Goal: Task Accomplishment & Management: Manage account settings

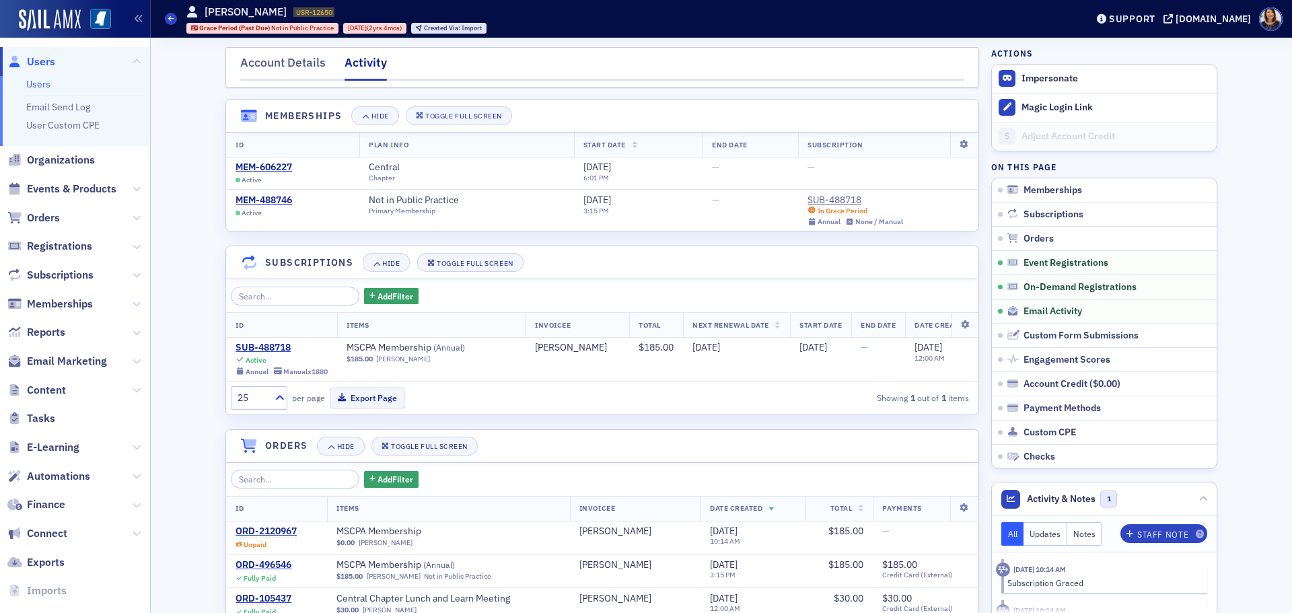
scroll to position [954, 0]
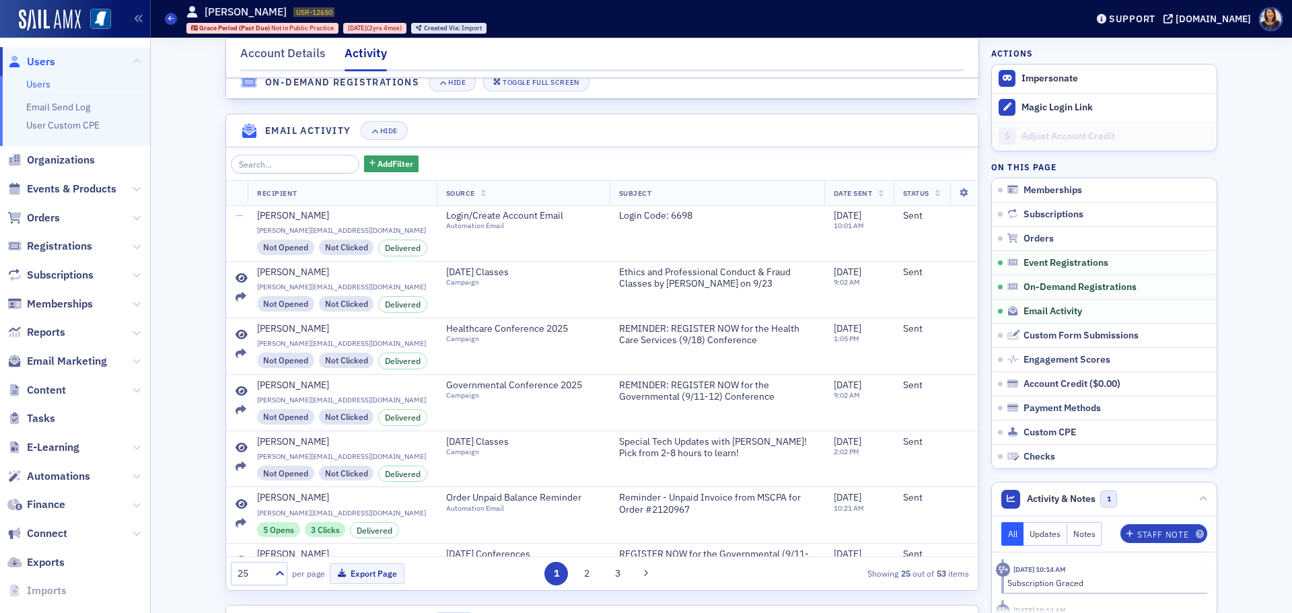
click at [36, 63] on span "Users" at bounding box center [41, 61] width 28 height 15
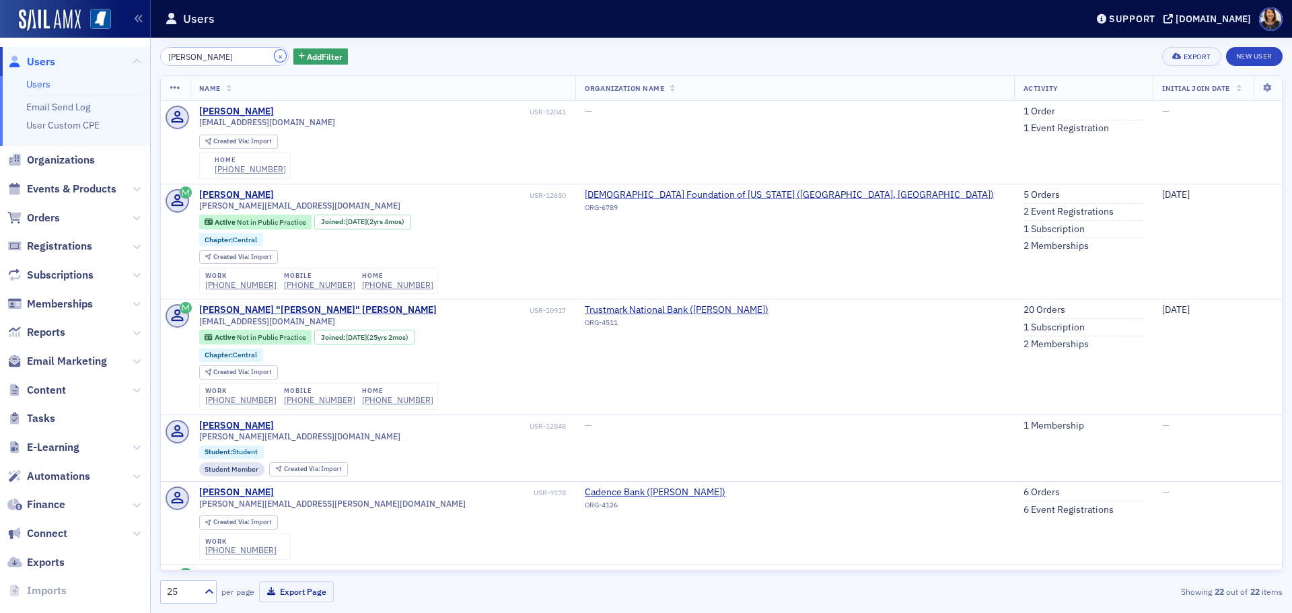
click at [274, 61] on button "×" at bounding box center [280, 56] width 12 height 12
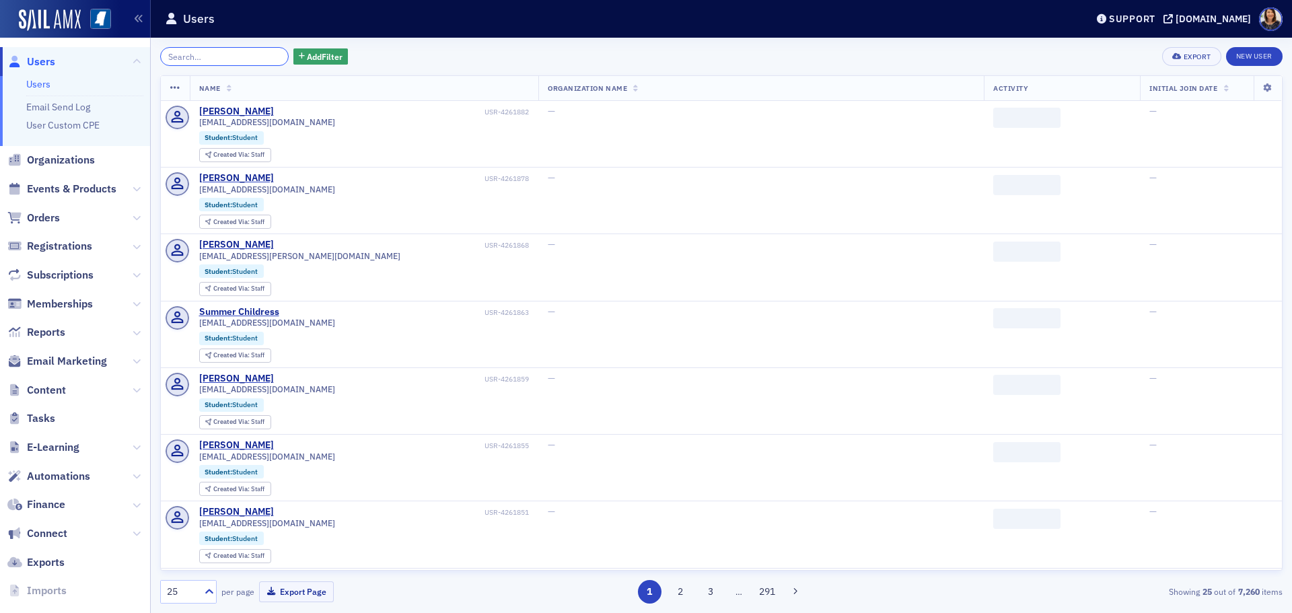
click at [229, 56] on input "search" at bounding box center [224, 56] width 128 height 19
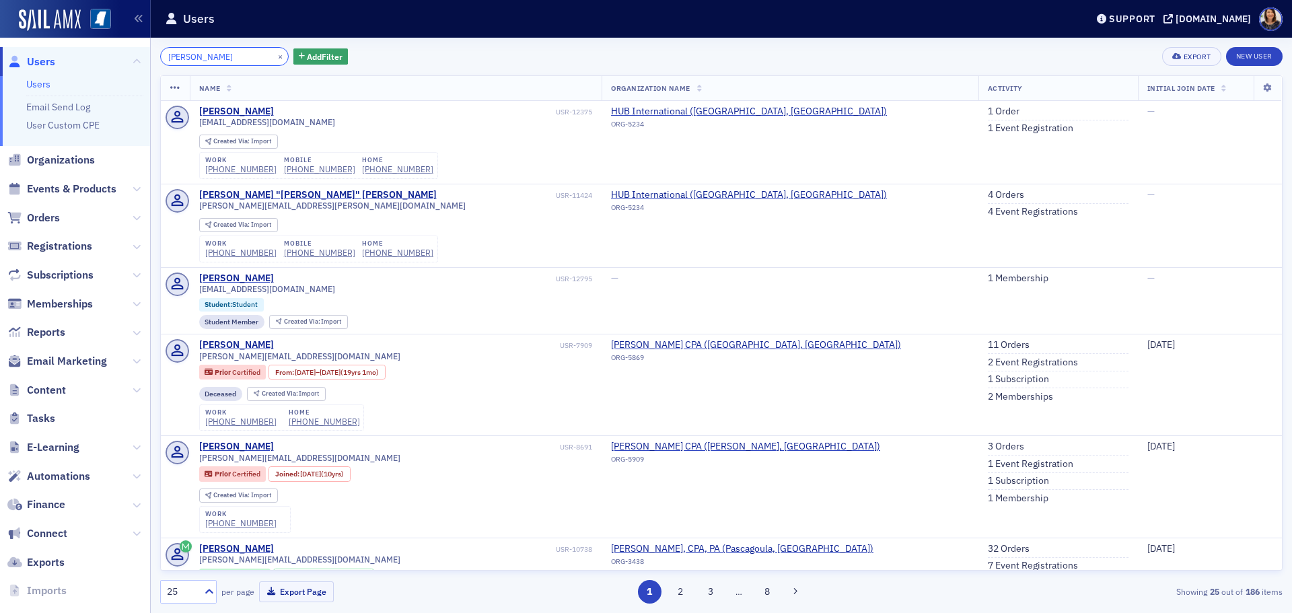
type input "michael van"
click at [274, 61] on div "×" at bounding box center [281, 56] width 14 height 17
click at [274, 59] on button "×" at bounding box center [280, 56] width 12 height 12
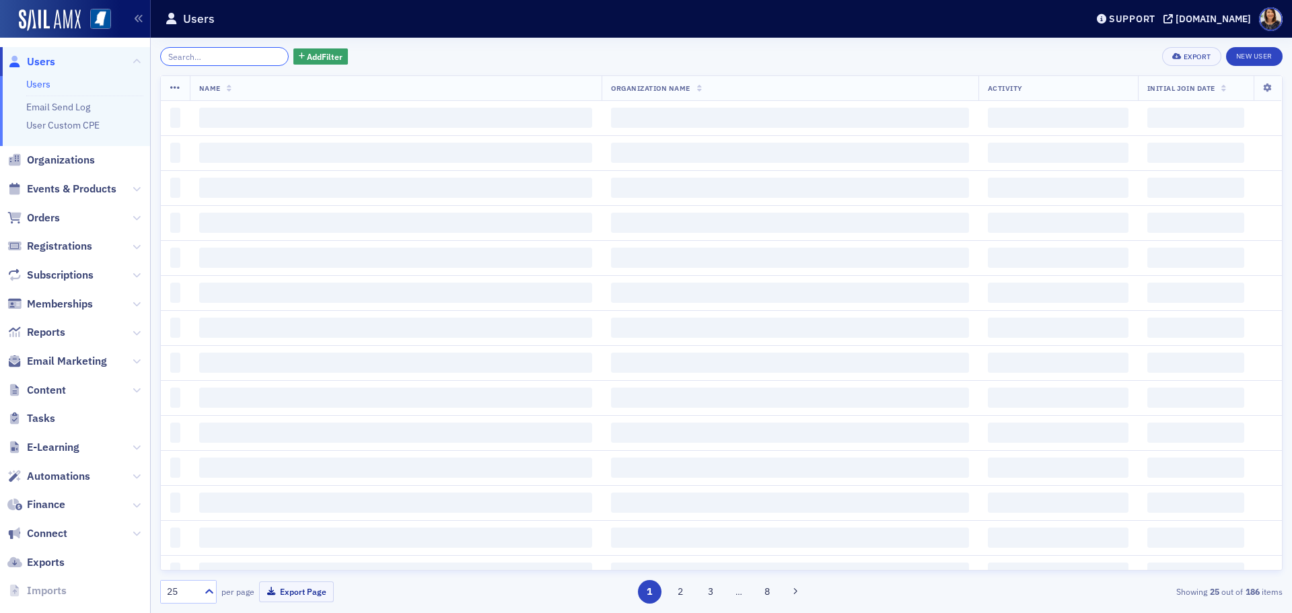
click at [239, 57] on input "search" at bounding box center [224, 56] width 128 height 19
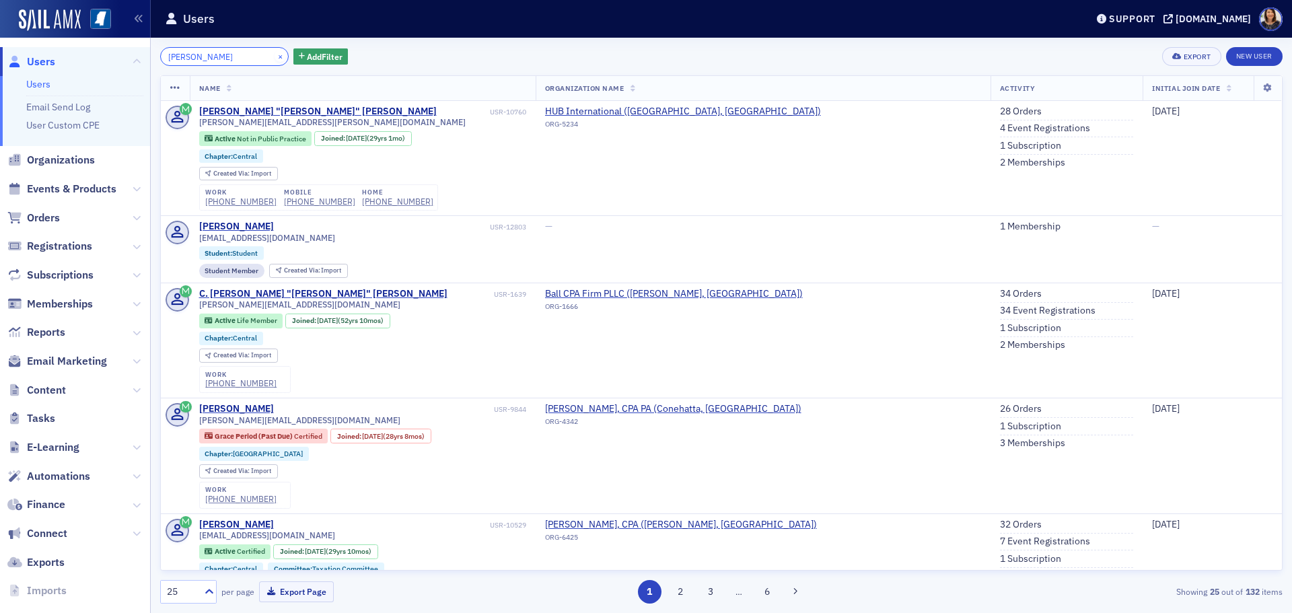
type input "david patton"
click at [274, 54] on button "×" at bounding box center [280, 56] width 12 height 12
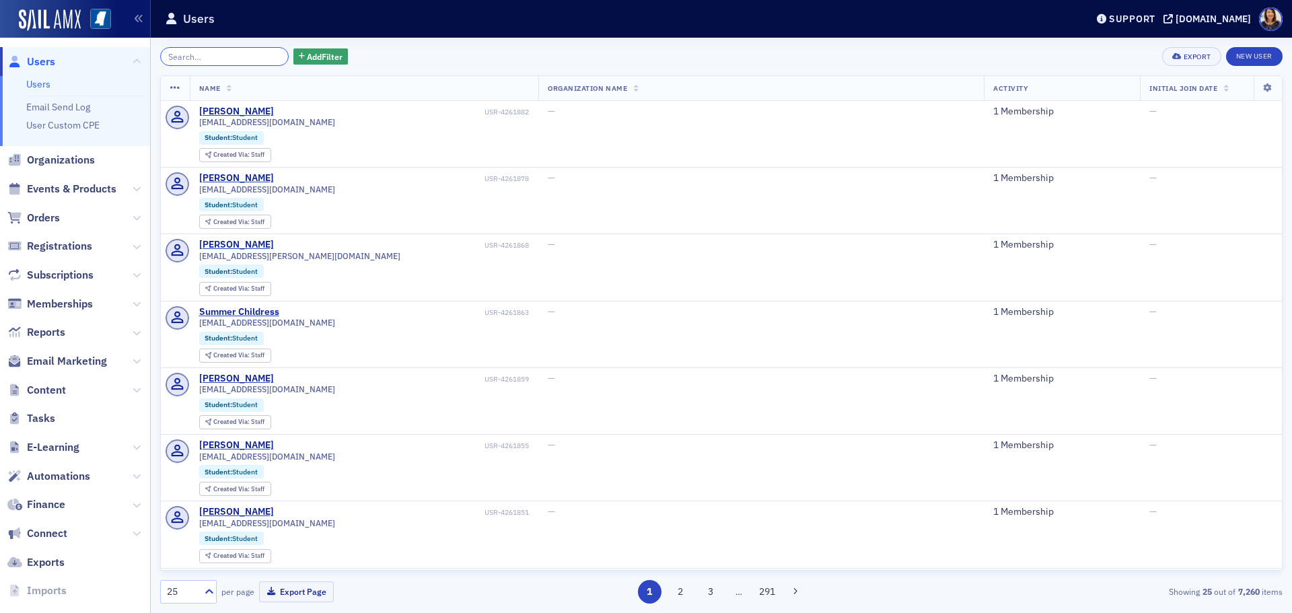
click at [261, 50] on input "search" at bounding box center [224, 56] width 128 height 19
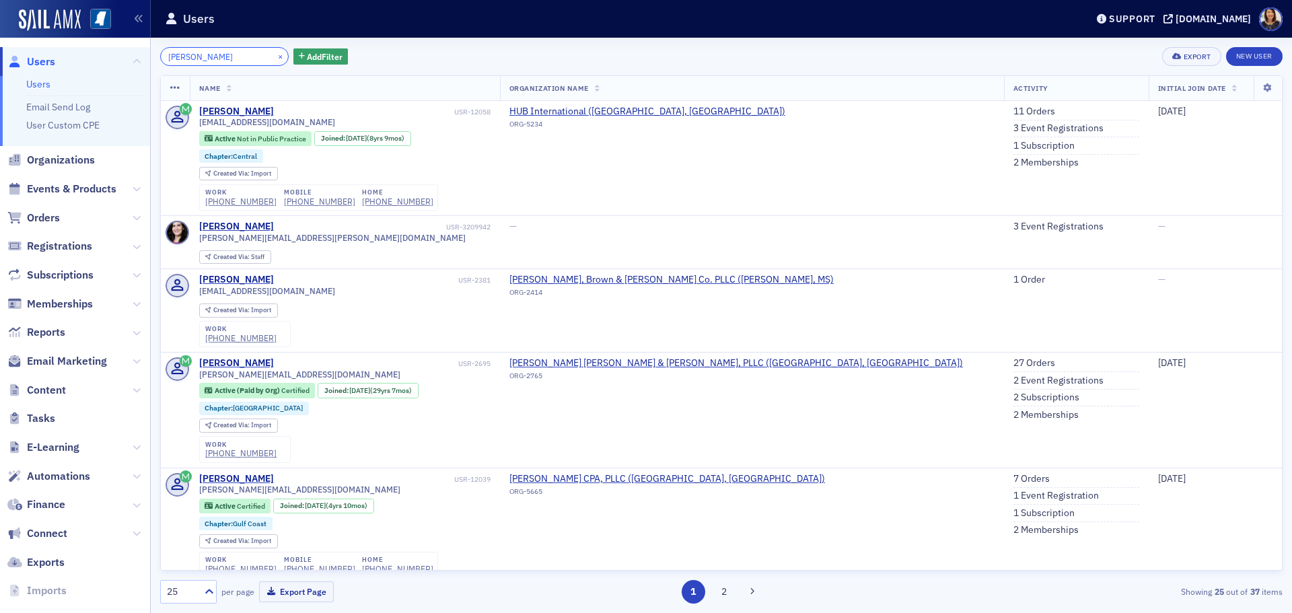
type input "susan burrell"
click at [274, 52] on button "×" at bounding box center [280, 56] width 12 height 12
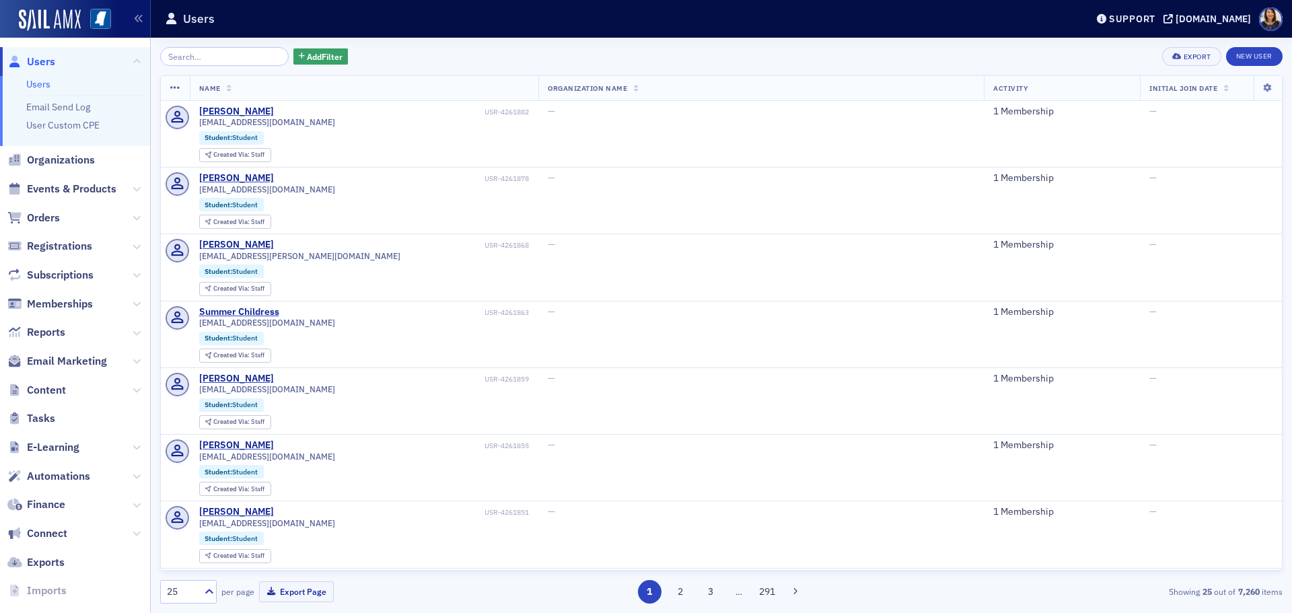
click at [42, 63] on span "Users" at bounding box center [41, 61] width 28 height 15
click at [49, 59] on span "Users" at bounding box center [41, 61] width 28 height 15
click at [213, 50] on div "Add Filter Export New User Name Organization Name Activity Initial Join Date Gr…" at bounding box center [721, 325] width 1122 height 575
click at [213, 50] on input "search" at bounding box center [224, 56] width 128 height 19
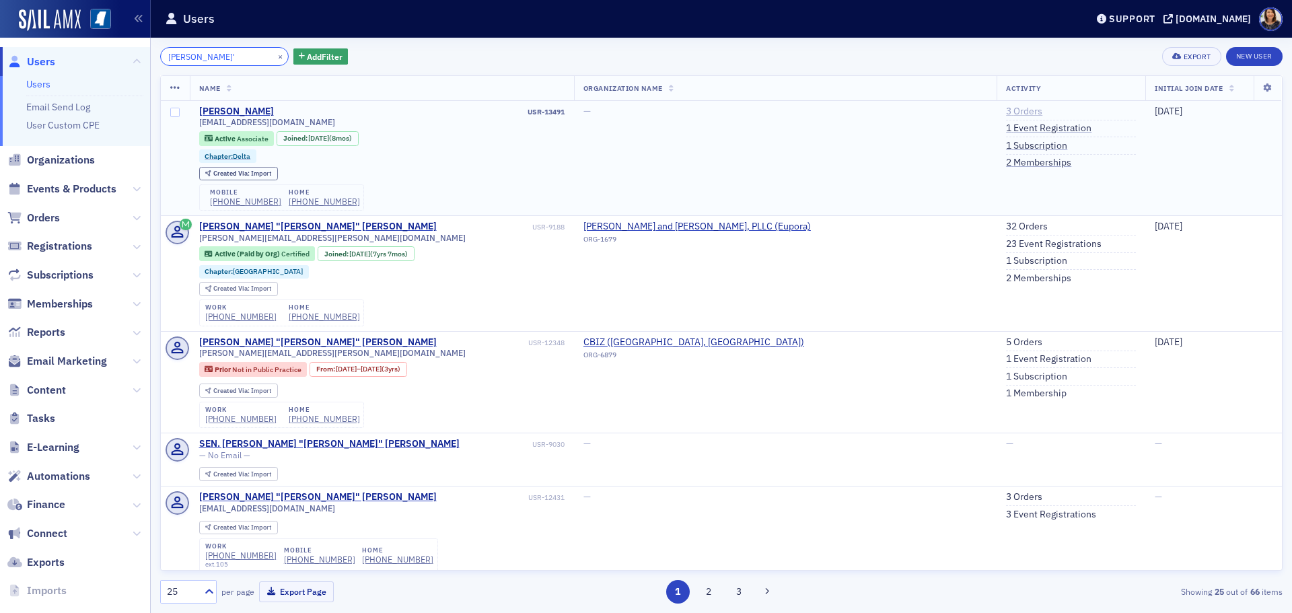
type input "brad o'"
click at [1006, 109] on link "3 Orders" at bounding box center [1024, 112] width 36 height 12
click at [1006, 146] on link "1 Subscription" at bounding box center [1036, 146] width 61 height 12
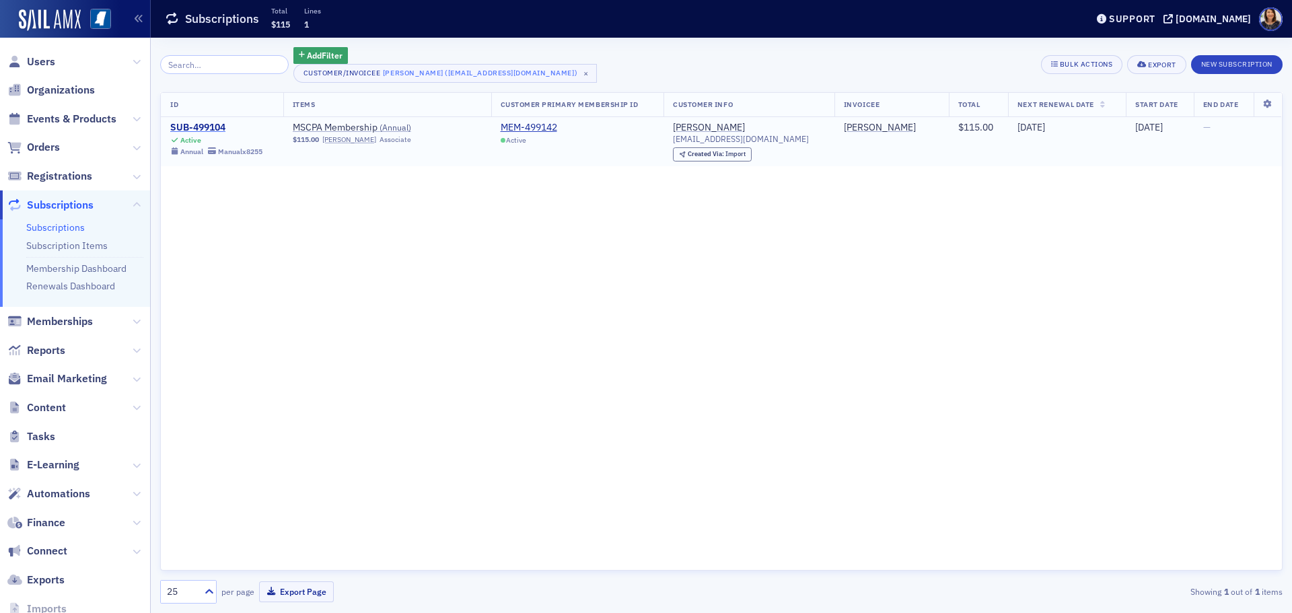
click at [207, 125] on div "SUB-499104" at bounding box center [216, 128] width 92 height 12
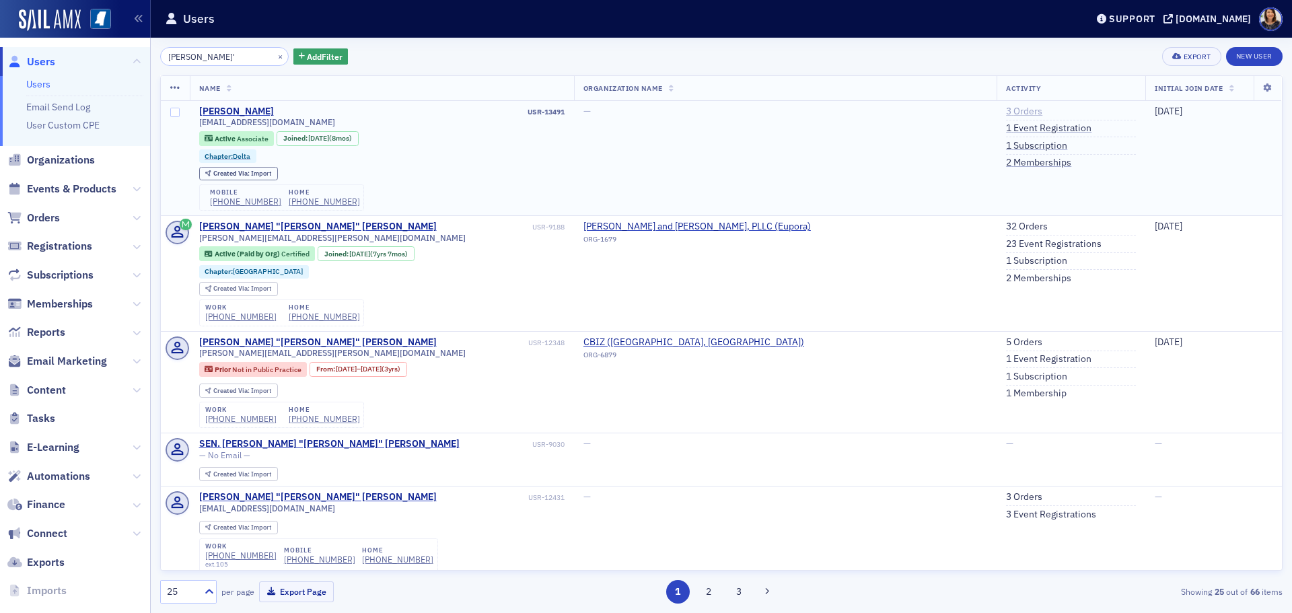
click at [1006, 110] on link "3 Orders" at bounding box center [1024, 112] width 36 height 12
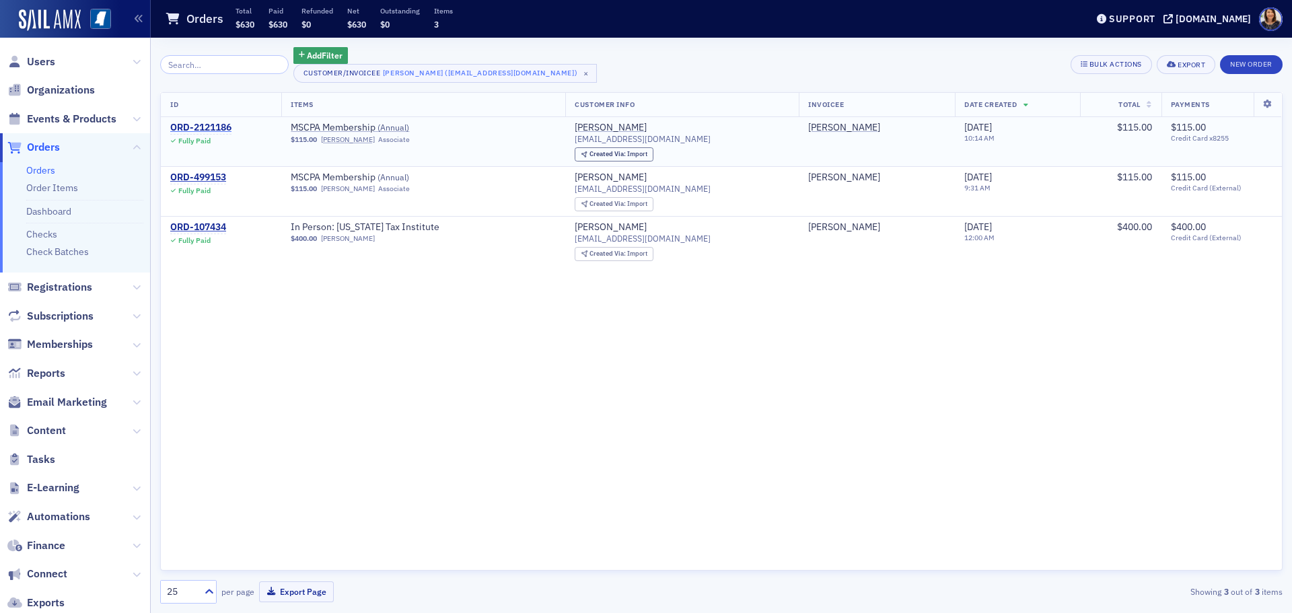
click at [209, 126] on div "ORD-2121186" at bounding box center [200, 128] width 61 height 12
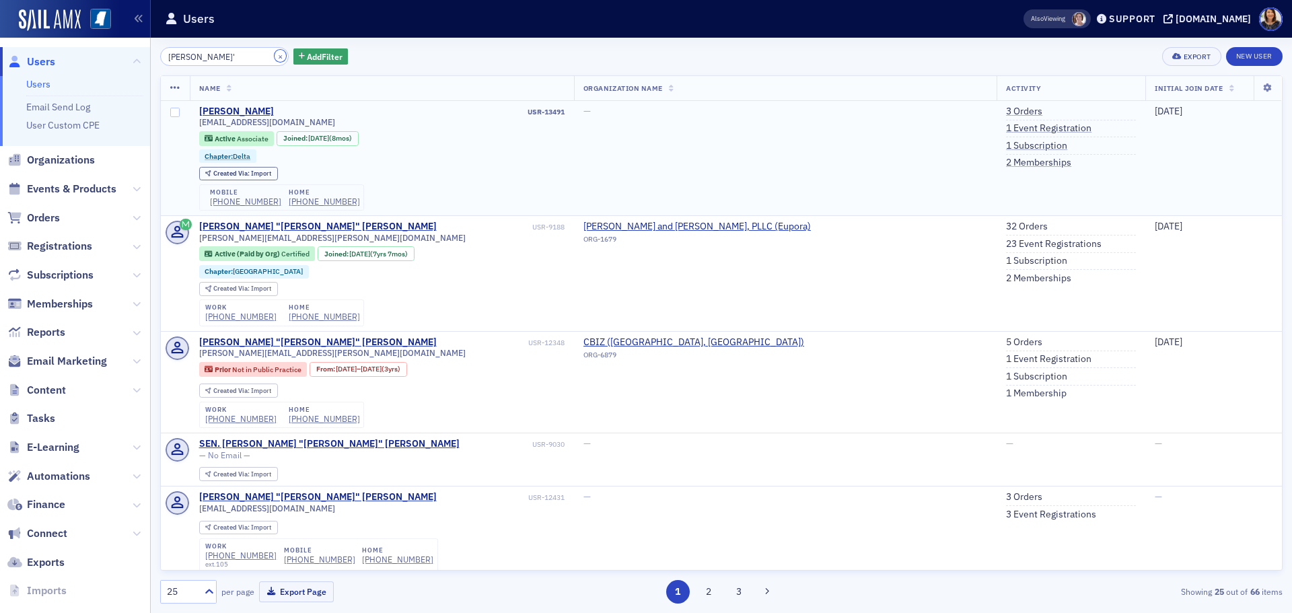
drag, startPoint x: 264, startPoint y: 57, endPoint x: 734, endPoint y: 180, distance: 486.1
click at [725, 182] on div "brad o' × Add Filter Export New User Name Organization Name Activity Initial Jo…" at bounding box center [721, 325] width 1122 height 556
click at [1006, 110] on link "3 Orders" at bounding box center [1024, 112] width 36 height 12
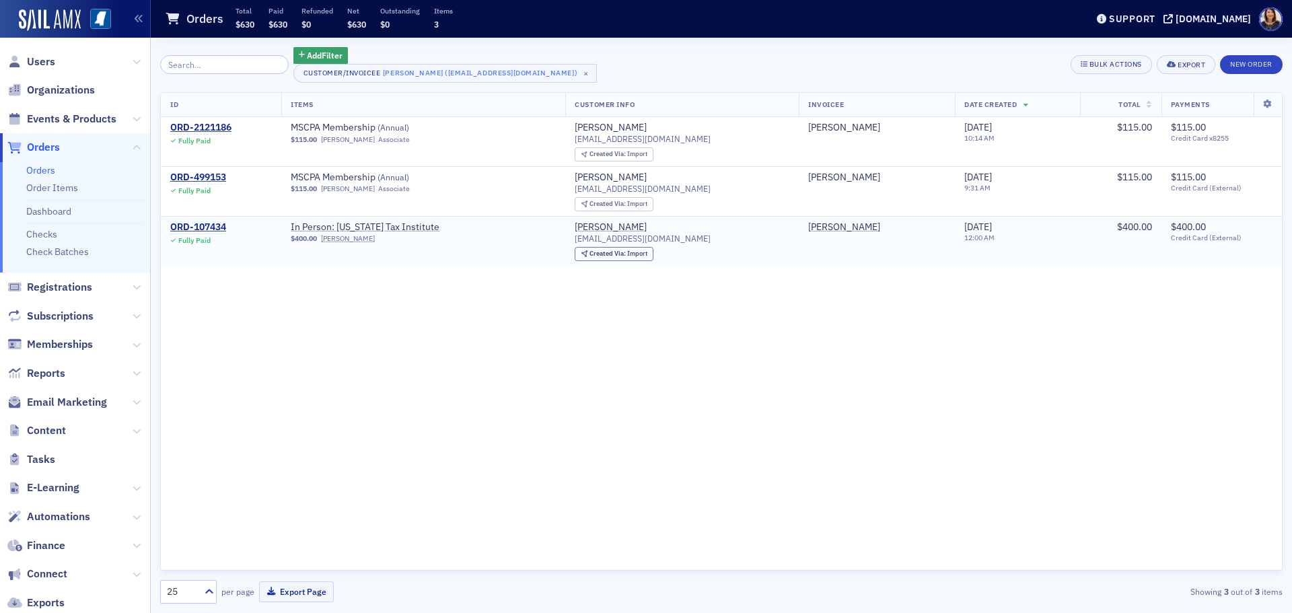
drag, startPoint x: 15, startPoint y: 1, endPoint x: 296, endPoint y: 231, distance: 363.3
click at [296, 233] on td "In Person: Mississippi Tax Institute $400.00 Brad O'Bryan" at bounding box center [423, 241] width 284 height 49
click at [42, 57] on span "Users" at bounding box center [41, 61] width 28 height 15
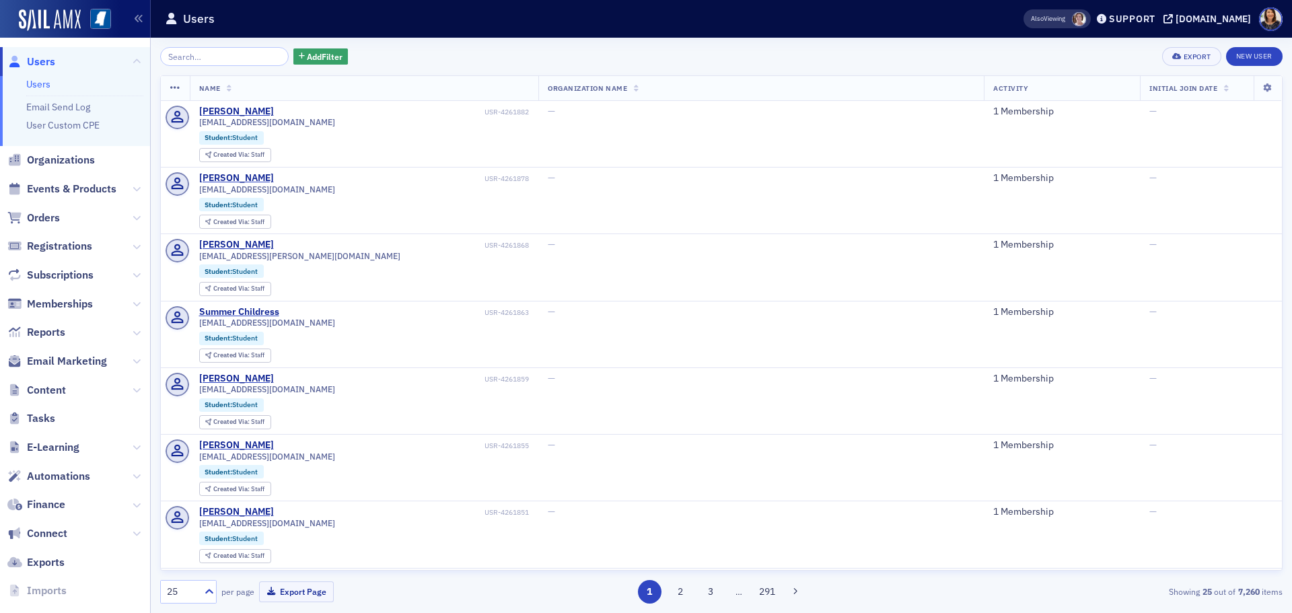
click at [464, 50] on div "Add Filter Export New User" at bounding box center [721, 56] width 1122 height 19
click at [34, 61] on span "Users" at bounding box center [41, 61] width 28 height 15
click at [36, 62] on span "Users" at bounding box center [41, 61] width 28 height 15
click at [42, 65] on span "Users" at bounding box center [41, 61] width 28 height 15
click at [574, 62] on div "Add Filter Export New User" at bounding box center [721, 56] width 1122 height 19
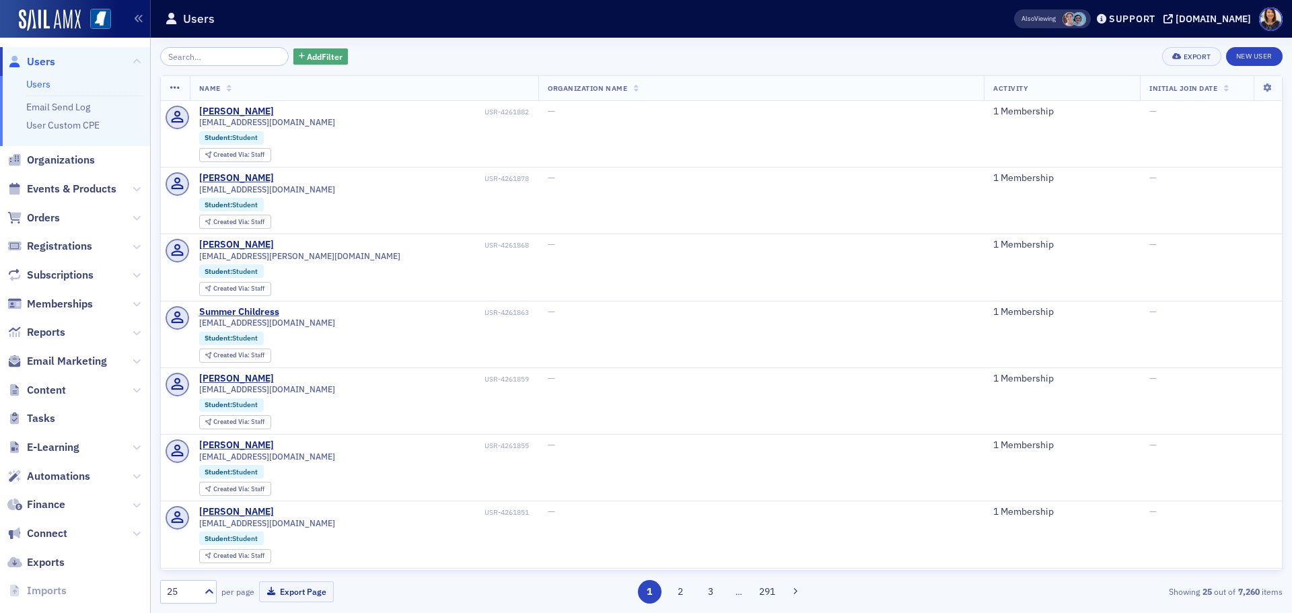
click at [313, 57] on span "Add Filter" at bounding box center [325, 56] width 36 height 12
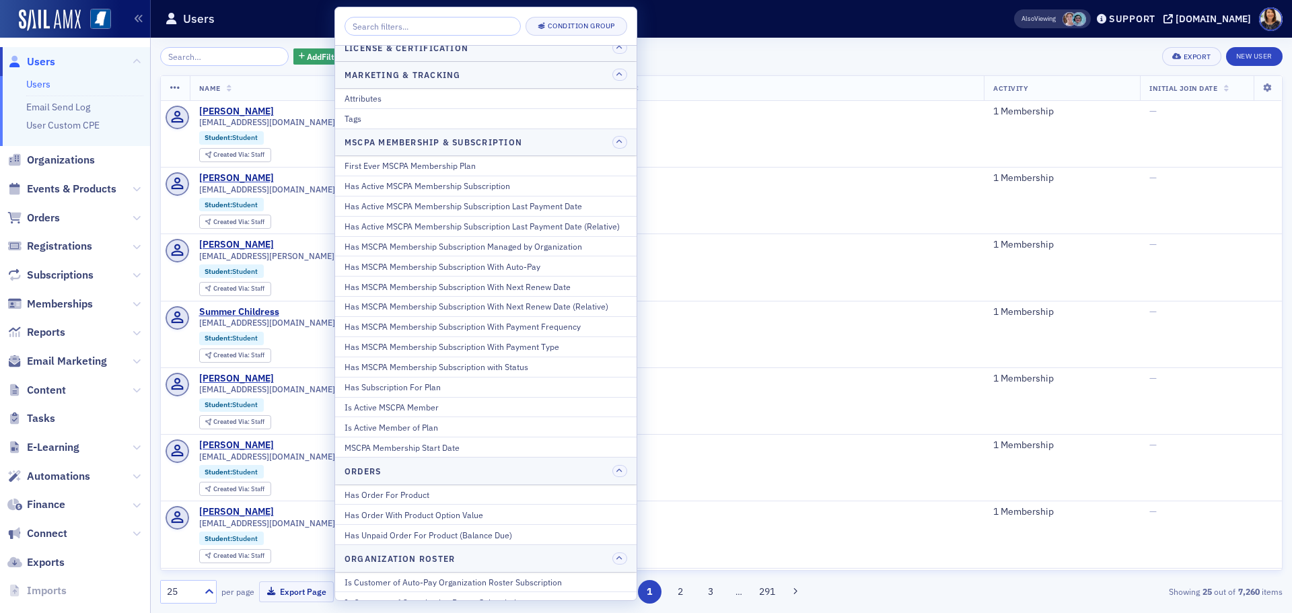
scroll to position [586, 0]
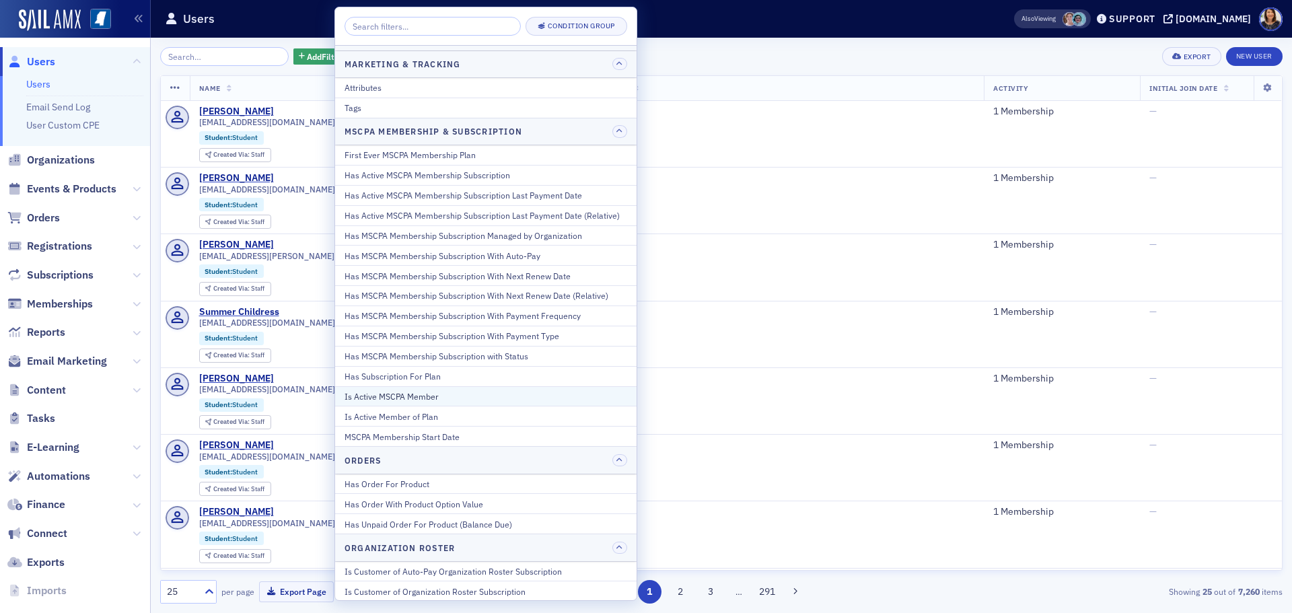
click at [381, 397] on div "Is Active MSCPA Member" at bounding box center [485, 396] width 283 height 12
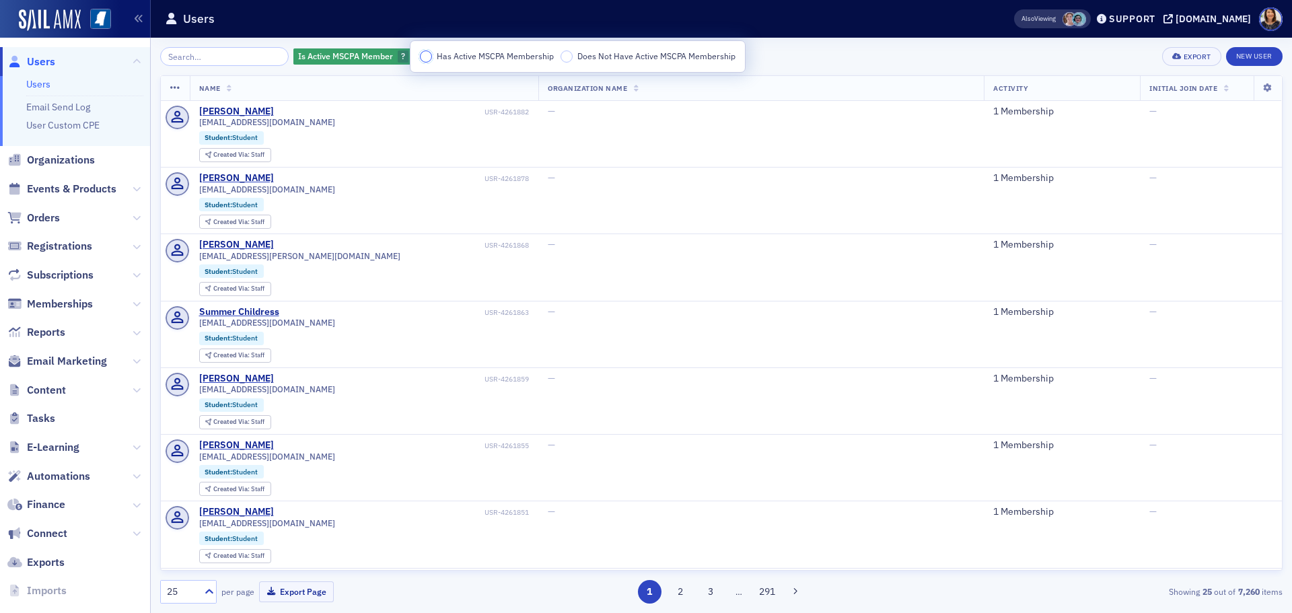
click at [424, 57] on input "Has Active MSCPA Membership" at bounding box center [426, 56] width 12 height 12
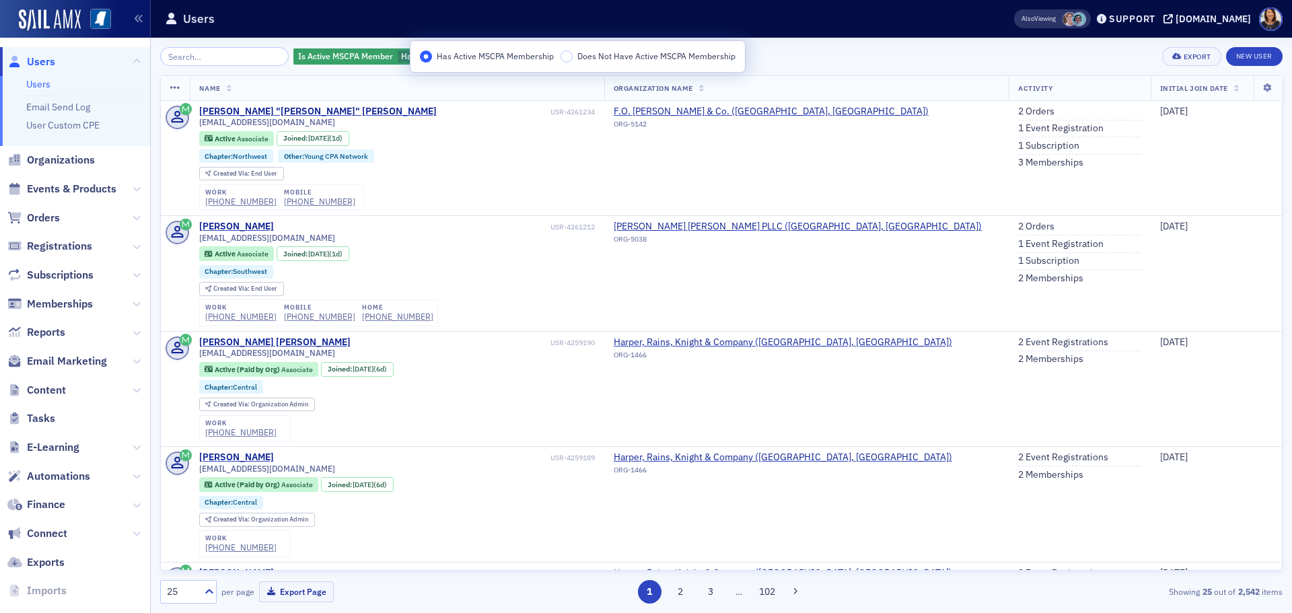
click at [894, 65] on div "Is Active MSCPA Member Has Active MSCPA Membership Add Filter Export New User" at bounding box center [721, 56] width 1122 height 19
click at [576, 53] on span "Add Filter" at bounding box center [582, 56] width 36 height 12
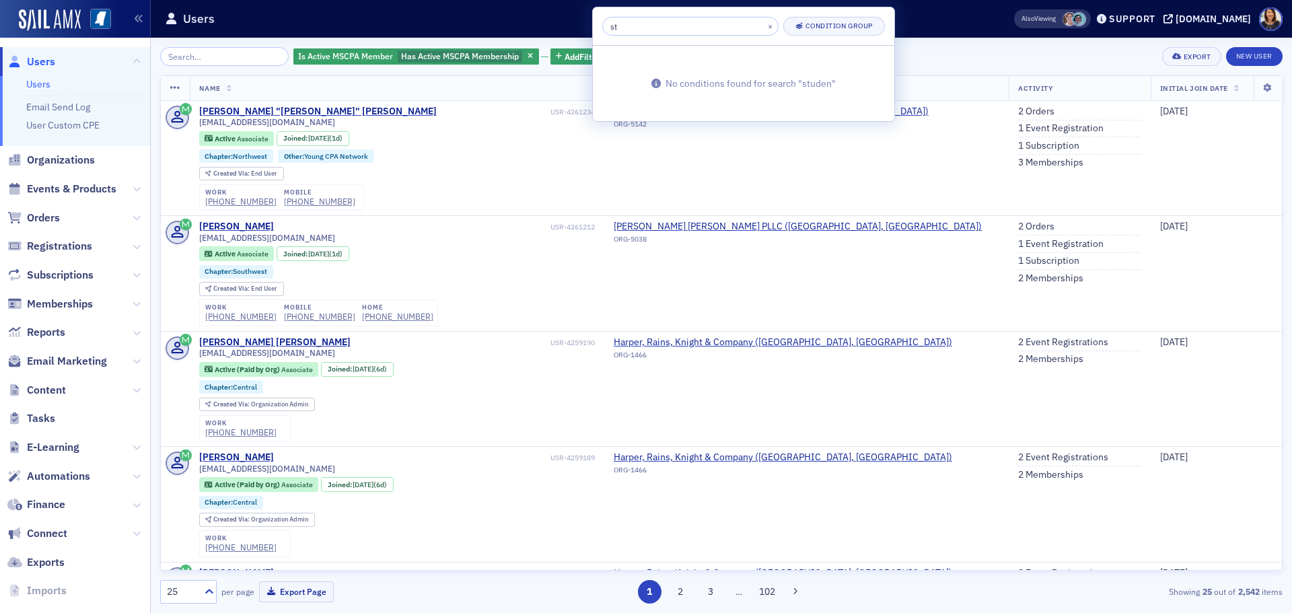
type input "s"
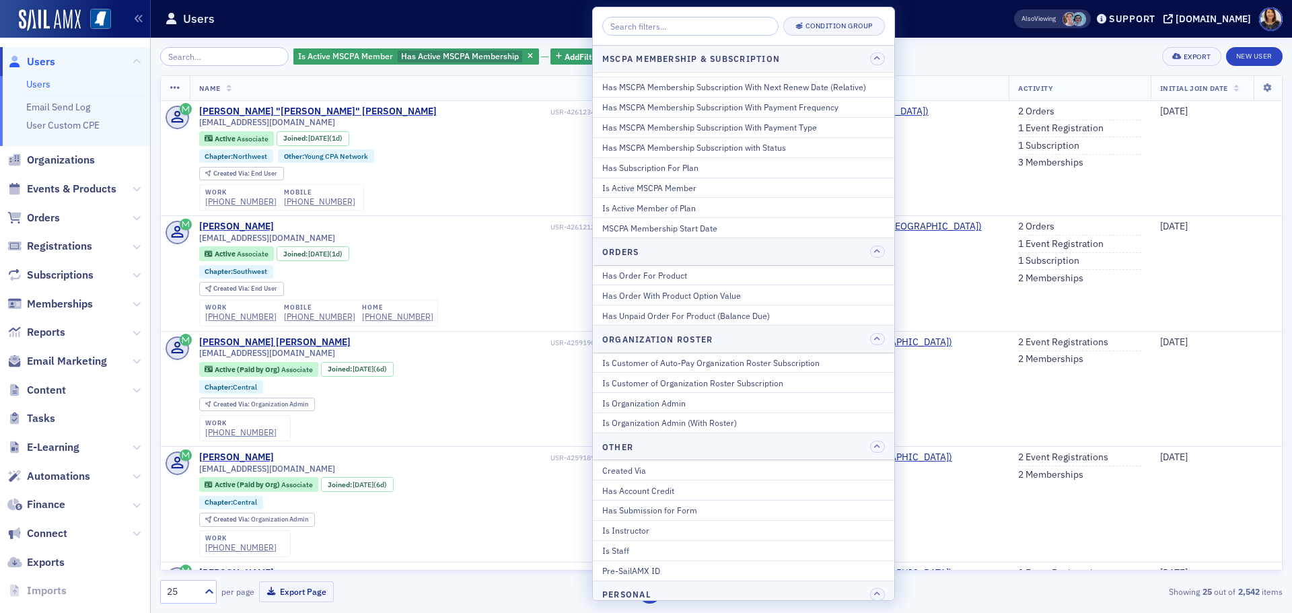
scroll to position [602, 0]
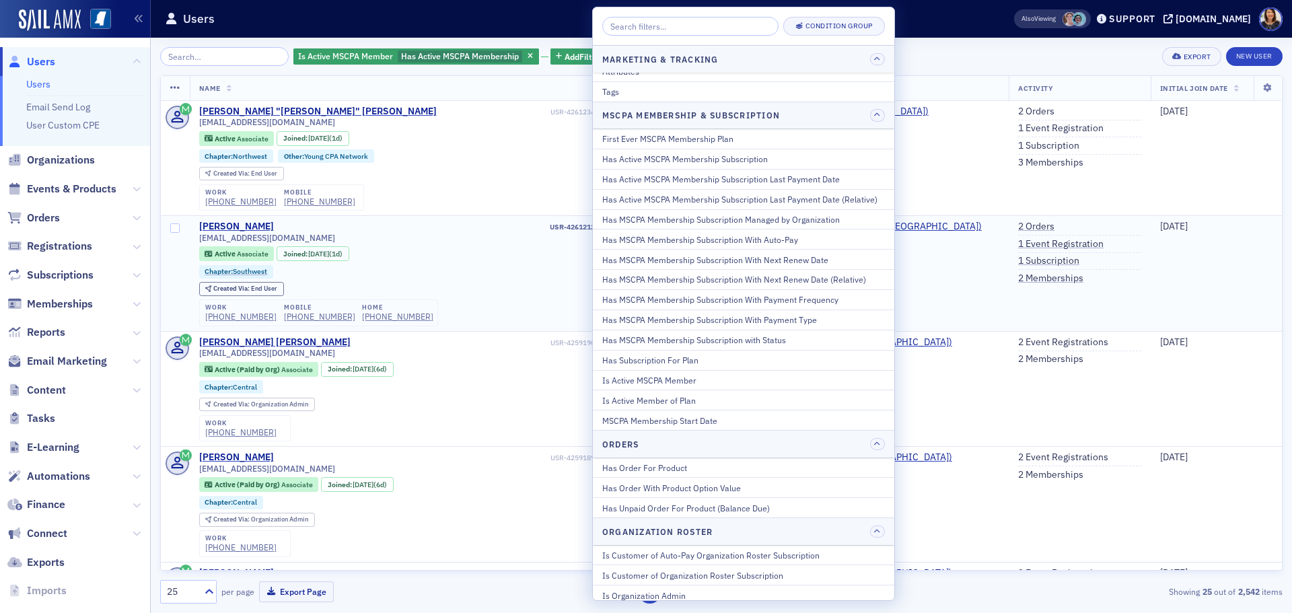
drag, startPoint x: 903, startPoint y: 295, endPoint x: 902, endPoint y: 308, distance: 12.8
click at [903, 305] on td "[PERSON_NAME] [PERSON_NAME] PLLC ([GEOGRAPHIC_DATA], [GEOGRAPHIC_DATA]) ORG-5038" at bounding box center [806, 274] width 404 height 116
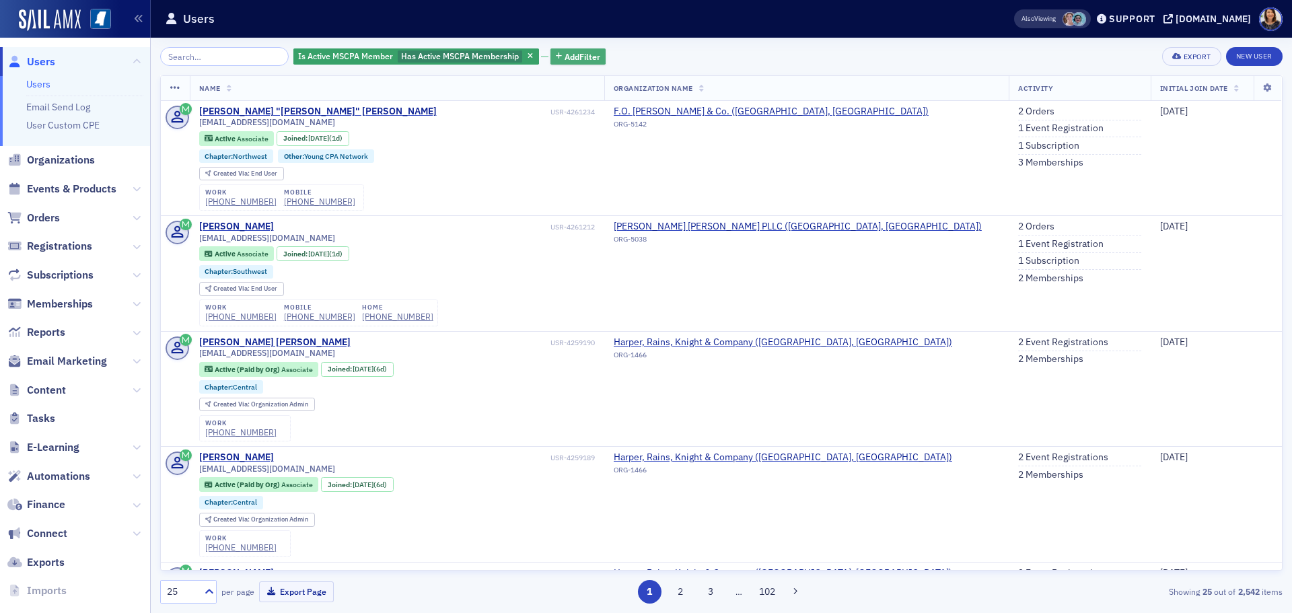
click at [564, 54] on span "Add Filter" at bounding box center [582, 56] width 36 height 12
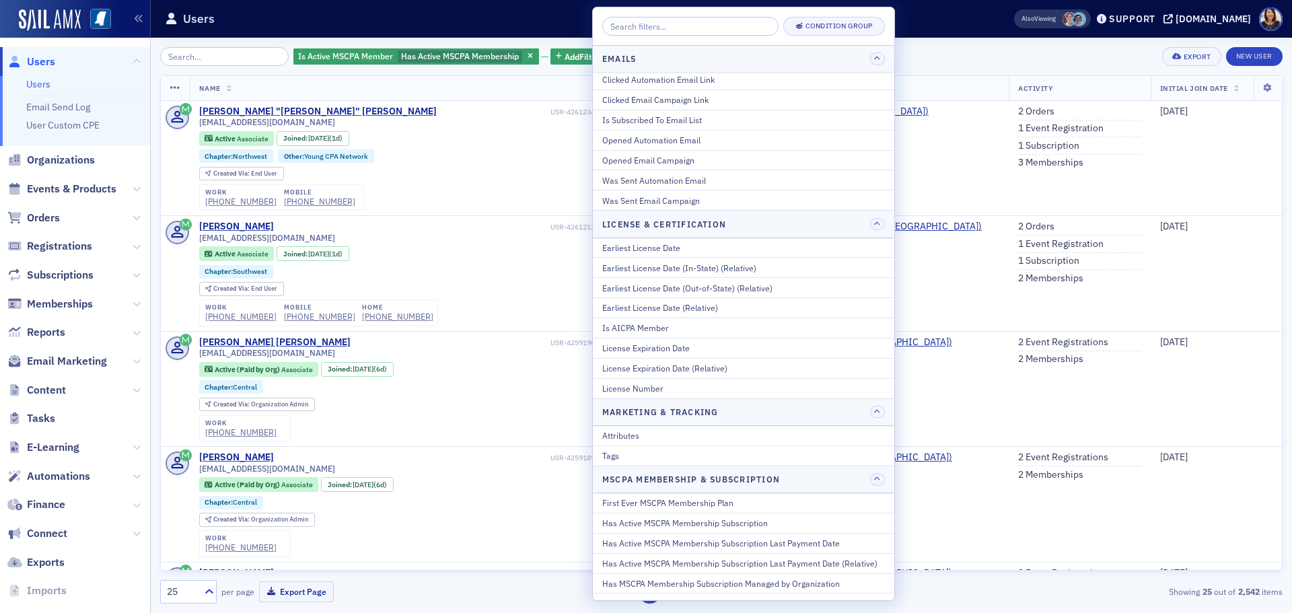
scroll to position [268, 0]
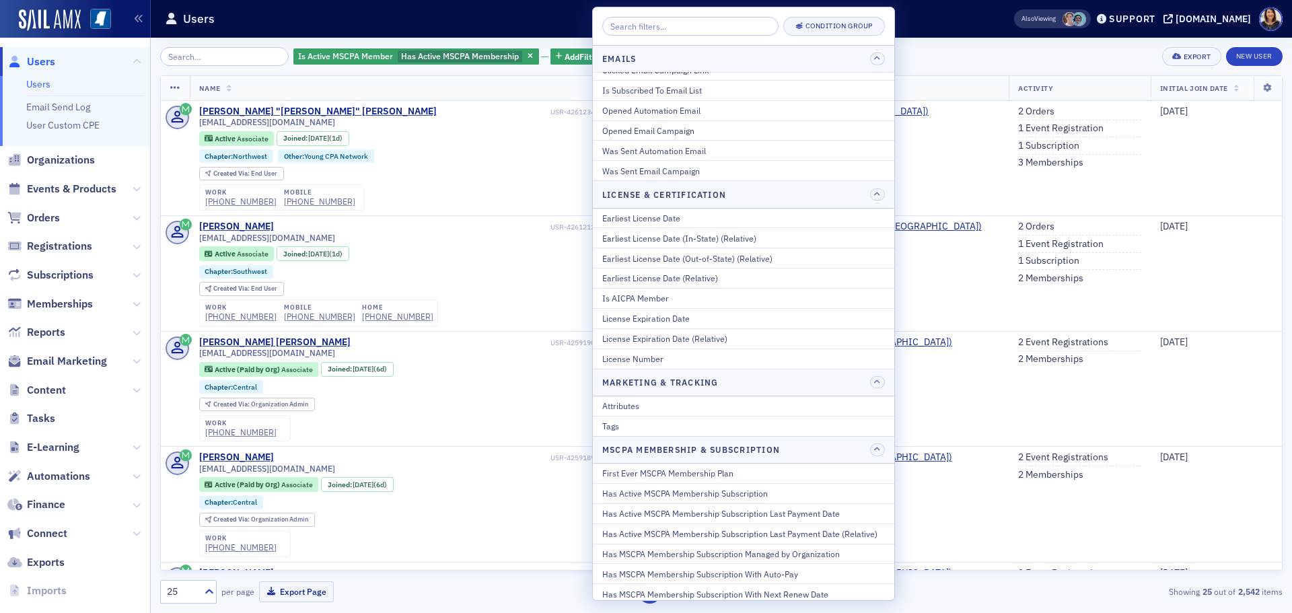
click at [647, 28] on input "search" at bounding box center [690, 26] width 176 height 19
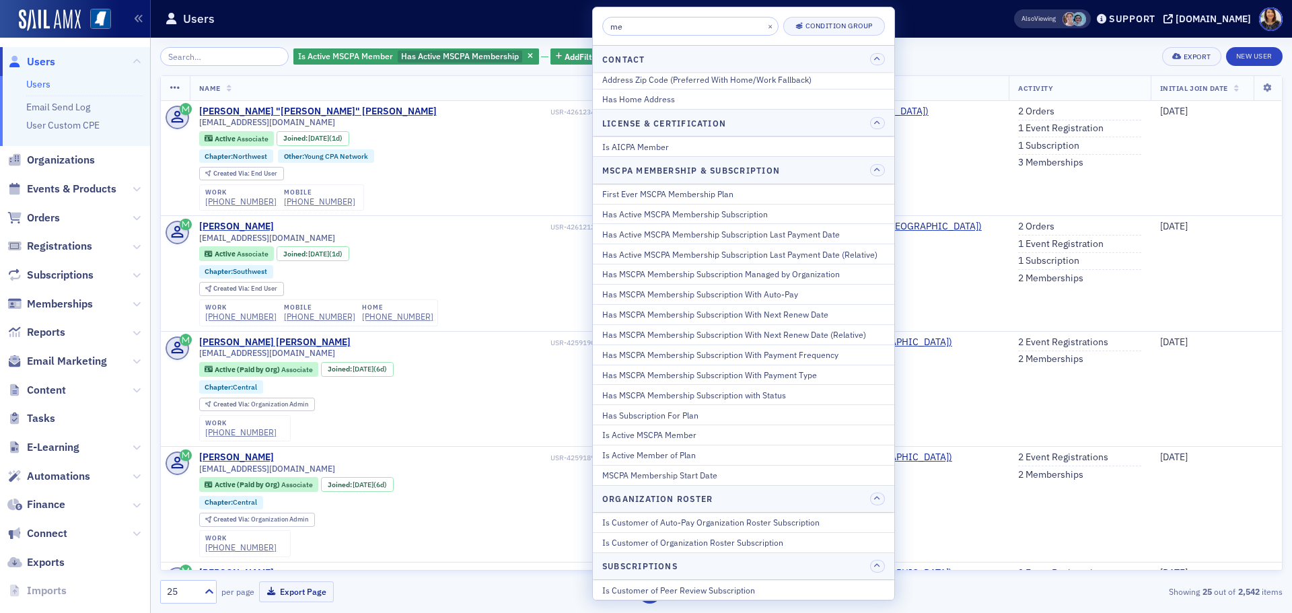
scroll to position [0, 0]
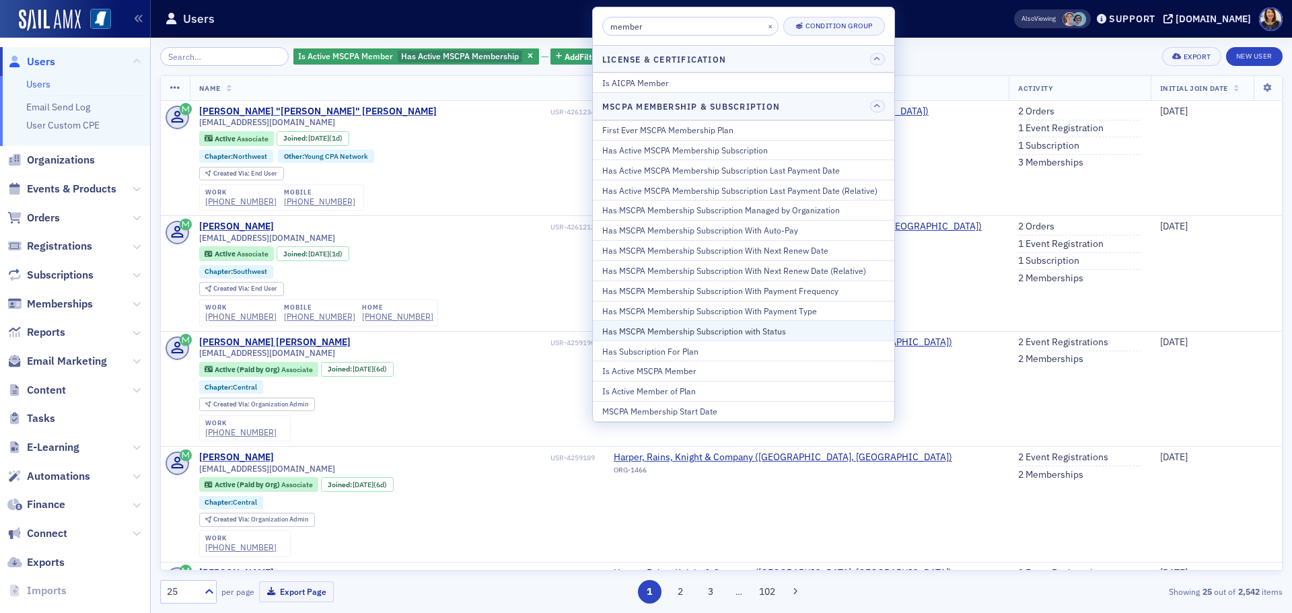
type input "member"
drag, startPoint x: 690, startPoint y: 333, endPoint x: 700, endPoint y: 126, distance: 206.7
click at [700, 126] on div "First Ever MSCPA Membership Plan Has Active MSCPA Membership Subscription Has A…" at bounding box center [743, 270] width 301 height 301
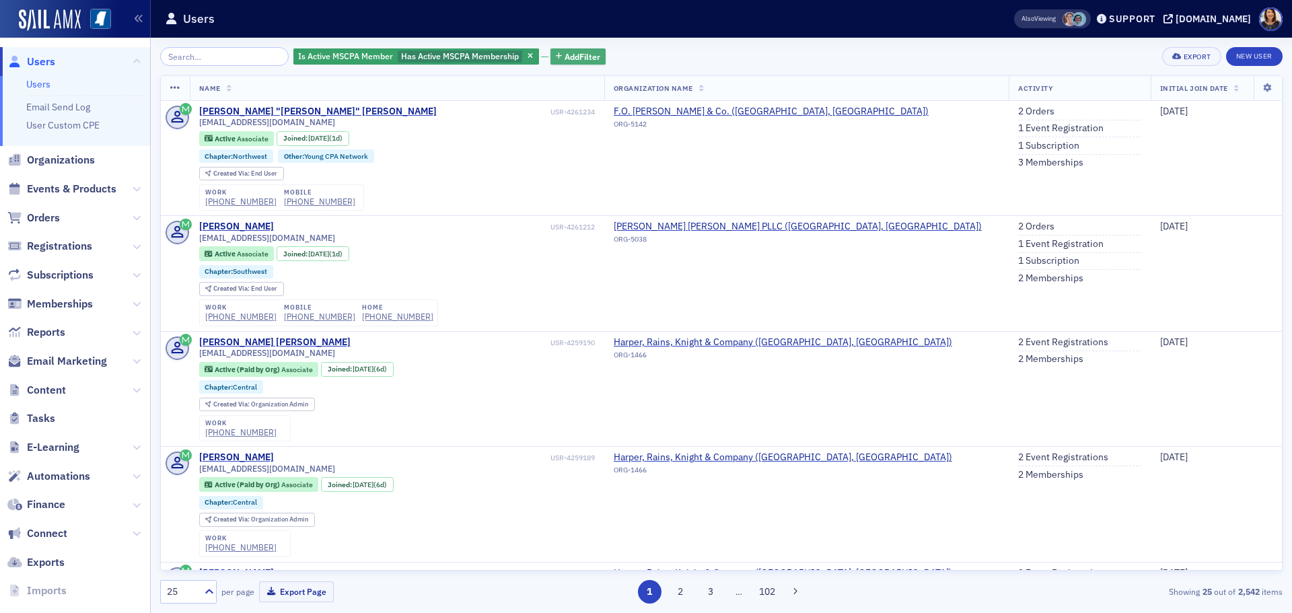
click at [566, 50] on span "Add Filter" at bounding box center [582, 56] width 36 height 12
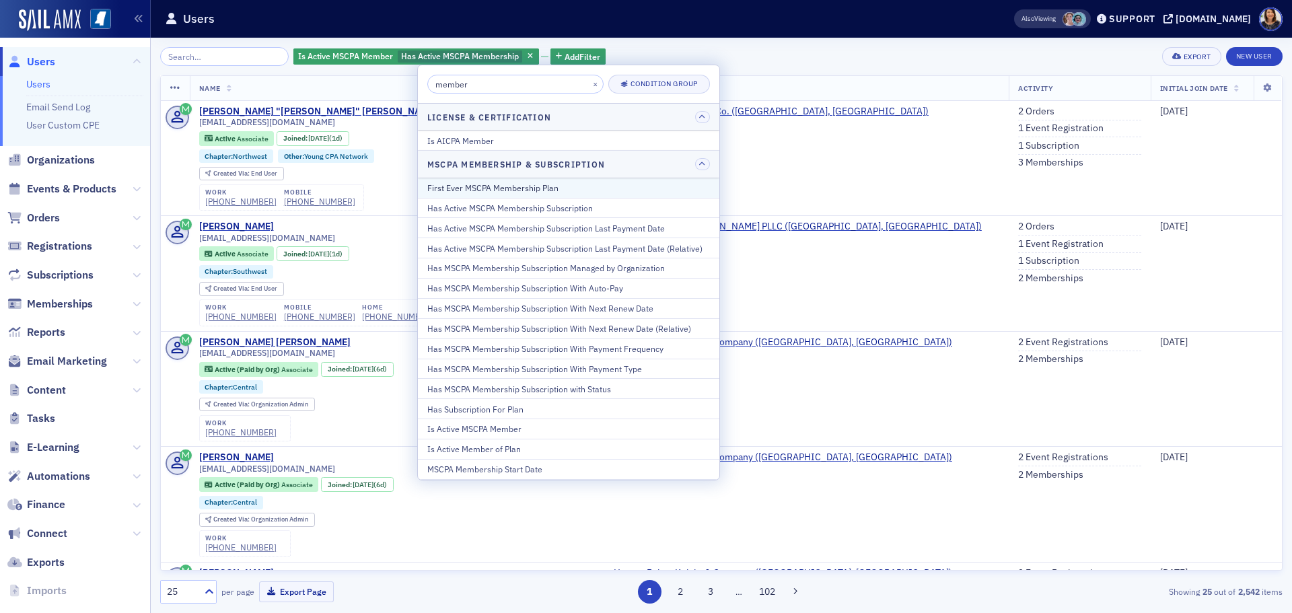
click at [529, 185] on div "First Ever MSCPA Membership Plan" at bounding box center [568, 188] width 283 height 12
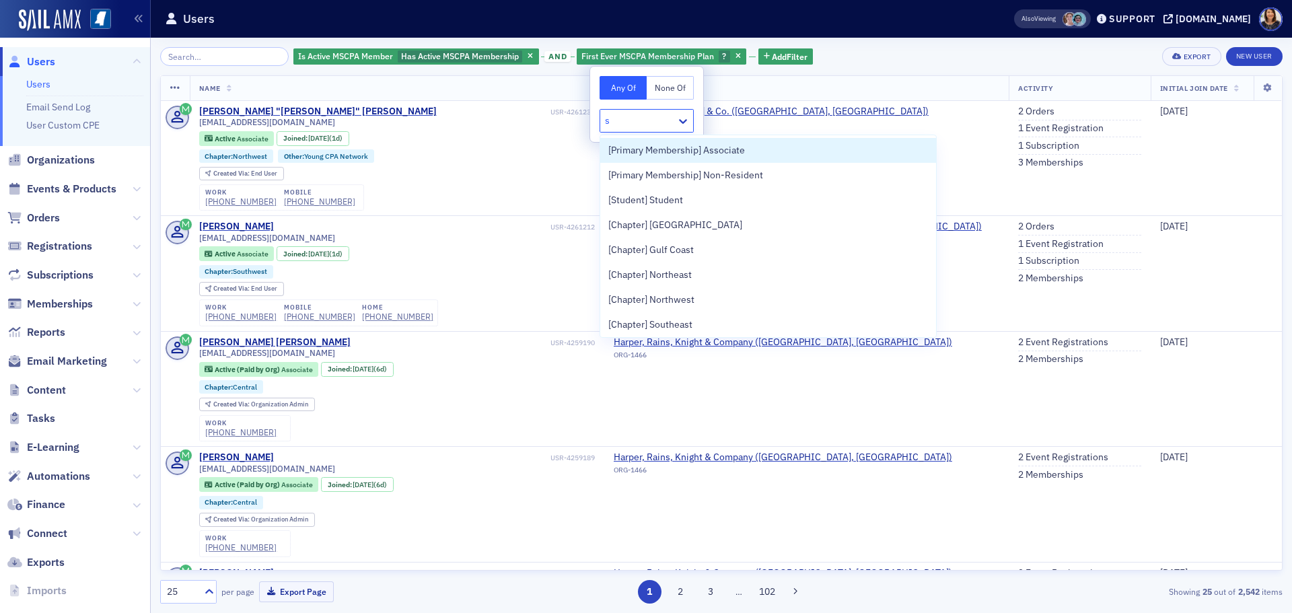
type input "st"
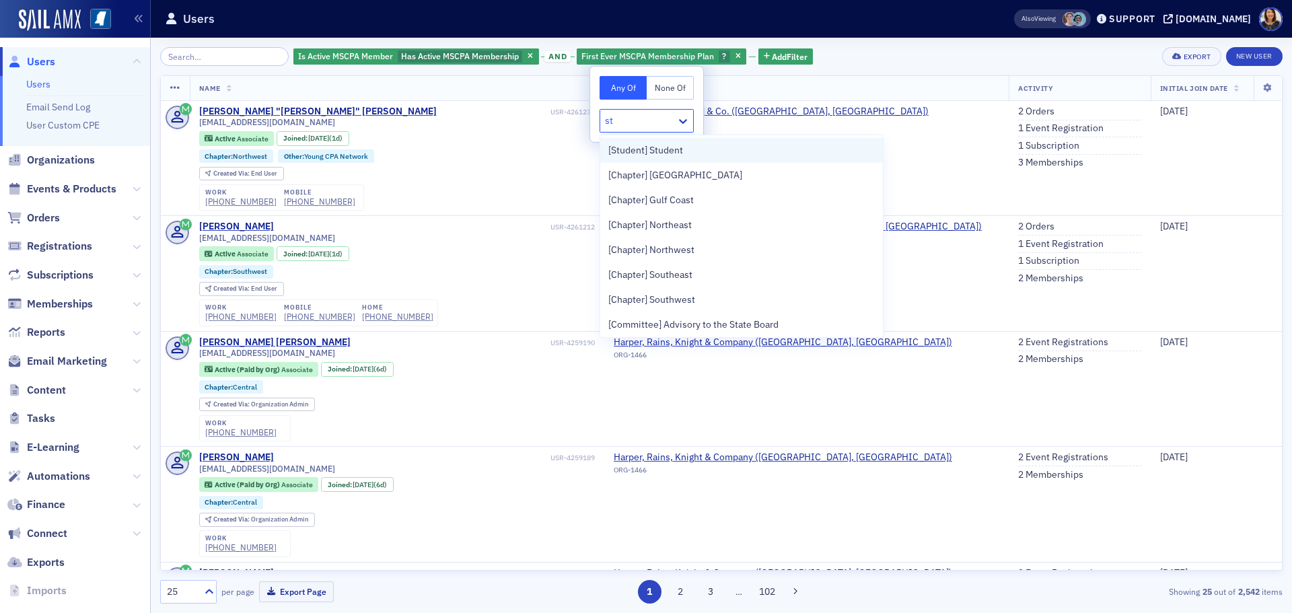
click at [655, 151] on span "[Student] Student" at bounding box center [645, 150] width 75 height 14
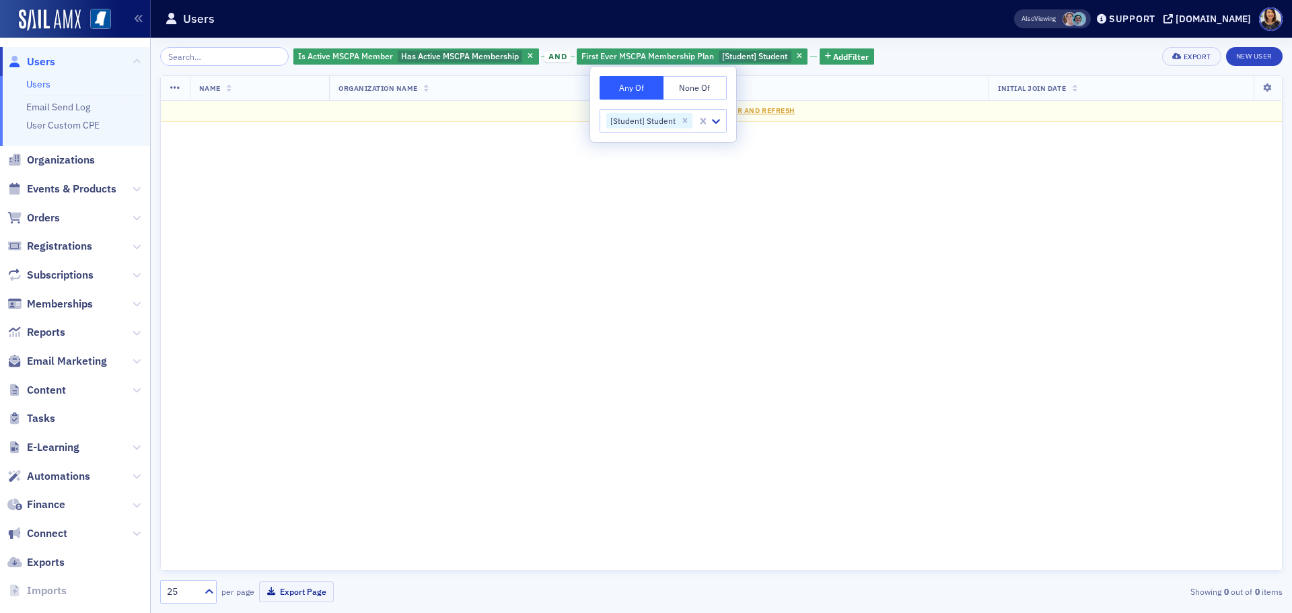
click at [581, 240] on div "Name Organization Name Activity Initial Join Date No results. Clear Filter and …" at bounding box center [721, 322] width 1122 height 495
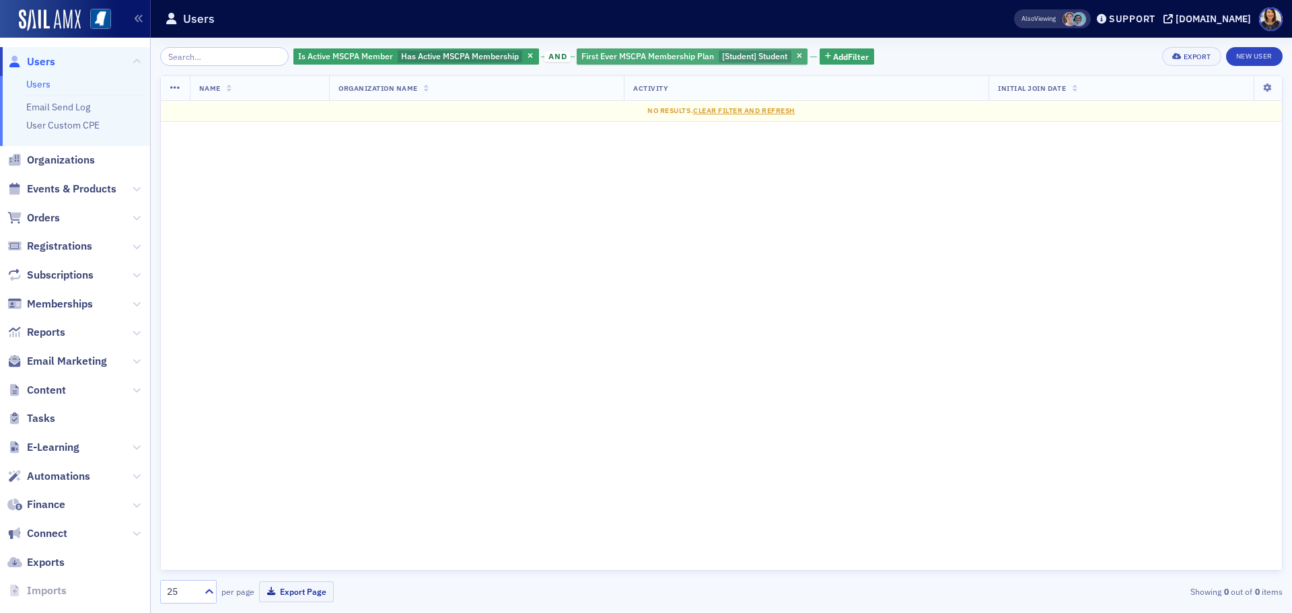
click at [618, 54] on span "First Ever MSCPA Membership Plan" at bounding box center [647, 55] width 133 height 11
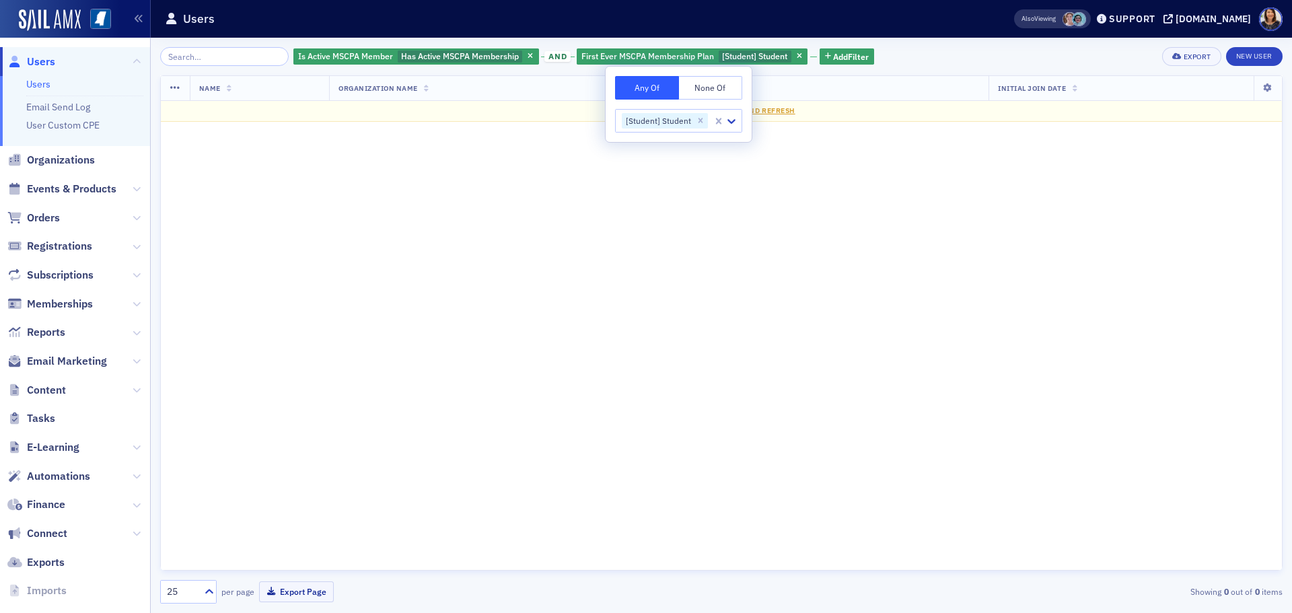
click at [707, 85] on button "None Of" at bounding box center [711, 88] width 64 height 24
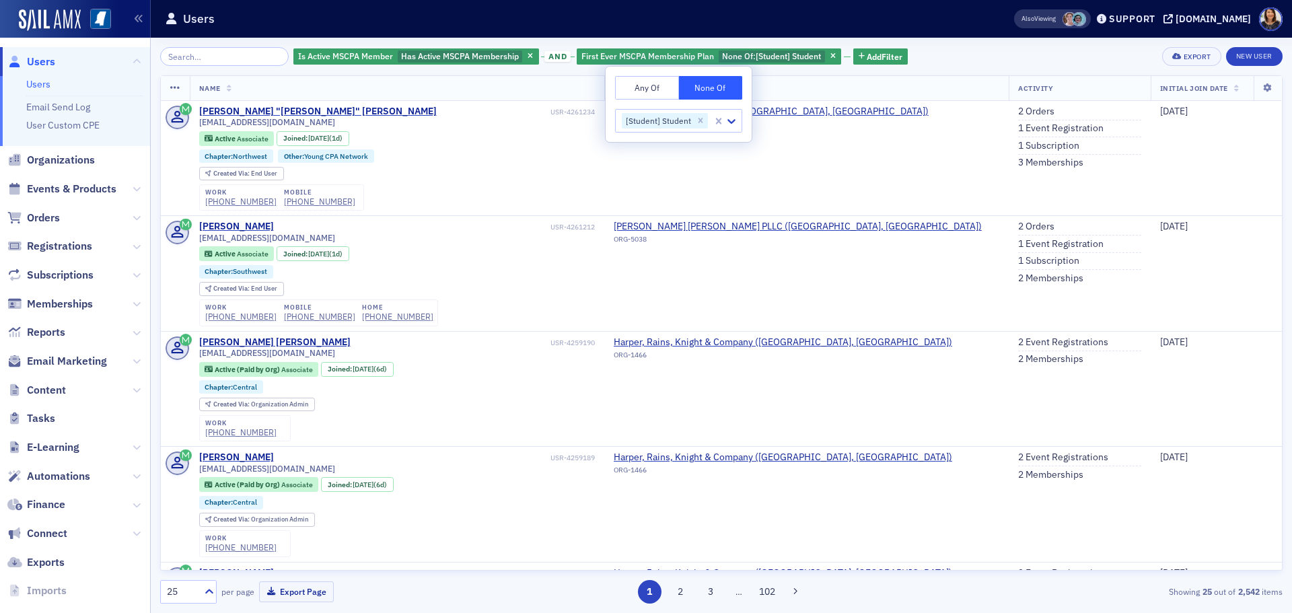
click at [688, 114] on div "[Student] Student" at bounding box center [657, 121] width 71 height 16
click at [544, 180] on div "Created Via : End User" at bounding box center [397, 174] width 396 height 14
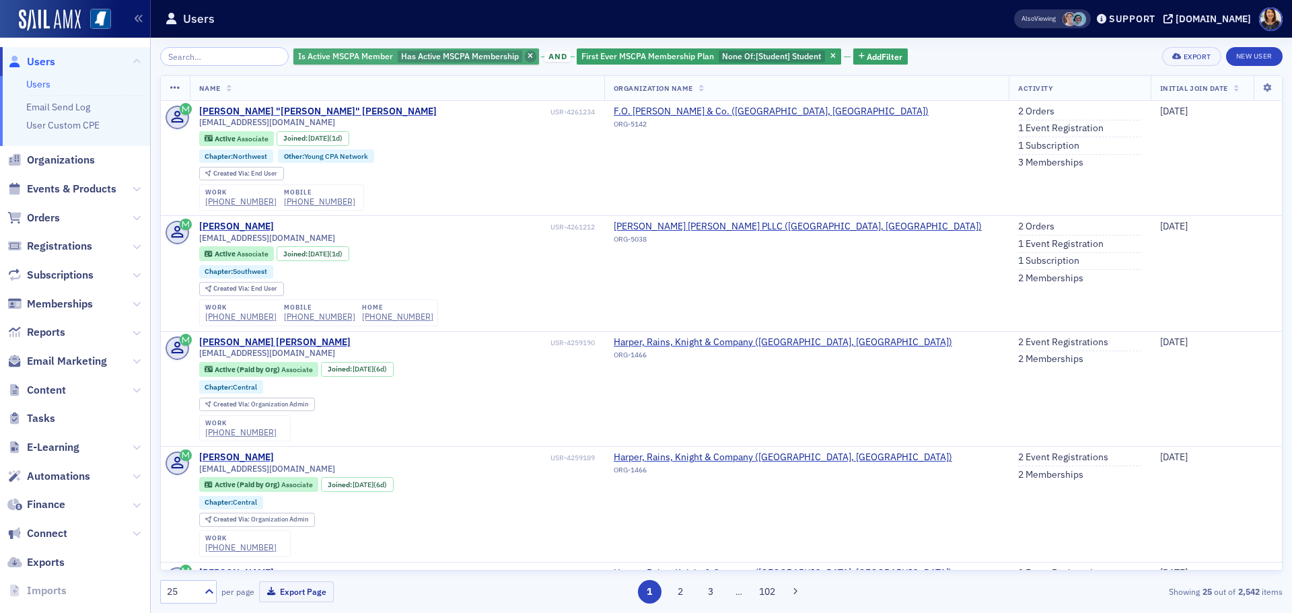
click at [527, 57] on icon "button" at bounding box center [529, 56] width 5 height 7
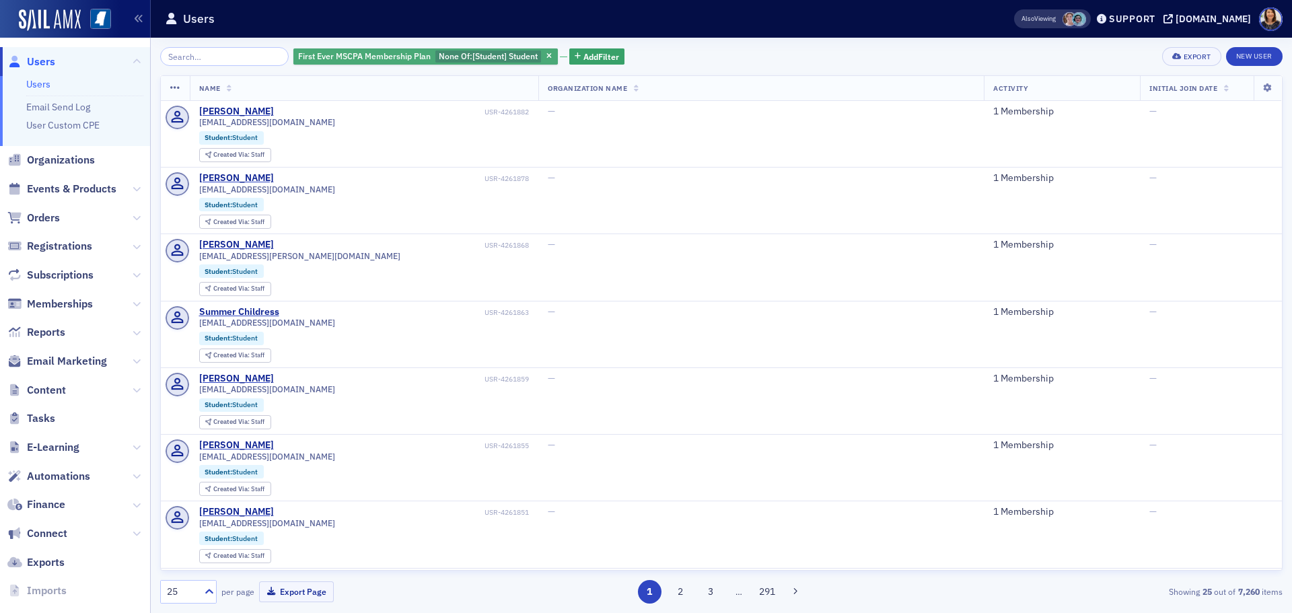
click at [368, 53] on span "First Ever MSCPA Membership Plan" at bounding box center [364, 55] width 133 height 11
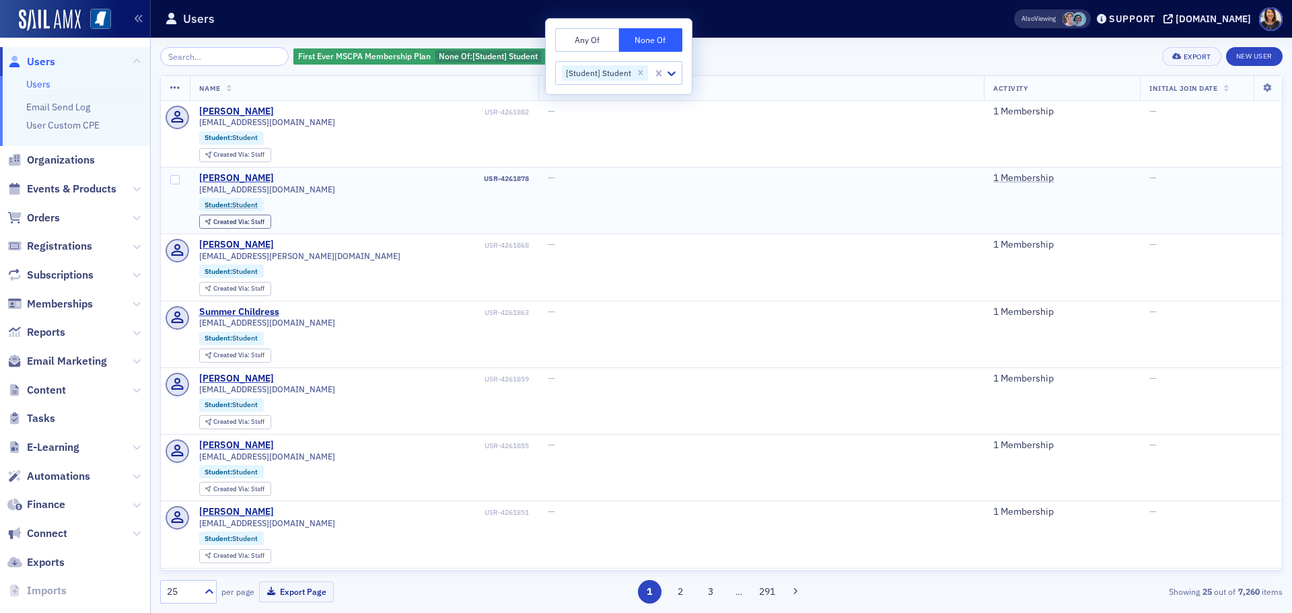
click at [609, 184] on div "—" at bounding box center [761, 178] width 426 height 12
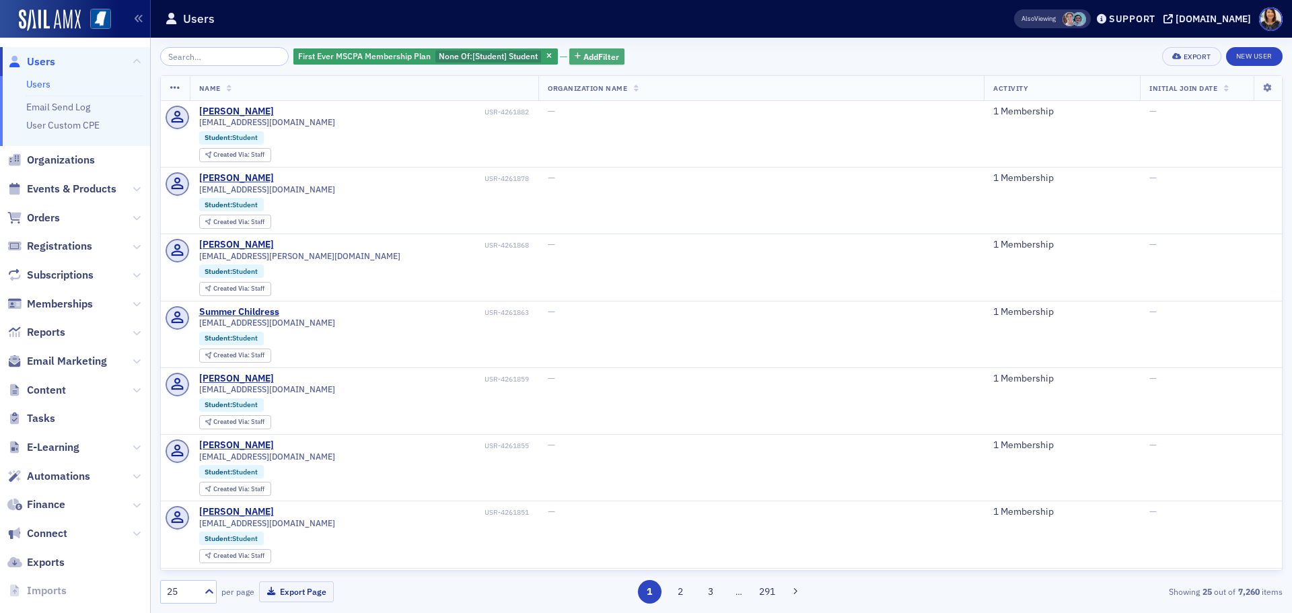
click at [583, 56] on span "Add Filter" at bounding box center [601, 56] width 36 height 12
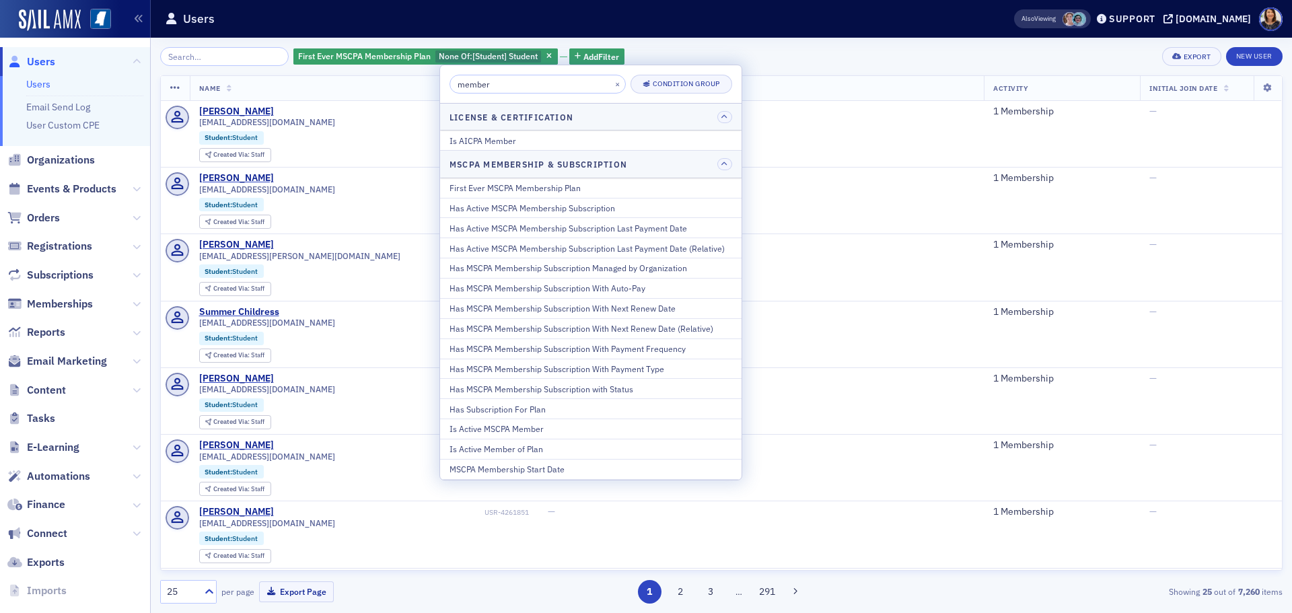
click at [682, 45] on div "First Ever MSCPA Membership Plan None Of : [Student] Student Add Filter Export …" at bounding box center [721, 325] width 1122 height 575
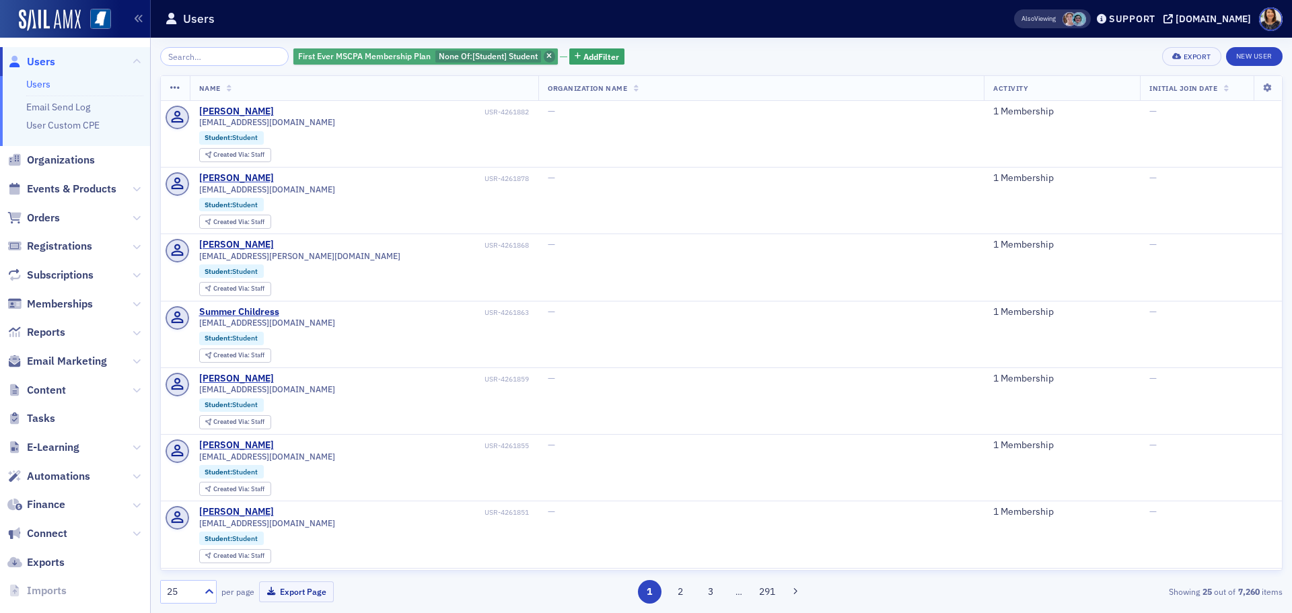
click at [544, 54] on span "button" at bounding box center [550, 56] width 12 height 12
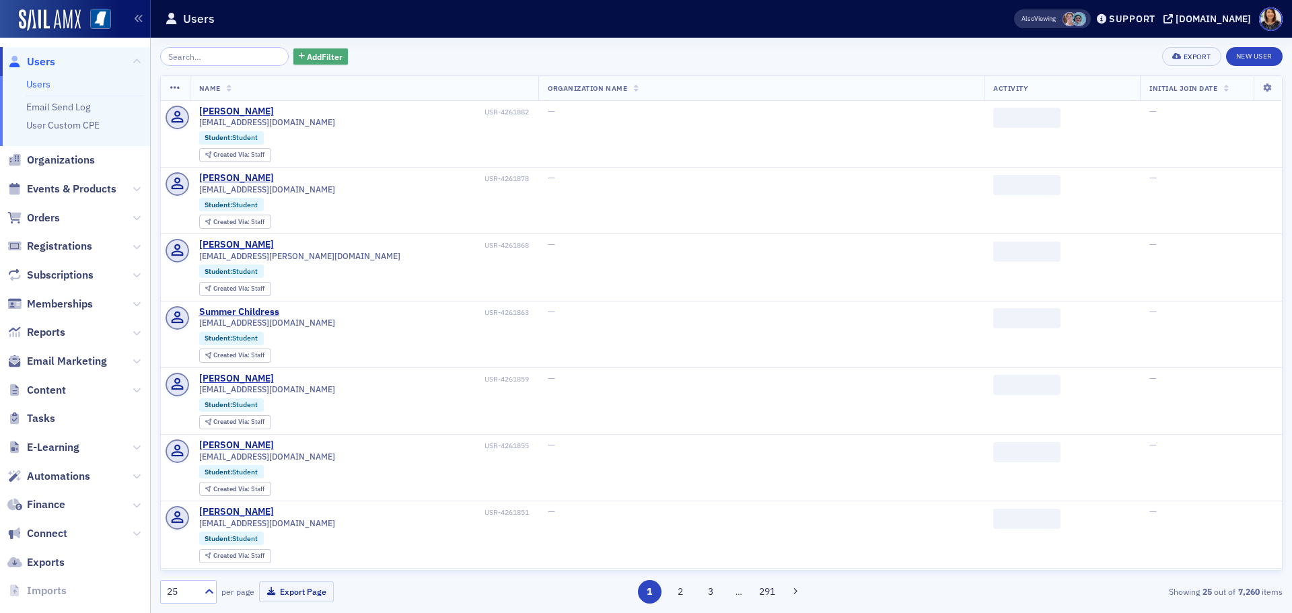
click at [307, 55] on span "Add Filter" at bounding box center [325, 56] width 36 height 12
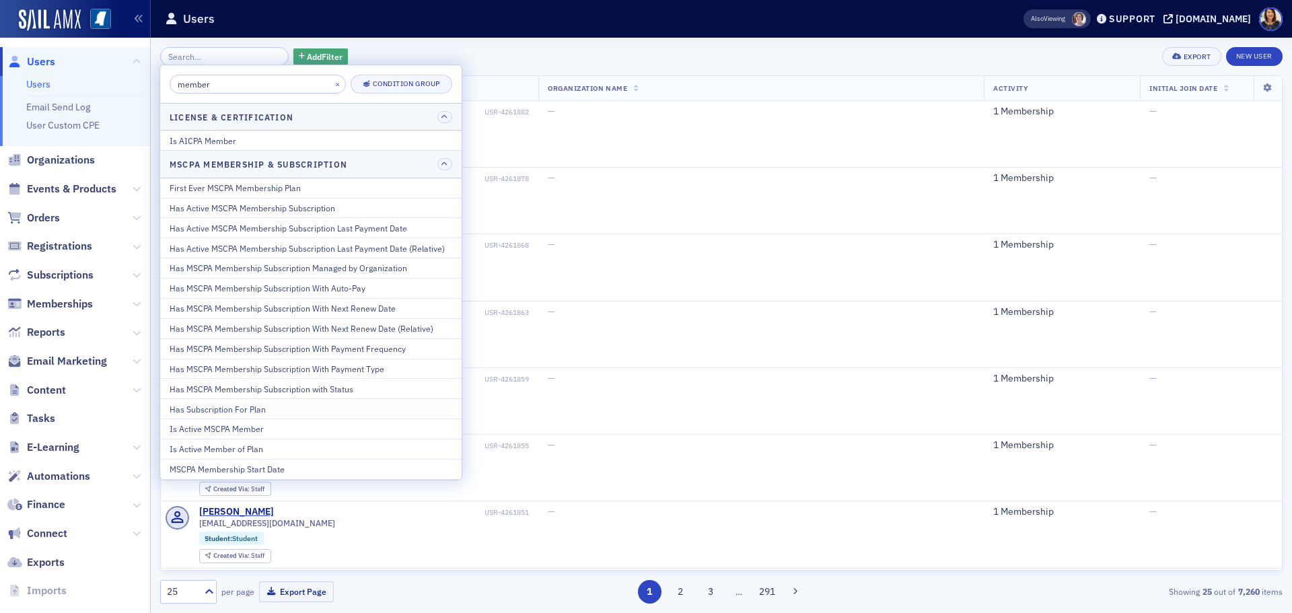
click at [299, 60] on icon "button" at bounding box center [302, 56] width 6 height 7
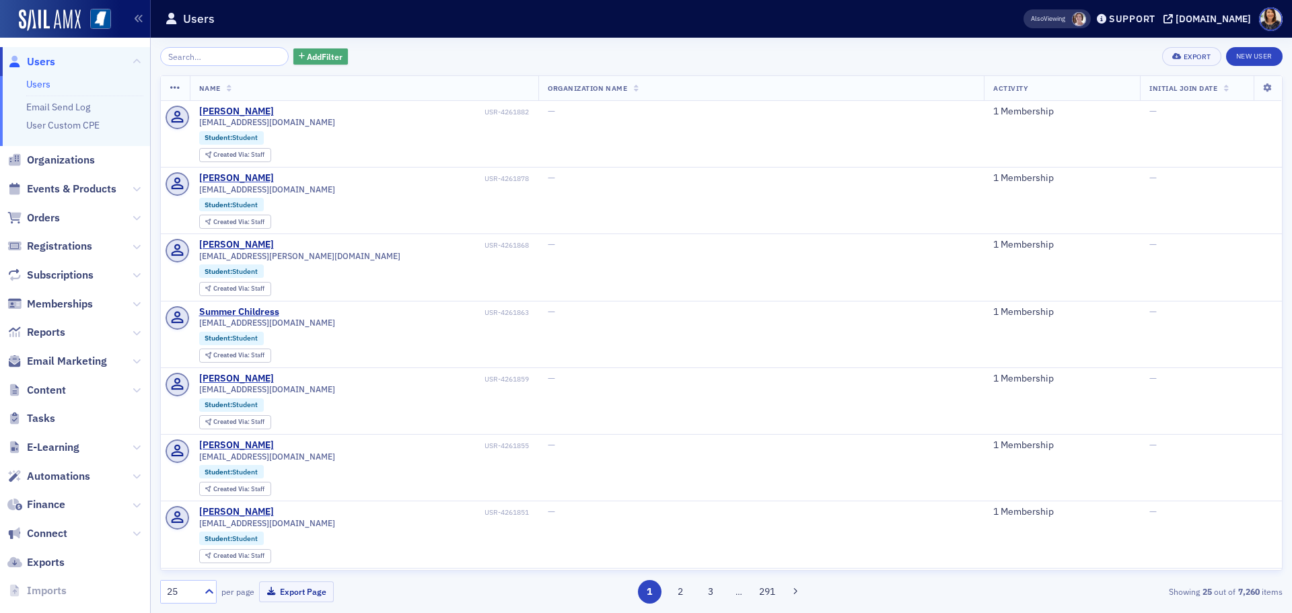
click at [316, 60] on span "Add Filter" at bounding box center [325, 56] width 36 height 12
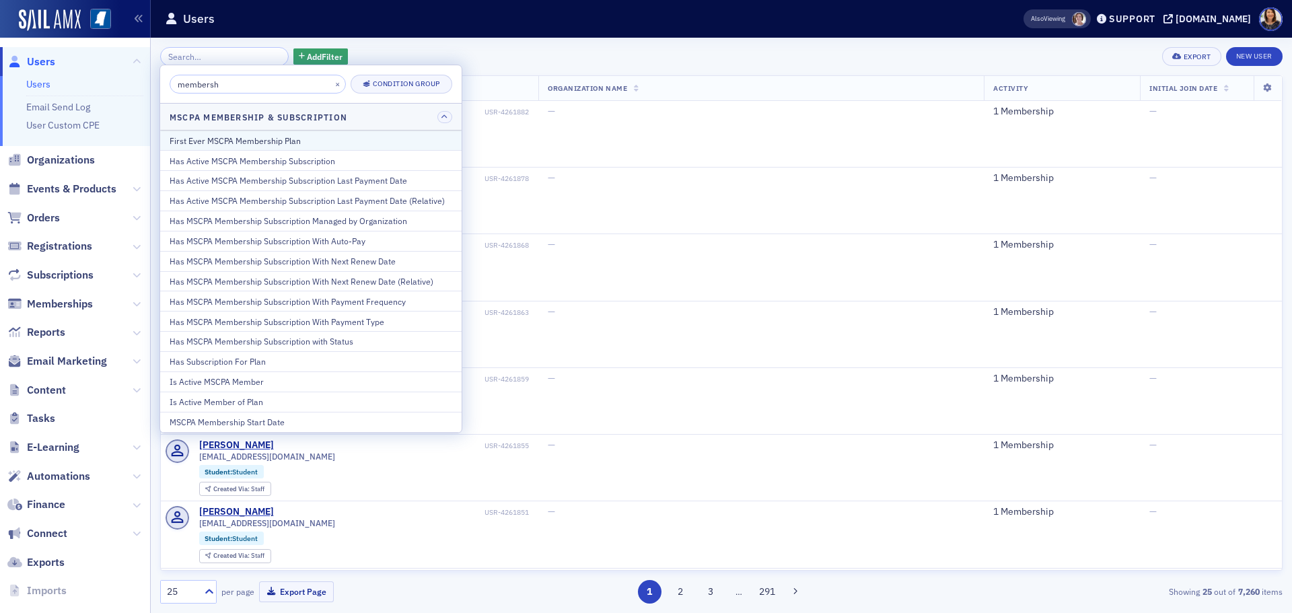
type input "membersh"
click at [277, 142] on div "First Ever MSCPA Membership Plan" at bounding box center [311, 141] width 283 height 12
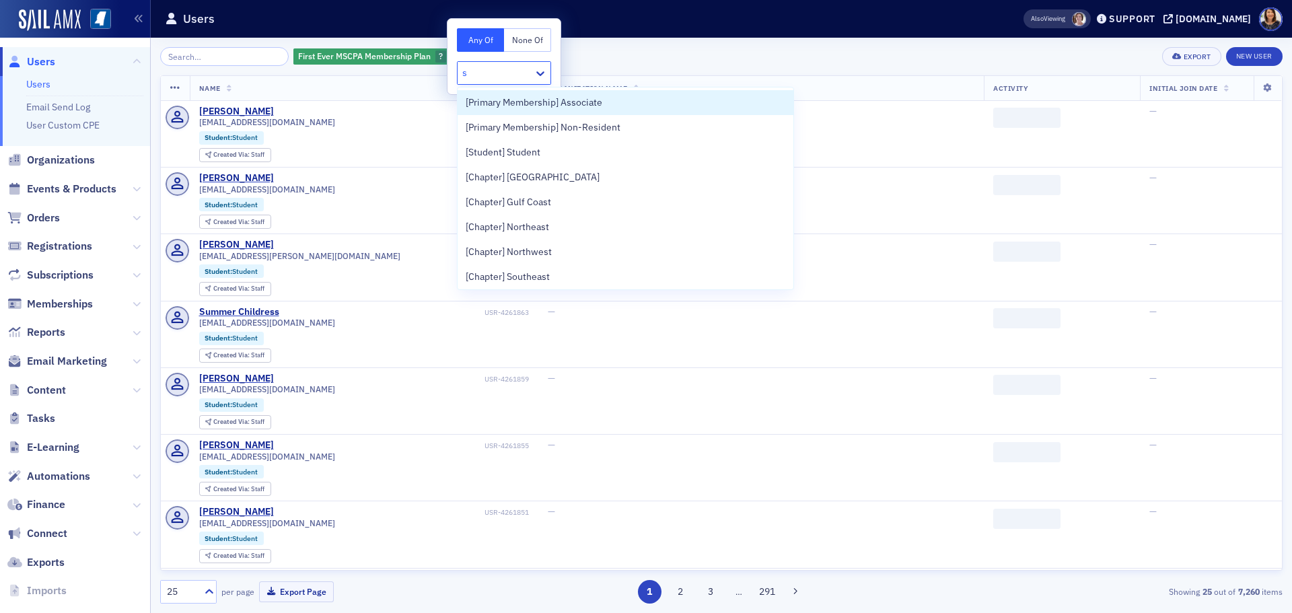
type input "st"
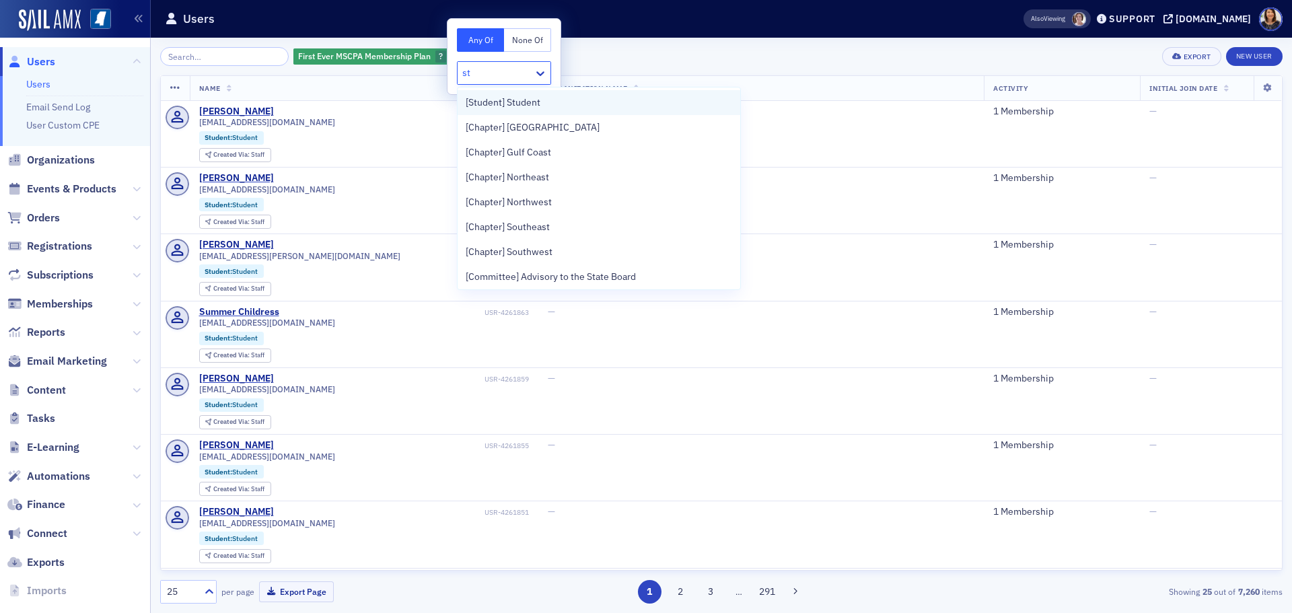
click at [503, 100] on span "[Student] Student" at bounding box center [503, 103] width 75 height 14
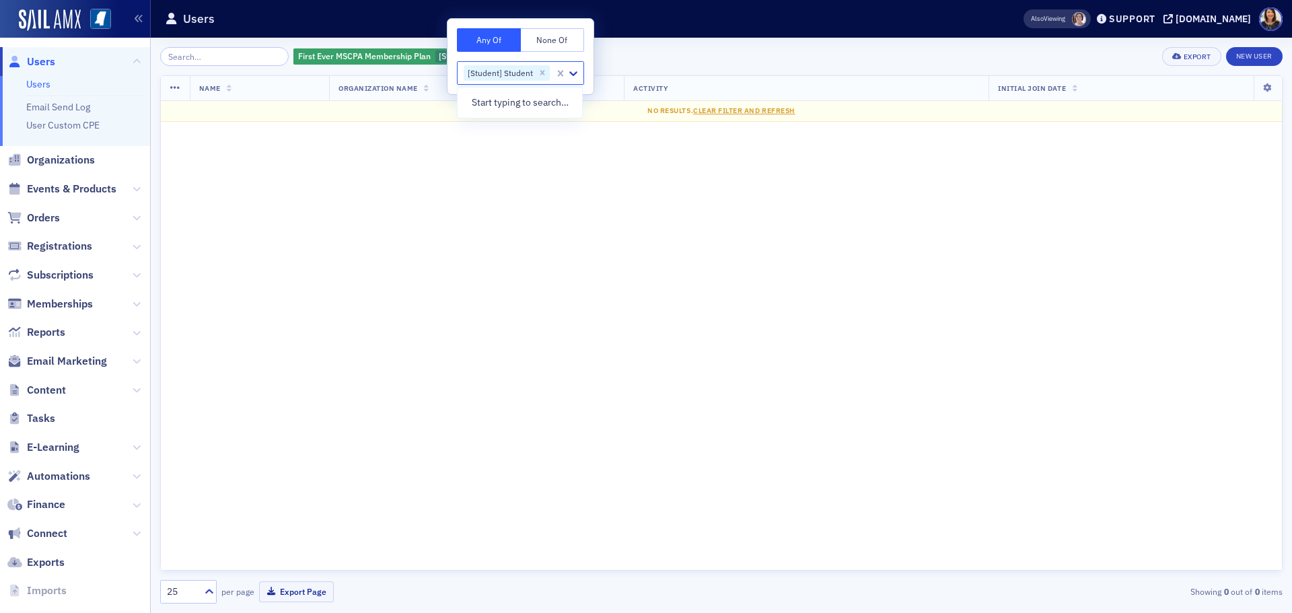
click at [525, 109] on div "Start typing to search…" at bounding box center [519, 102] width 124 height 25
click at [525, 104] on div "Start typing to search…" at bounding box center [519, 102] width 124 height 25
click at [587, 184] on div "Name Organization Name Activity Initial Join Date No results. Clear Filter and …" at bounding box center [721, 322] width 1122 height 495
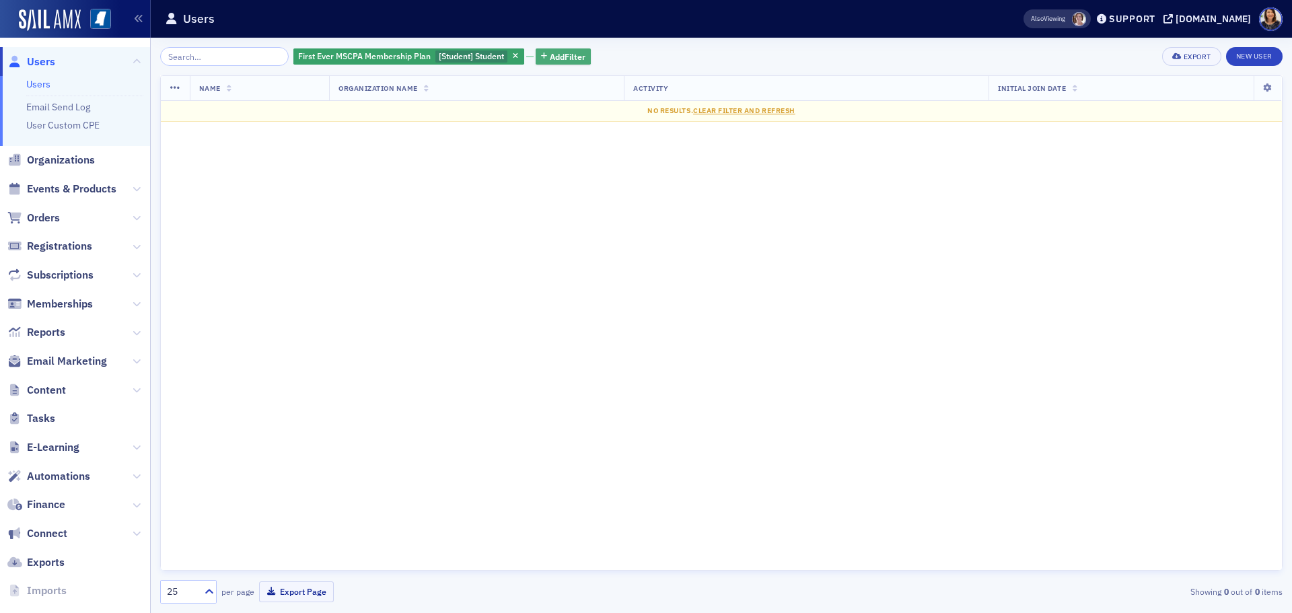
click at [550, 60] on span "Add Filter" at bounding box center [568, 56] width 36 height 12
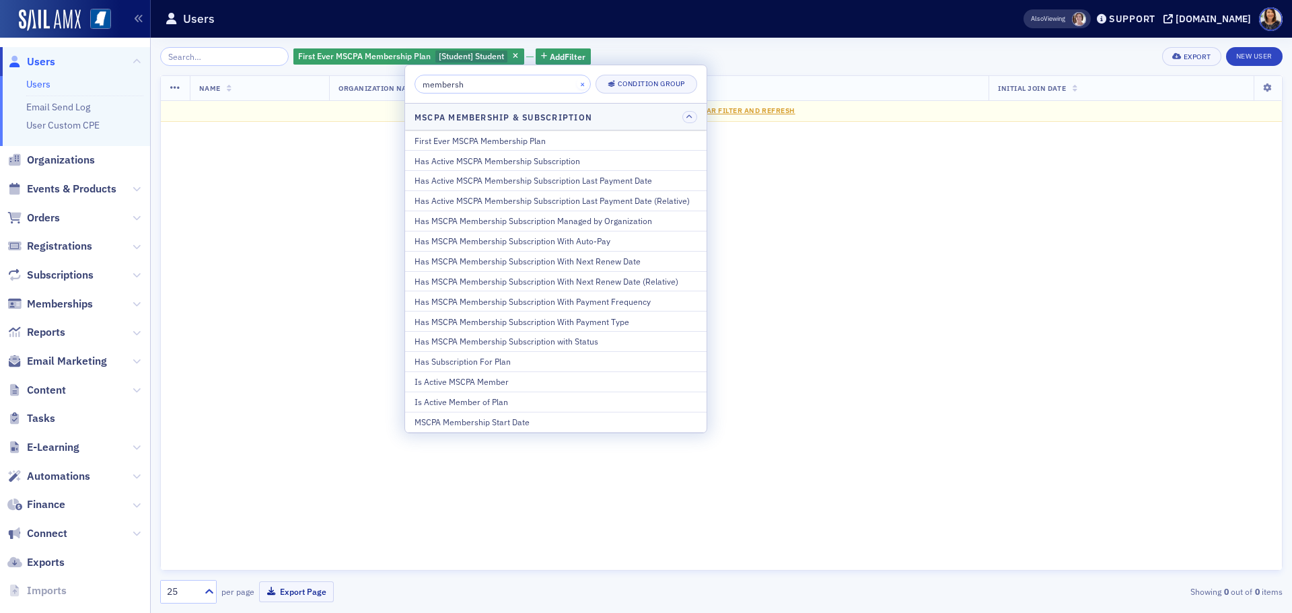
click at [577, 87] on div "×" at bounding box center [584, 83] width 14 height 17
click at [535, 85] on input "membersh" at bounding box center [502, 84] width 176 height 19
type input "m"
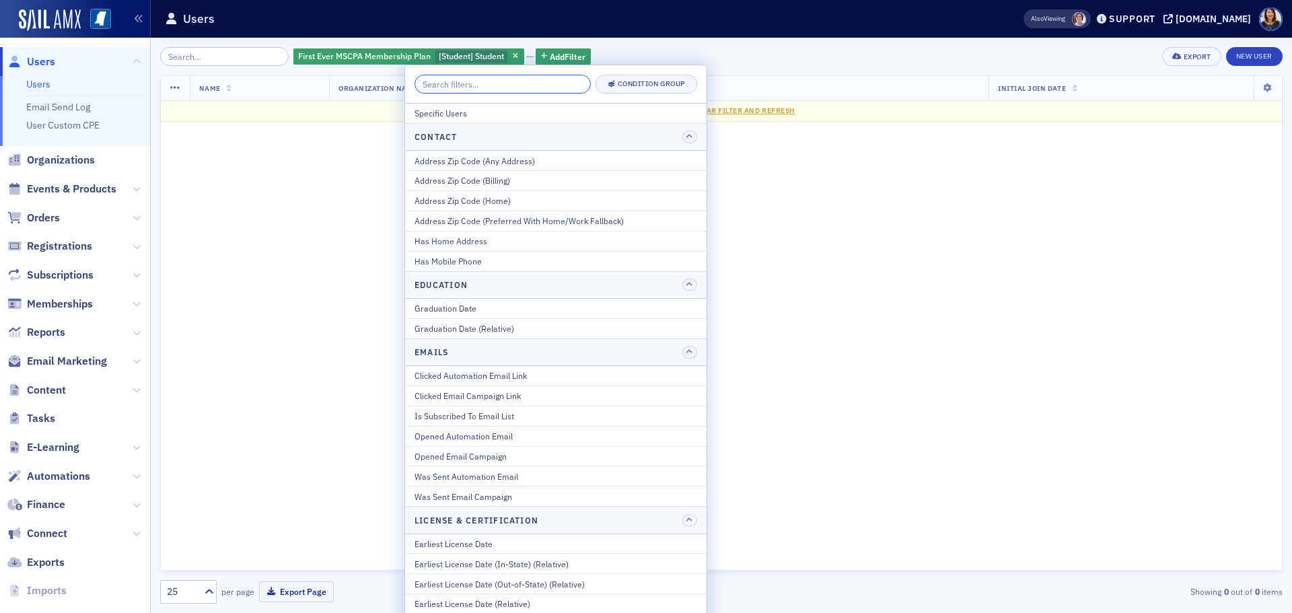
type input "a"
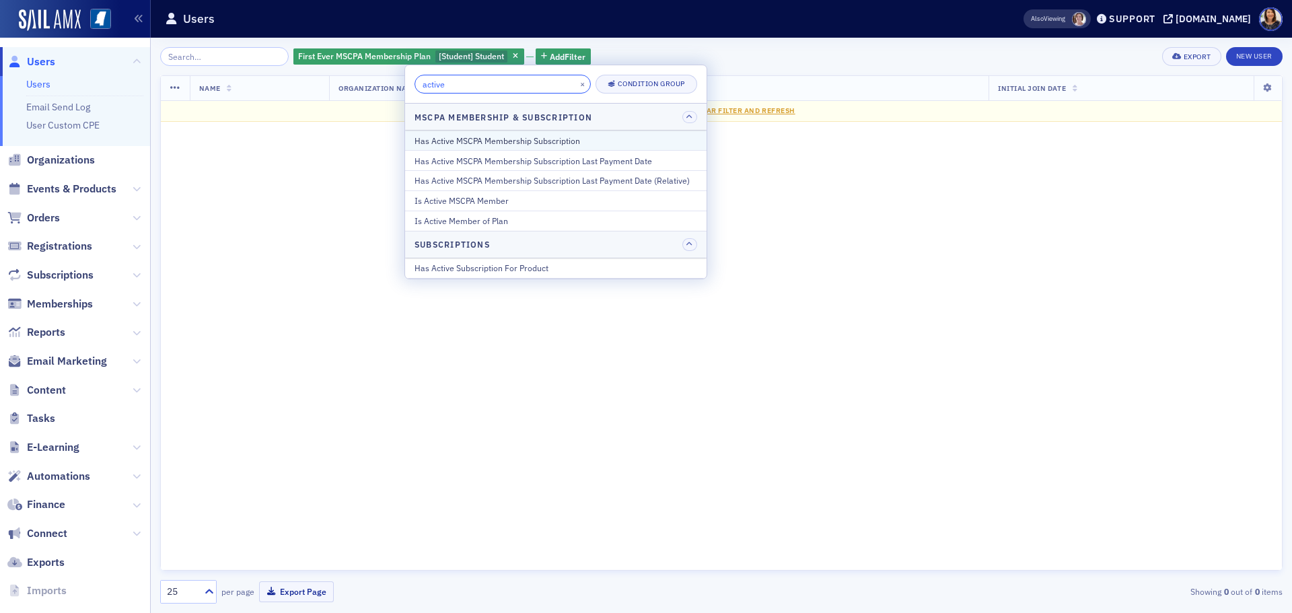
type input "active"
click at [548, 140] on div "Has Active MSCPA Membership Subscription" at bounding box center [555, 141] width 283 height 12
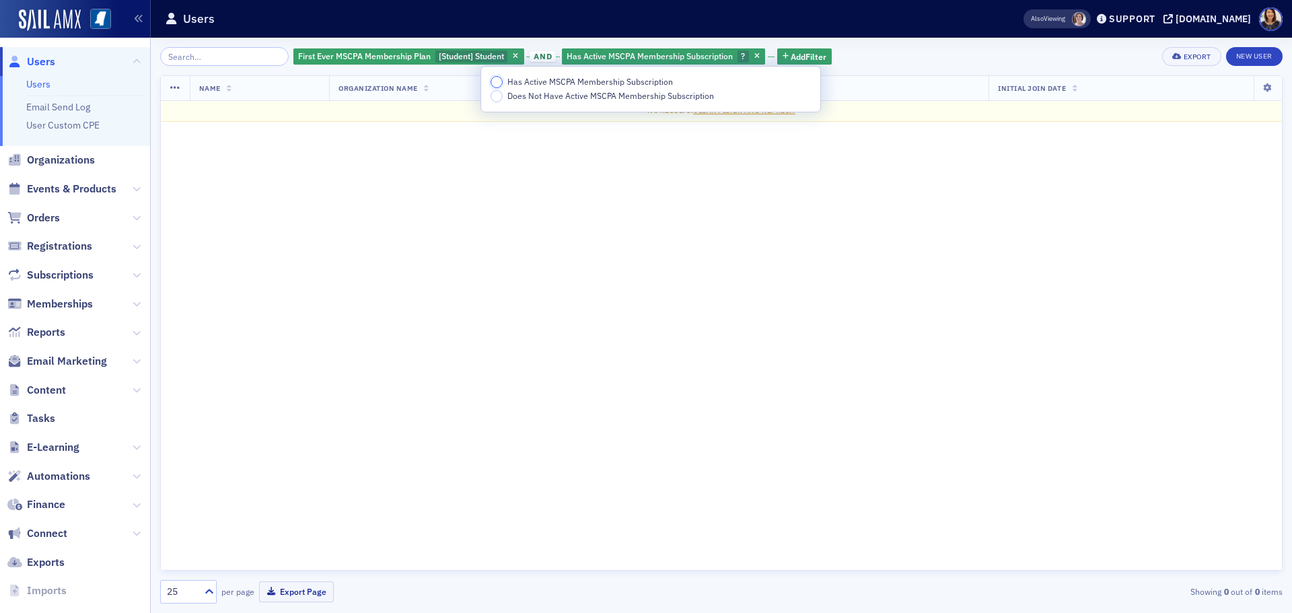
click at [496, 82] on input "Has Active MSCPA Membership Subscription" at bounding box center [496, 82] width 12 height 12
click at [607, 299] on div "Name Organization Name Activity Initial Join Date No results. Clear Filter and …" at bounding box center [721, 322] width 1122 height 495
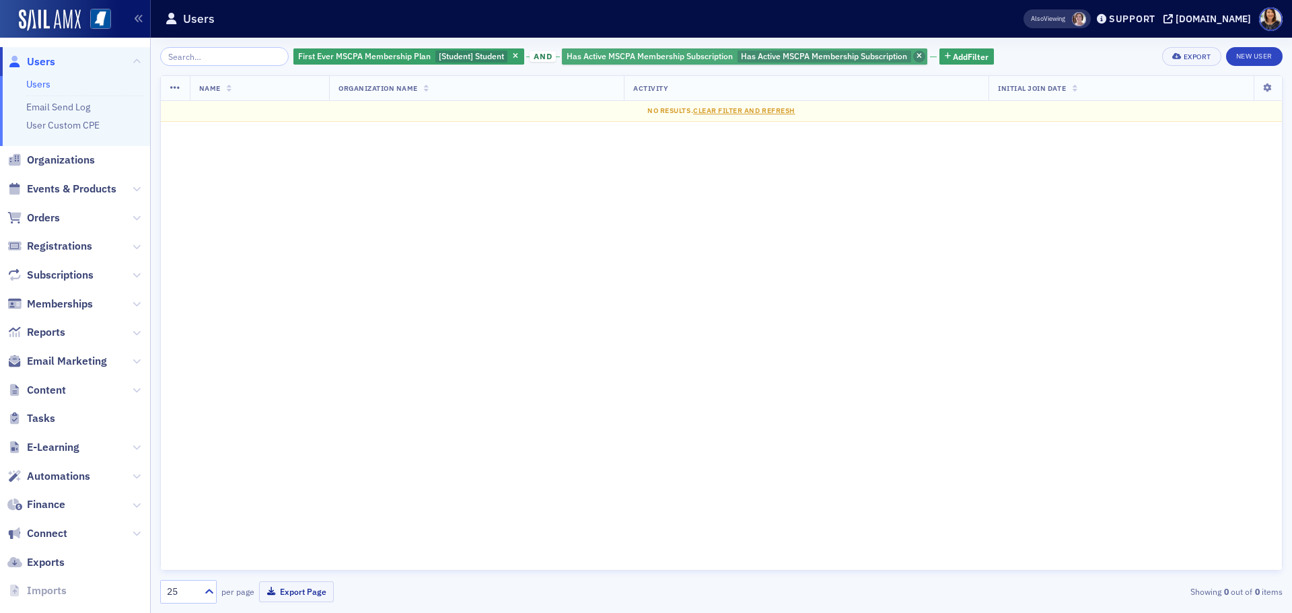
click at [913, 52] on span "button" at bounding box center [919, 56] width 12 height 12
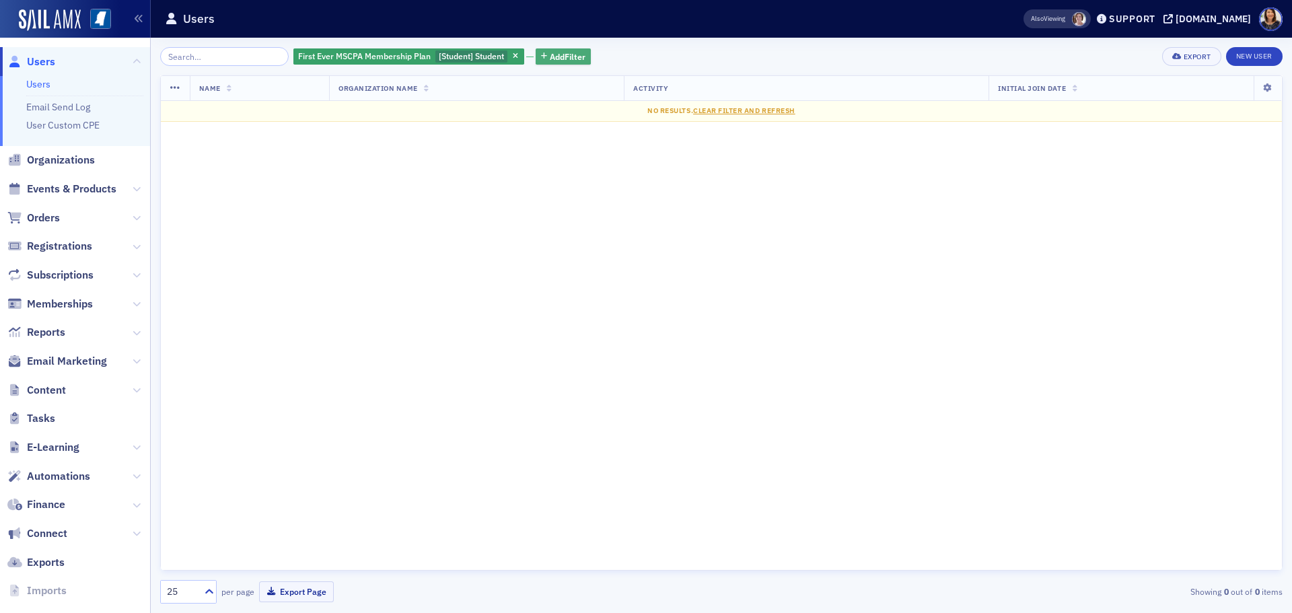
click at [556, 52] on span "Add Filter" at bounding box center [568, 56] width 36 height 12
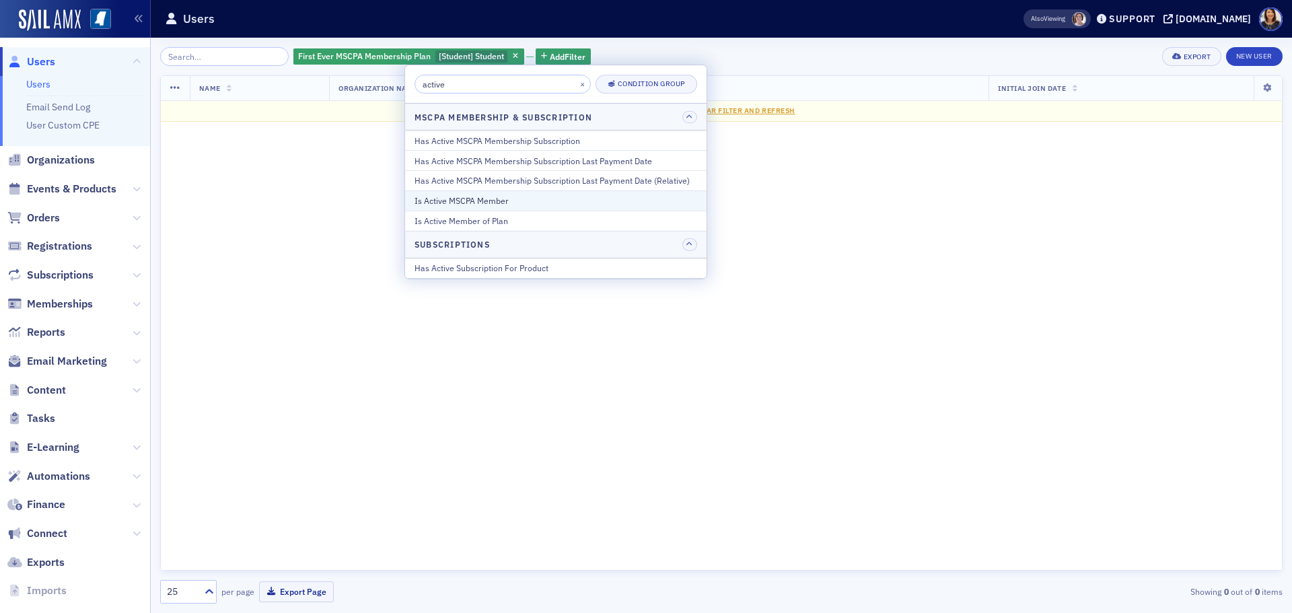
click at [480, 201] on div "Is Active MSCPA Member" at bounding box center [555, 200] width 283 height 12
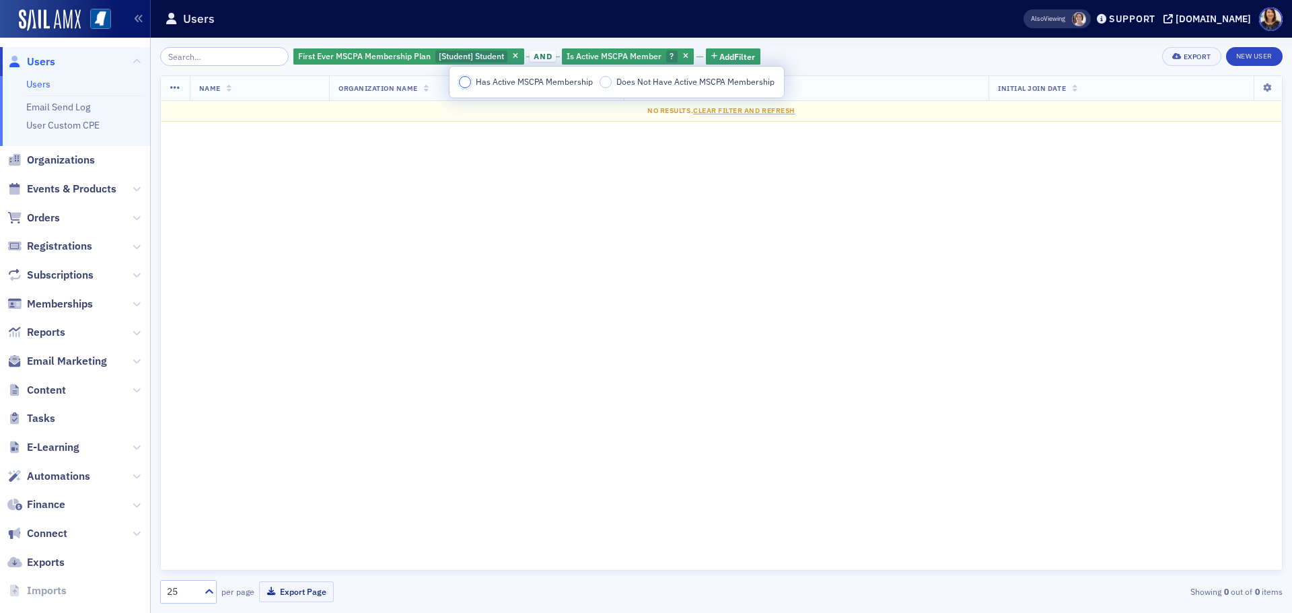
click at [466, 79] on input "Has Active MSCPA Membership" at bounding box center [465, 82] width 12 height 12
click at [849, 52] on span "Add Filter" at bounding box center [851, 56] width 36 height 12
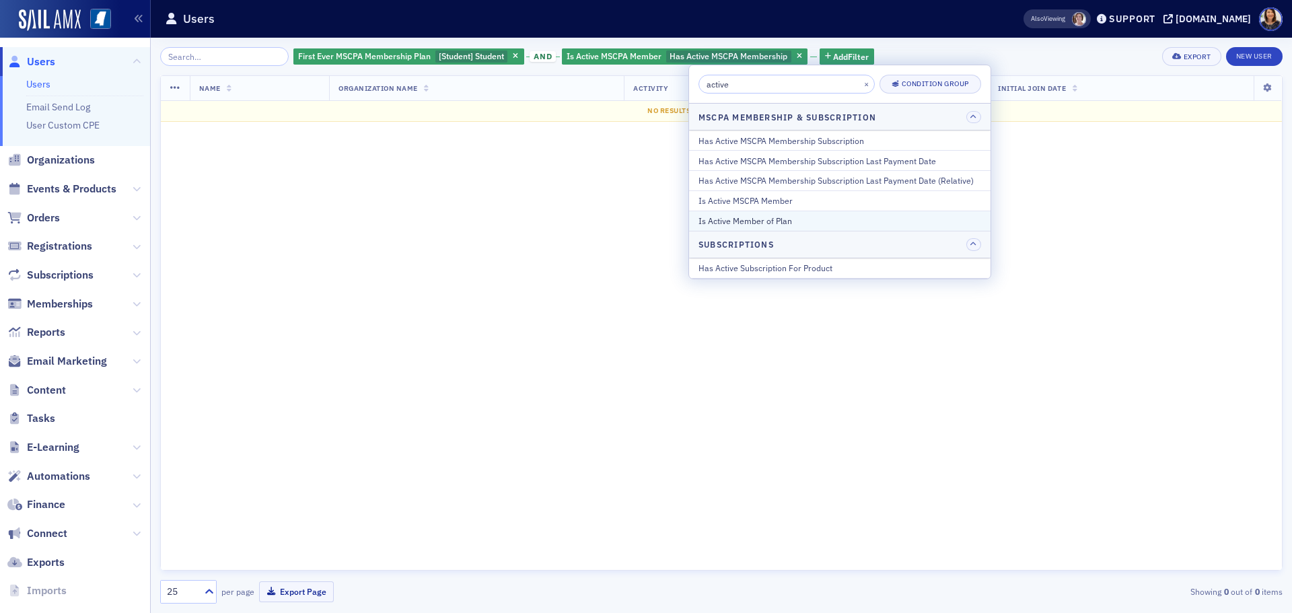
click at [724, 227] on div "Is Active Member of Plan" at bounding box center [839, 221] width 283 height 12
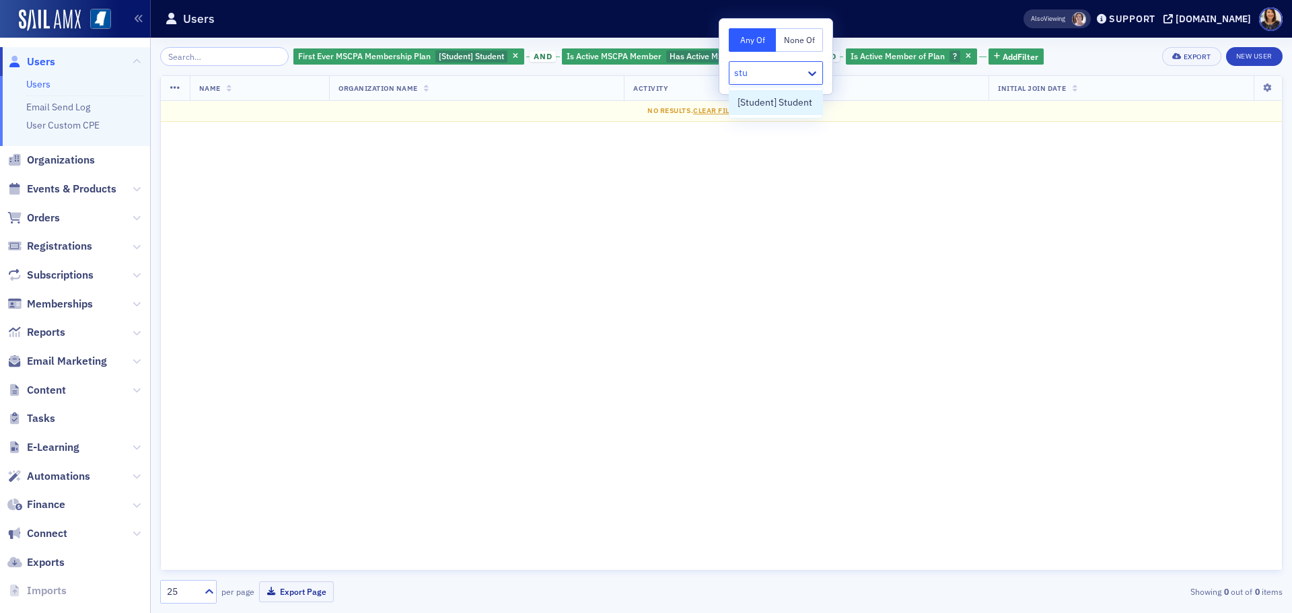
type input "stud"
drag, startPoint x: 785, startPoint y: 98, endPoint x: 784, endPoint y: 104, distance: 6.9
click at [784, 104] on span "[Student] Student" at bounding box center [774, 103] width 75 height 14
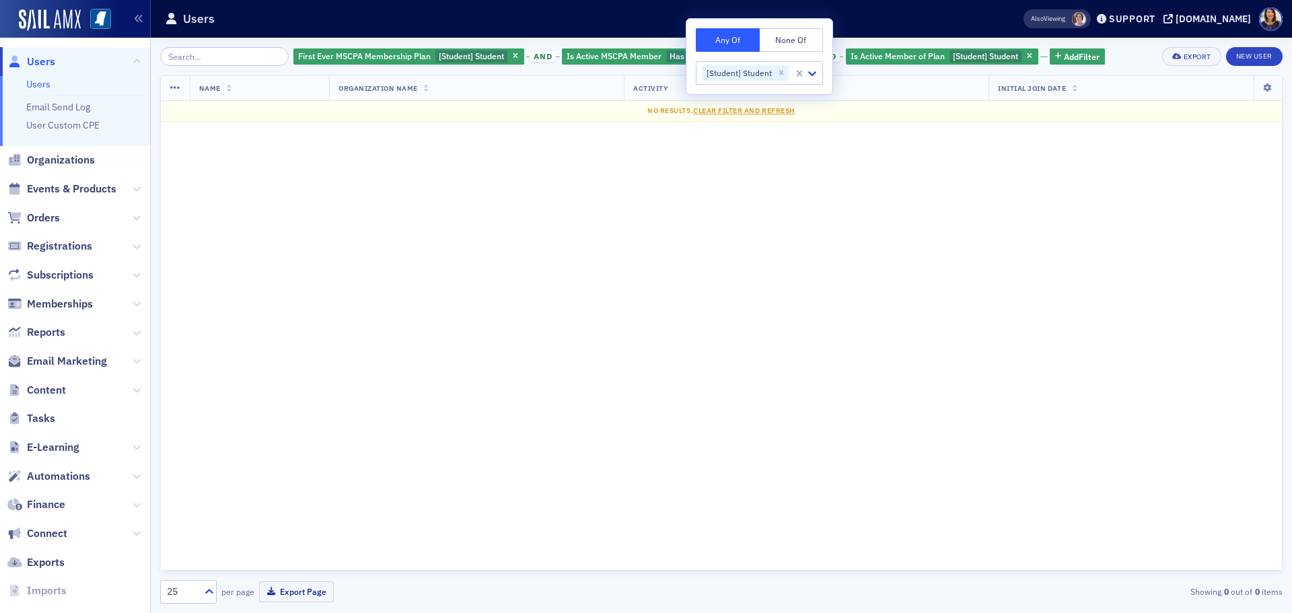
click at [681, 159] on div "Name Organization Name Activity Initial Join Date No results. Clear Filter and …" at bounding box center [721, 322] width 1122 height 495
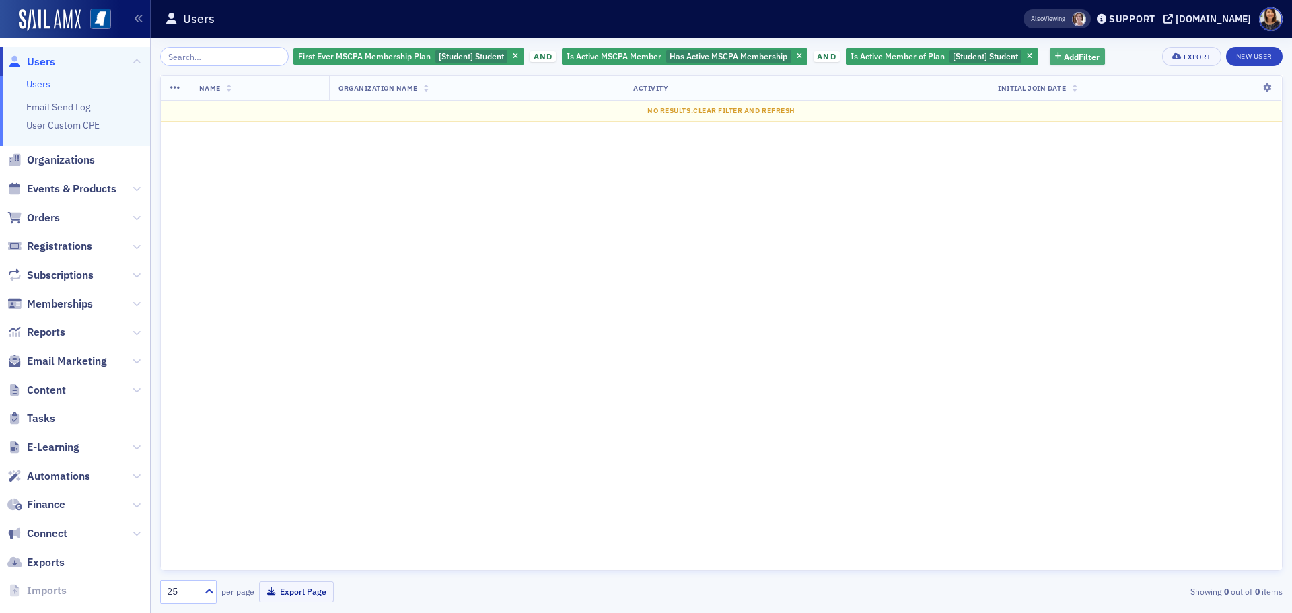
click at [1067, 57] on span "Add Filter" at bounding box center [1082, 56] width 36 height 12
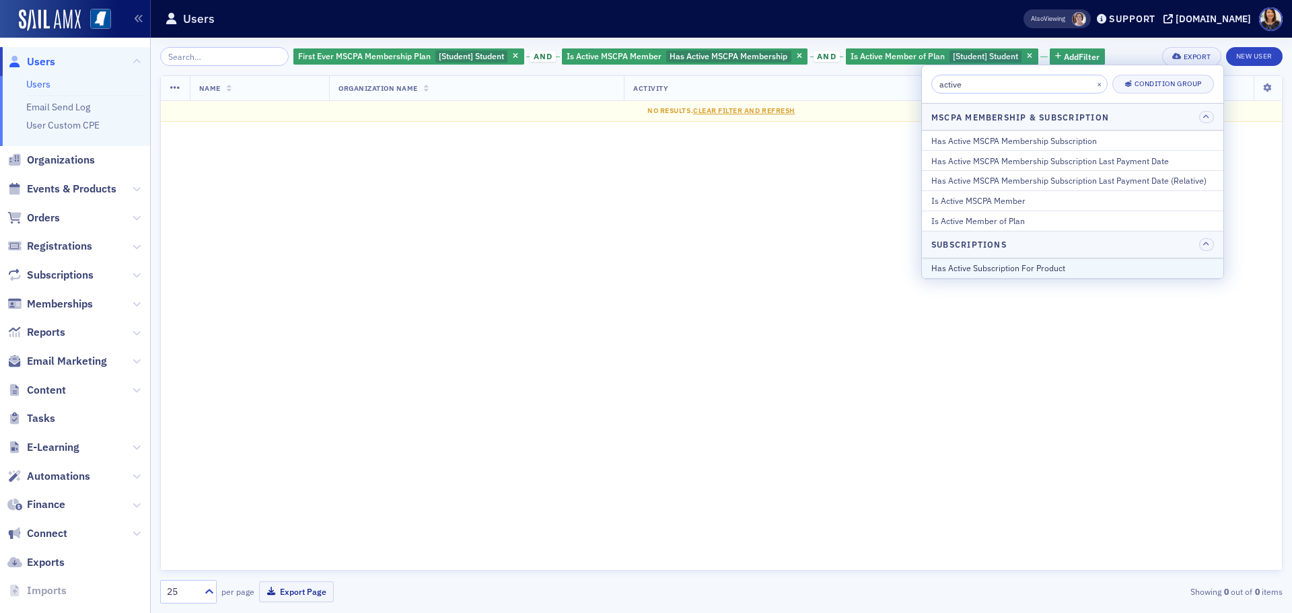
click at [985, 271] on div "Has Active Subscription For Product" at bounding box center [1072, 268] width 283 height 12
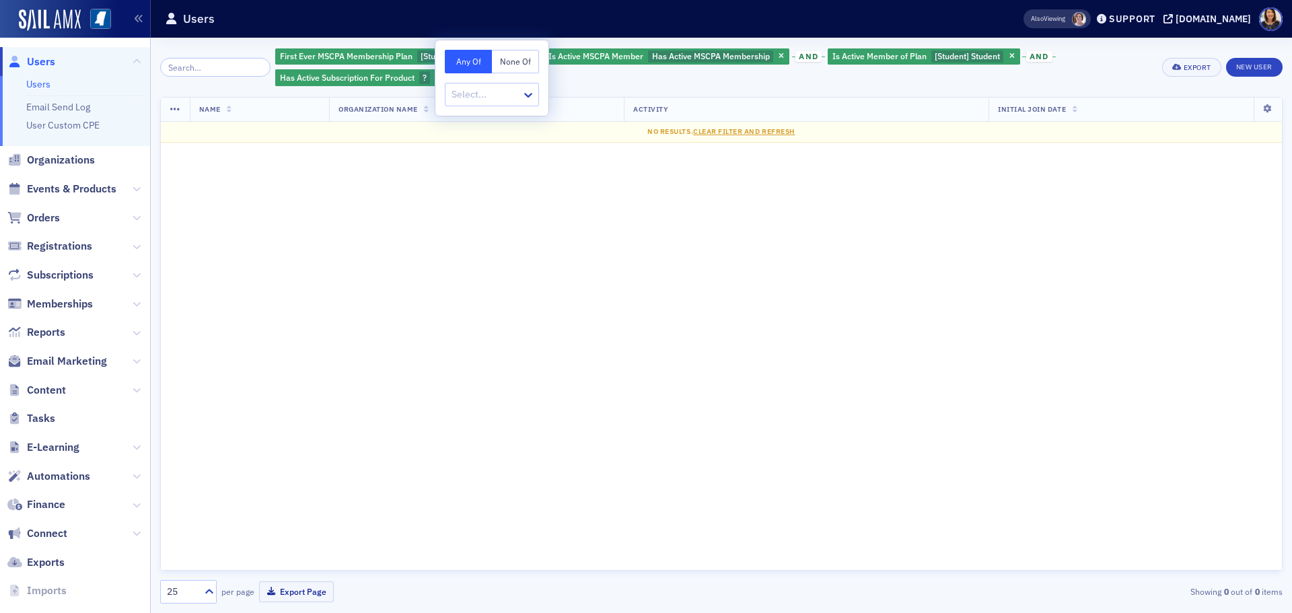
click at [515, 63] on button "None Of" at bounding box center [515, 62] width 47 height 24
click at [849, 85] on div "First Ever MSCPA Membership Plan [Student] Student and Is Active MSCPA Member H…" at bounding box center [712, 67] width 881 height 40
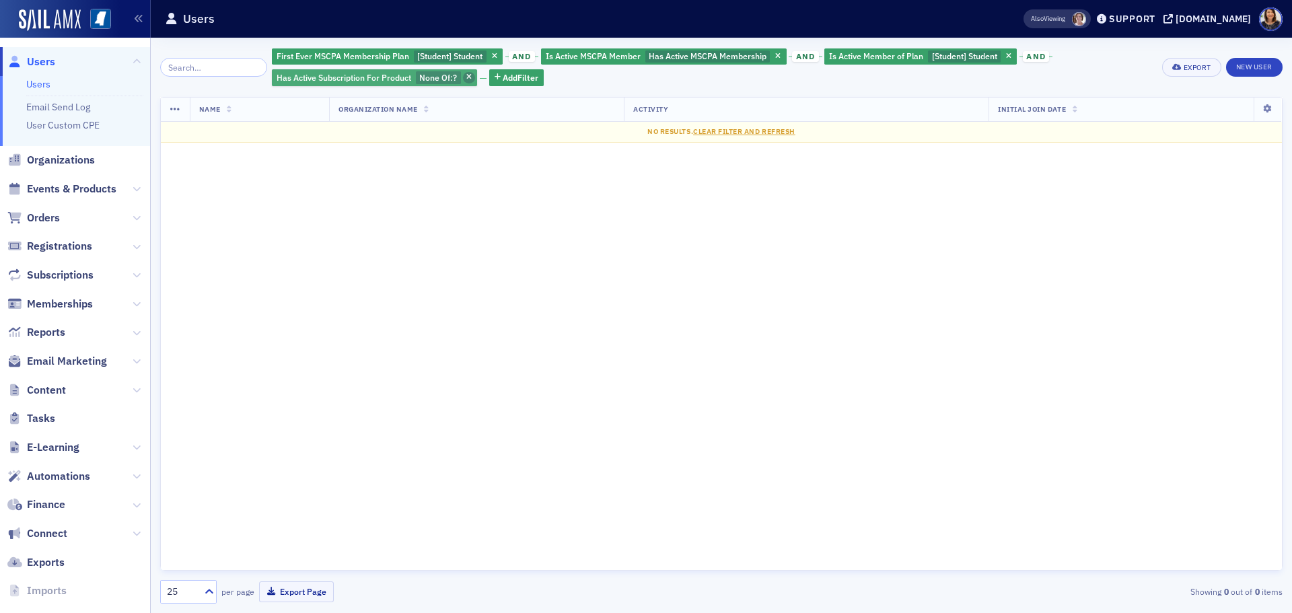
click at [466, 80] on icon "button" at bounding box center [468, 77] width 5 height 7
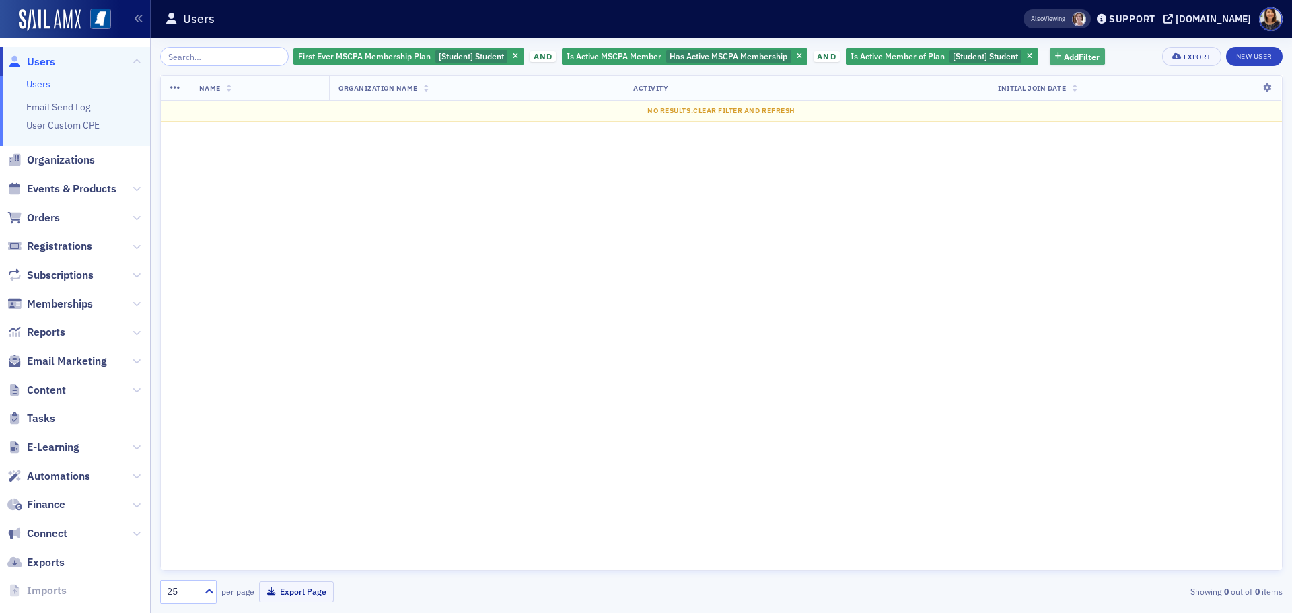
click at [1073, 56] on span "Add Filter" at bounding box center [1082, 56] width 36 height 12
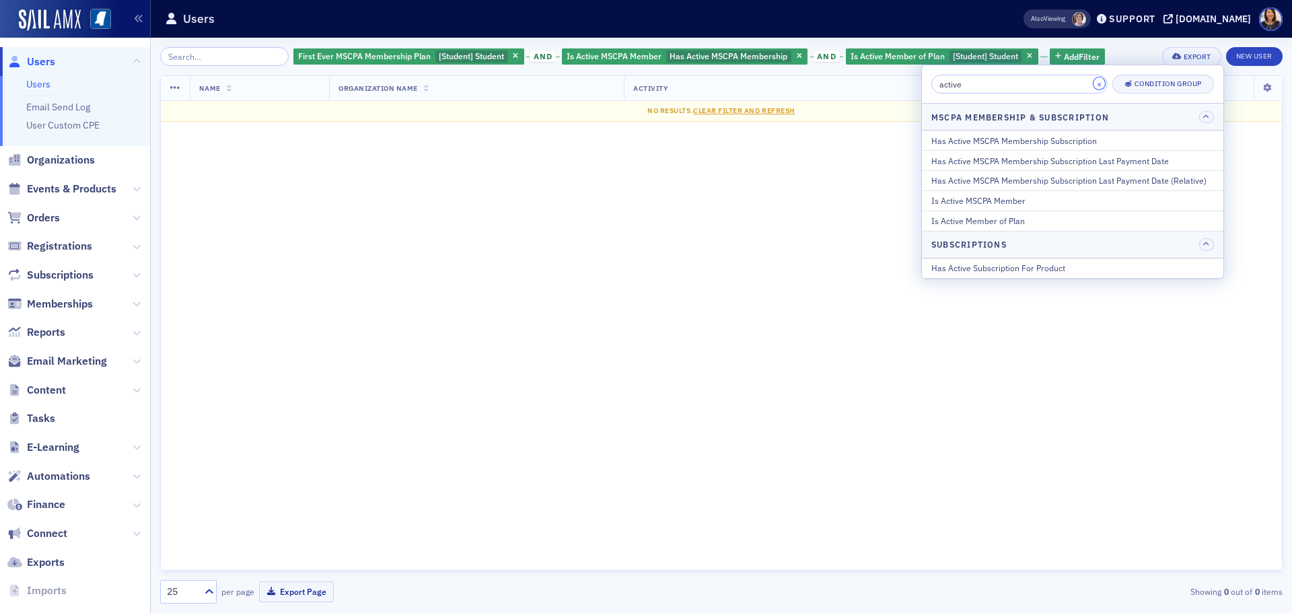
click at [1094, 84] on button "×" at bounding box center [1099, 83] width 12 height 12
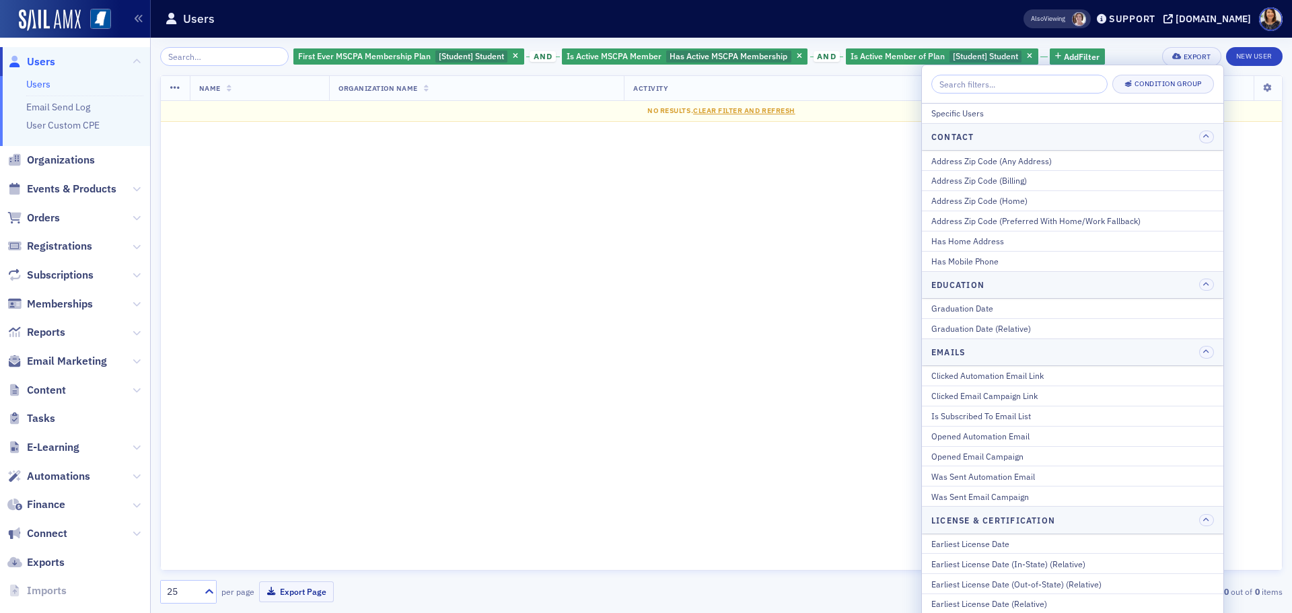
click at [1123, 41] on div "First Ever MSCPA Membership Plan [Student] Student and Is Active MSCPA Member H…" at bounding box center [721, 325] width 1122 height 575
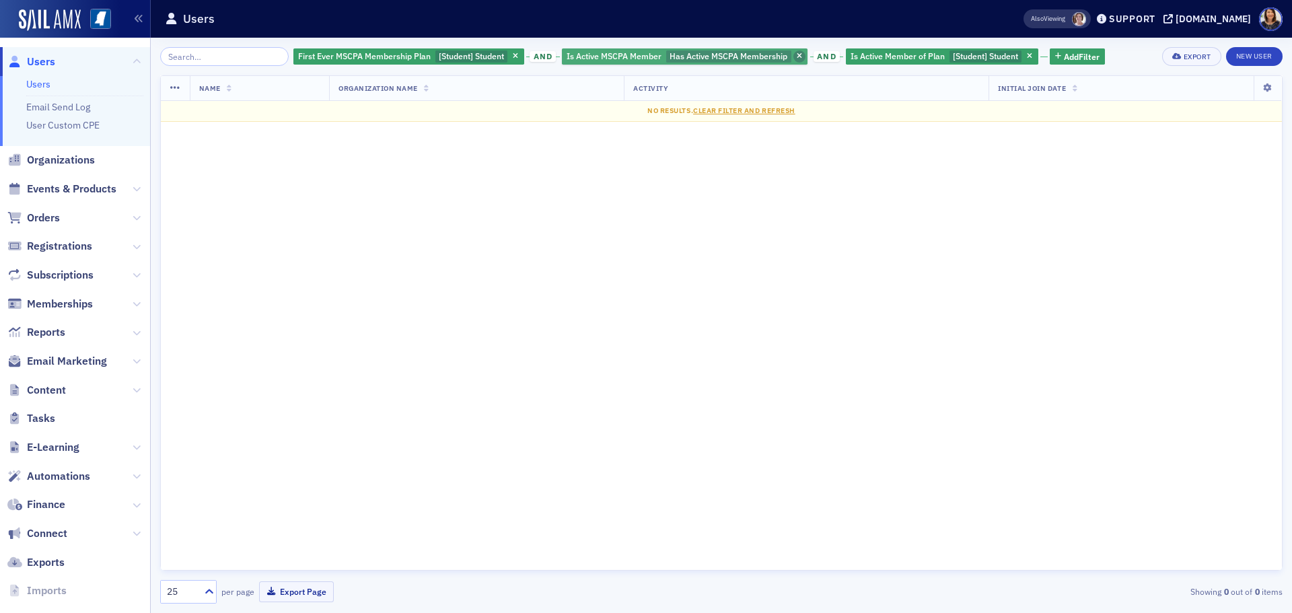
click at [796, 58] on icon "button" at bounding box center [798, 56] width 5 height 7
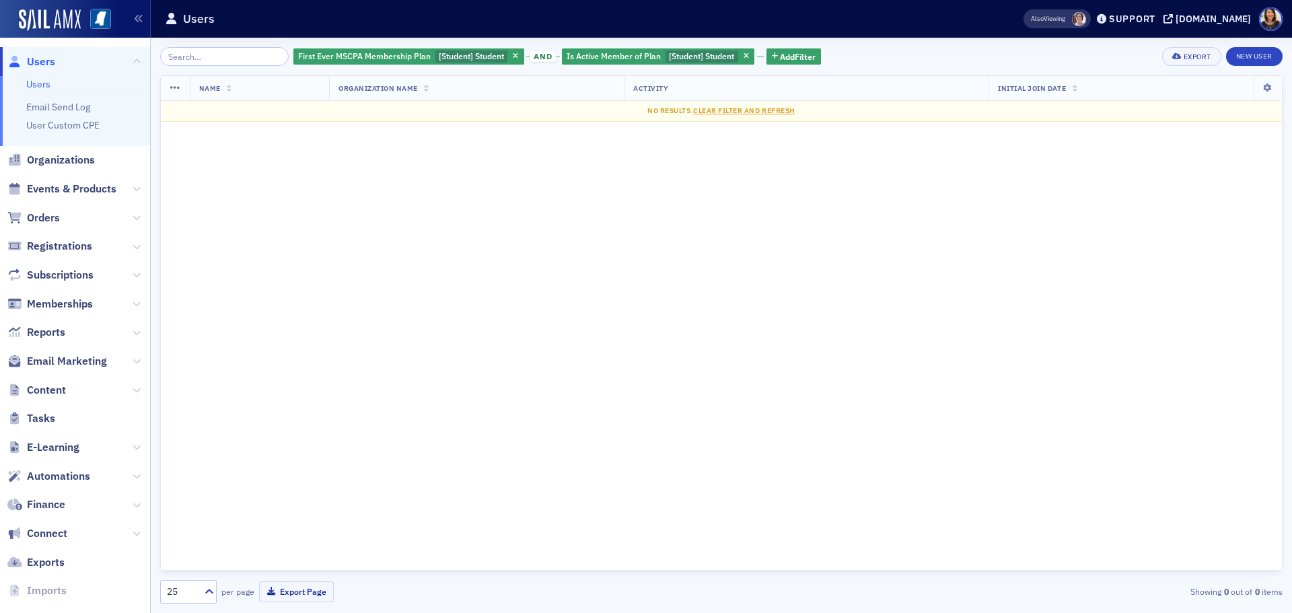
drag, startPoint x: 516, startPoint y: 239, endPoint x: 506, endPoint y: 247, distance: 12.9
click at [514, 242] on div "Name Organization Name Activity Initial Join Date No results. Clear Filter and …" at bounding box center [721, 322] width 1122 height 495
click at [513, 213] on div "Name Organization Name Activity Initial Join Date No results. Clear Filter and …" at bounding box center [721, 322] width 1122 height 495
click at [743, 55] on icon "button" at bounding box center [745, 56] width 5 height 7
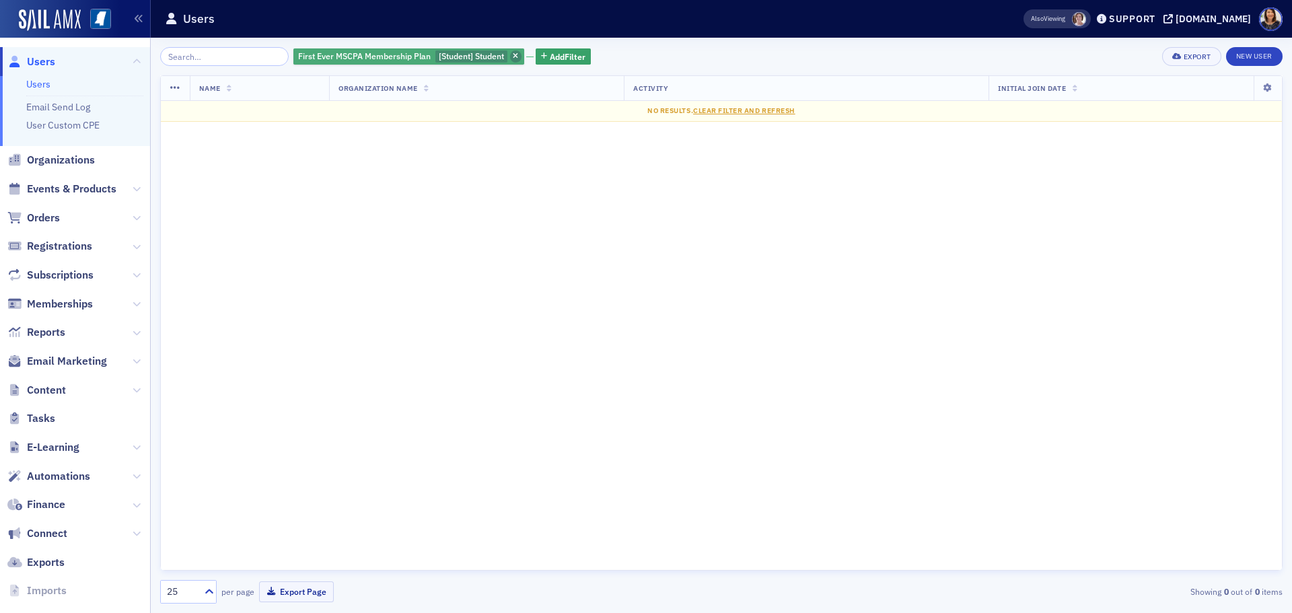
click at [510, 52] on span "button" at bounding box center [516, 56] width 12 height 12
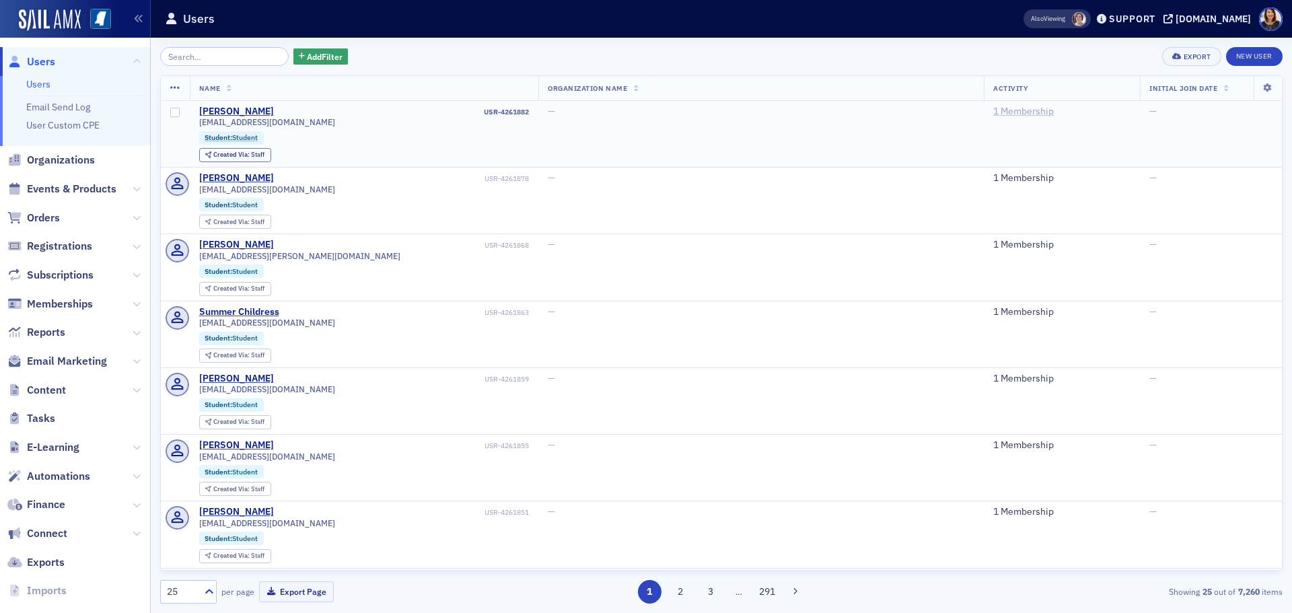
click at [993, 106] on link "1 Membership" at bounding box center [1023, 112] width 61 height 12
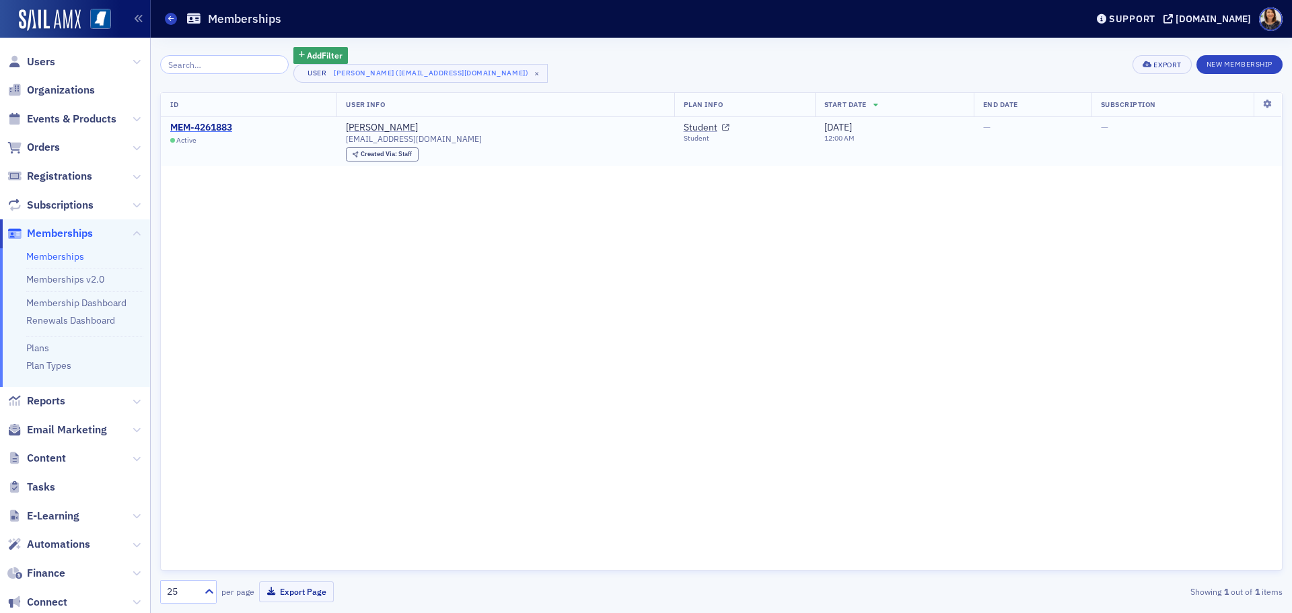
click at [191, 132] on div "MEM-4261883" at bounding box center [201, 128] width 62 height 12
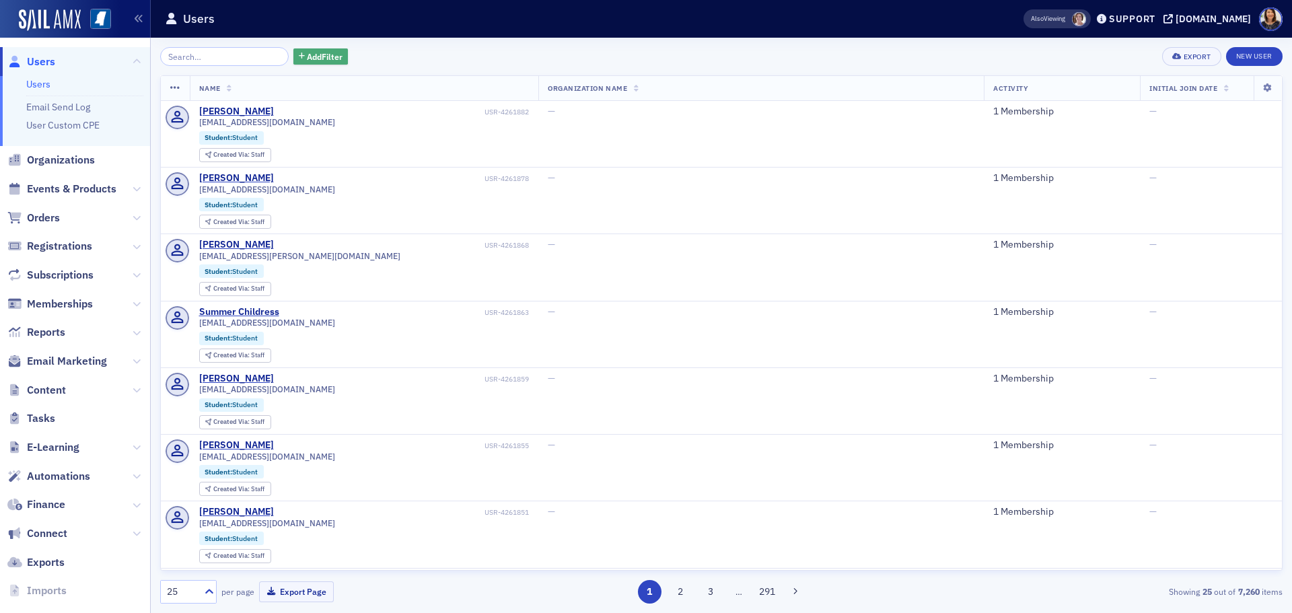
click at [307, 57] on span "Add Filter" at bounding box center [325, 56] width 36 height 12
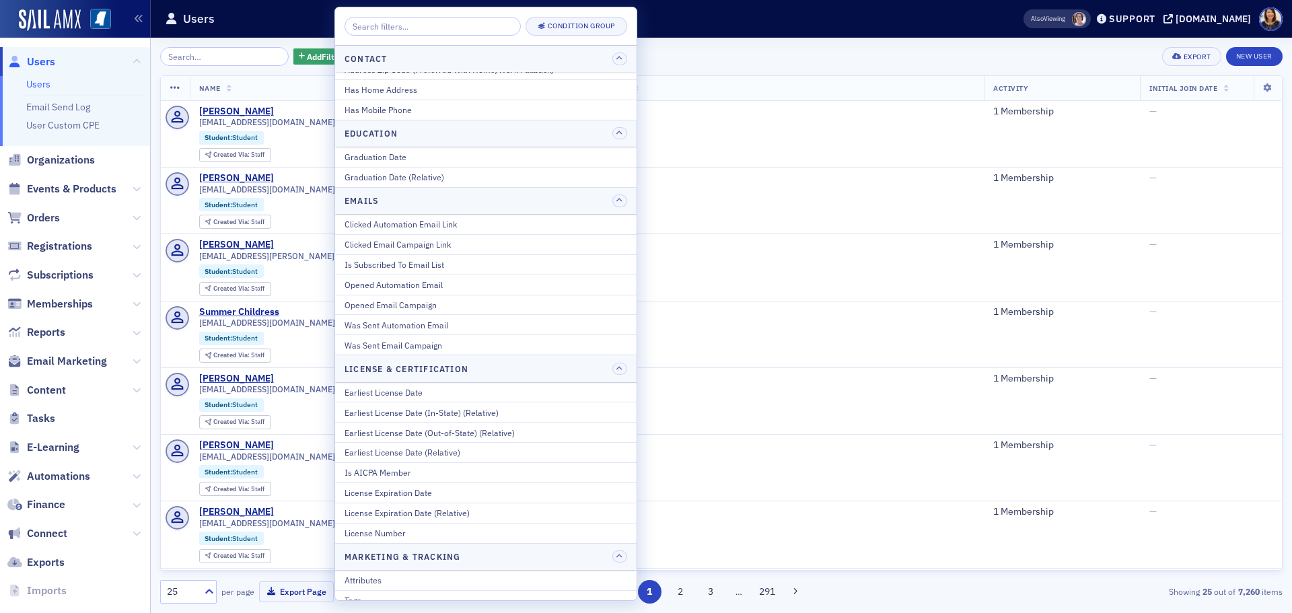
scroll to position [99, 0]
drag, startPoint x: 626, startPoint y: 110, endPoint x: 633, endPoint y: 138, distance: 28.4
click at [632, 137] on div "Specific Users Contact Address Zip Code (Any Address) Address Zip Code (Billing…" at bounding box center [485, 323] width 301 height 554
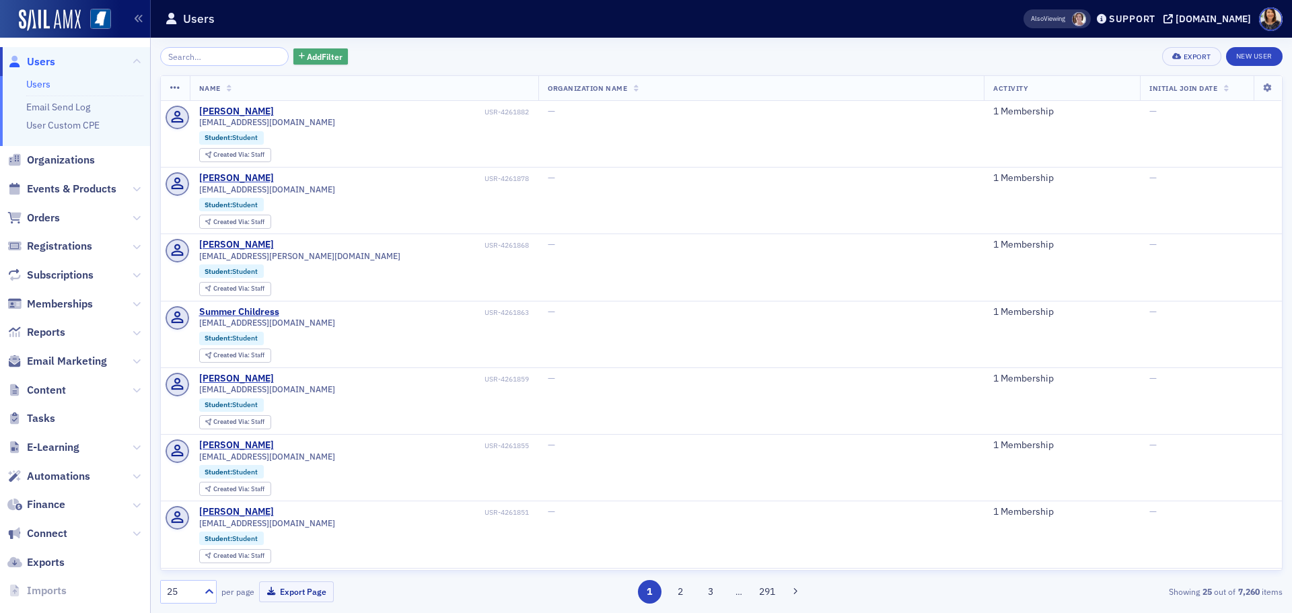
click at [325, 48] on button "Add Filter" at bounding box center [320, 56] width 55 height 17
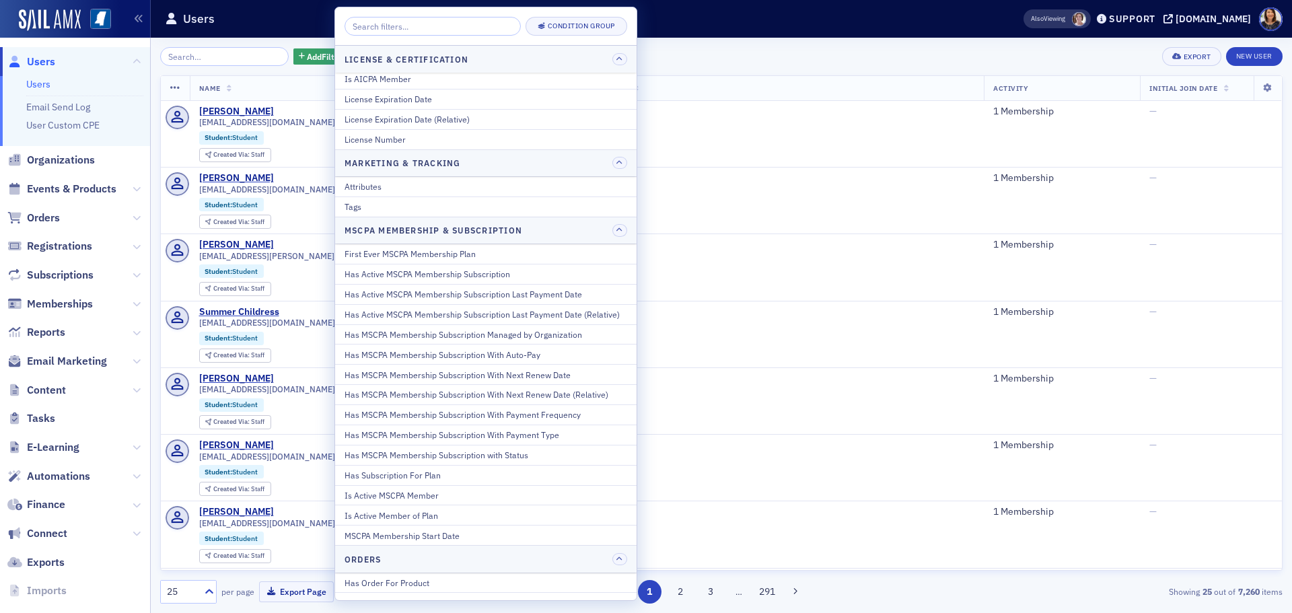
scroll to position [490, 0]
click at [396, 494] on div "Is Active MSCPA Member" at bounding box center [485, 492] width 283 height 12
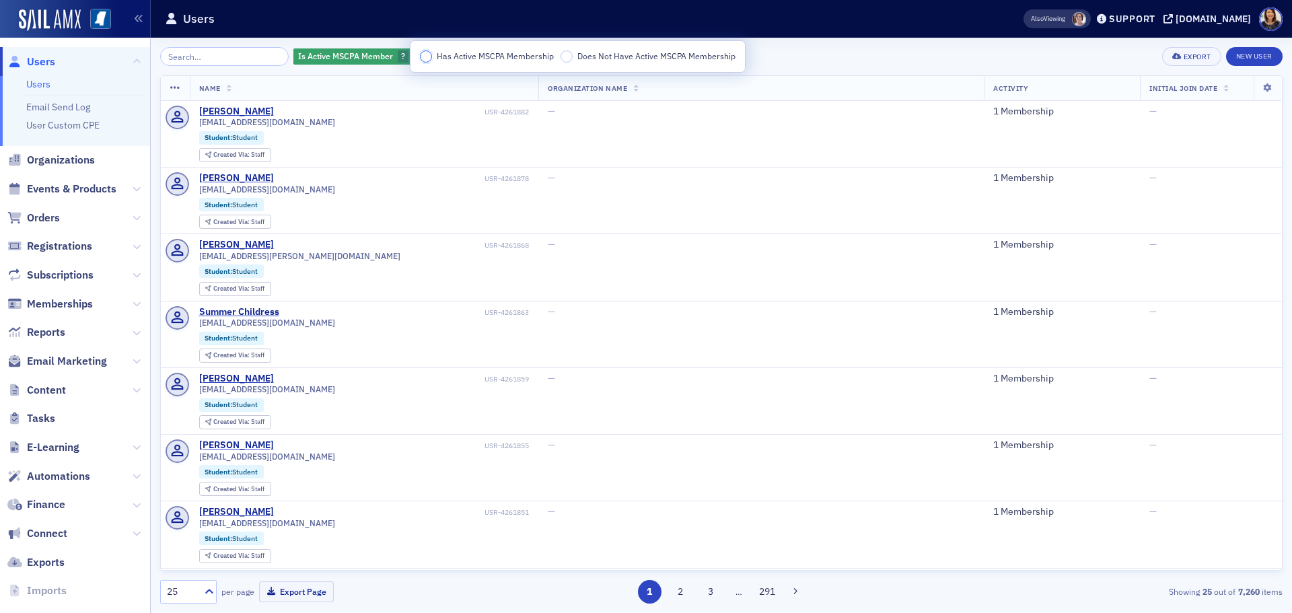
click at [426, 59] on input "Has Active MSCPA Membership" at bounding box center [426, 56] width 12 height 12
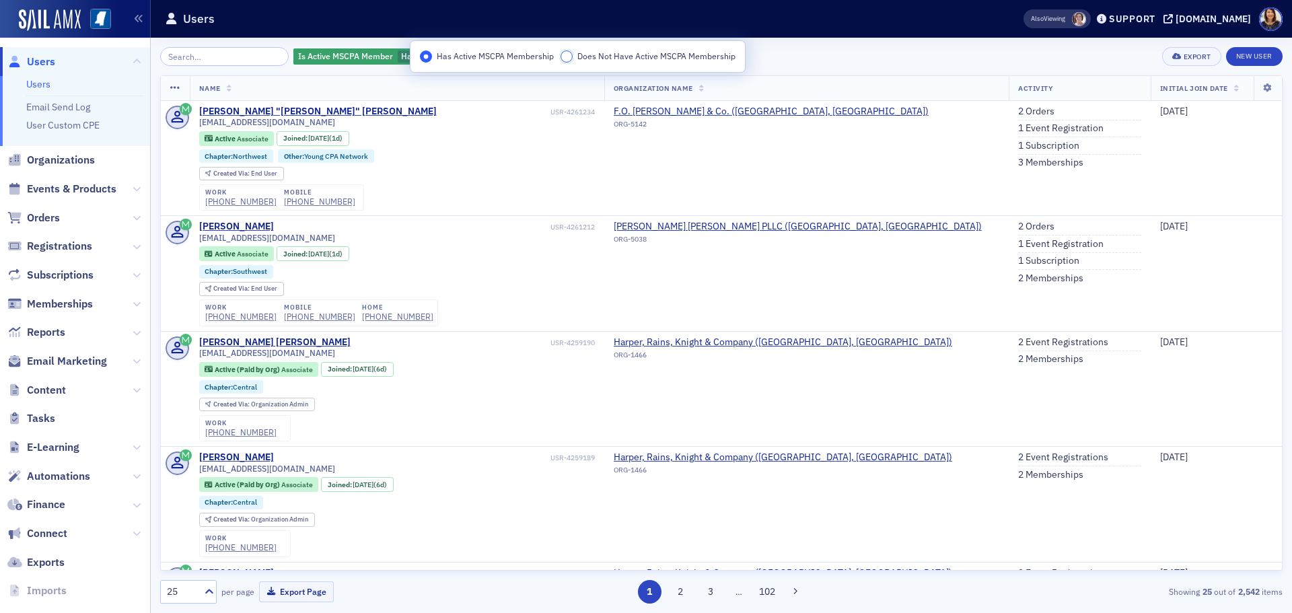
click at [567, 60] on input "Does Not Have Active MSCPA Membership" at bounding box center [566, 56] width 12 height 12
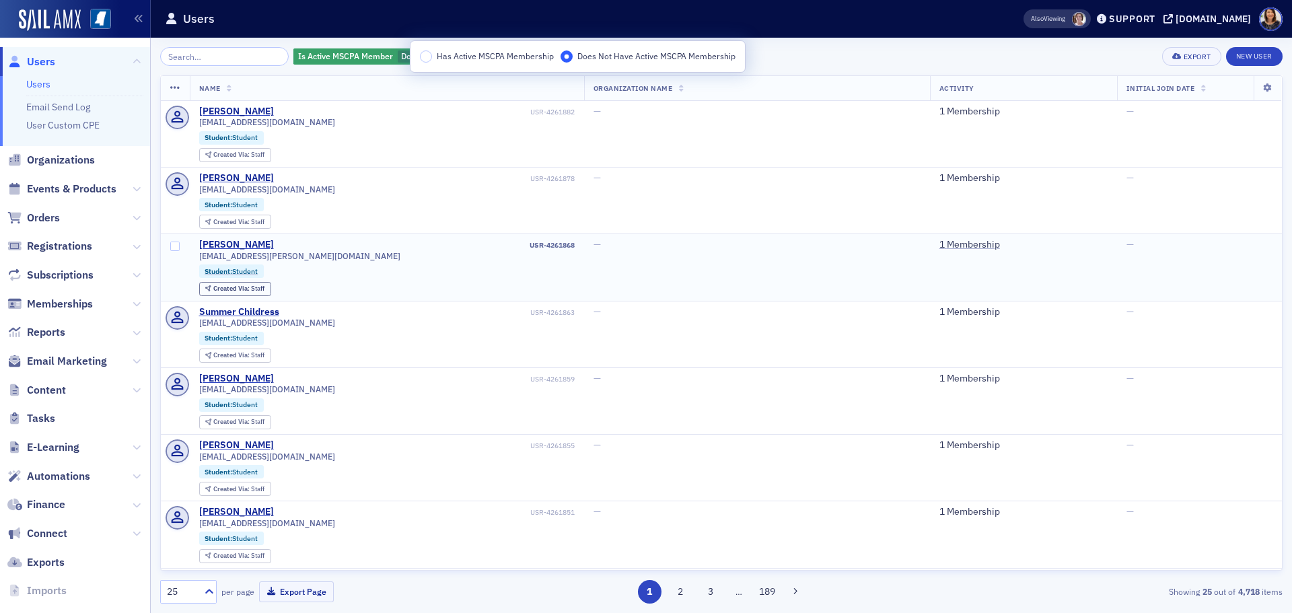
click at [584, 276] on td "—" at bounding box center [757, 267] width 346 height 67
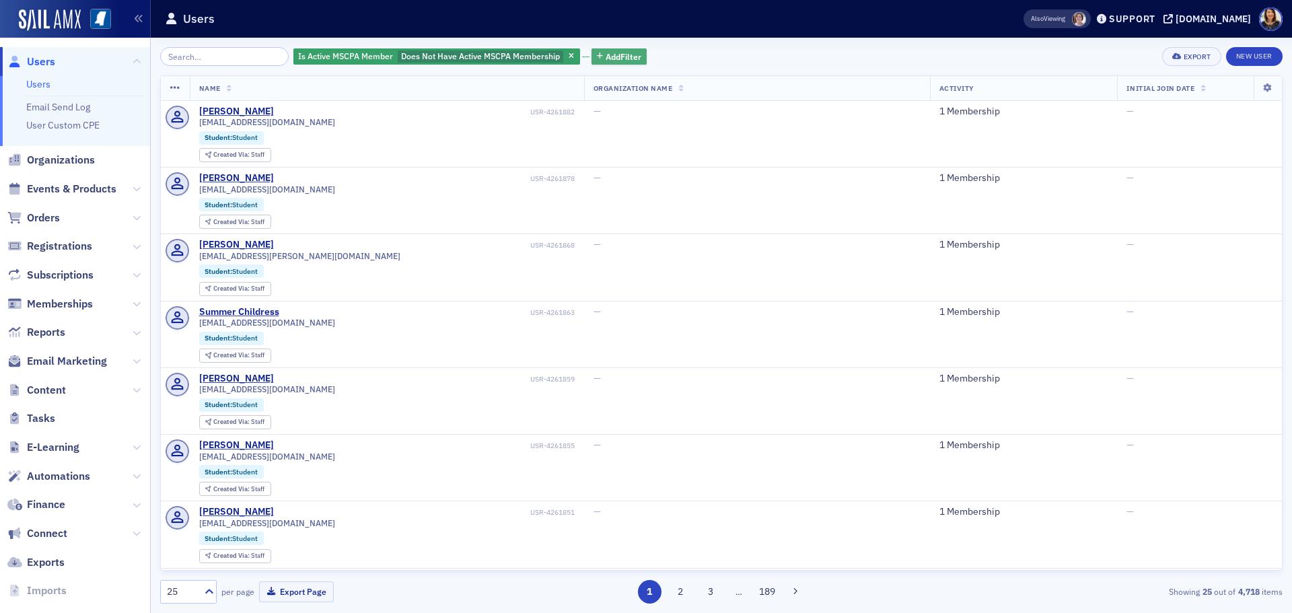
click at [605, 57] on span "Add Filter" at bounding box center [623, 56] width 36 height 12
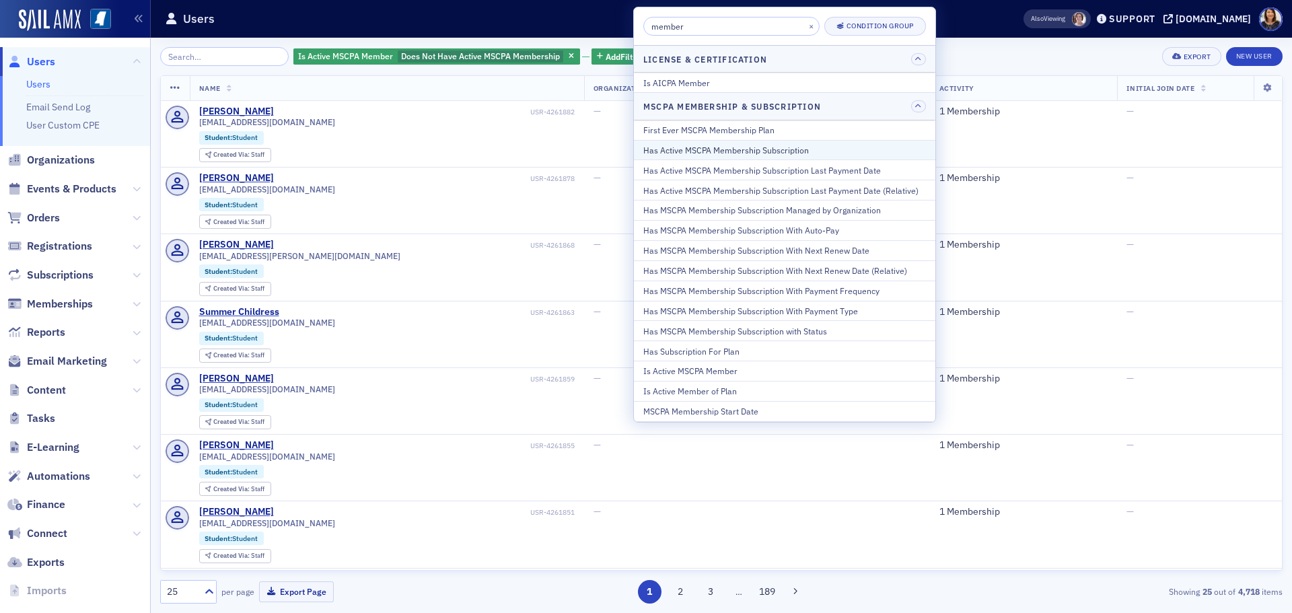
type input "member"
click at [747, 151] on div "Has Active MSCPA Membership Subscription" at bounding box center [784, 150] width 283 height 12
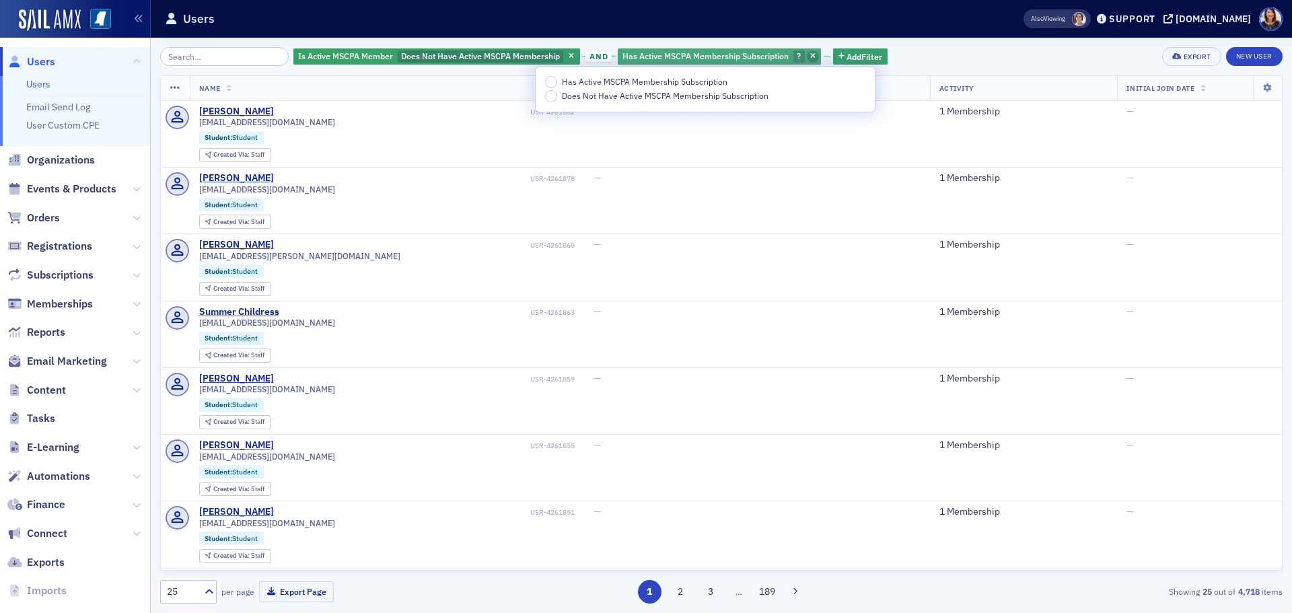
click at [810, 57] on icon "button" at bounding box center [812, 56] width 5 height 7
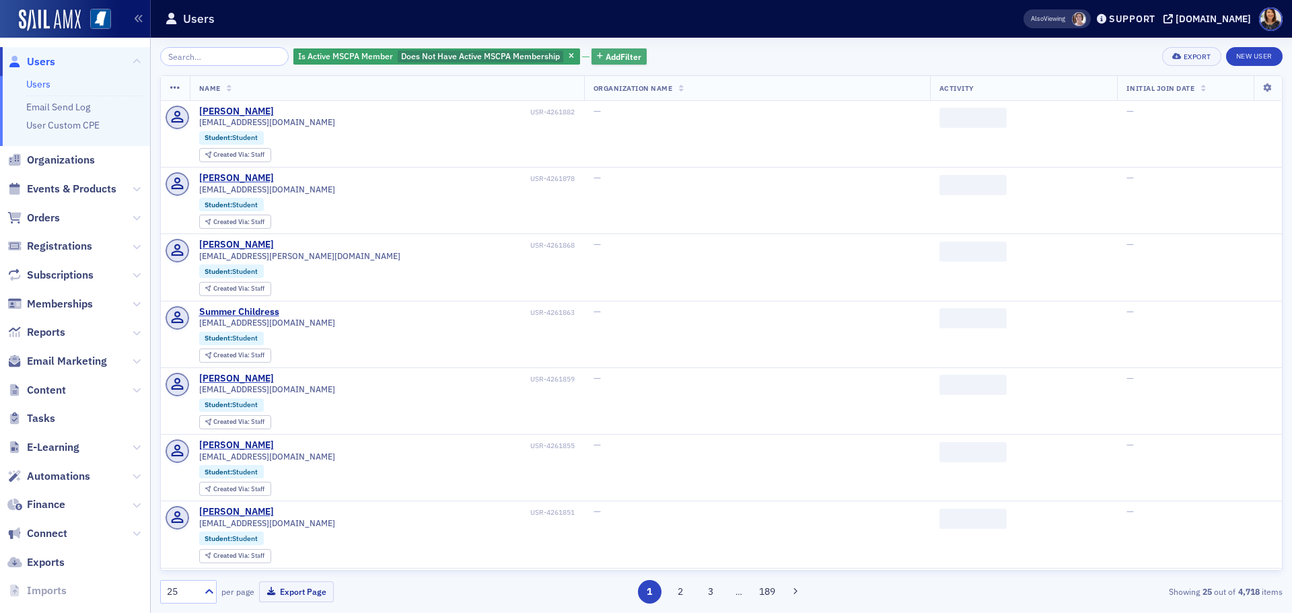
click at [608, 57] on span "Add Filter" at bounding box center [623, 56] width 36 height 12
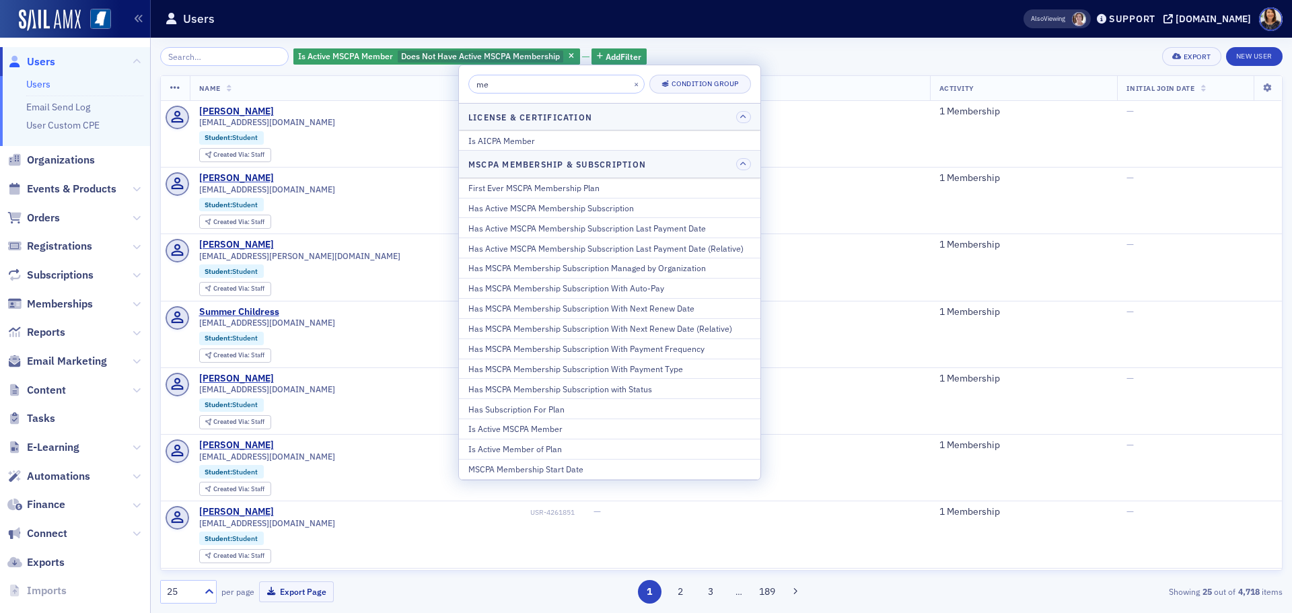
type input "m"
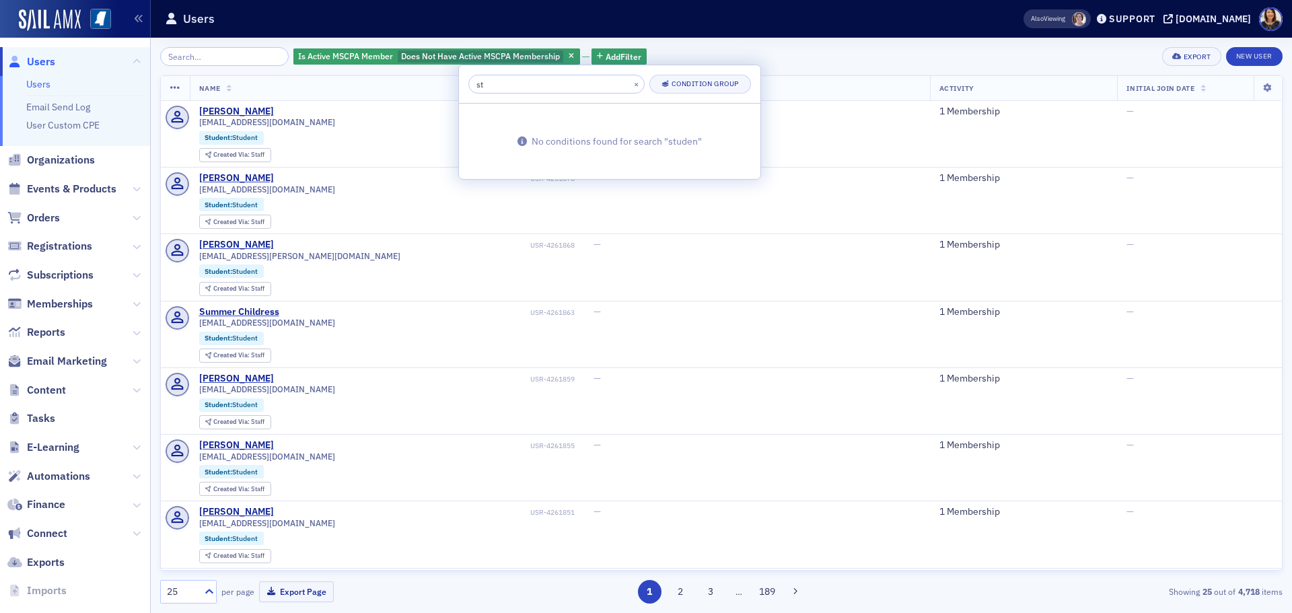
type input "s"
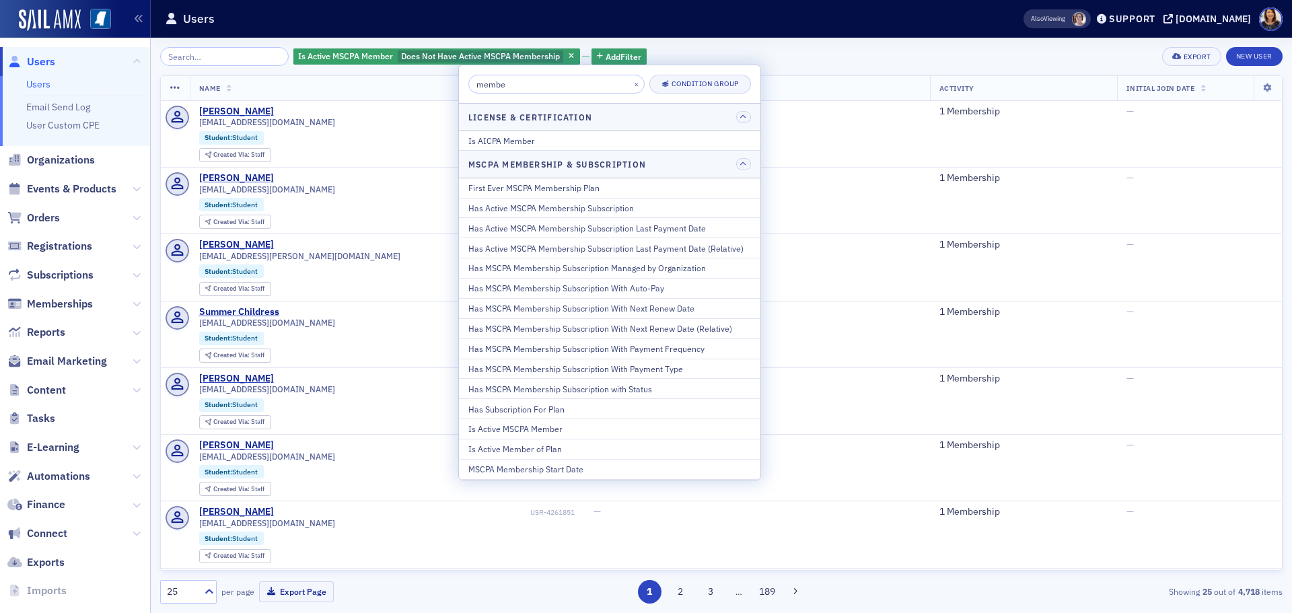
type input "member"
click at [529, 411] on div "Has Subscription For Plan" at bounding box center [609, 409] width 283 height 12
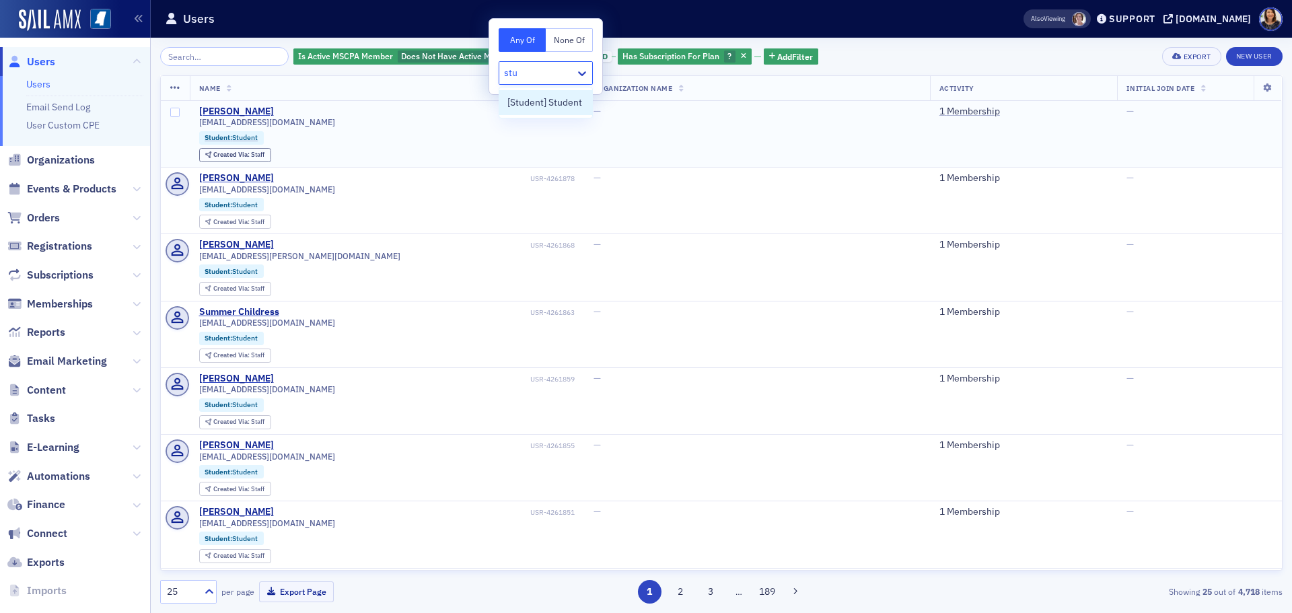
type input "stud"
click at [555, 106] on span "[Student] Student" at bounding box center [544, 103] width 75 height 14
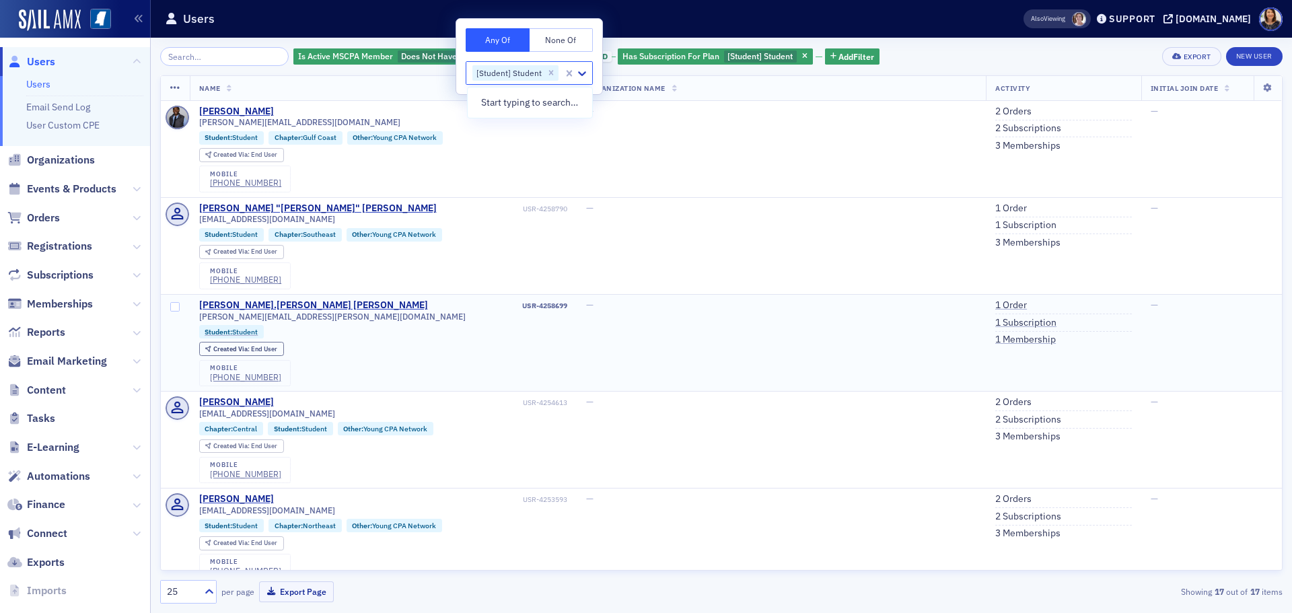
click at [826, 323] on td "—" at bounding box center [781, 343] width 409 height 97
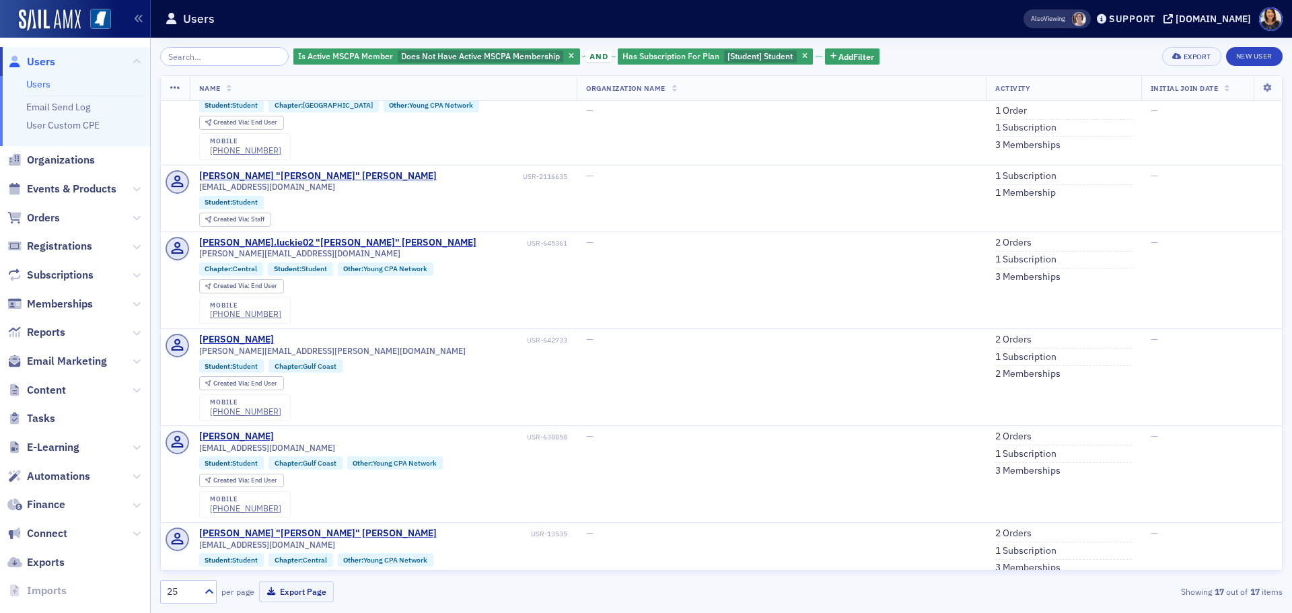
scroll to position [583, 0]
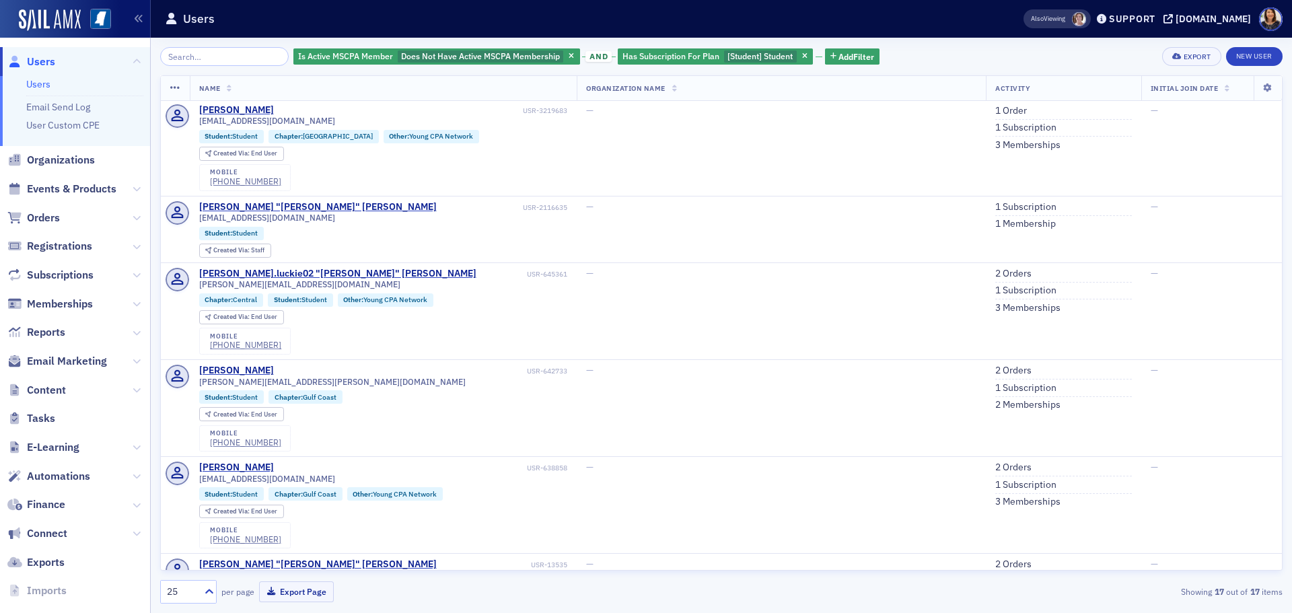
drag, startPoint x: 1287, startPoint y: 230, endPoint x: 1287, endPoint y: 210, distance: 20.2
click at [1287, 211] on div "Is Active MSCPA Member Does Not Have Active MSCPA Membership and Has Subscripti…" at bounding box center [721, 325] width 1141 height 575
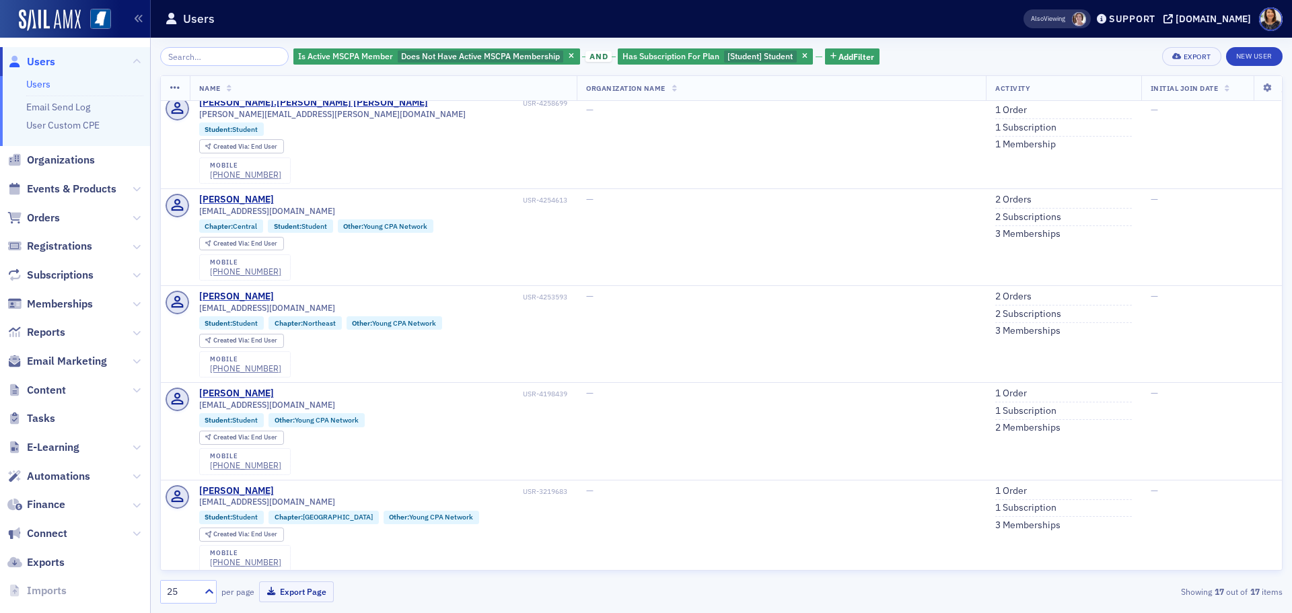
scroll to position [0, 0]
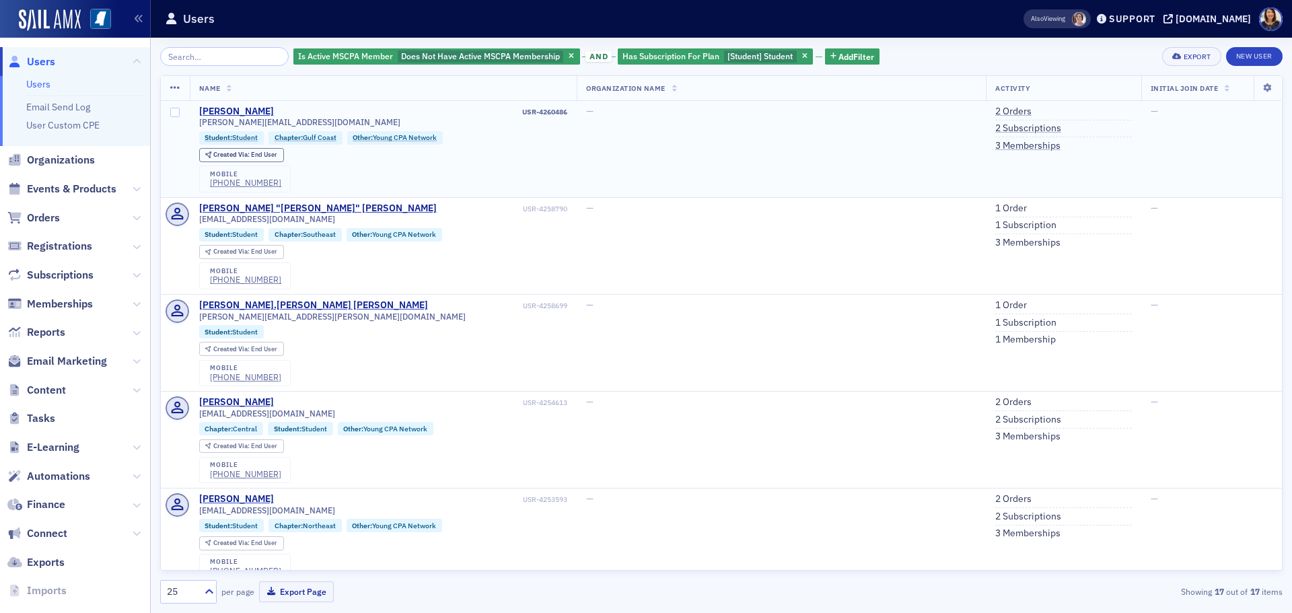
drag, startPoint x: 1269, startPoint y: 151, endPoint x: 1266, endPoint y: 120, distance: 30.4
click at [1267, 122] on td "—" at bounding box center [1211, 149] width 141 height 97
click at [802, 53] on icon "button" at bounding box center [804, 56] width 5 height 7
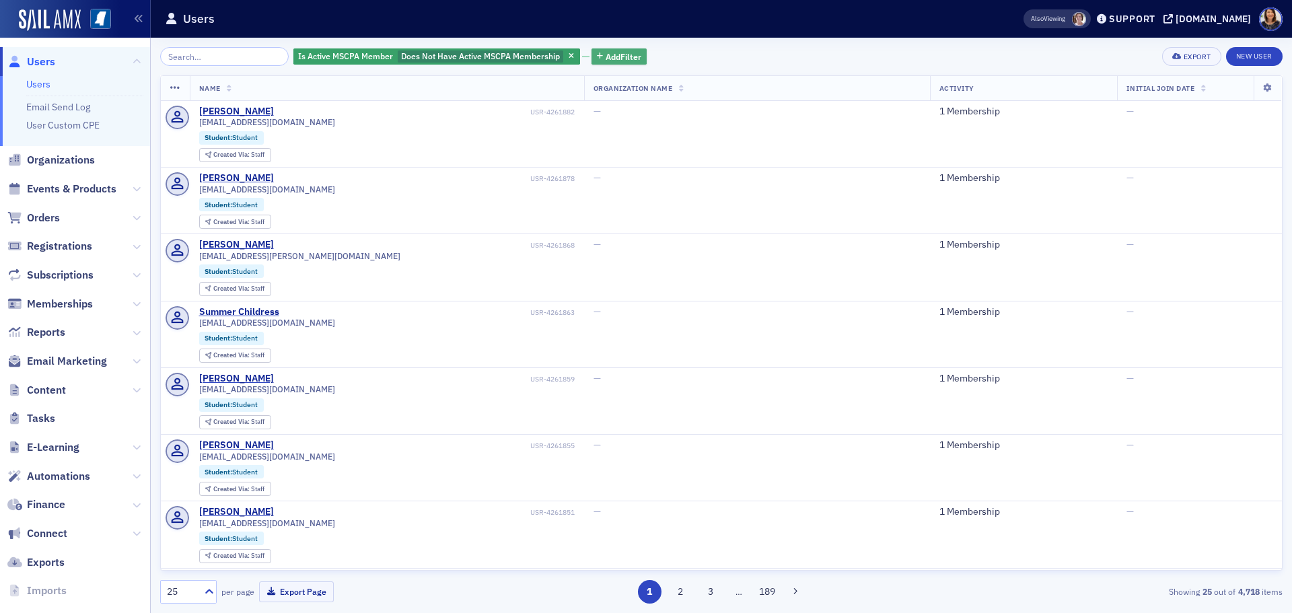
click at [618, 53] on span "Add Filter" at bounding box center [623, 56] width 36 height 12
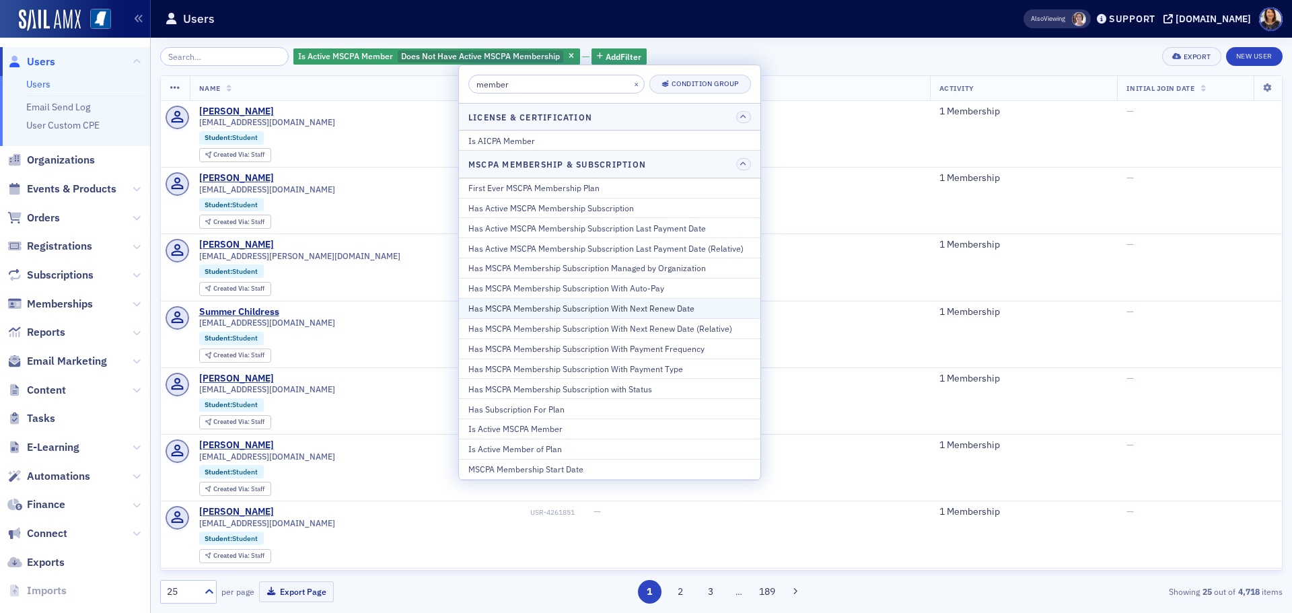
click at [611, 305] on div "Has MSCPA Membership Subscription With Next Renew Date" at bounding box center [609, 308] width 283 height 12
select select "8"
select select "2025"
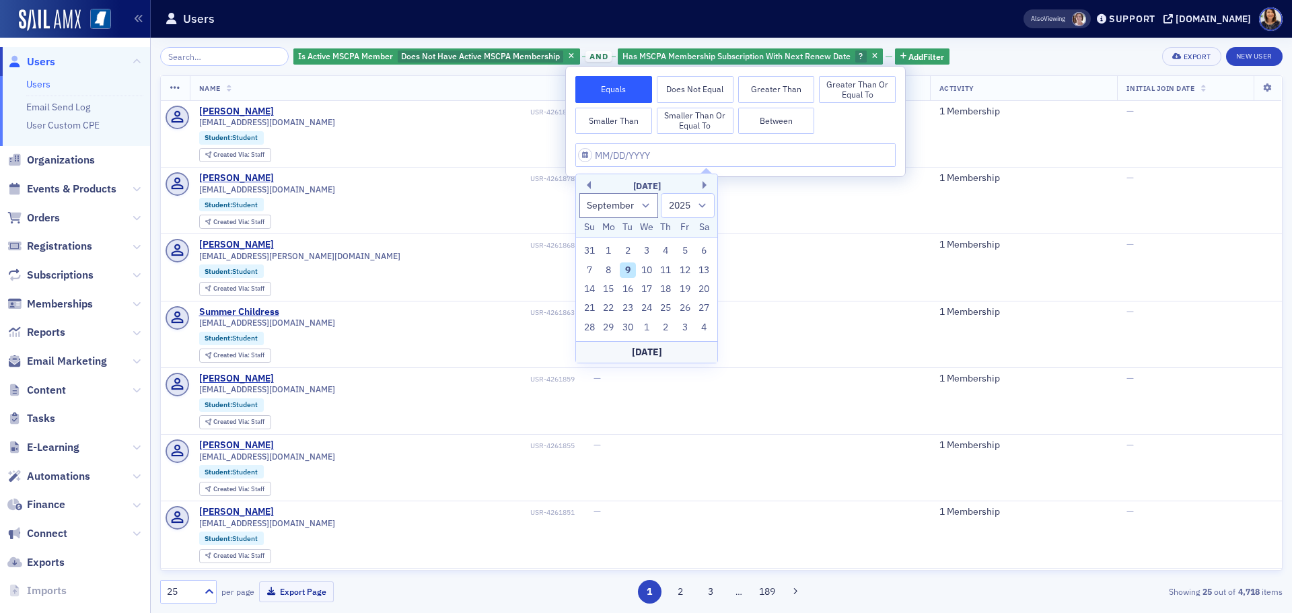
click at [872, 53] on icon "button" at bounding box center [874, 56] width 5 height 7
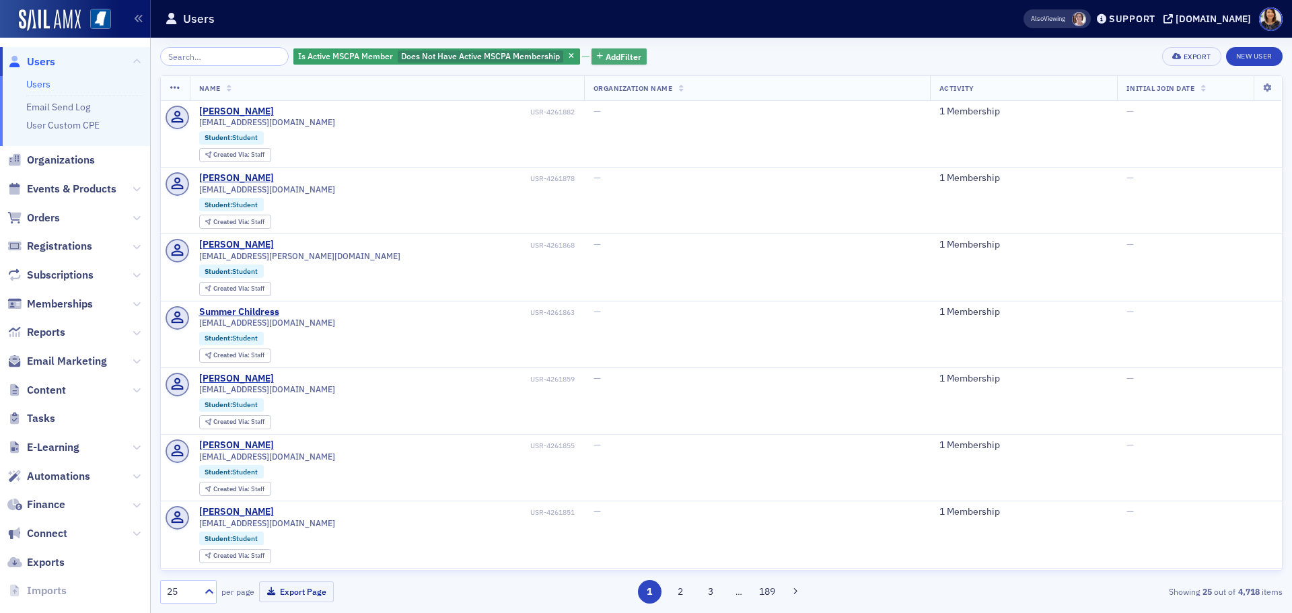
click at [614, 59] on span "Add Filter" at bounding box center [623, 56] width 36 height 12
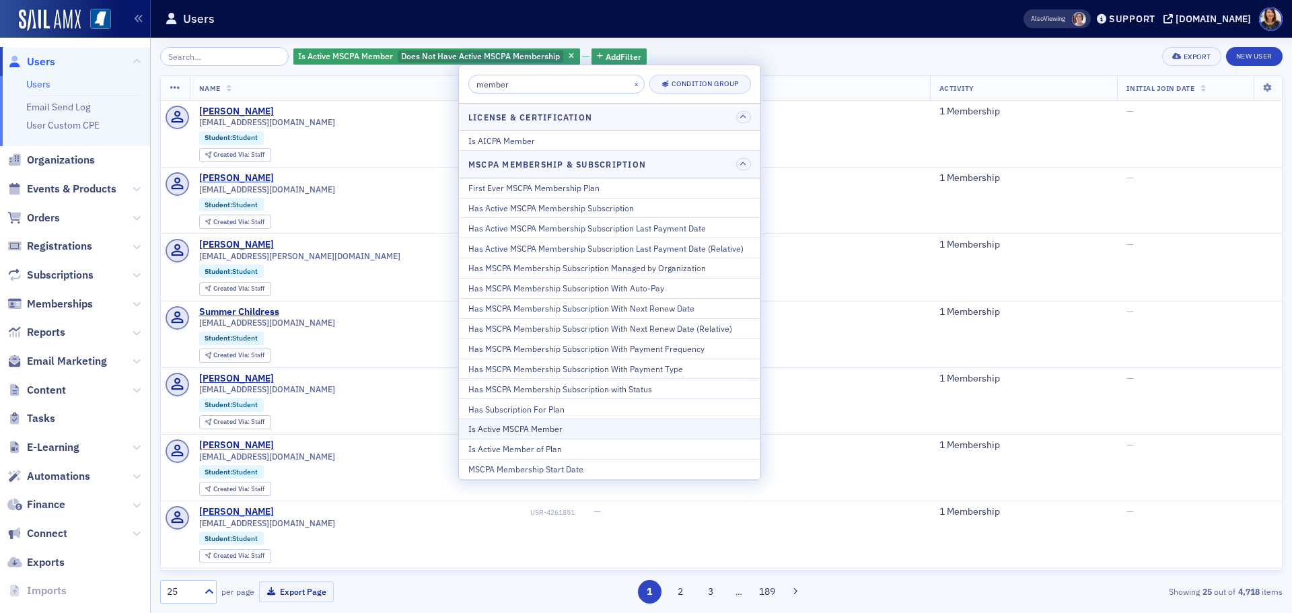
click at [513, 428] on div "Is Active MSCPA Member" at bounding box center [609, 428] width 283 height 12
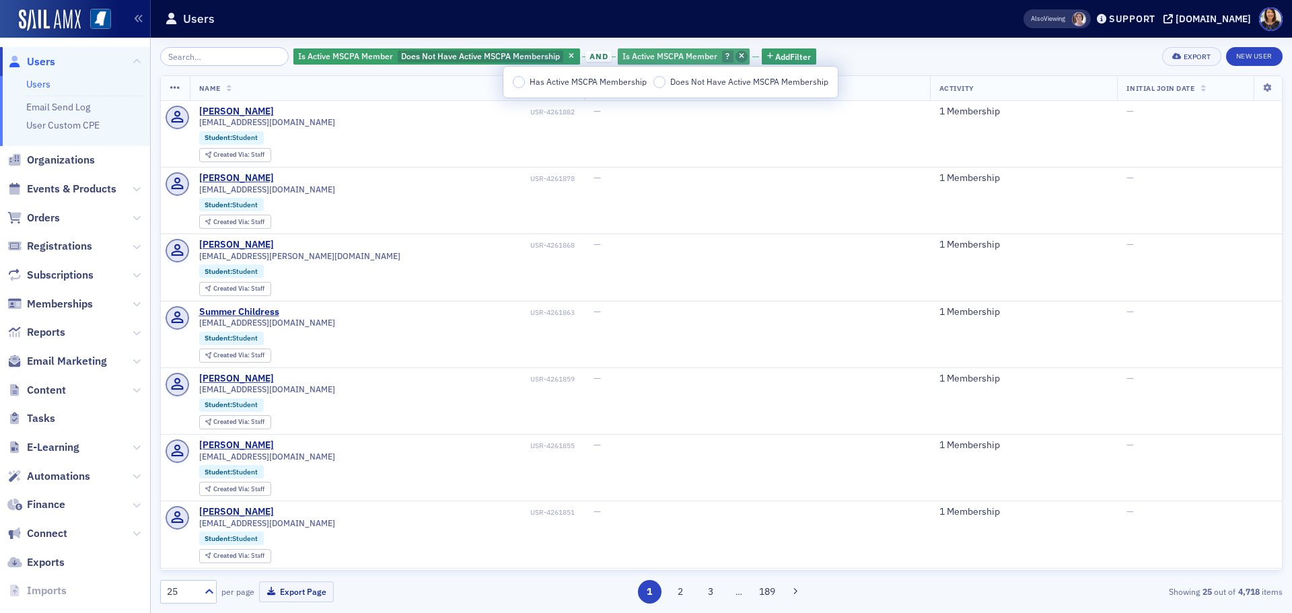
click at [735, 57] on span "button" at bounding box center [741, 56] width 12 height 12
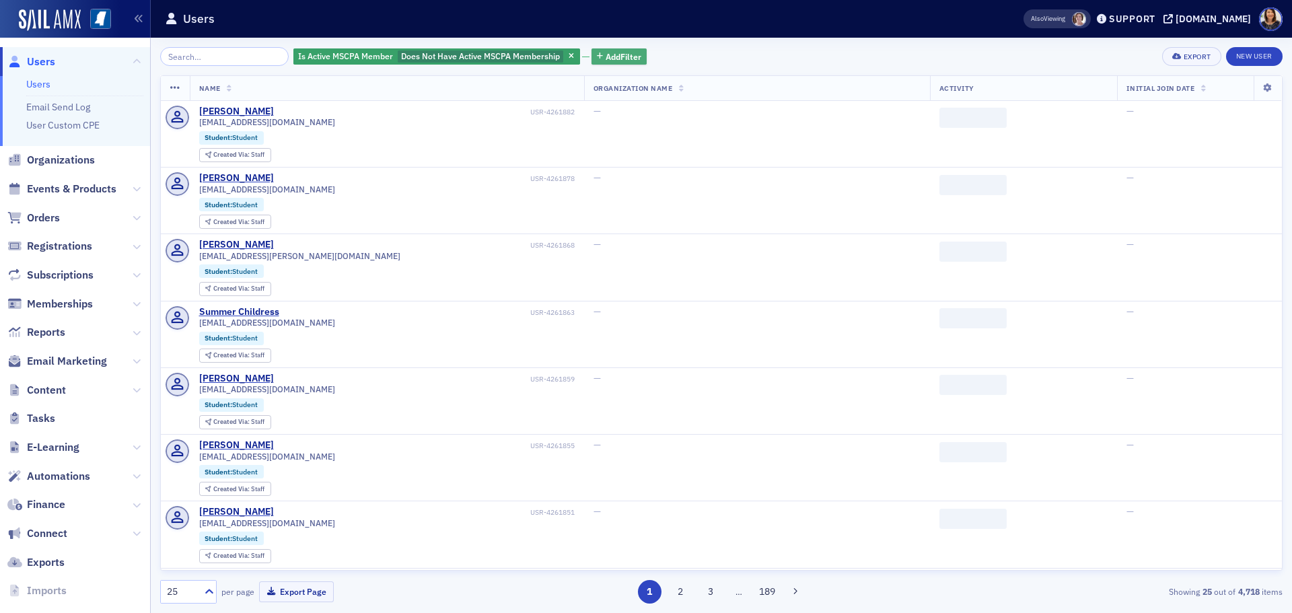
click at [620, 57] on span "Add Filter" at bounding box center [623, 56] width 36 height 12
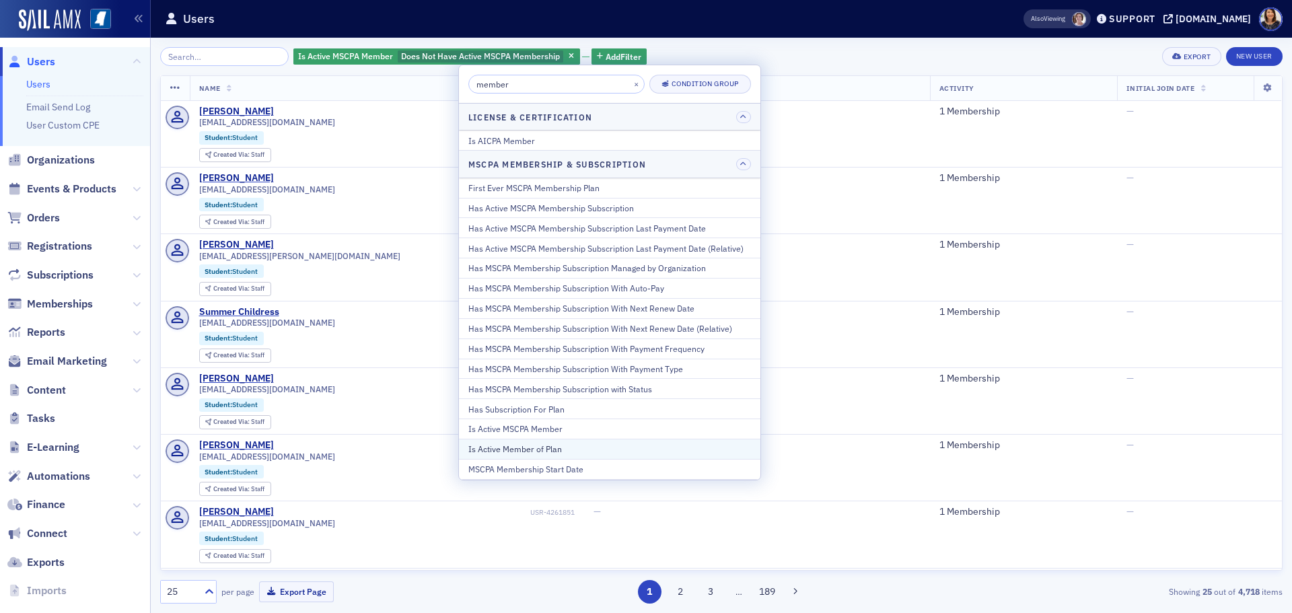
click at [512, 451] on div "Is Active Member of Plan" at bounding box center [609, 449] width 283 height 12
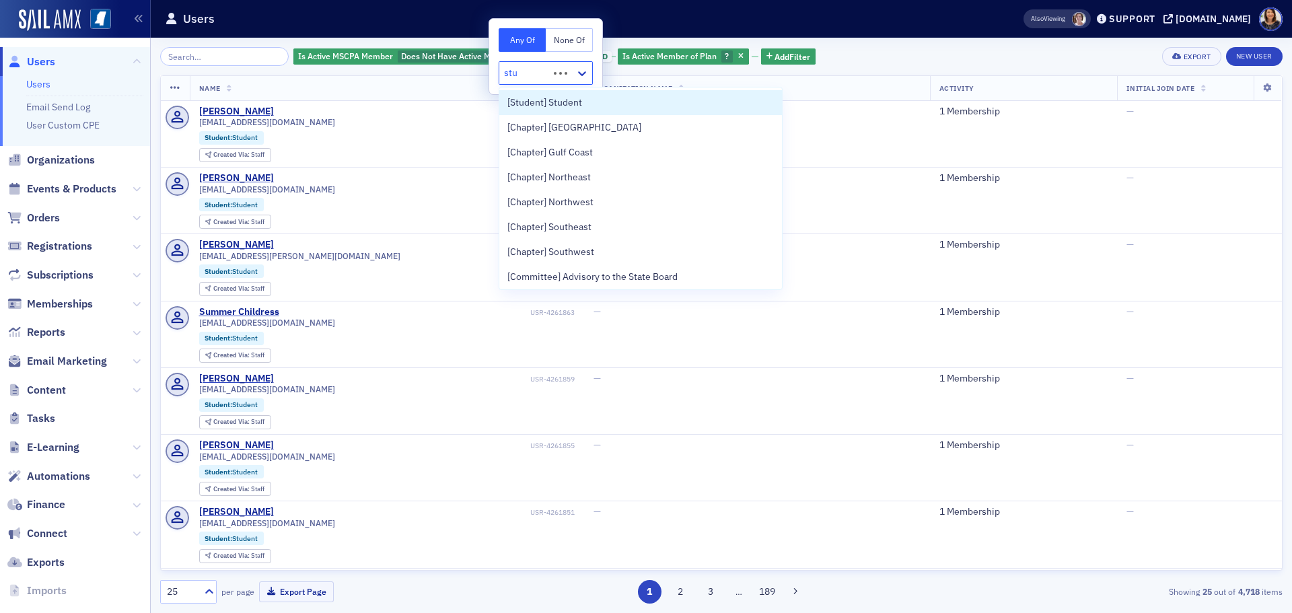
type input "stud"
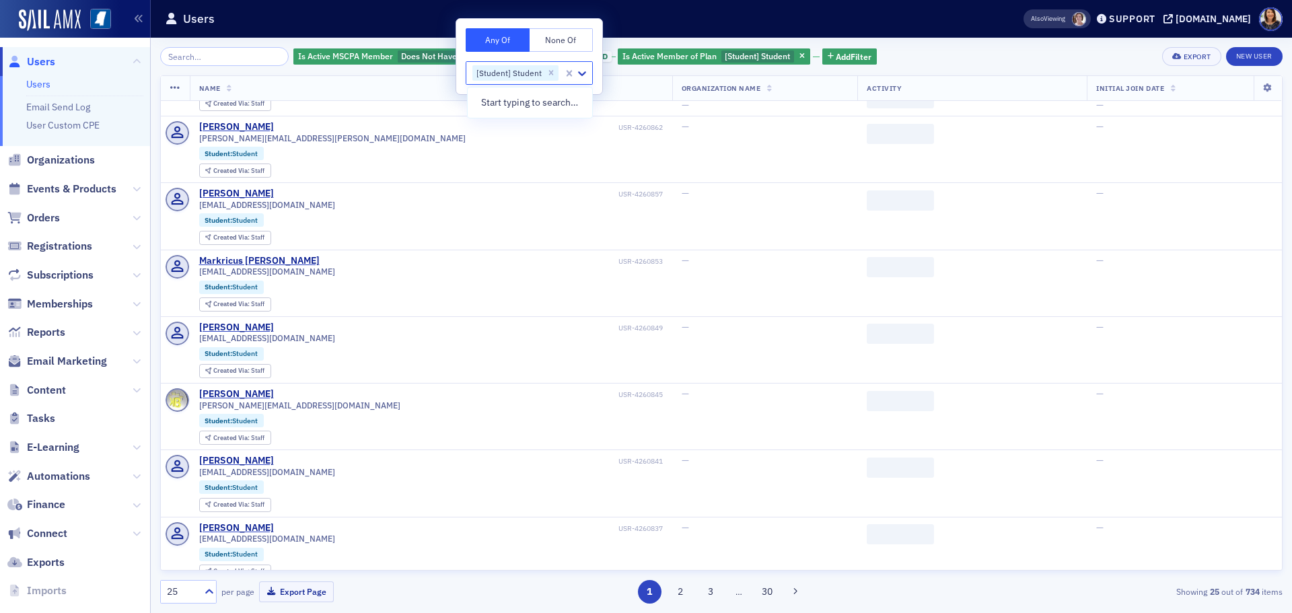
scroll to position [1199, 0]
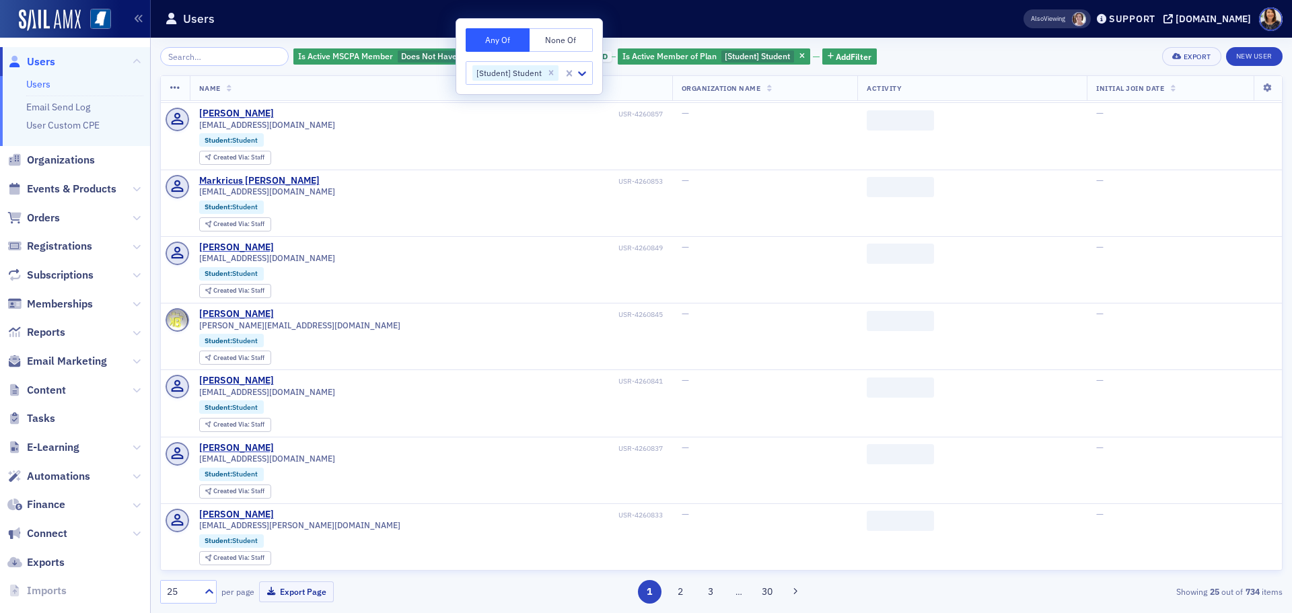
click at [956, 56] on div "Is Active MSCPA Member Does Not Have Active MSCPA Membership and Is Active Memb…" at bounding box center [721, 56] width 1122 height 19
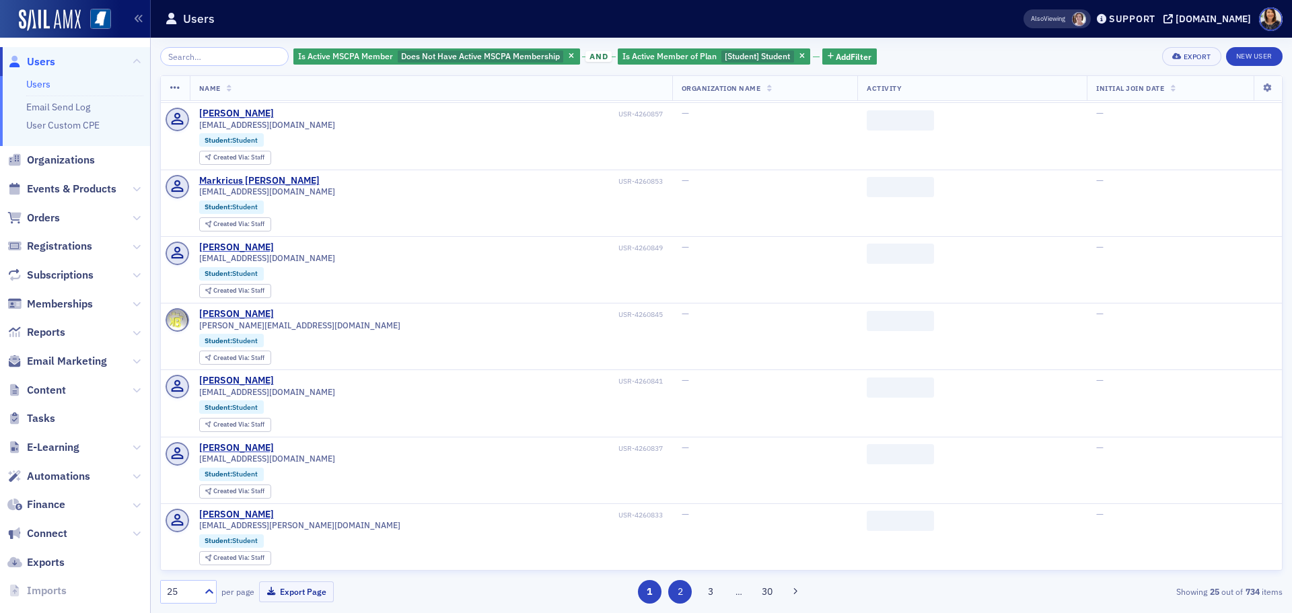
click at [677, 585] on button "2" at bounding box center [680, 592] width 24 height 24
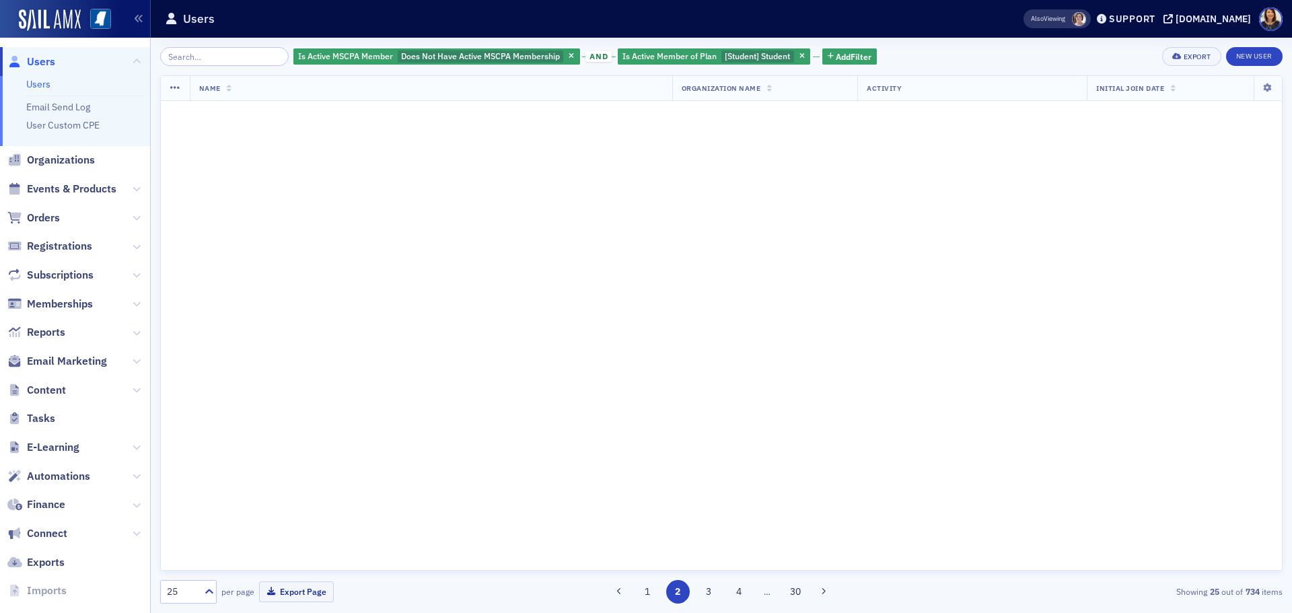
scroll to position [0, 0]
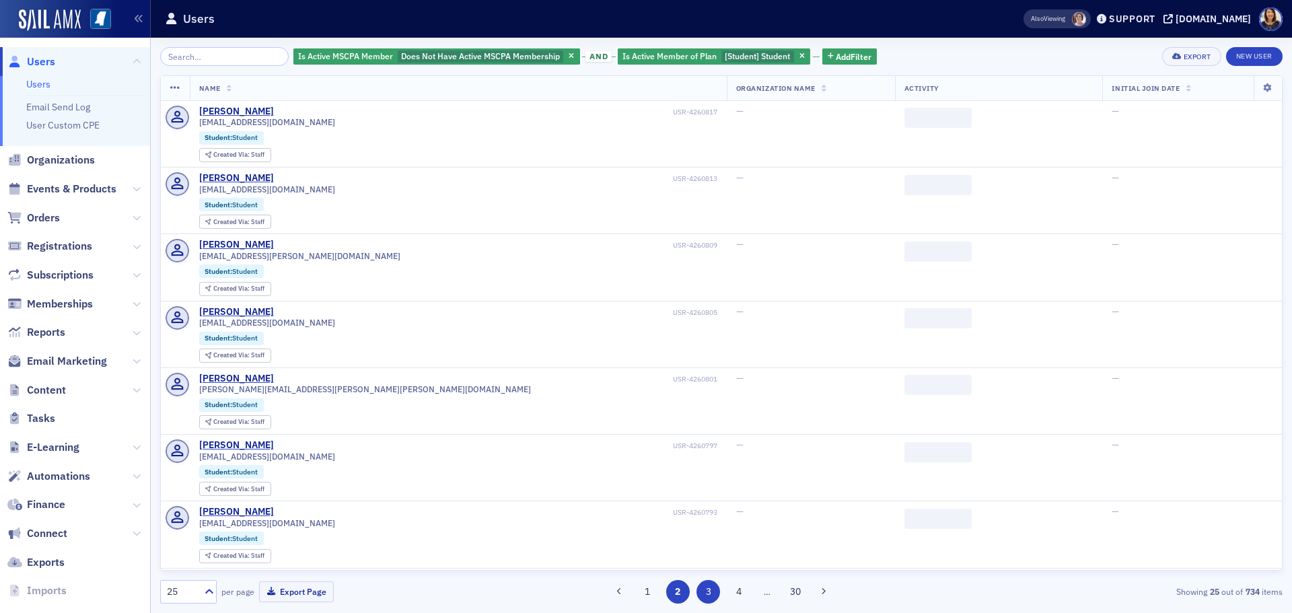
click at [707, 591] on button "3" at bounding box center [708, 592] width 24 height 24
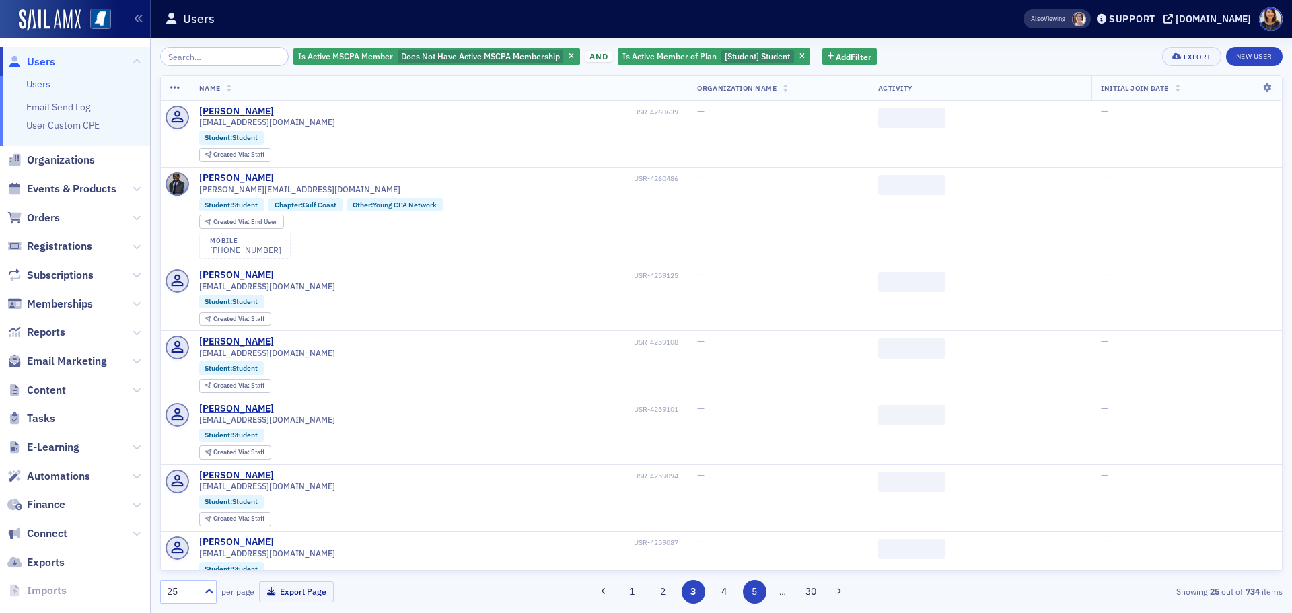
click at [755, 593] on button "5" at bounding box center [755, 592] width 24 height 24
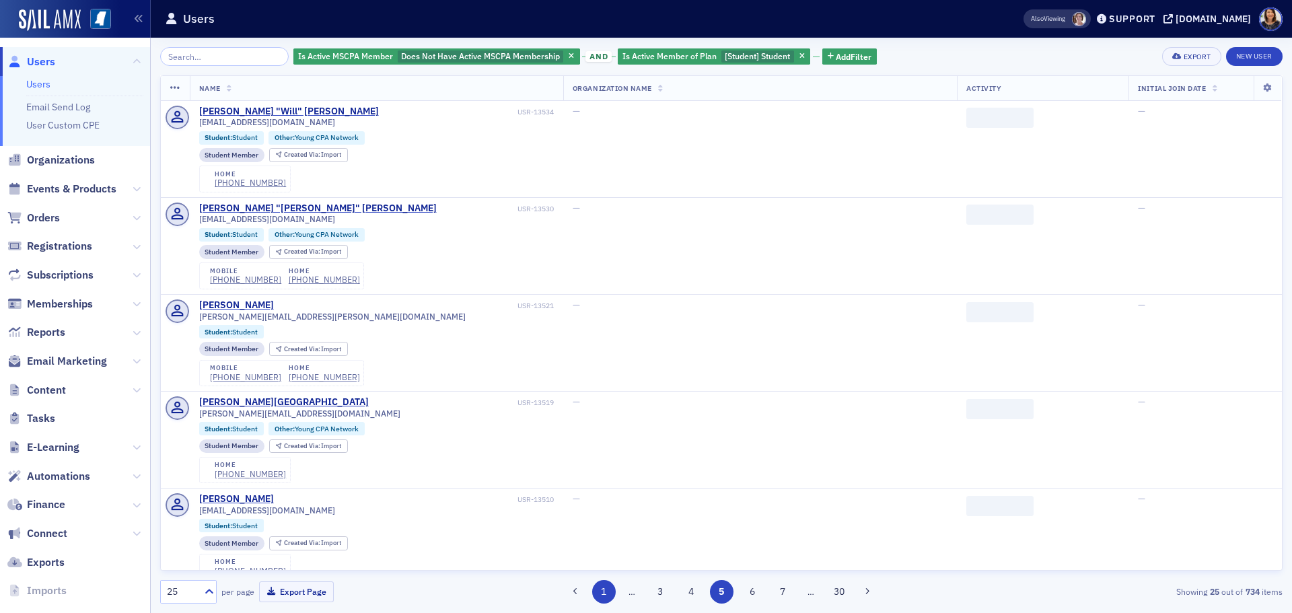
click at [605, 591] on button "1" at bounding box center [604, 592] width 24 height 24
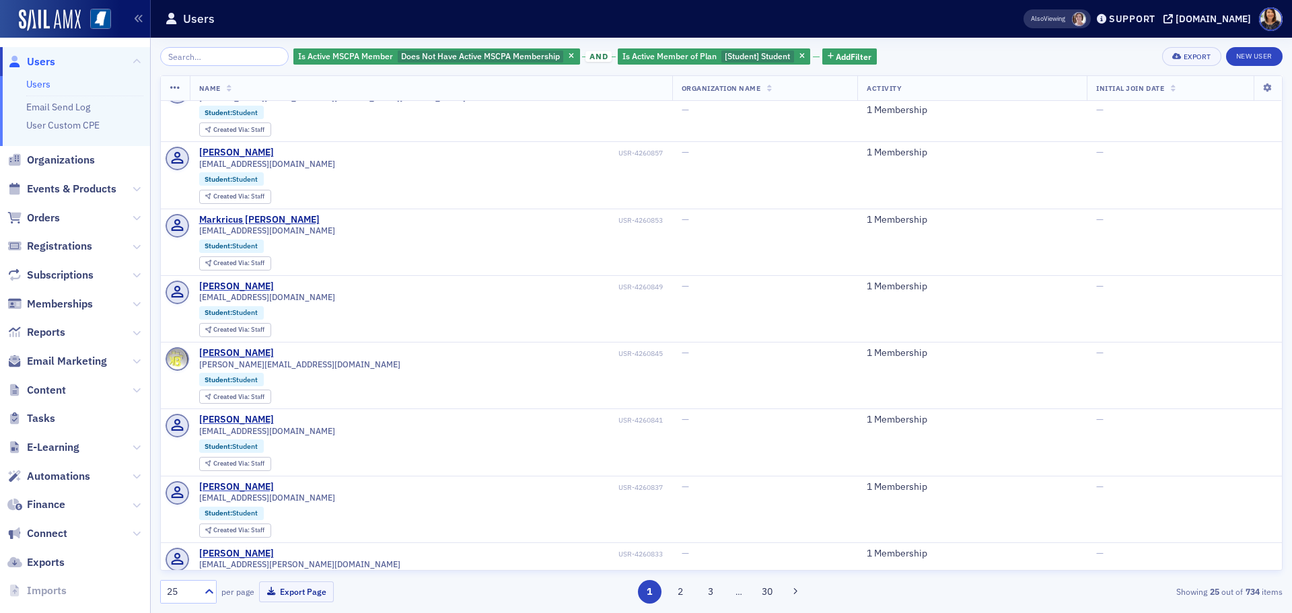
scroll to position [1199, 0]
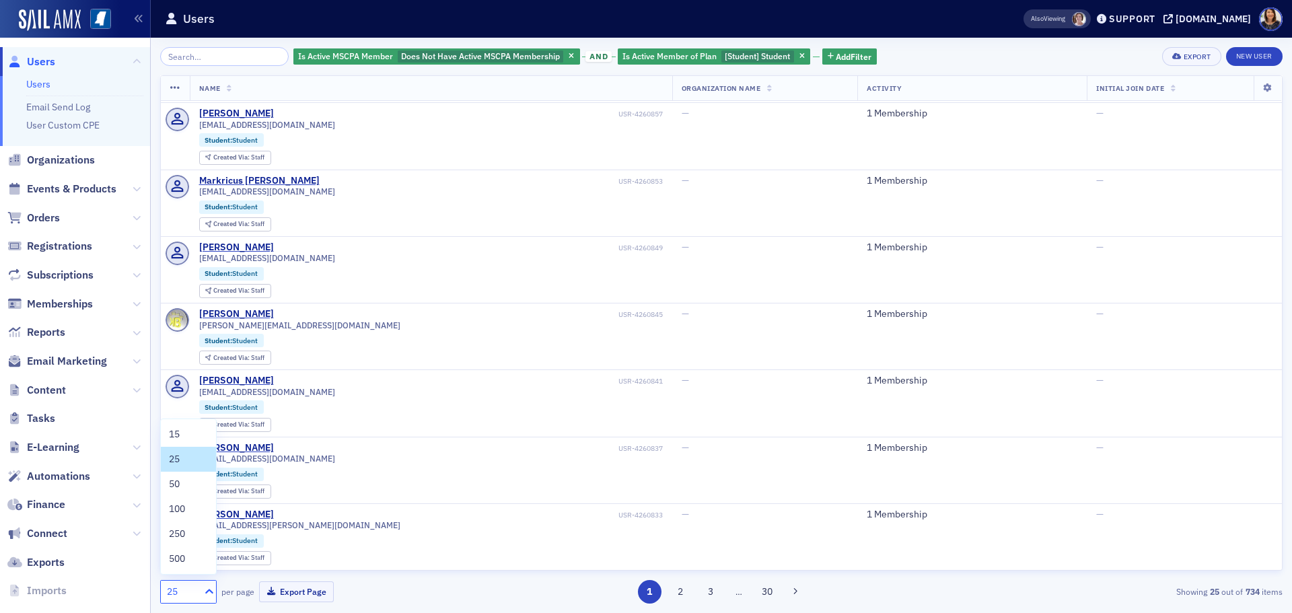
click at [211, 589] on icon at bounding box center [208, 591] width 13 height 13
click at [180, 481] on div "50" at bounding box center [188, 484] width 39 height 14
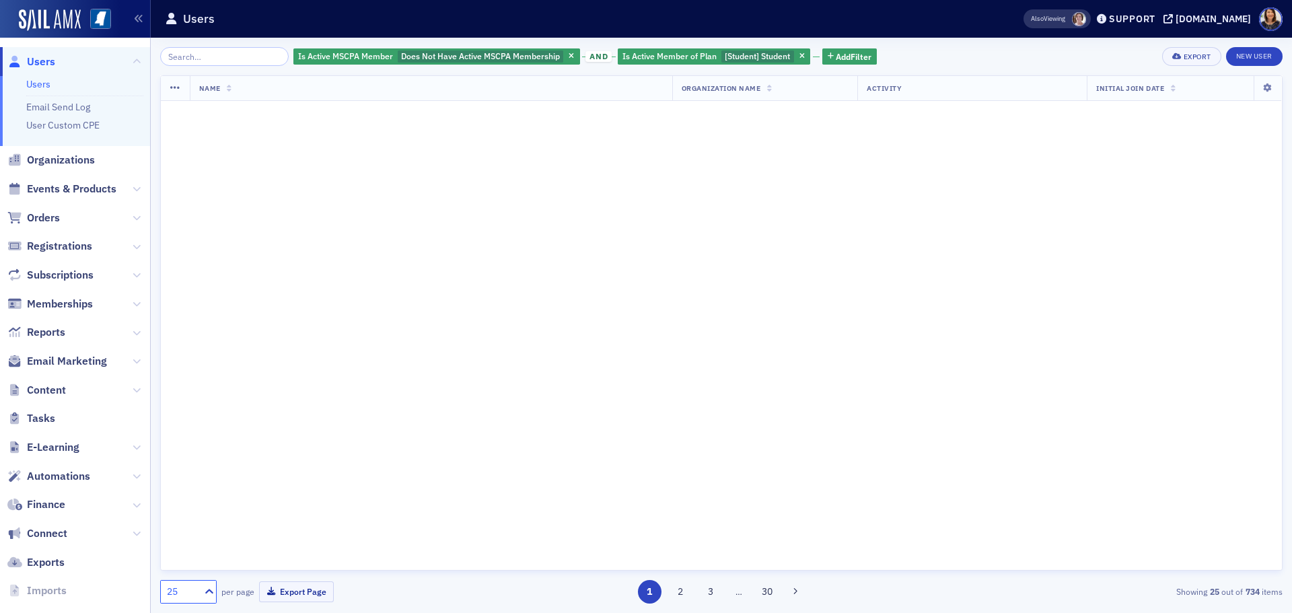
scroll to position [0, 0]
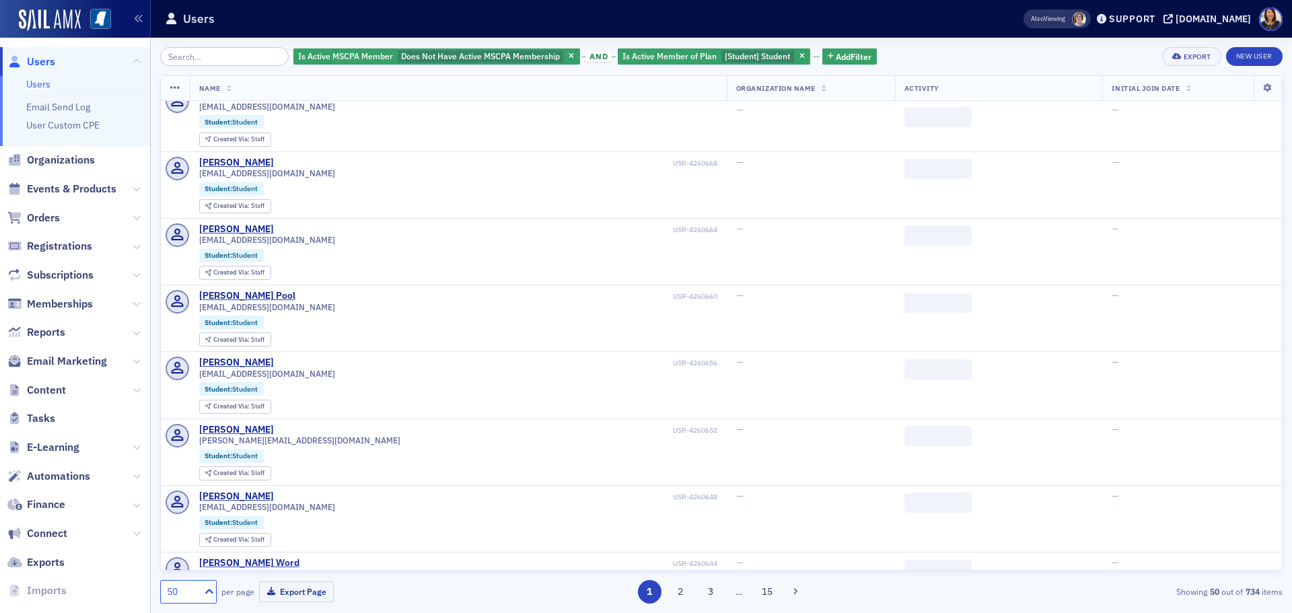
scroll to position [2868, 0]
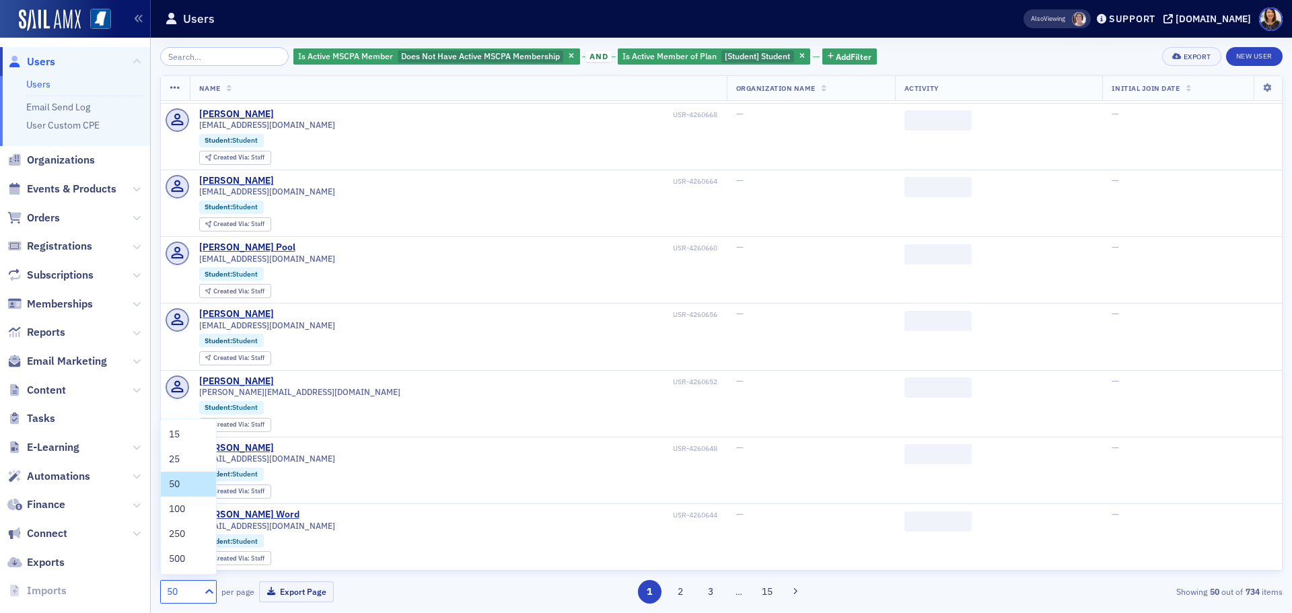
click at [215, 593] on icon at bounding box center [208, 591] width 13 height 13
click at [189, 512] on div "100" at bounding box center [188, 509] width 39 height 14
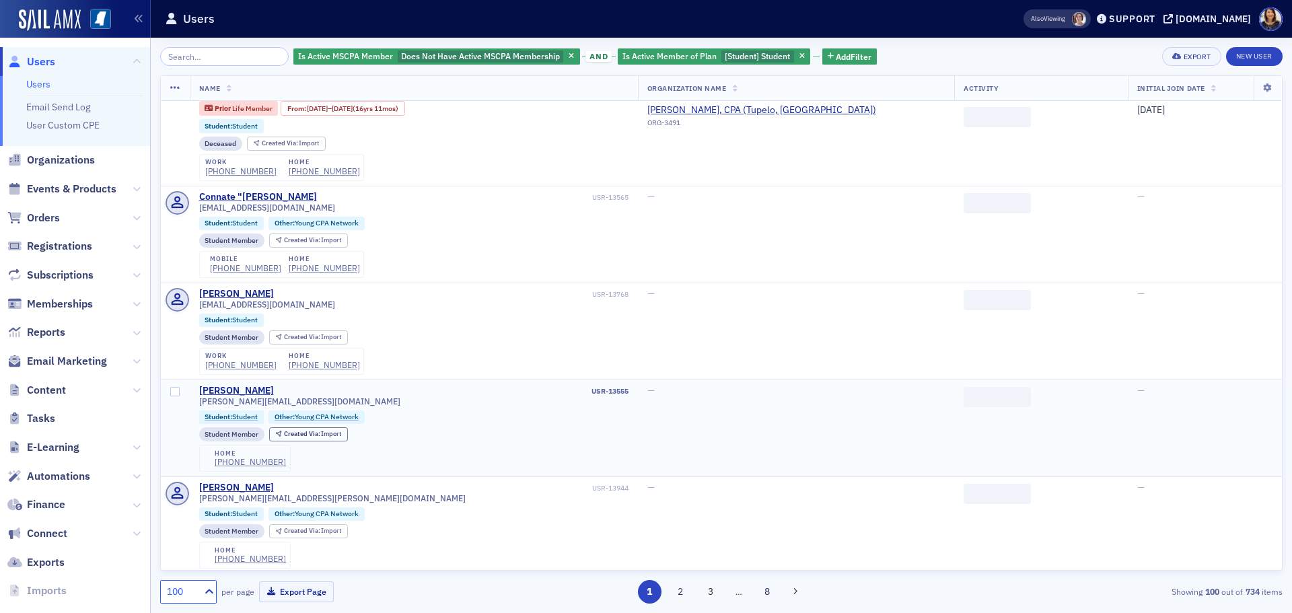
scroll to position [6064, 0]
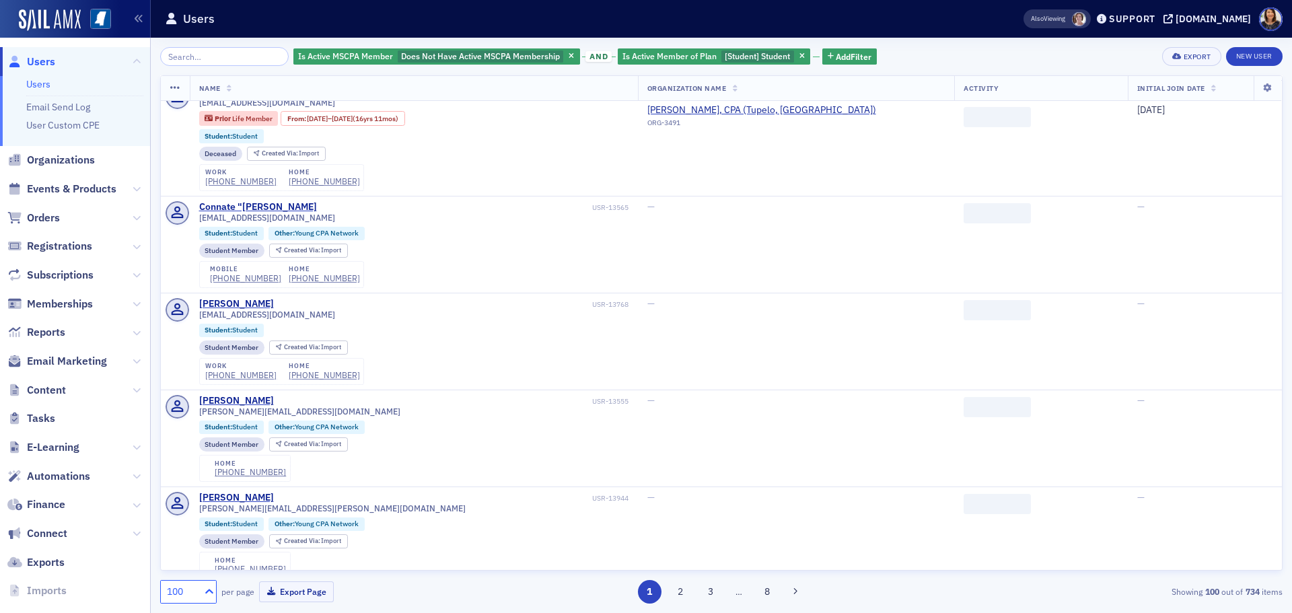
click at [213, 595] on icon at bounding box center [208, 591] width 13 height 13
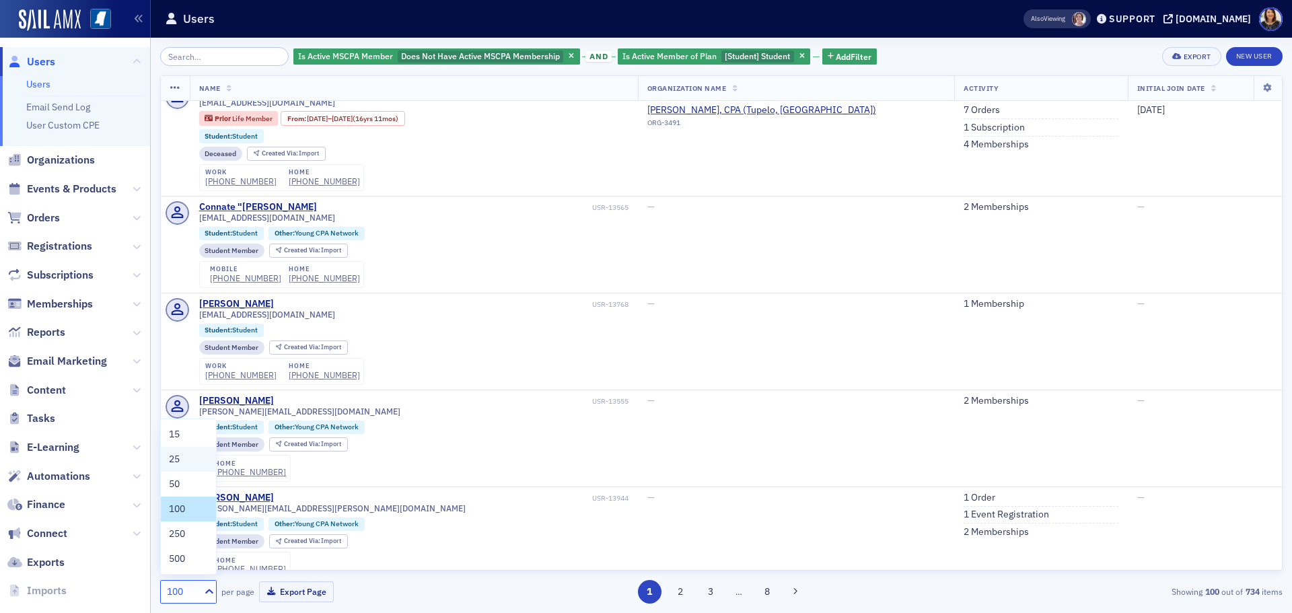
click at [190, 455] on div "25" at bounding box center [188, 459] width 39 height 14
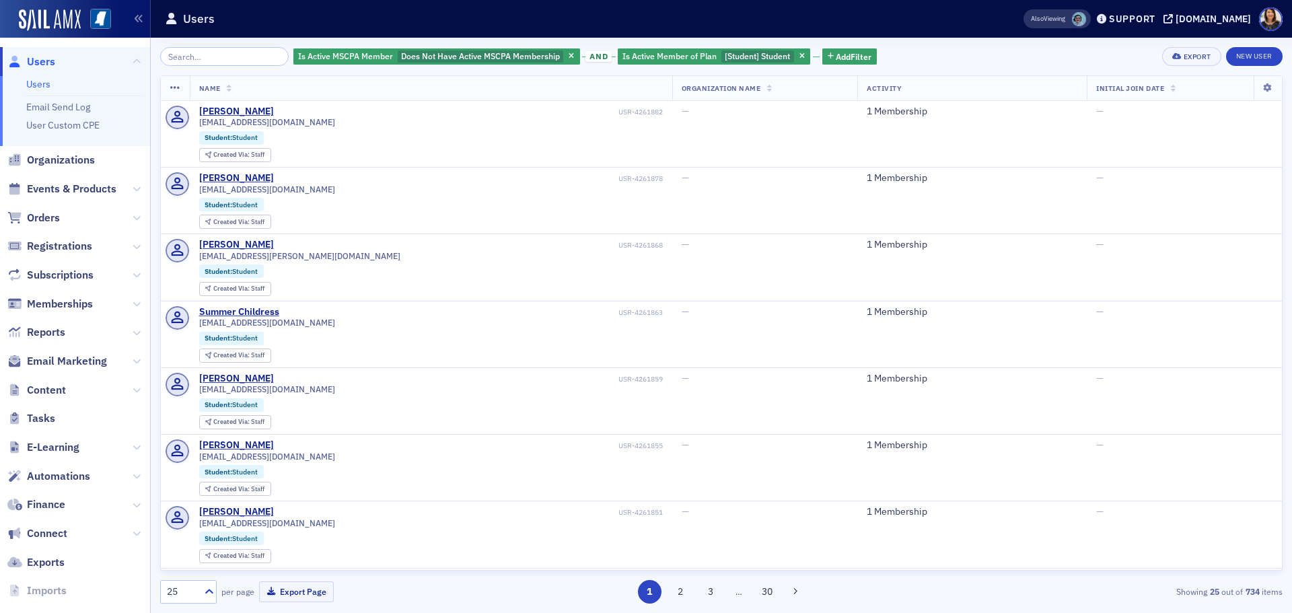
click at [220, 595] on div "25 per page" at bounding box center [207, 592] width 94 height 24
click at [212, 593] on icon at bounding box center [208, 591] width 13 height 13
click at [185, 558] on span "500" at bounding box center [177, 559] width 16 height 14
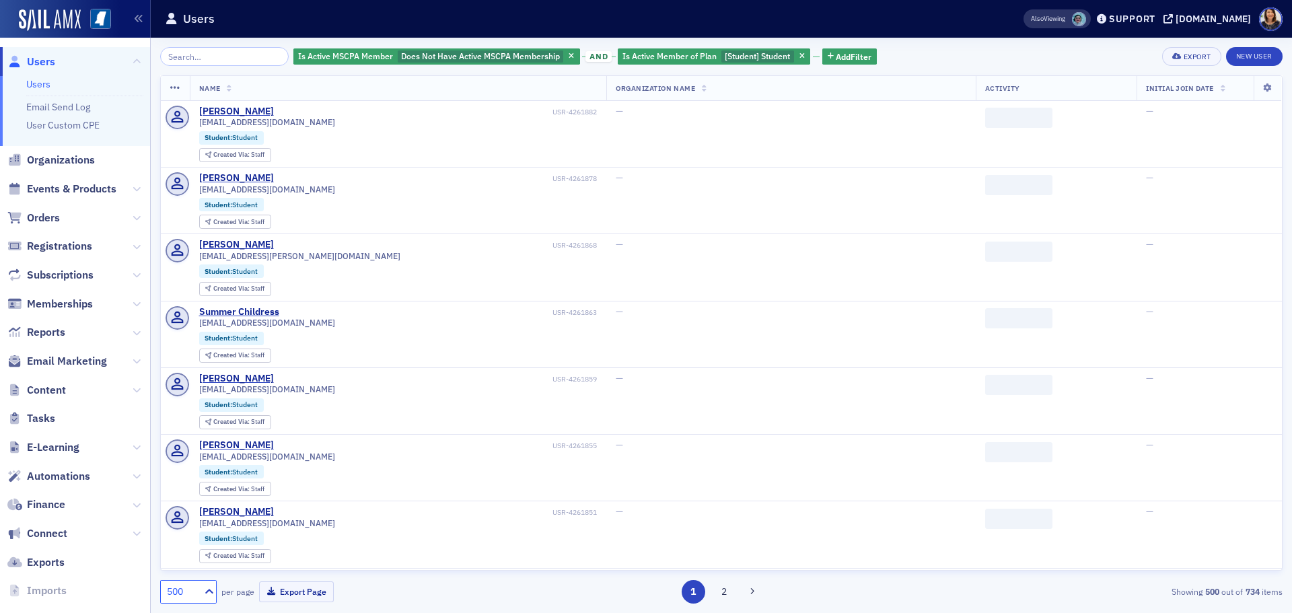
click at [1283, 91] on div "Is Active MSCPA Member Does Not Have Active MSCPA Membership and Is Active Memb…" at bounding box center [721, 325] width 1141 height 575
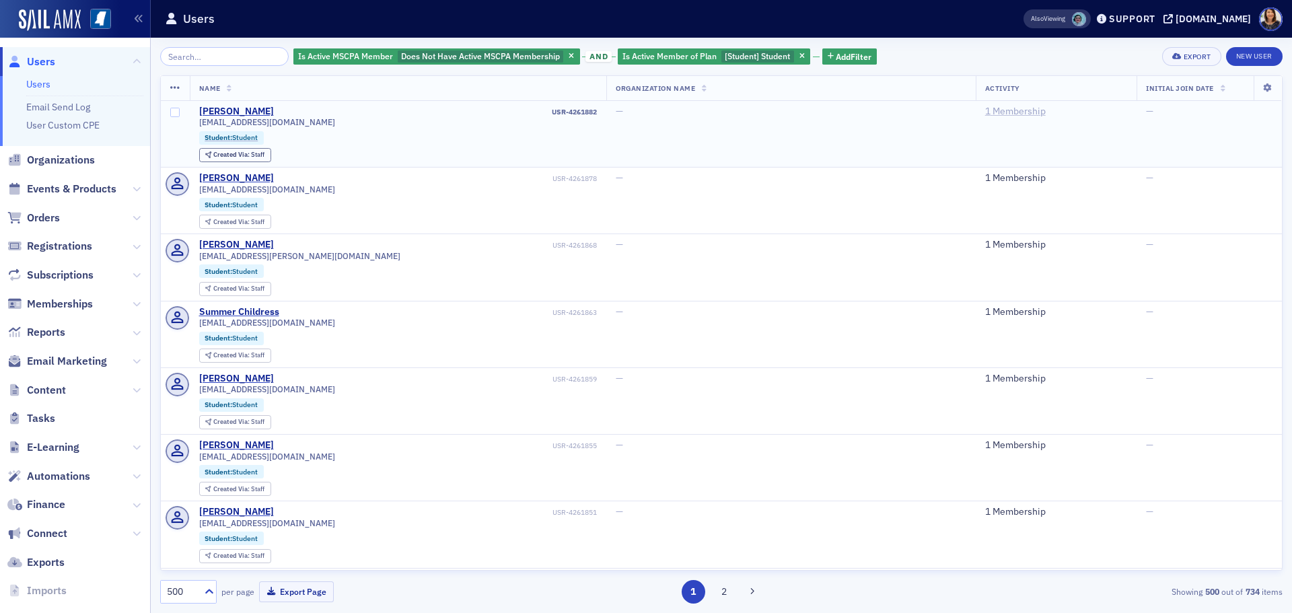
click at [985, 108] on link "1 Membership" at bounding box center [1015, 112] width 61 height 12
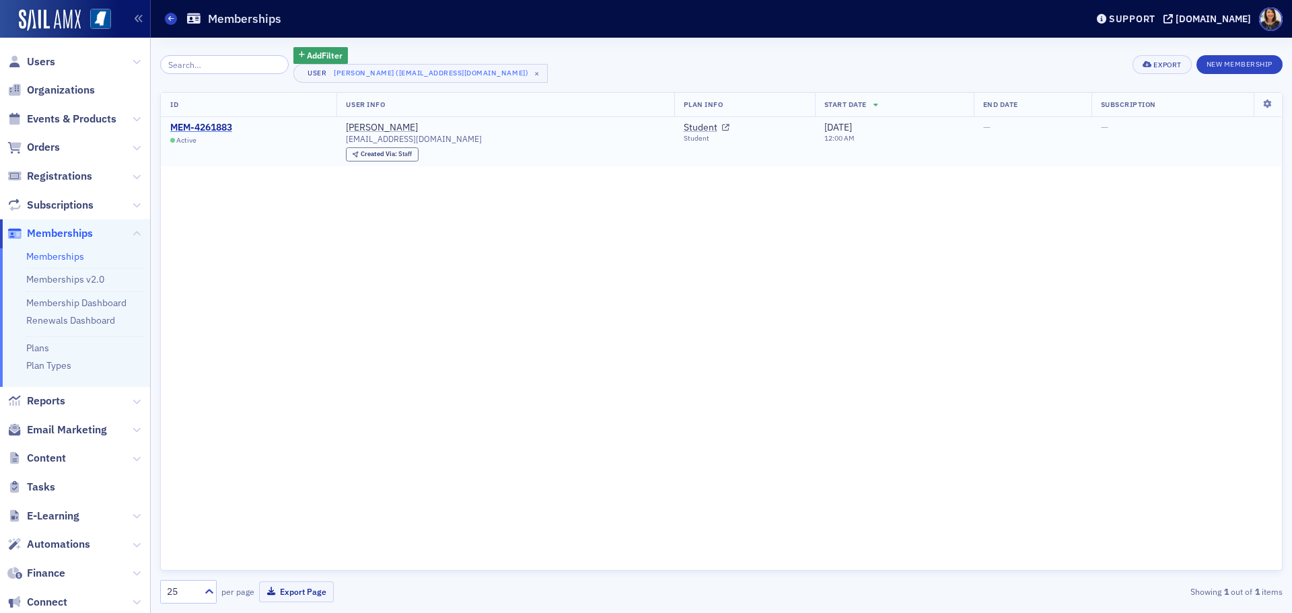
click at [217, 130] on div "MEM-4261883" at bounding box center [201, 128] width 62 height 12
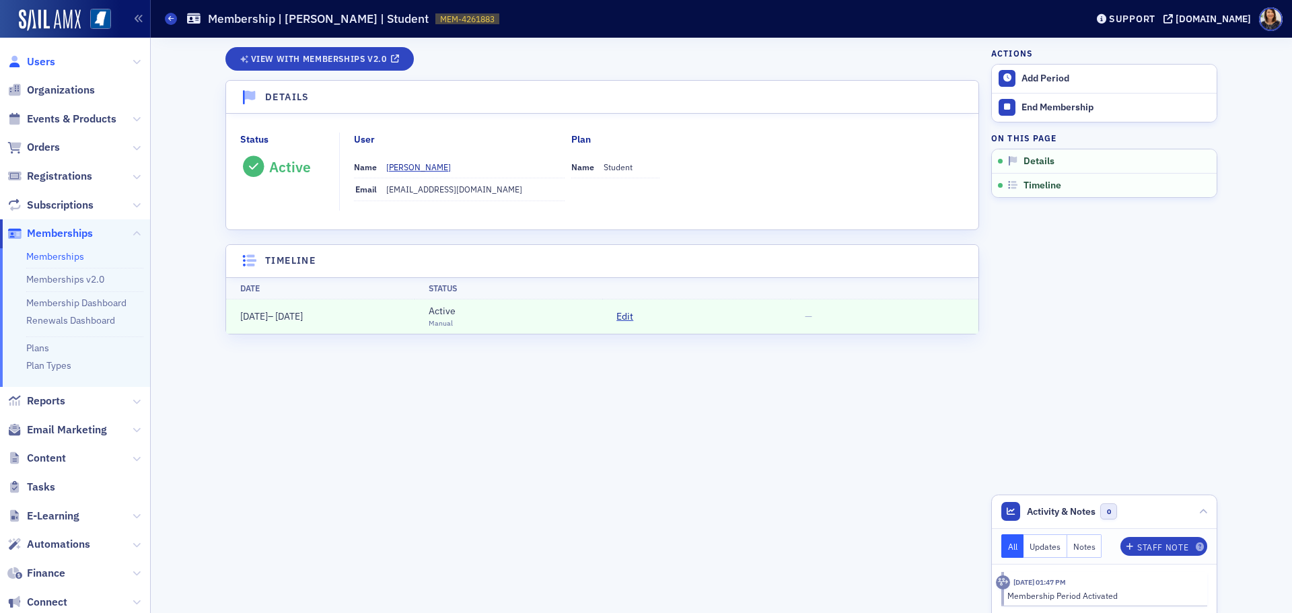
click at [40, 63] on span "Users" at bounding box center [41, 61] width 28 height 15
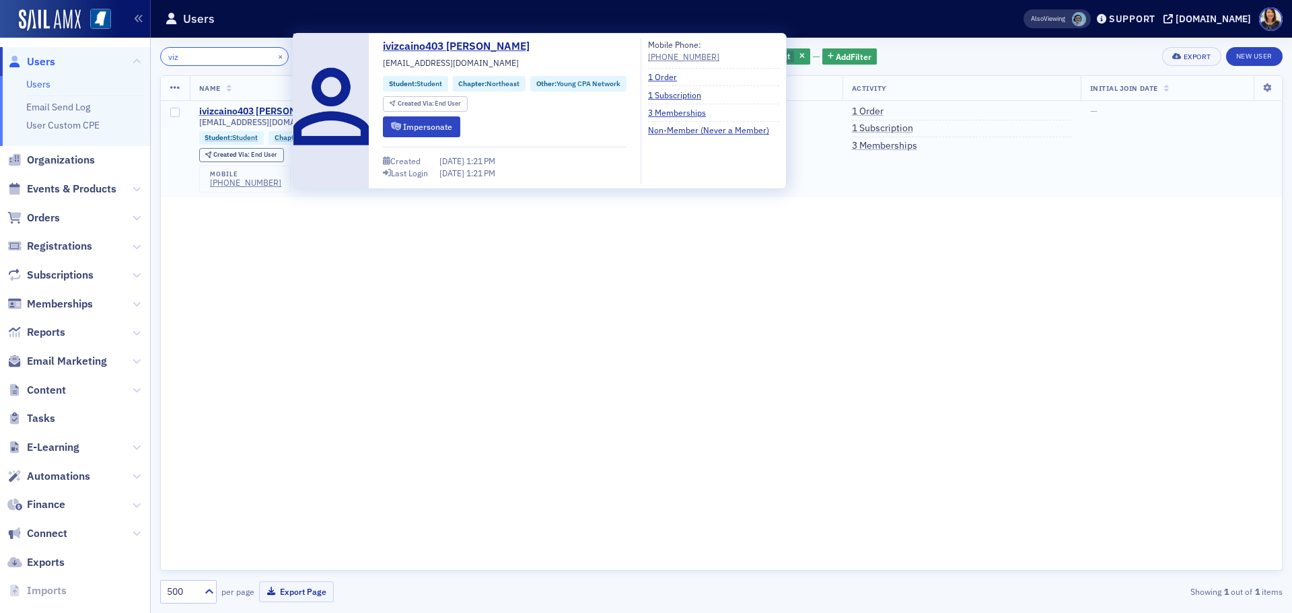
type input "viz"
click at [250, 110] on div "ivizcaino403 Vizcaino" at bounding box center [264, 112] width 131 height 12
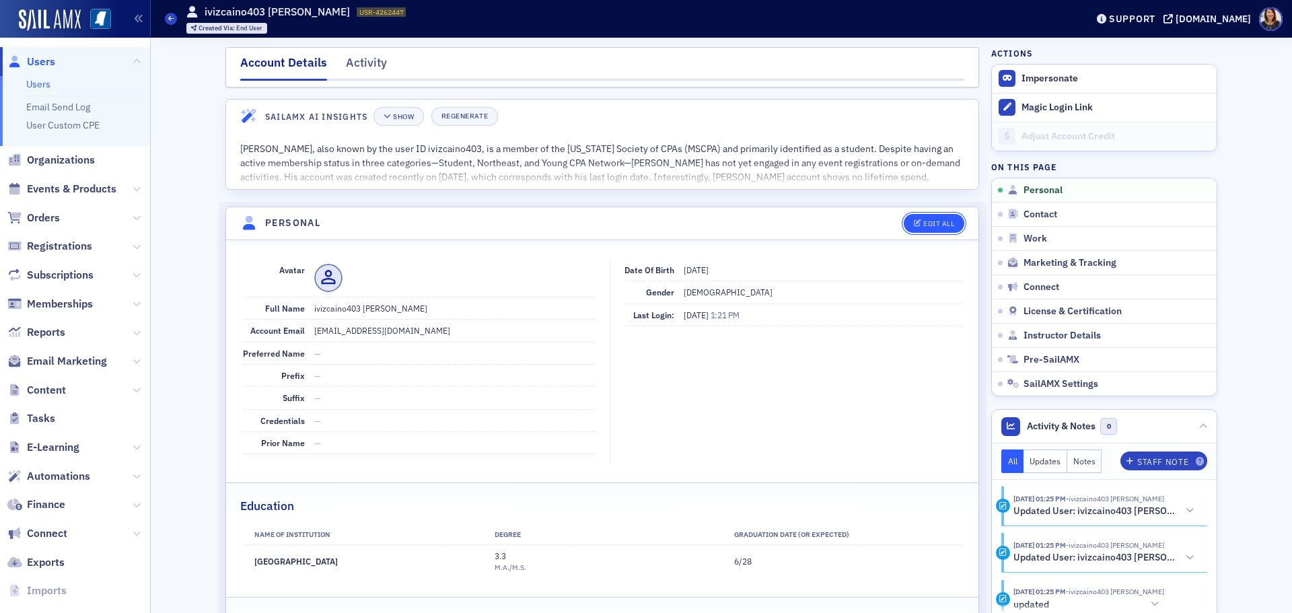
click at [923, 225] on div "Edit All" at bounding box center [938, 223] width 31 height 7
select select "US"
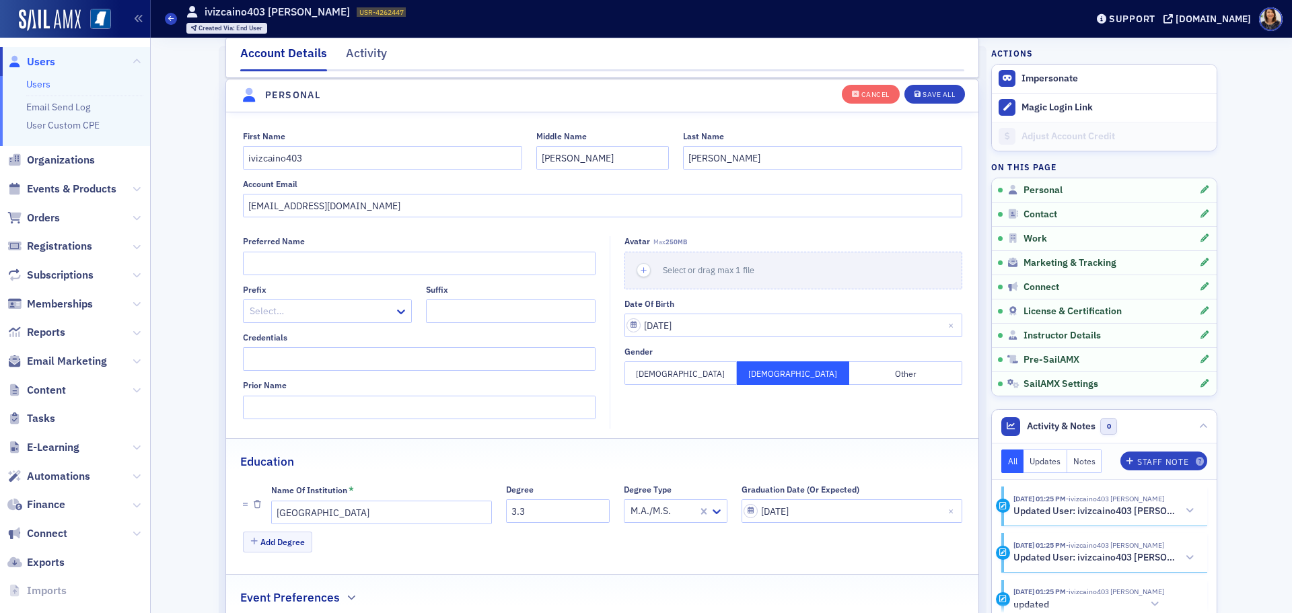
scroll to position [157, 0]
click at [351, 169] on input "ivizcaino403" at bounding box center [382, 157] width 279 height 24
type input "i"
type input "Gabriel"
click at [594, 163] on input "Gabriel" at bounding box center [602, 157] width 133 height 24
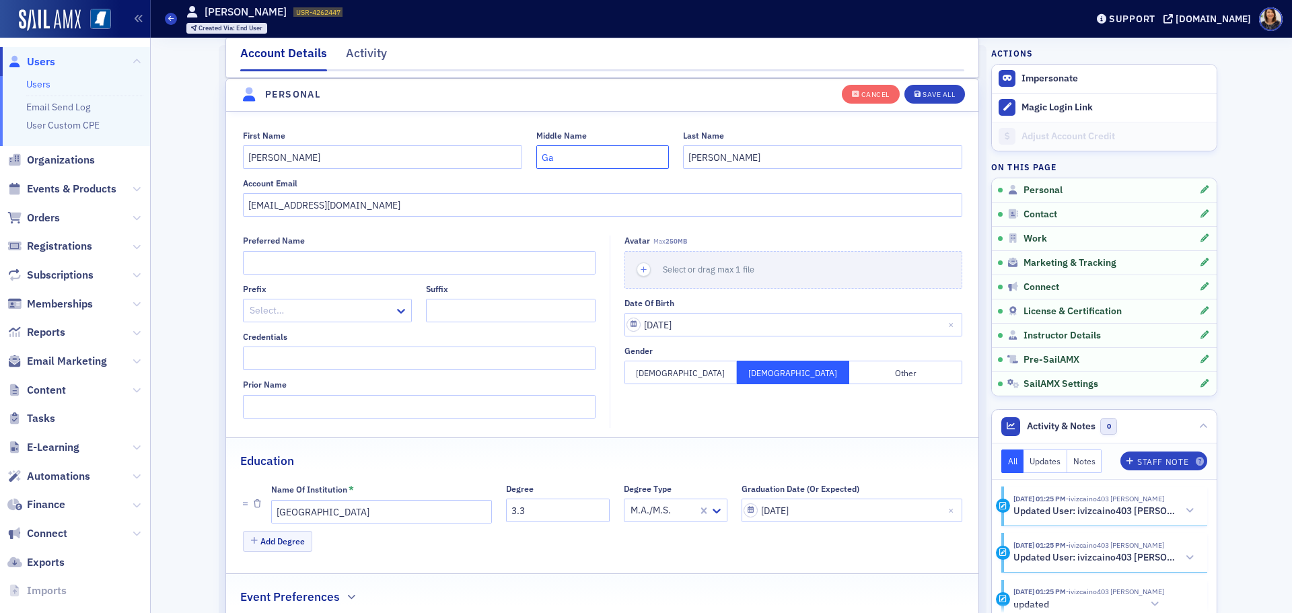
type input "G"
click at [938, 91] on div "Save All" at bounding box center [938, 94] width 32 height 7
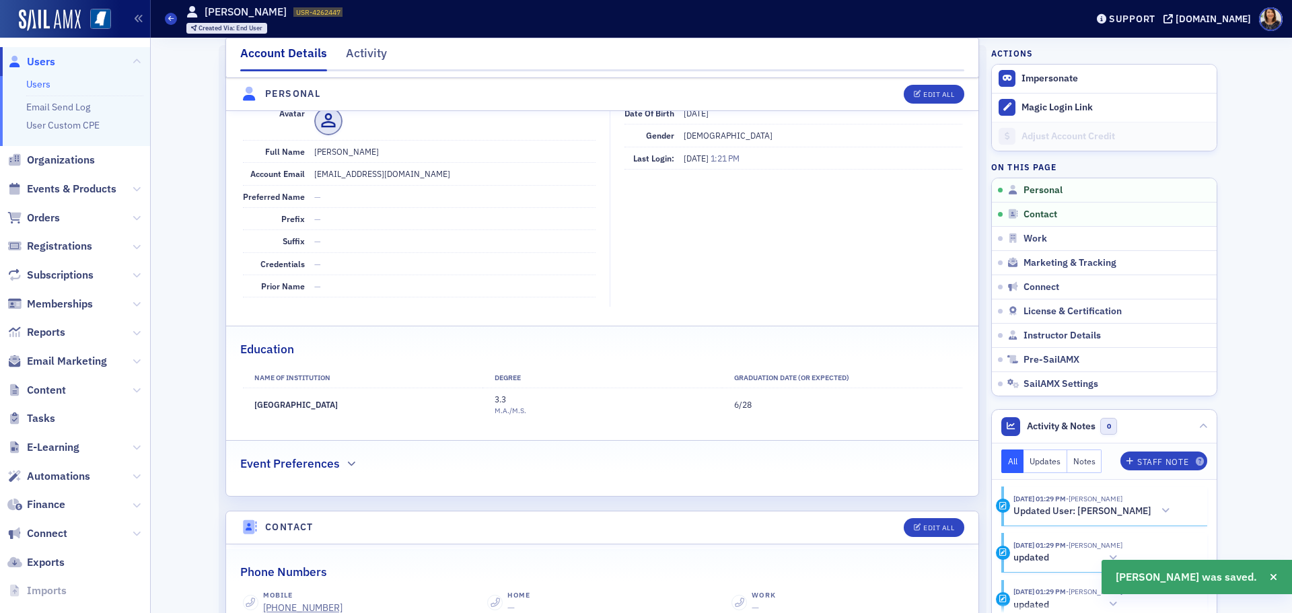
click at [33, 63] on span "Users" at bounding box center [41, 61] width 28 height 15
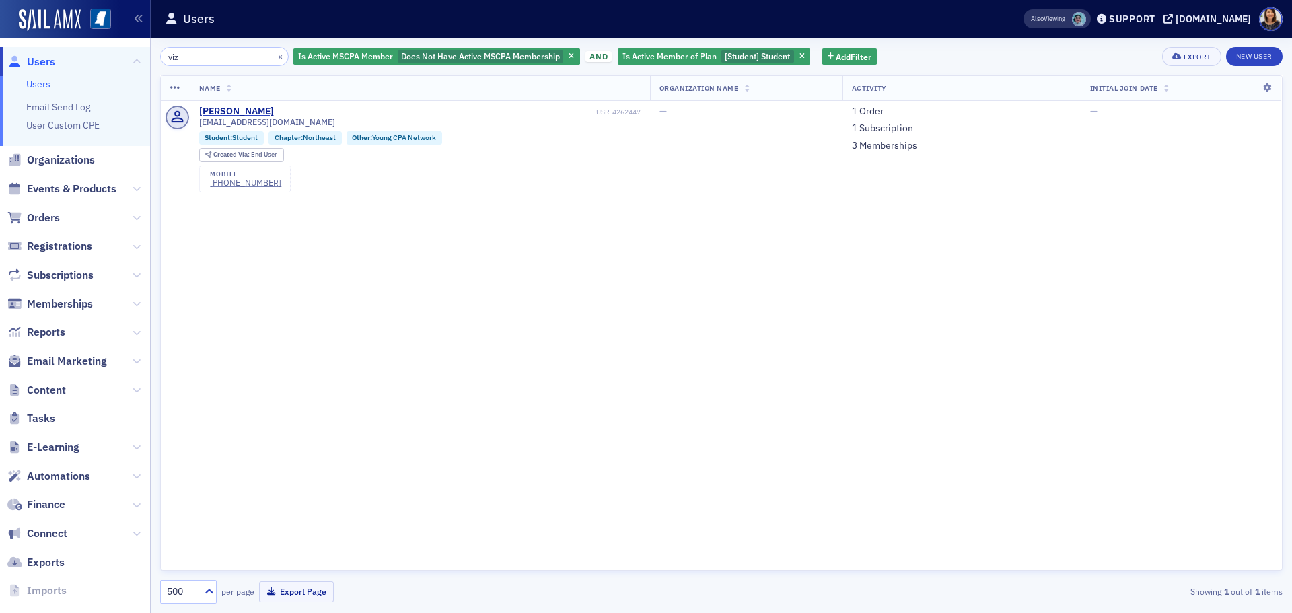
click at [274, 58] on div "×" at bounding box center [281, 56] width 14 height 17
click at [274, 59] on button "×" at bounding box center [280, 56] width 12 height 12
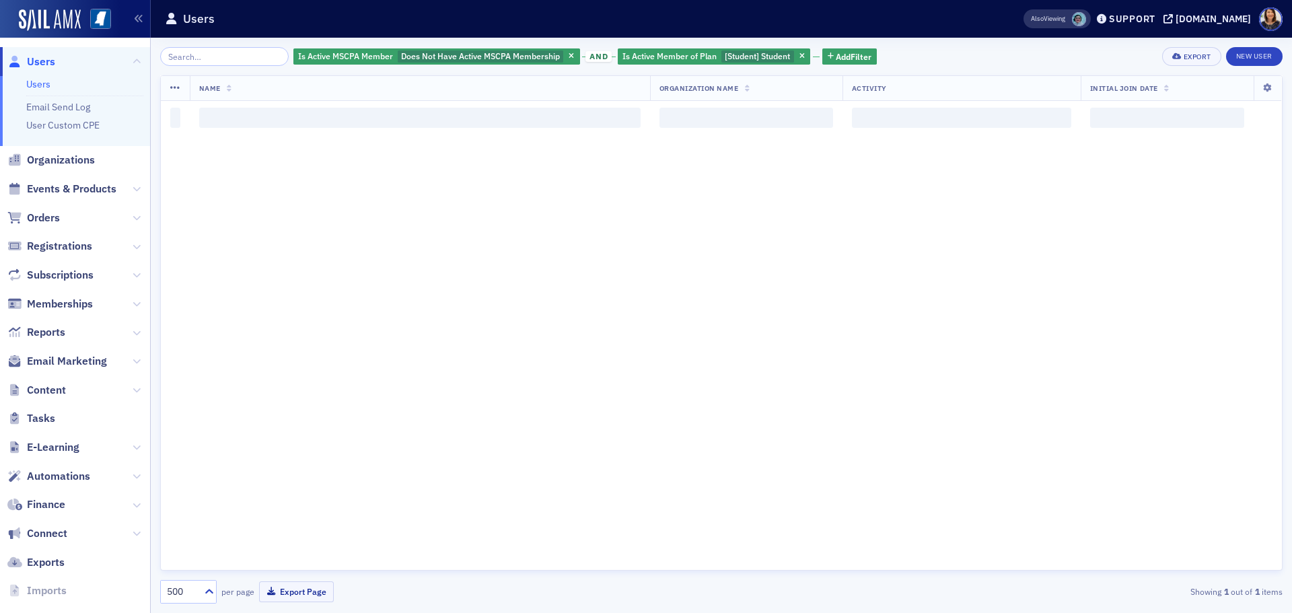
click at [42, 65] on span "Users" at bounding box center [41, 61] width 28 height 15
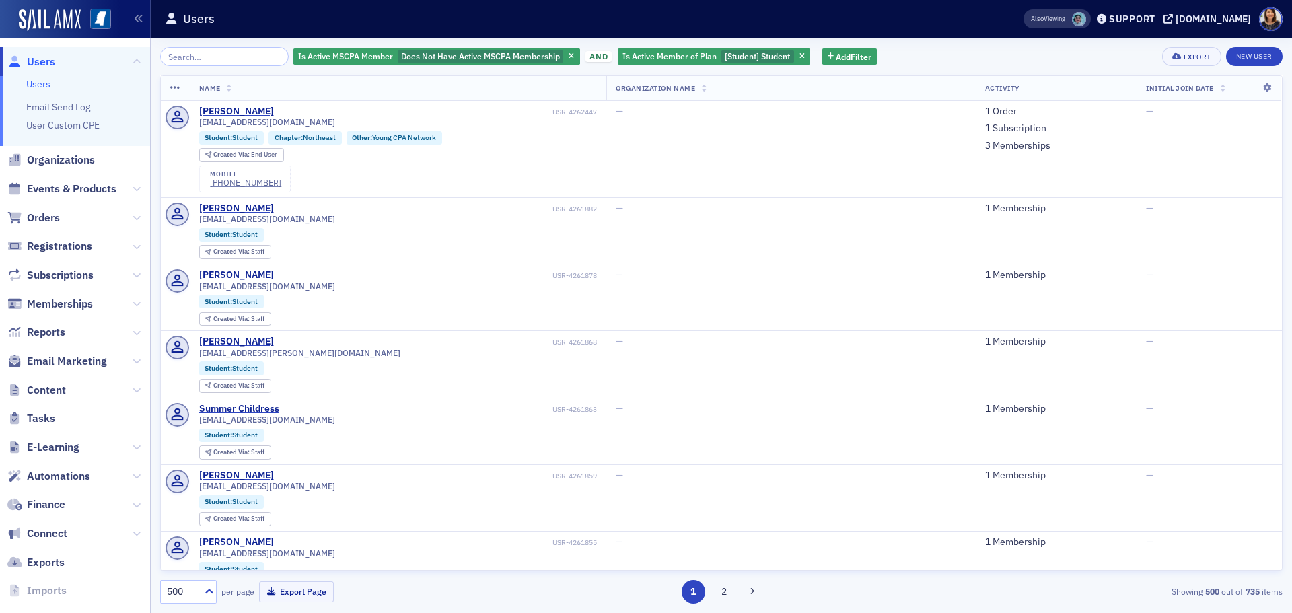
click at [40, 61] on span "Users" at bounding box center [41, 61] width 28 height 15
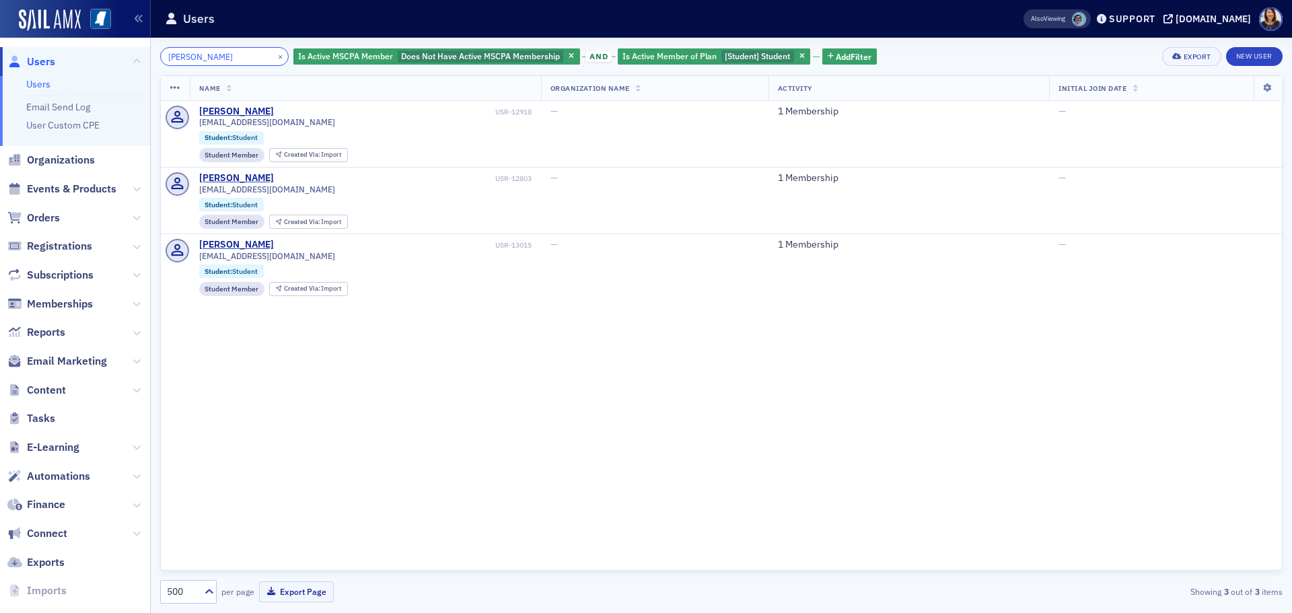
type input "ashley herring"
click at [39, 60] on span "Users" at bounding box center [41, 61] width 28 height 15
click at [274, 59] on button "×" at bounding box center [280, 56] width 12 height 12
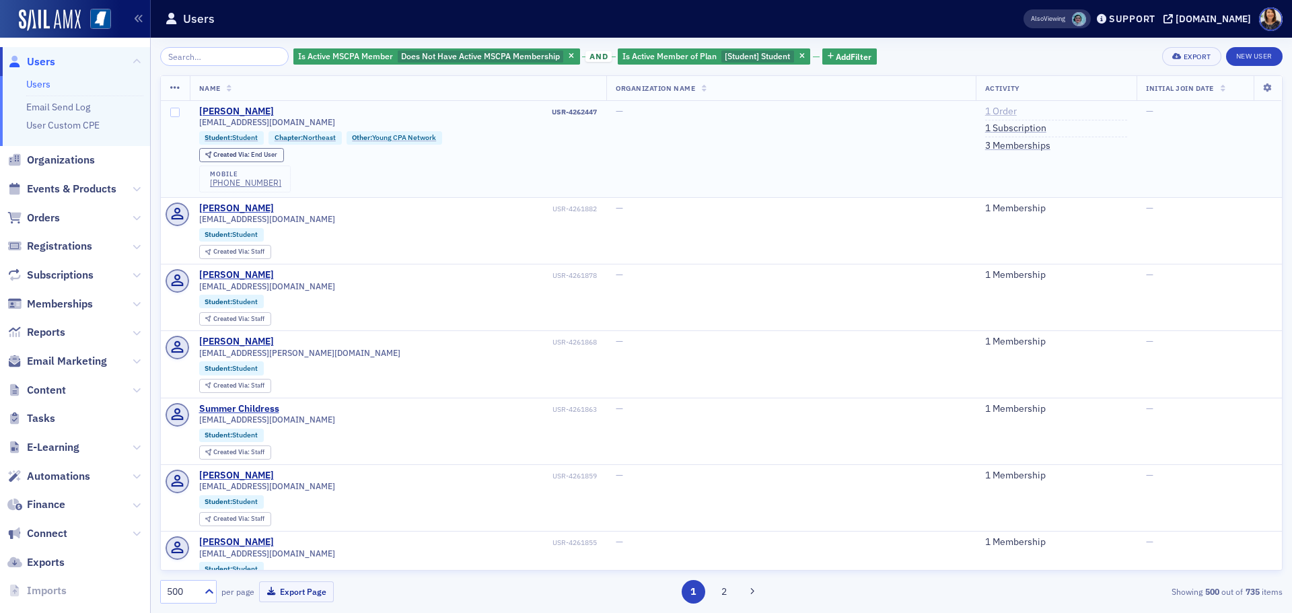
click at [985, 106] on link "1 Order" at bounding box center [1001, 112] width 32 height 12
click at [40, 65] on span "Users" at bounding box center [41, 61] width 28 height 15
click at [646, 151] on td "—" at bounding box center [790, 149] width 369 height 97
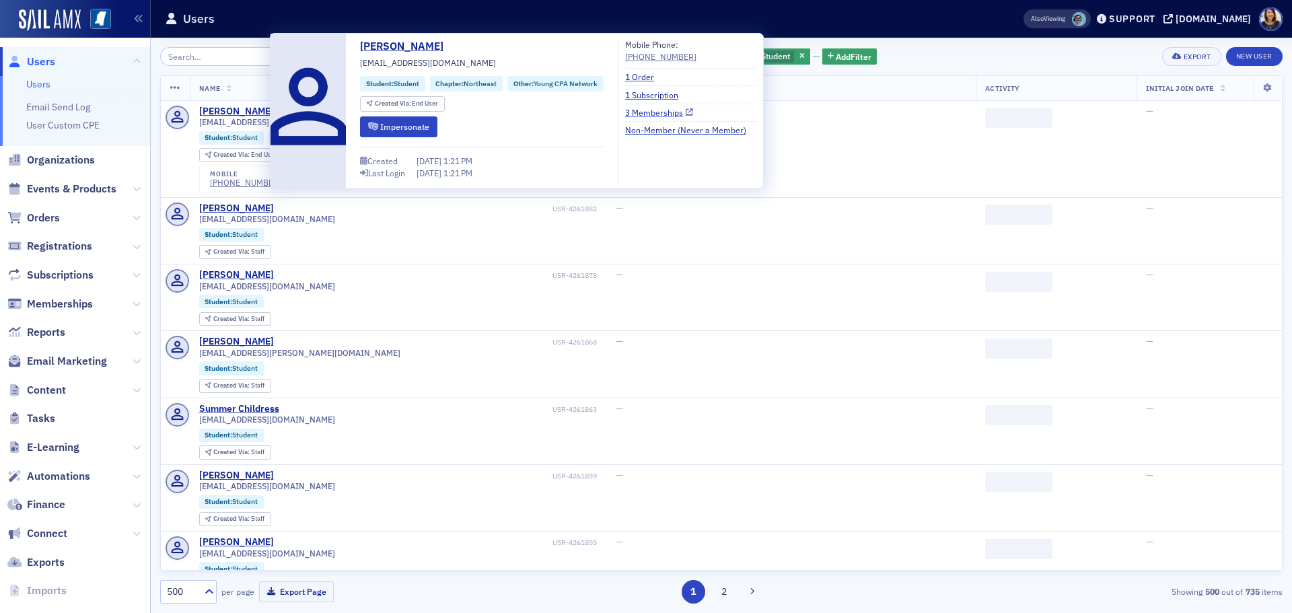
click at [649, 112] on link "3 Memberships" at bounding box center [659, 112] width 68 height 12
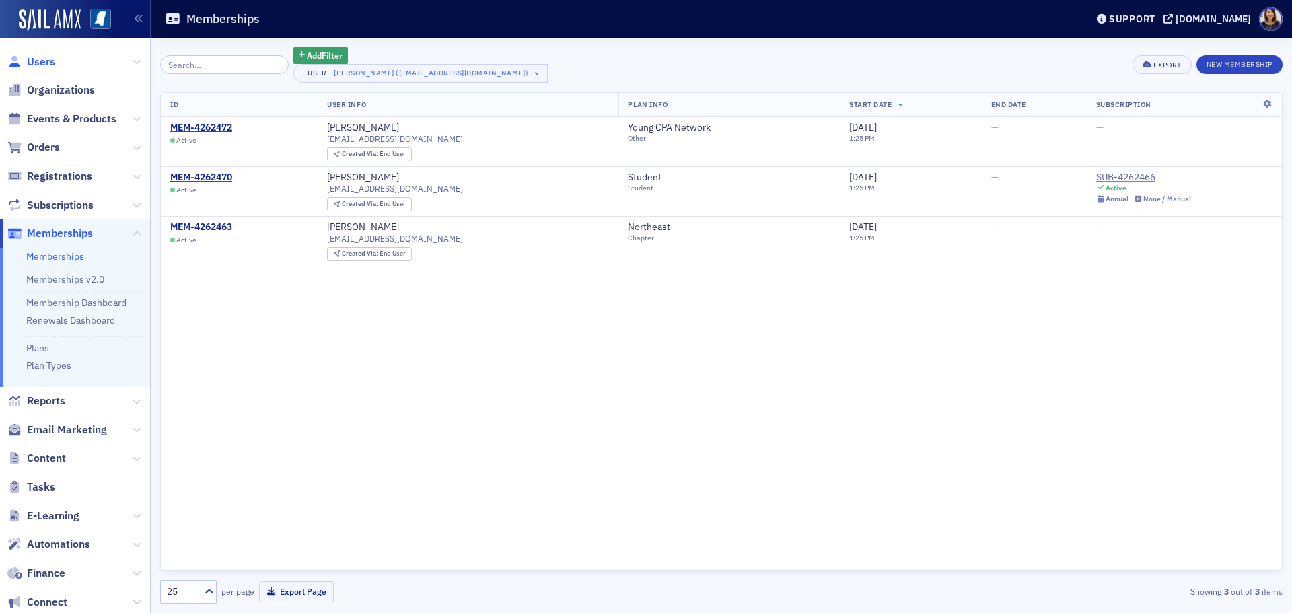
click at [40, 60] on span "Users" at bounding box center [41, 61] width 28 height 15
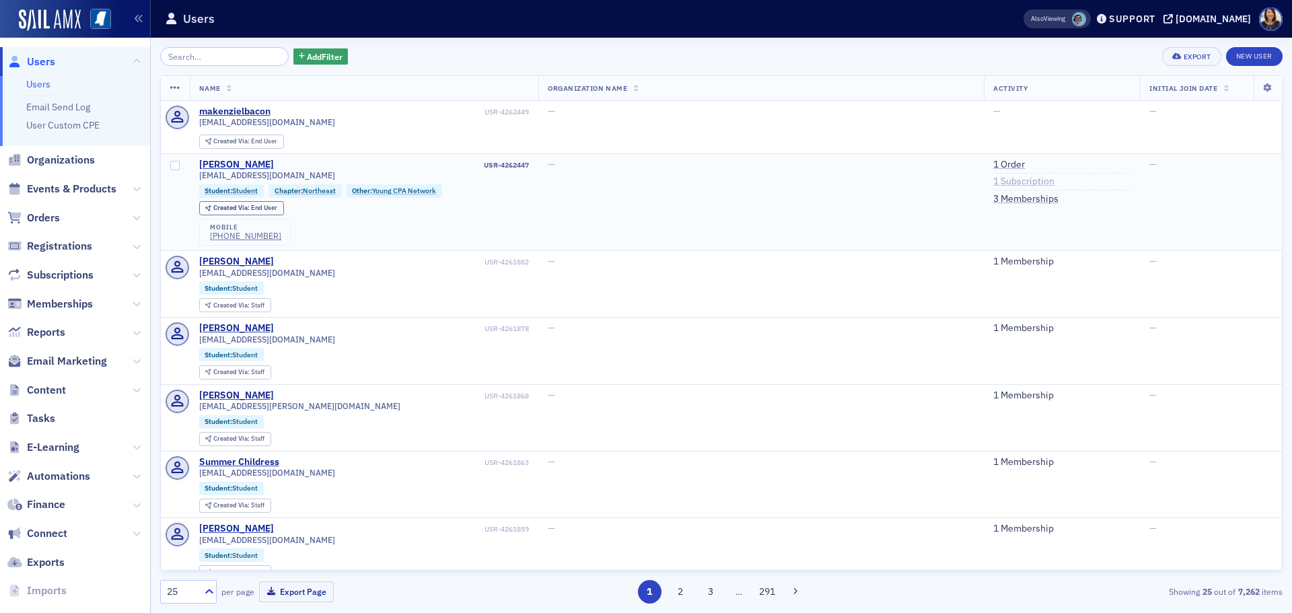
click at [993, 182] on link "1 Subscription" at bounding box center [1023, 182] width 61 height 12
click at [993, 160] on link "1 Order" at bounding box center [1009, 165] width 32 height 12
click at [35, 61] on span "Users" at bounding box center [41, 61] width 28 height 15
click at [993, 165] on link "2 Orders" at bounding box center [1011, 165] width 36 height 12
click at [993, 180] on link "2 Subscriptions" at bounding box center [1026, 182] width 66 height 12
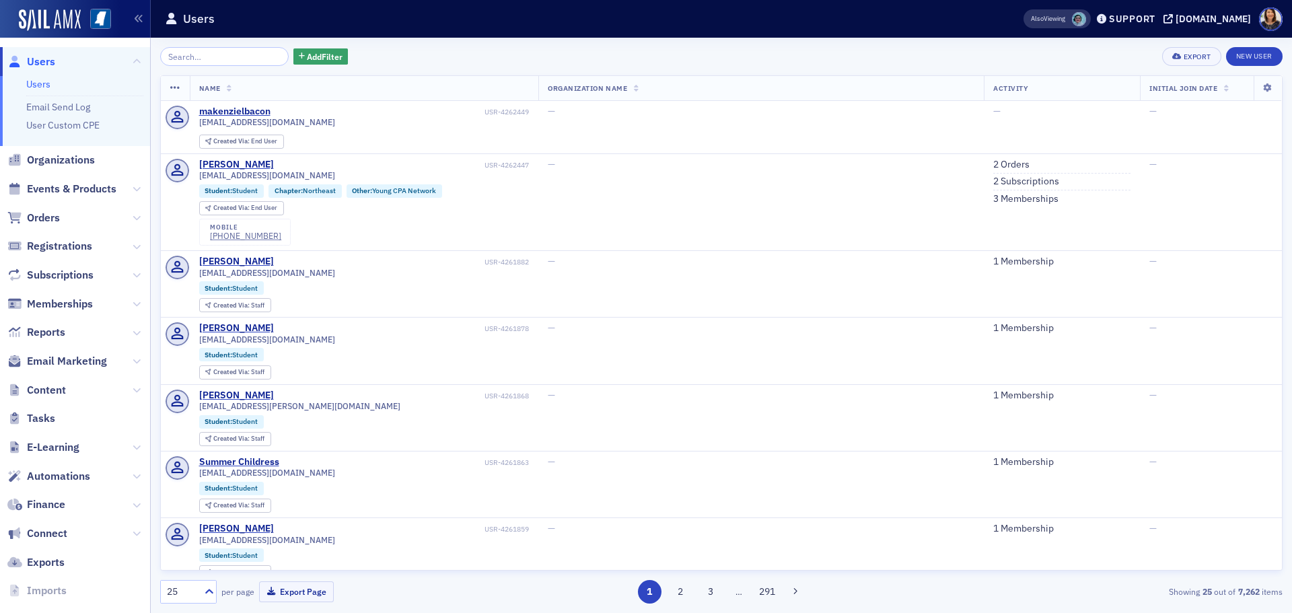
click at [38, 63] on span "Users" at bounding box center [41, 61] width 28 height 15
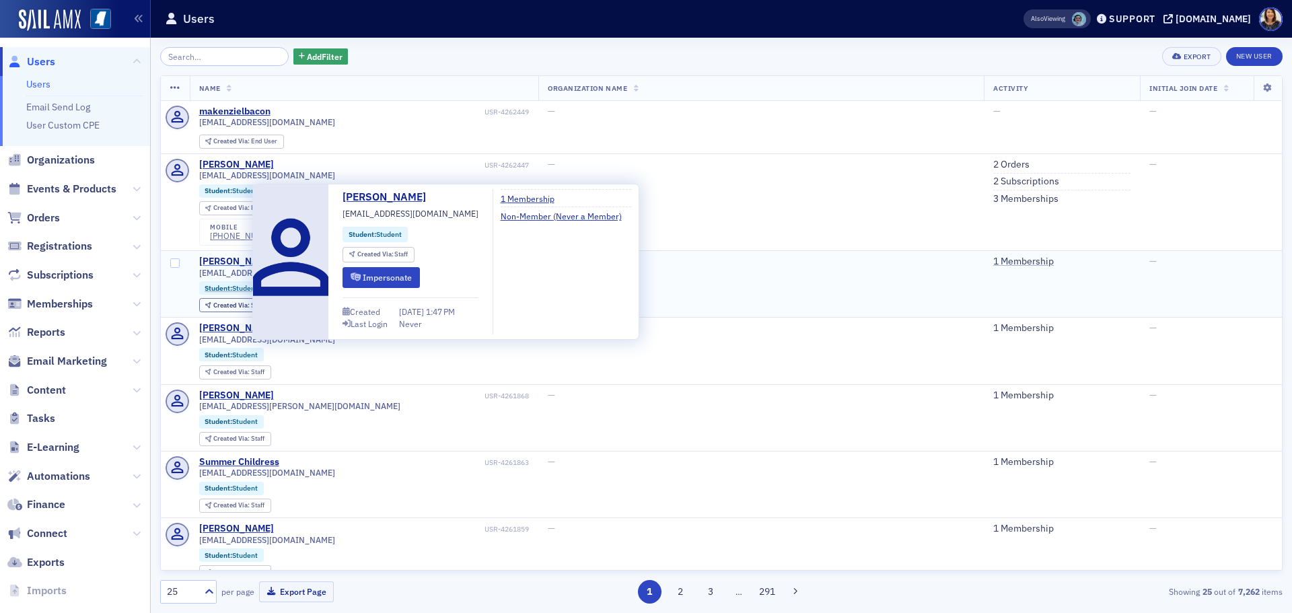
click at [240, 260] on div "[PERSON_NAME]" at bounding box center [236, 262] width 75 height 12
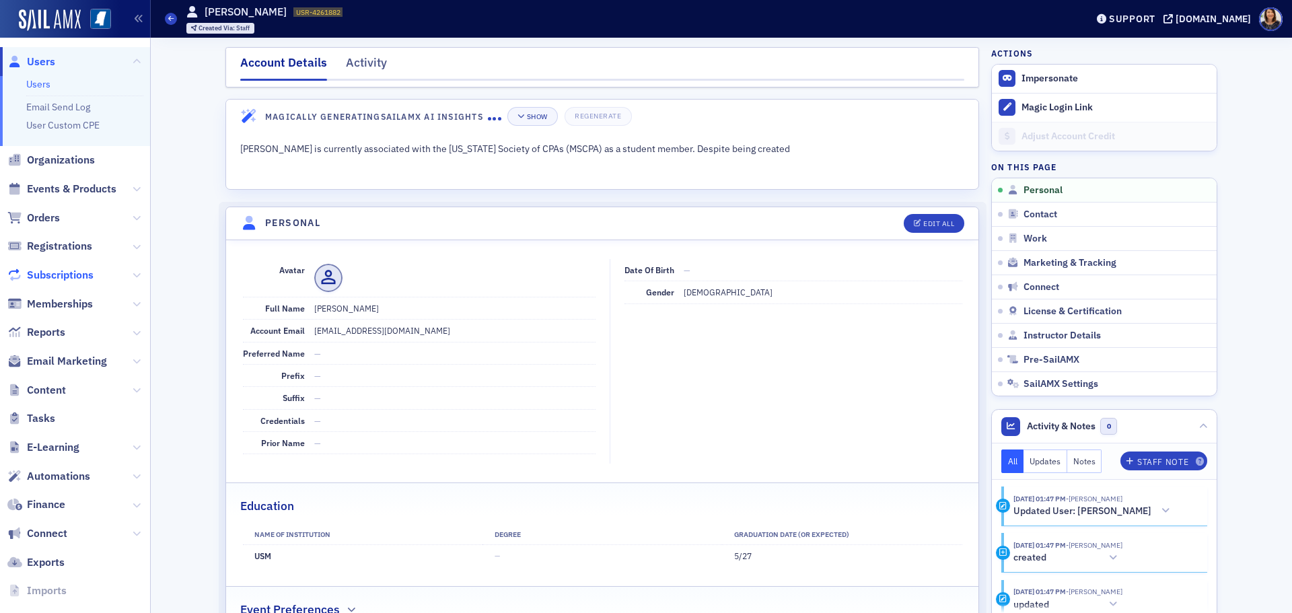
click at [73, 278] on span "Subscriptions" at bounding box center [60, 275] width 67 height 15
click at [55, 270] on span "Subscriptions" at bounding box center [60, 275] width 67 height 15
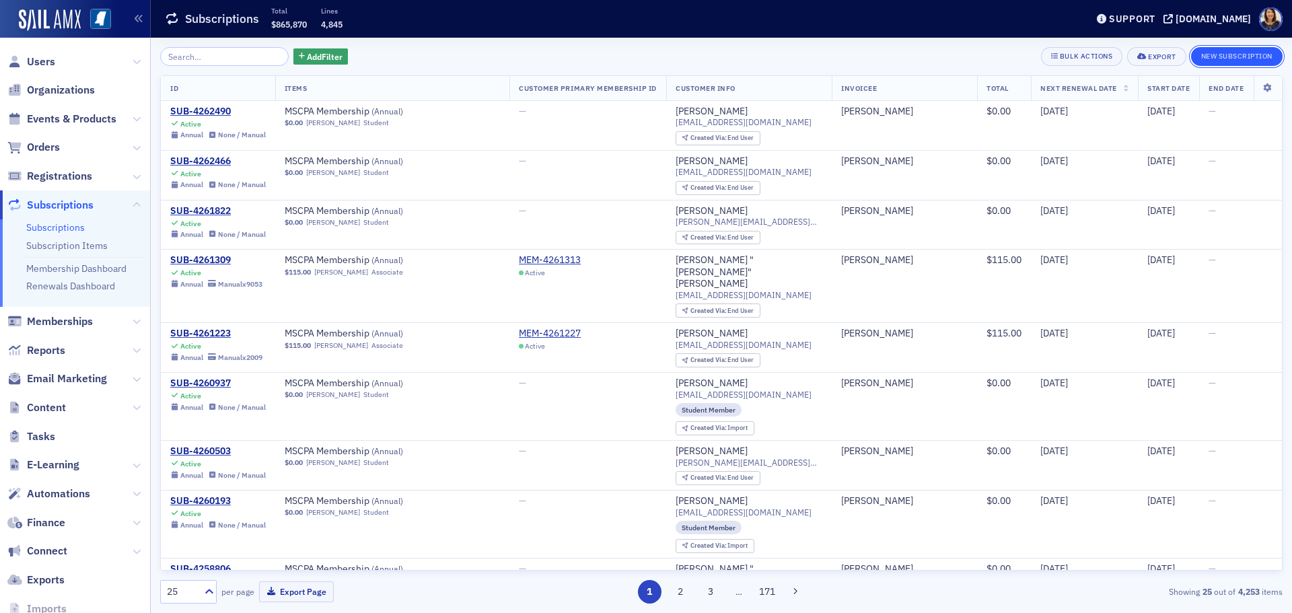
click at [1251, 54] on button "New Subscription" at bounding box center [1236, 56] width 91 height 19
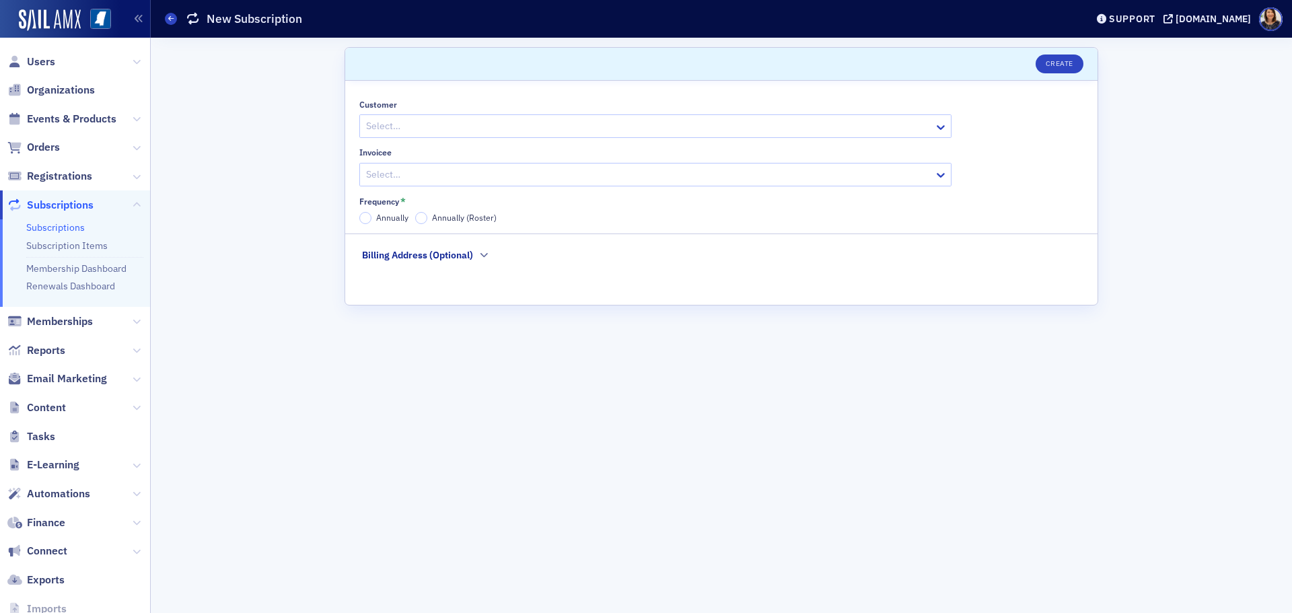
click at [577, 125] on div at bounding box center [649, 126] width 568 height 17
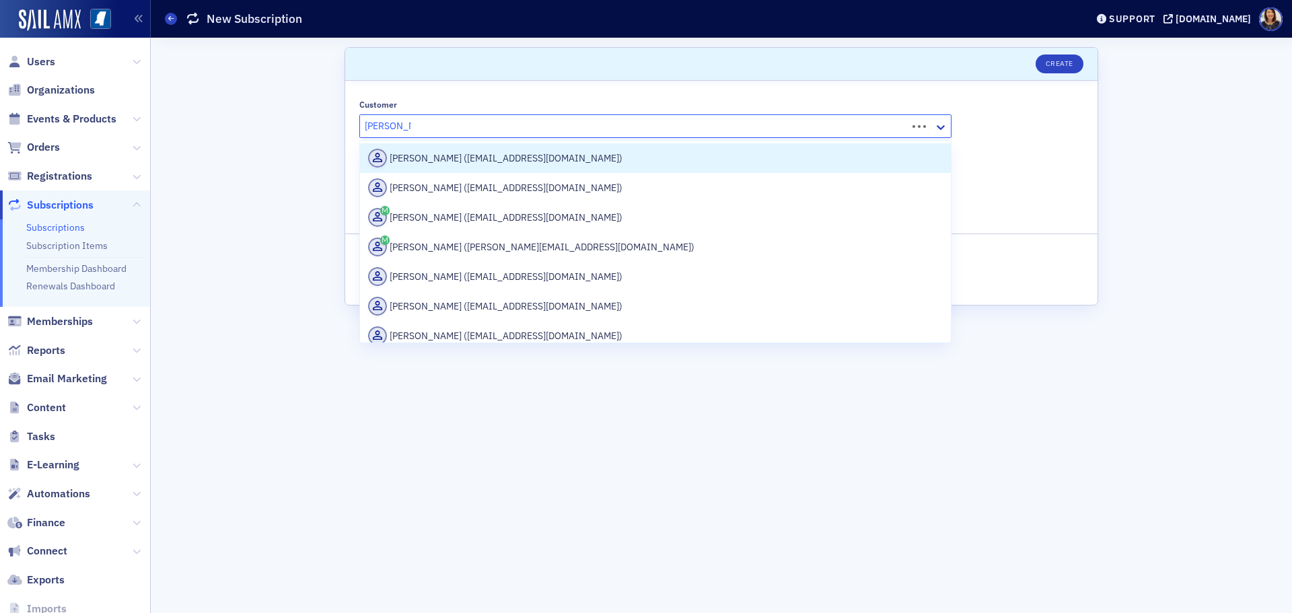
type input "grace jones"
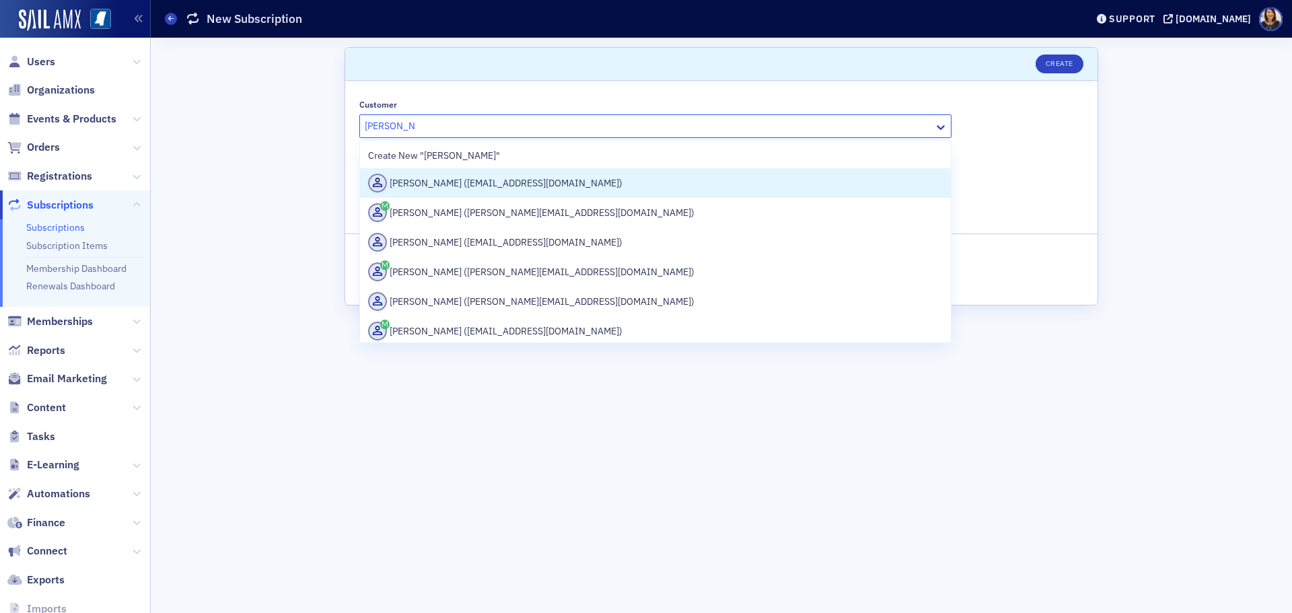
click at [492, 184] on div "Grace Jones (gracejones738@yahoo.com)" at bounding box center [655, 183] width 574 height 19
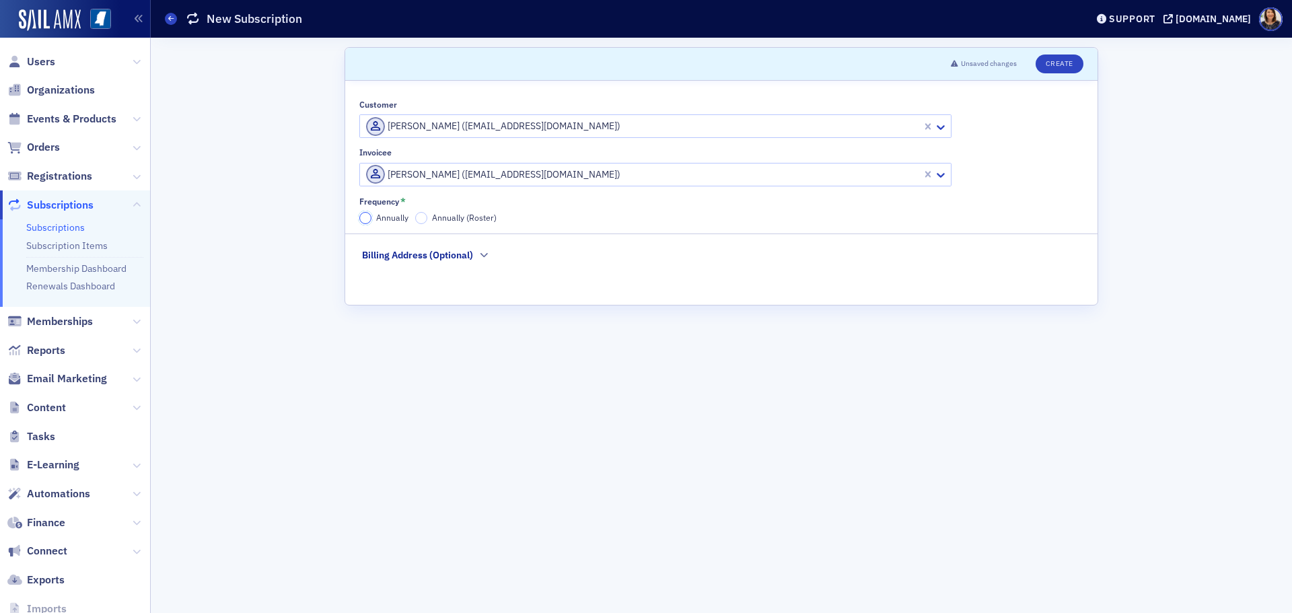
click at [369, 219] on input "Annually" at bounding box center [365, 218] width 12 height 12
click at [367, 216] on input "Annually" at bounding box center [365, 218] width 12 height 12
click at [593, 252] on fieldset "Billing Address (Optional)" at bounding box center [721, 264] width 719 height 33
drag, startPoint x: 1149, startPoint y: 141, endPoint x: 550, endPoint y: 104, distance: 599.9
click at [1148, 141] on div "Scroll to Unsaved changes Create Customer Select… Invoicee Select… Frequency * …" at bounding box center [721, 325] width 1122 height 575
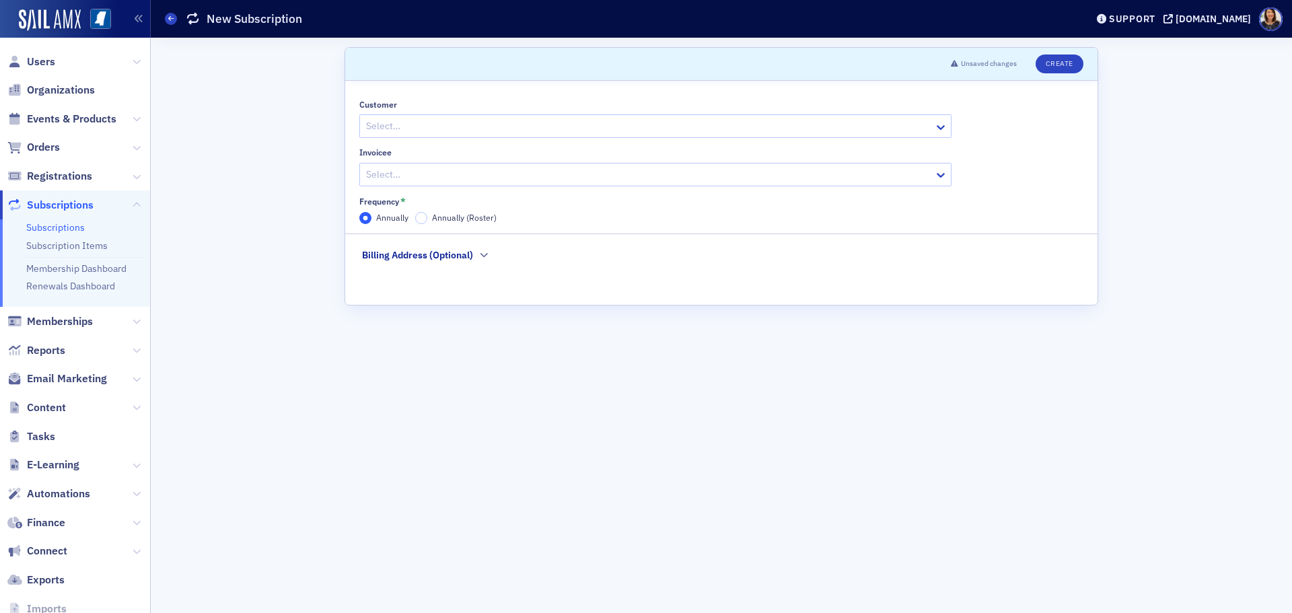
click at [42, 206] on span "Subscriptions" at bounding box center [60, 205] width 67 height 15
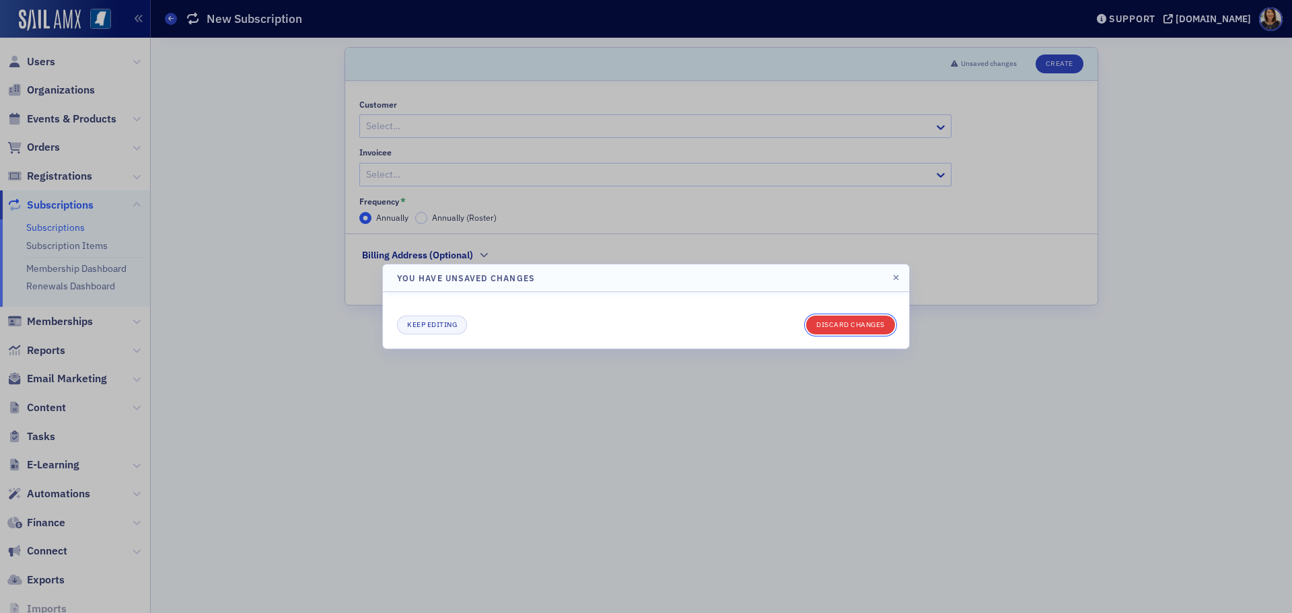
click at [809, 325] on button "Discard changes" at bounding box center [850, 325] width 89 height 19
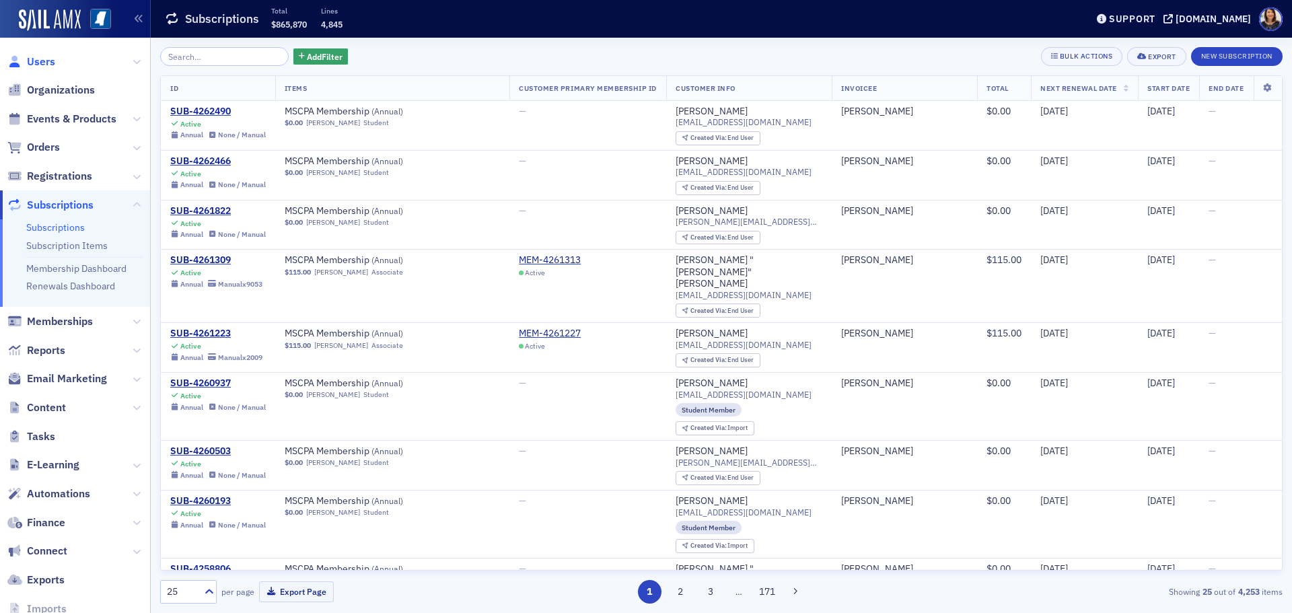
click at [46, 65] on span "Users" at bounding box center [41, 61] width 28 height 15
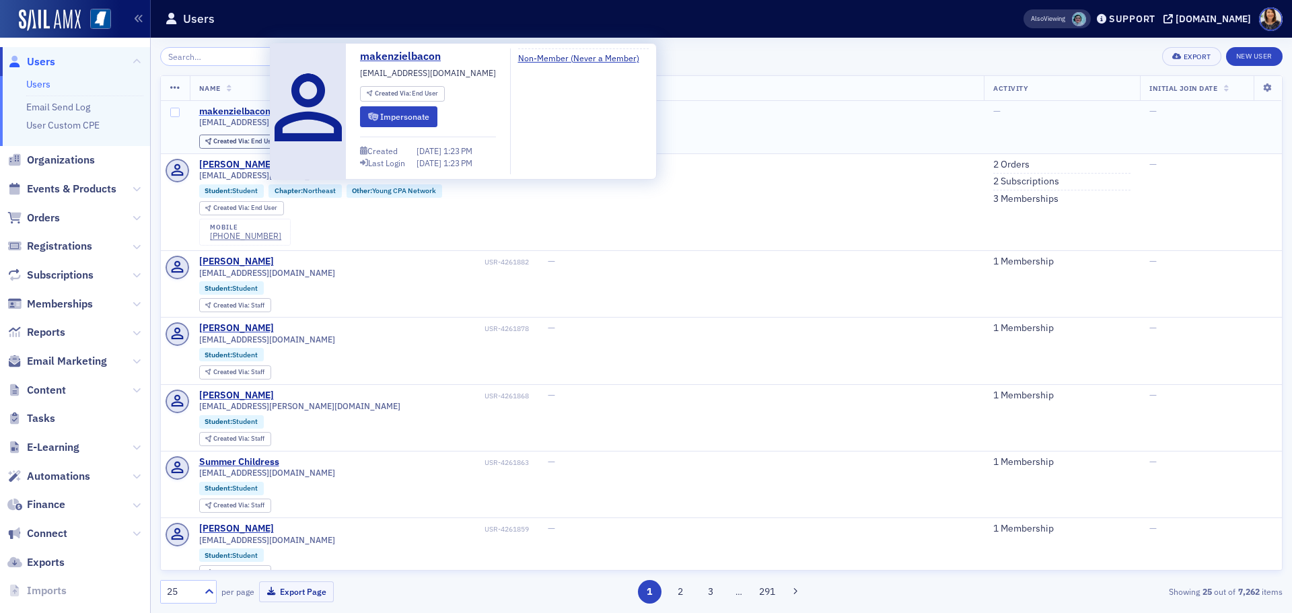
click at [242, 109] on div "makenzielbacon" at bounding box center [234, 112] width 71 height 12
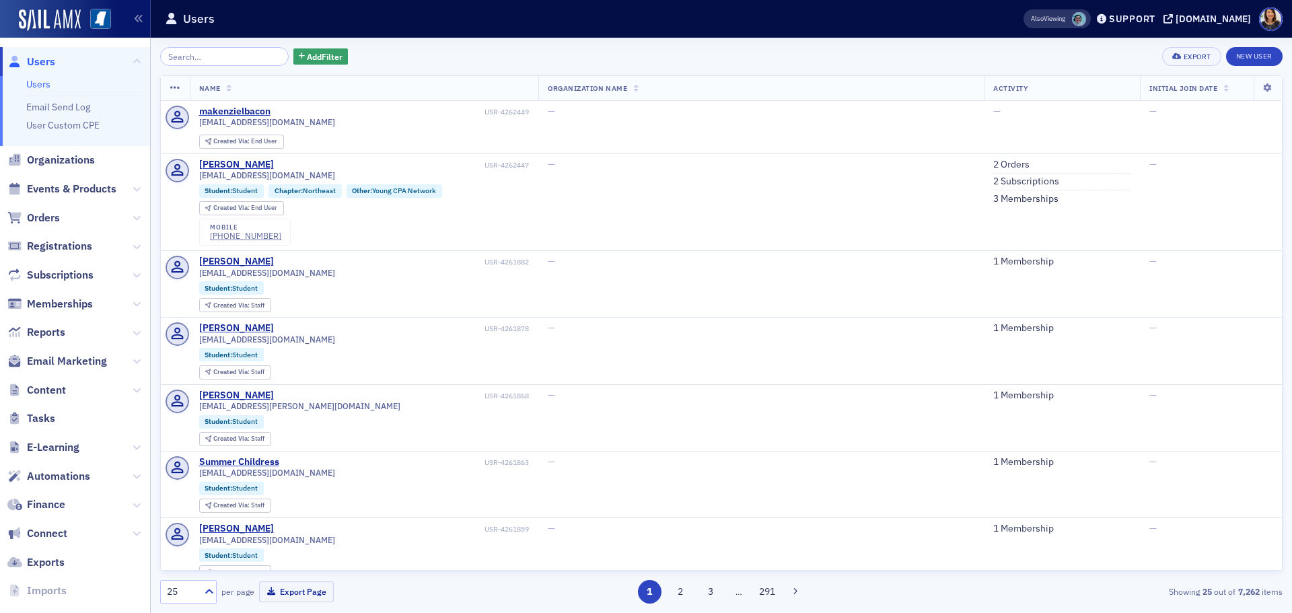
click at [29, 59] on span "Users" at bounding box center [41, 61] width 28 height 15
click at [462, 44] on div "Add Filter Export New User Name Organization Name Activity Initial Join Date ma…" at bounding box center [721, 325] width 1122 height 575
click at [441, 61] on div "Add Filter Export New User" at bounding box center [721, 56] width 1122 height 19
click at [503, 59] on div "Add Filter Export New User" at bounding box center [721, 56] width 1122 height 19
click at [38, 60] on span "Users" at bounding box center [41, 61] width 28 height 15
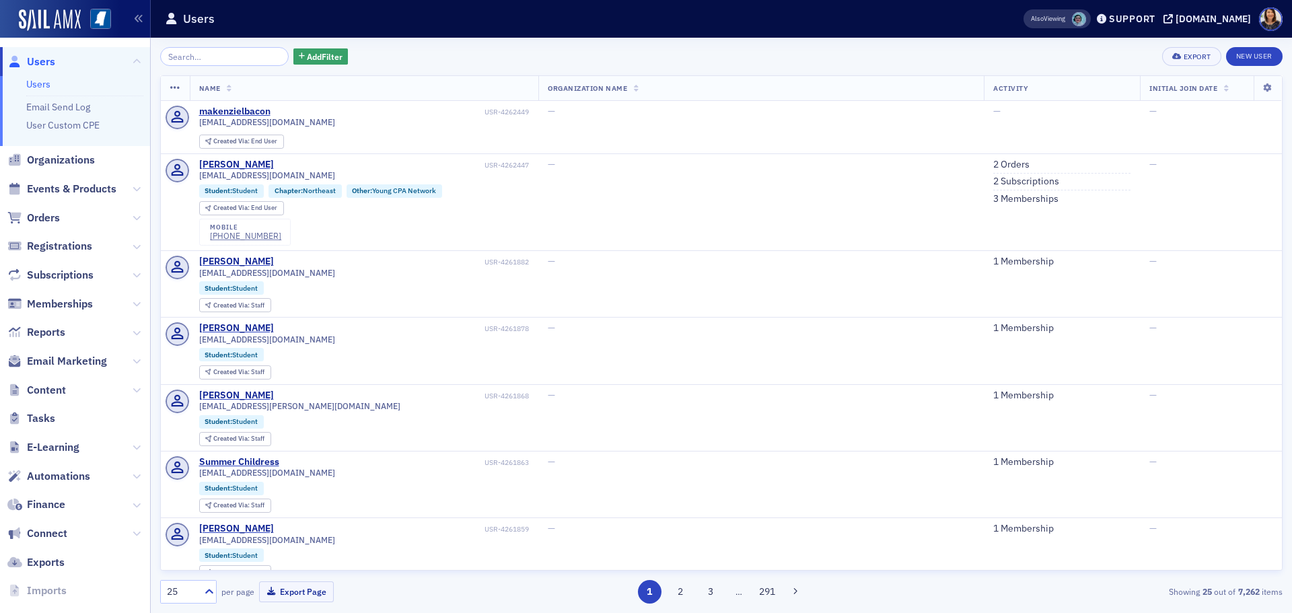
click at [40, 64] on span "Users" at bounding box center [41, 61] width 28 height 15
click at [40, 59] on span "Users" at bounding box center [41, 61] width 28 height 15
drag, startPoint x: 1266, startPoint y: 131, endPoint x: 1270, endPoint y: 208, distance: 76.8
click at [1182, 276] on td "—" at bounding box center [1211, 284] width 142 height 67
click at [1037, 354] on td "1 Membership" at bounding box center [1062, 351] width 156 height 67
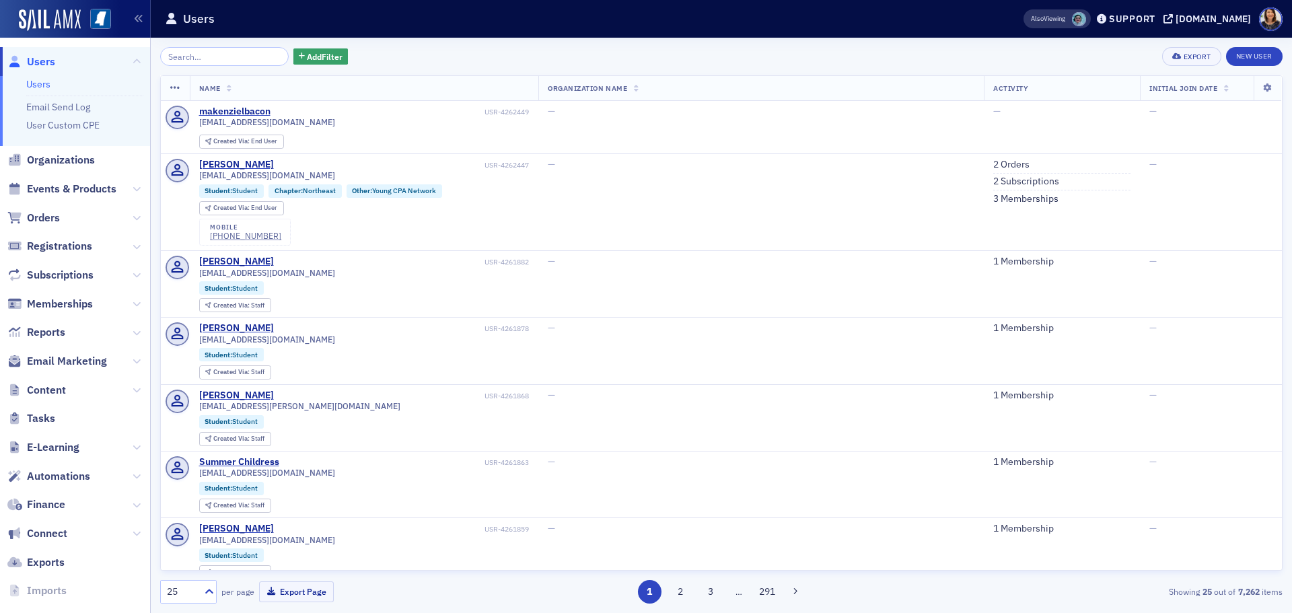
click at [32, 60] on span "Users" at bounding box center [41, 61] width 28 height 15
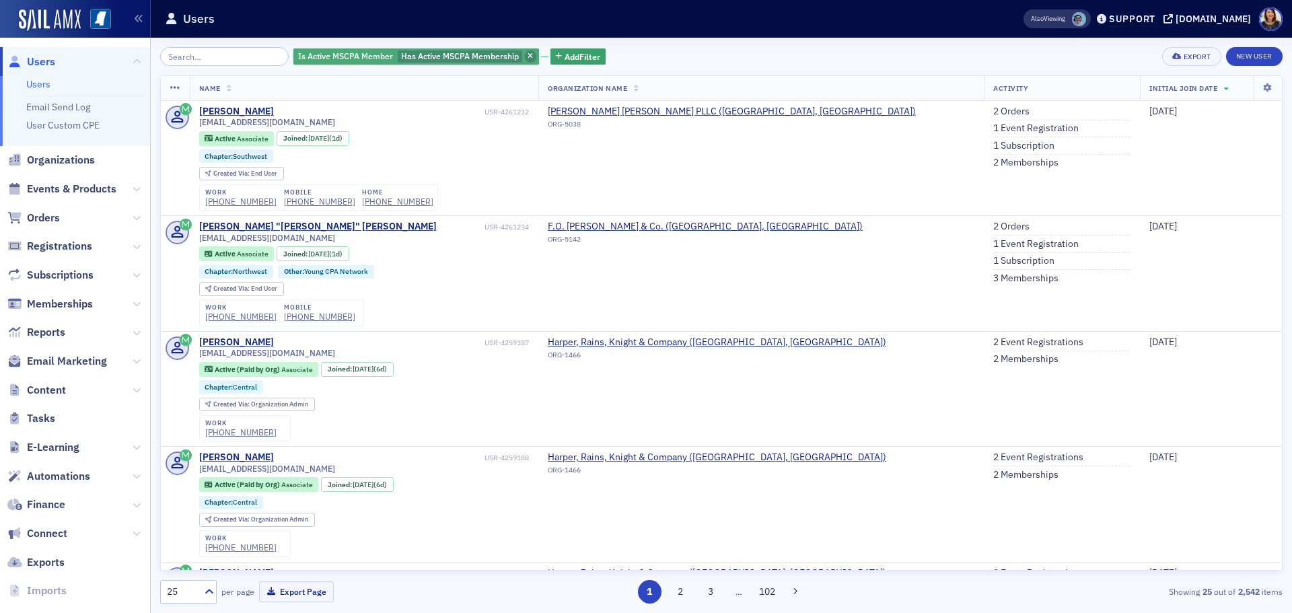
click at [527, 53] on icon "button" at bounding box center [529, 56] width 5 height 7
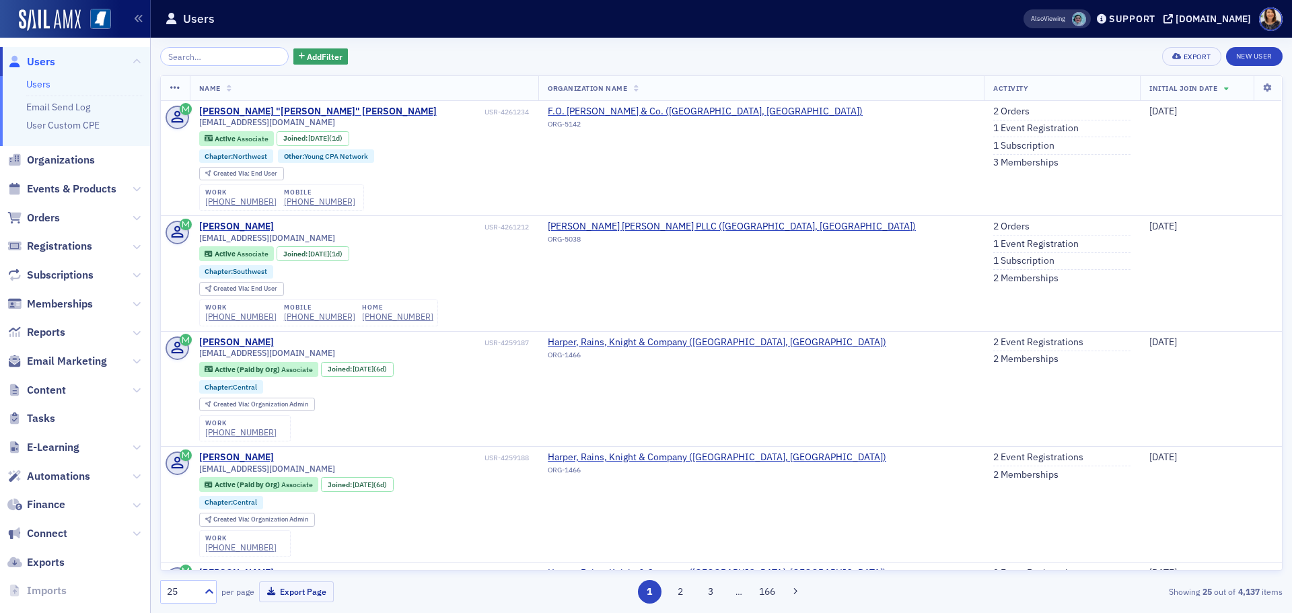
click at [381, 52] on div "Add Filter Export New User" at bounding box center [721, 56] width 1122 height 19
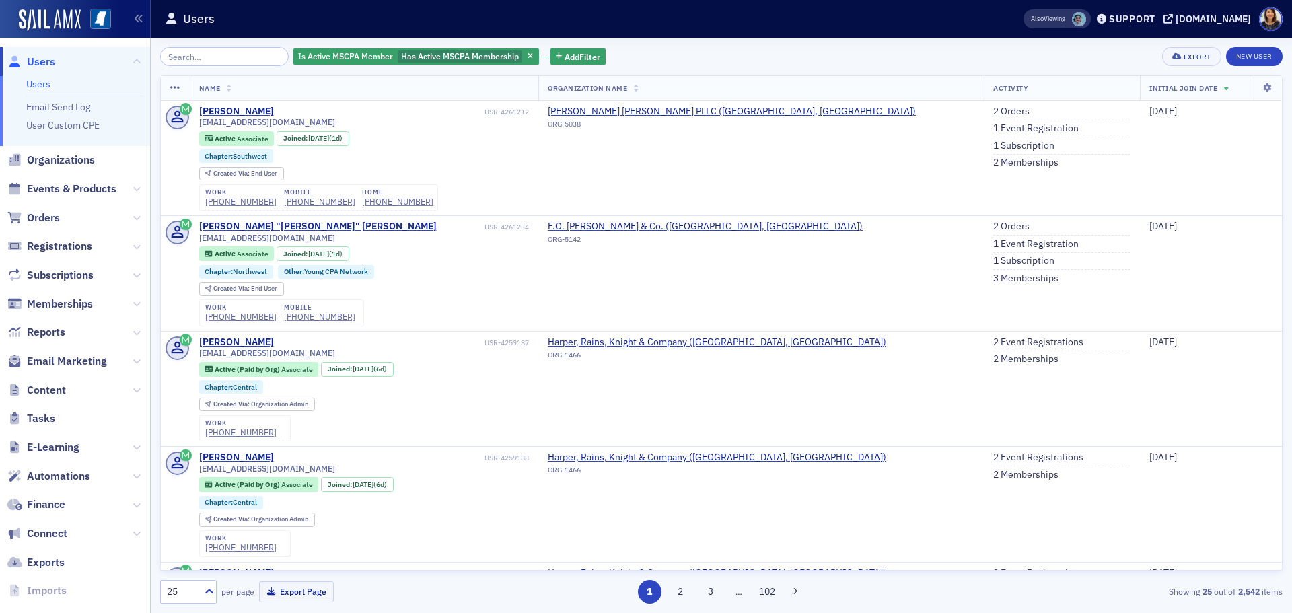
click at [671, 61] on div "Is Active MSCPA Member Has Active MSCPA Membership Add Filter Export New User" at bounding box center [721, 56] width 1122 height 19
click at [38, 63] on span "Users" at bounding box center [41, 61] width 28 height 15
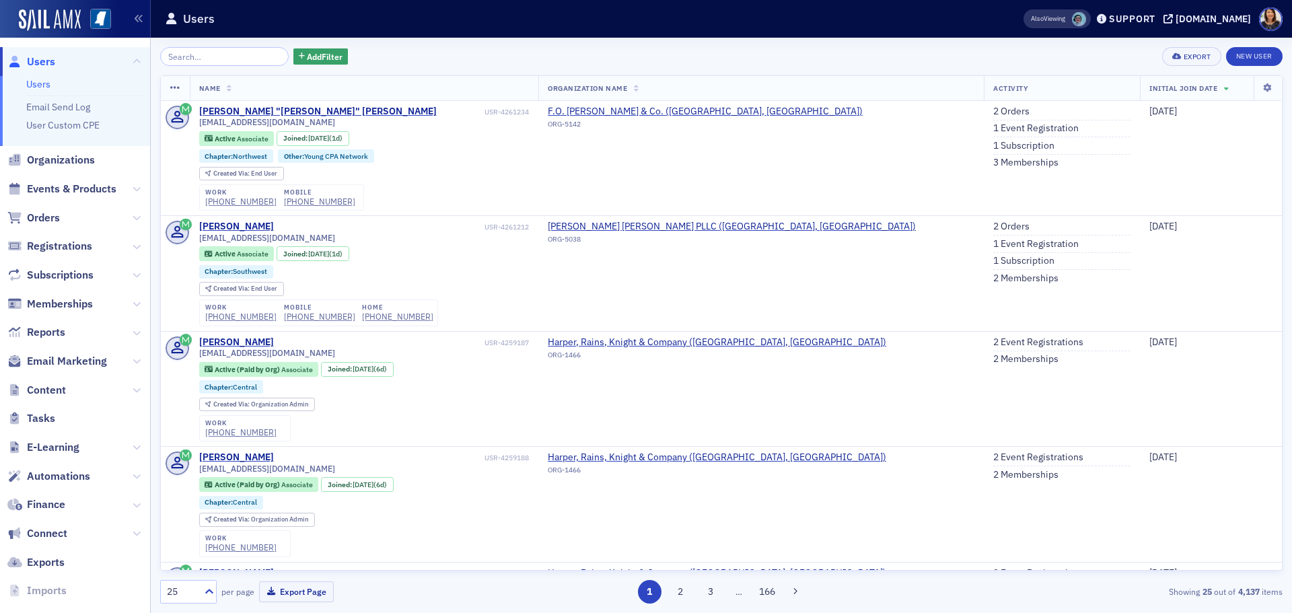
click at [507, 58] on div "Add Filter Export New User" at bounding box center [721, 56] width 1122 height 19
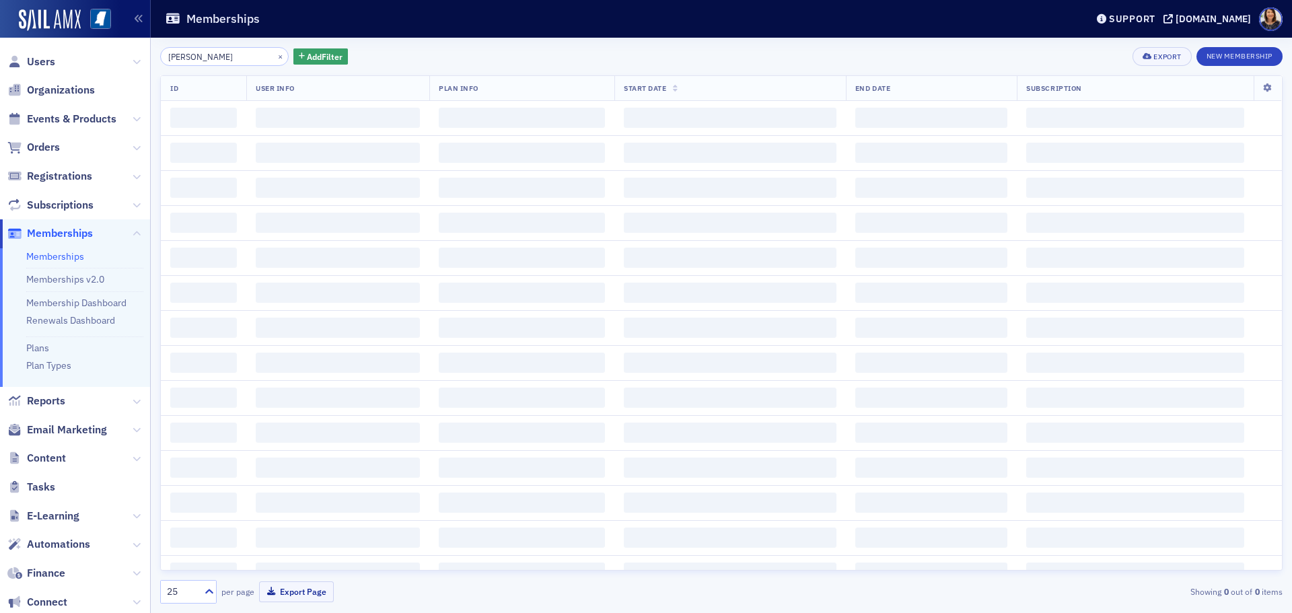
click at [42, 62] on span "Users" at bounding box center [41, 61] width 28 height 15
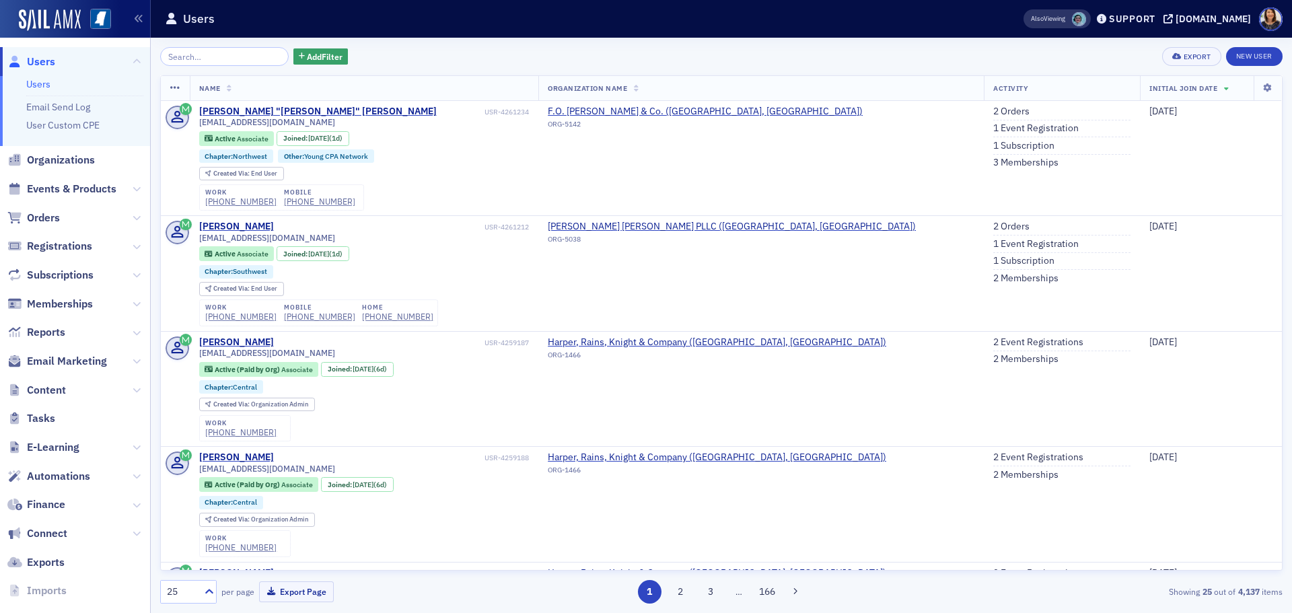
click at [34, 57] on span "Users" at bounding box center [41, 61] width 28 height 15
click at [35, 85] on link "Users" at bounding box center [38, 84] width 24 height 12
click at [39, 84] on link "Users" at bounding box center [38, 84] width 24 height 12
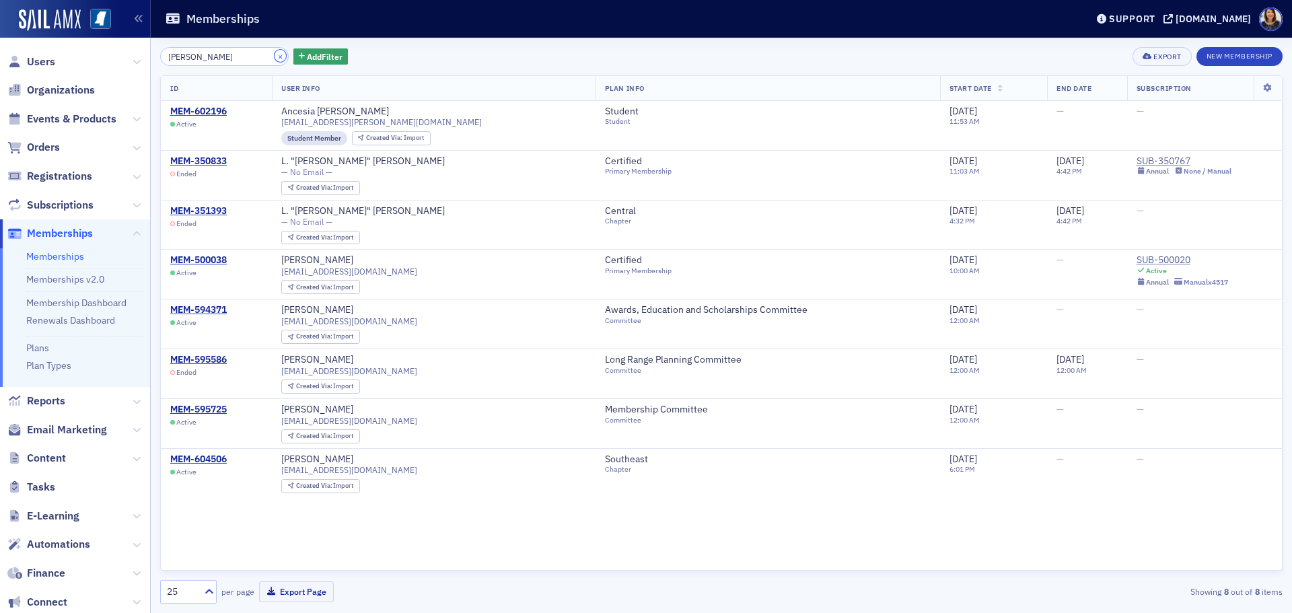
click at [274, 53] on button "×" at bounding box center [280, 56] width 12 height 12
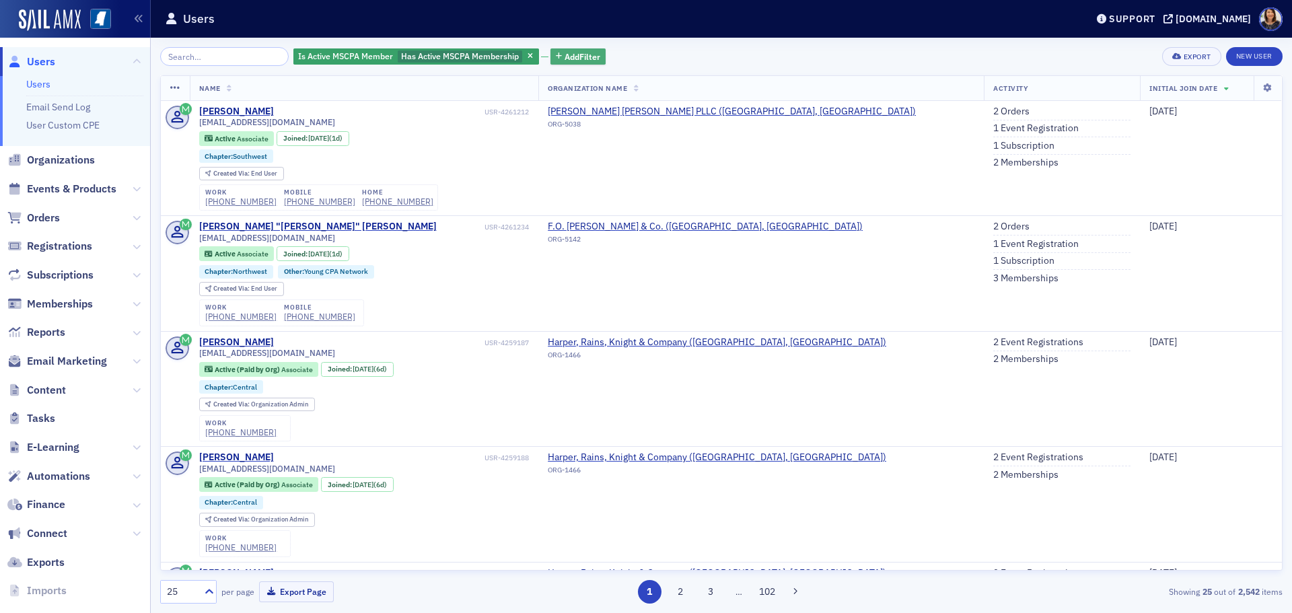
click at [566, 55] on span "Add Filter" at bounding box center [582, 56] width 36 height 12
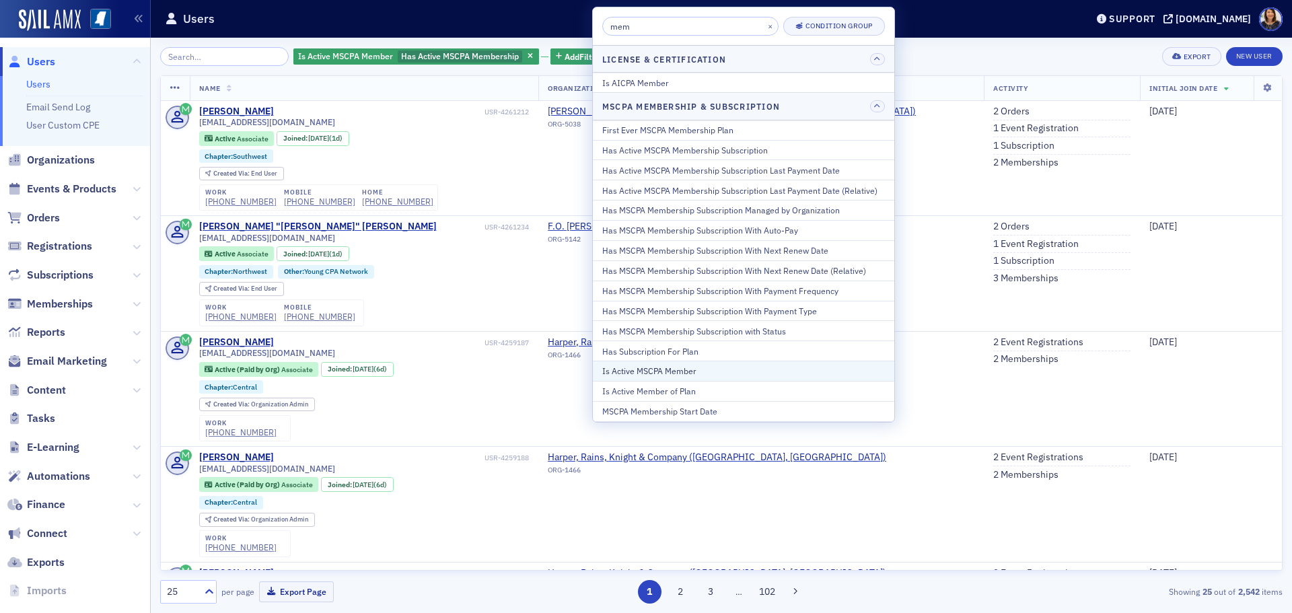
type input "mem"
click at [643, 369] on div "Is Active MSCPA Member" at bounding box center [743, 371] width 283 height 12
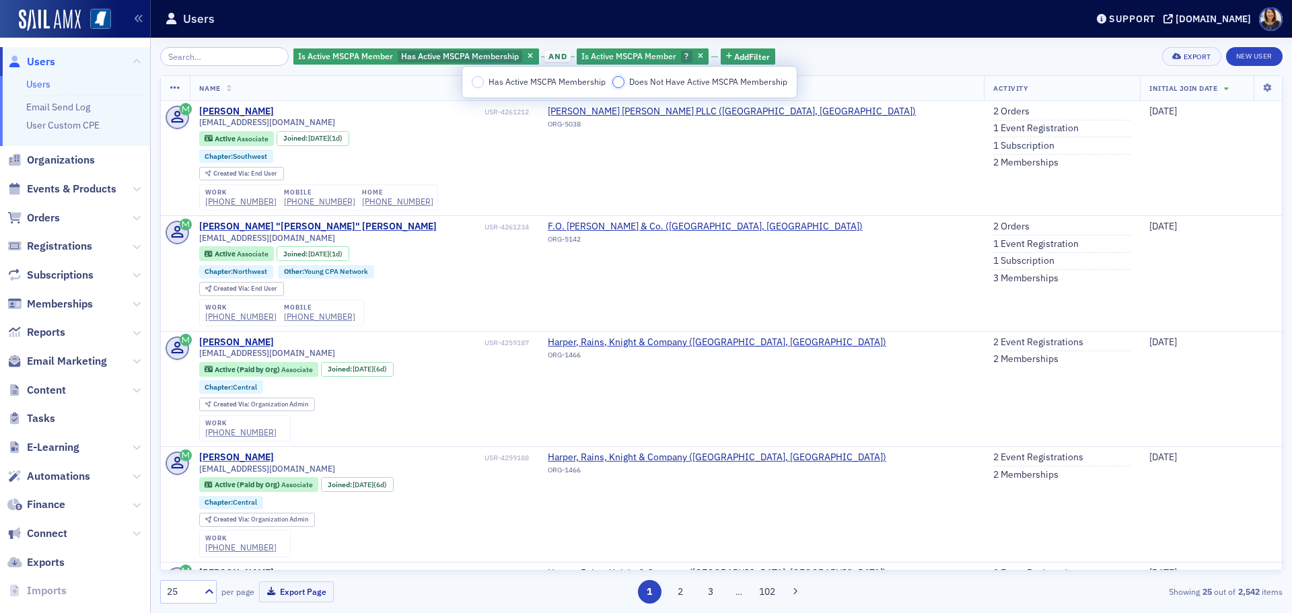
click at [617, 83] on input "Does Not Have Active MSCPA Membership" at bounding box center [618, 82] width 12 height 12
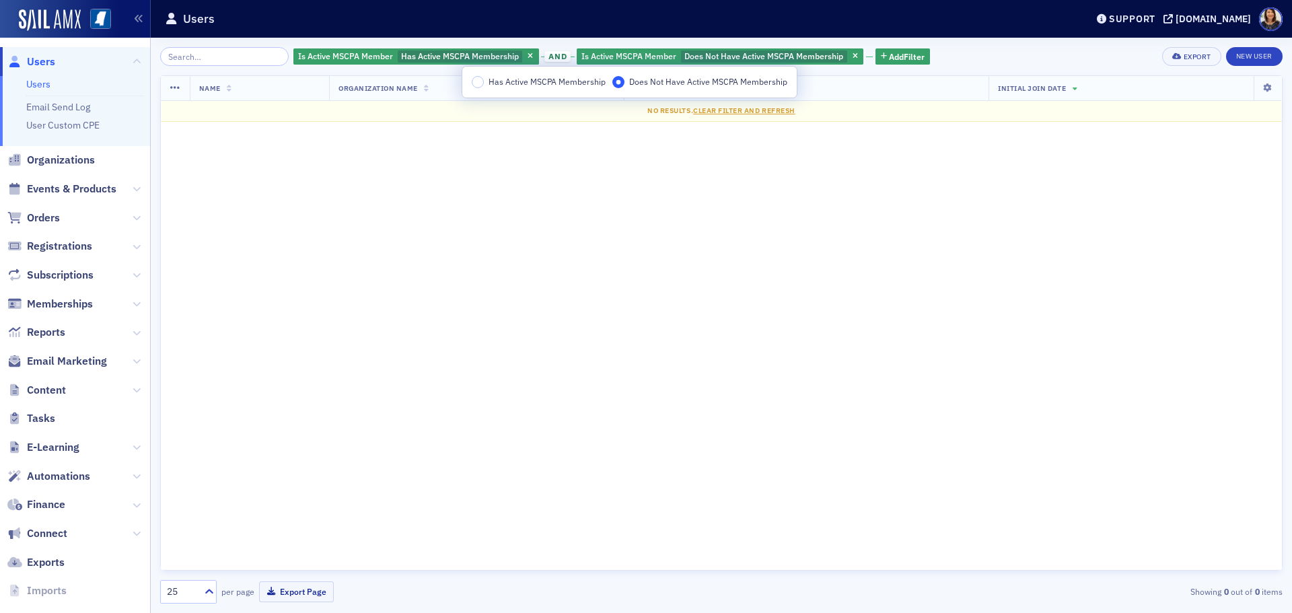
drag, startPoint x: 874, startPoint y: 58, endPoint x: 503, endPoint y: 157, distance: 383.8
click at [618, 155] on div "Is Active MSCPA Member Has Active MSCPA Membership and Is Active MSCPA Member D…" at bounding box center [721, 325] width 1122 height 556
click at [503, 157] on div "Name Organization Name Activity Initial Join Date No results. Clear Filter and …" at bounding box center [721, 322] width 1122 height 495
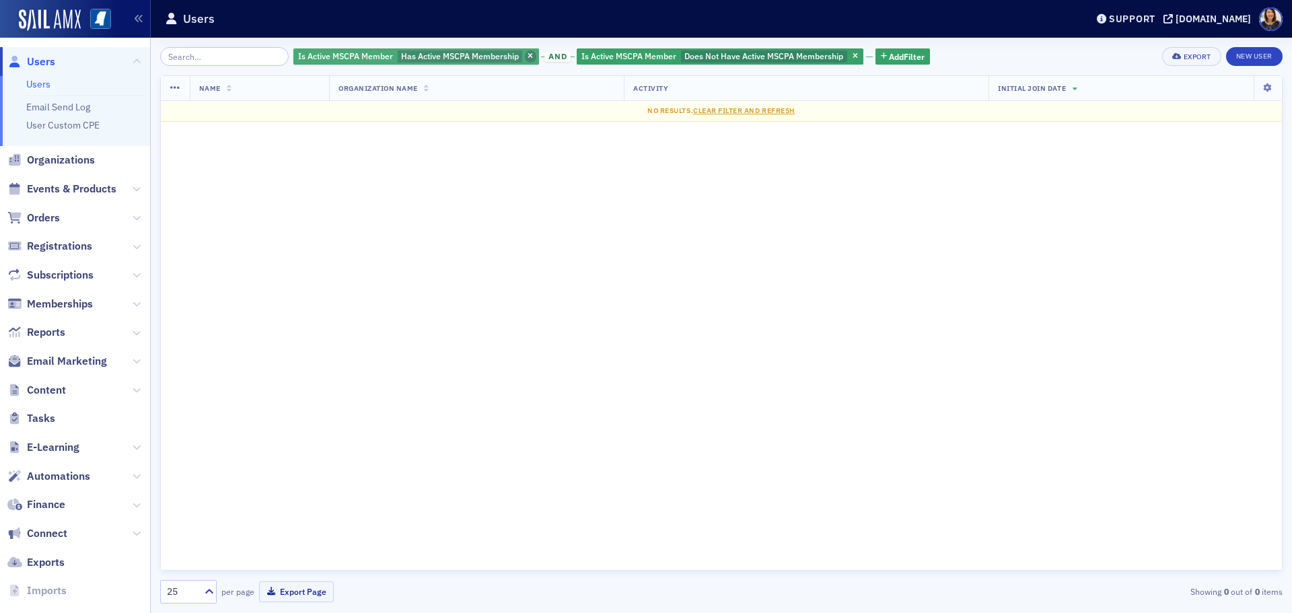
click at [525, 54] on span "button" at bounding box center [531, 56] width 12 height 12
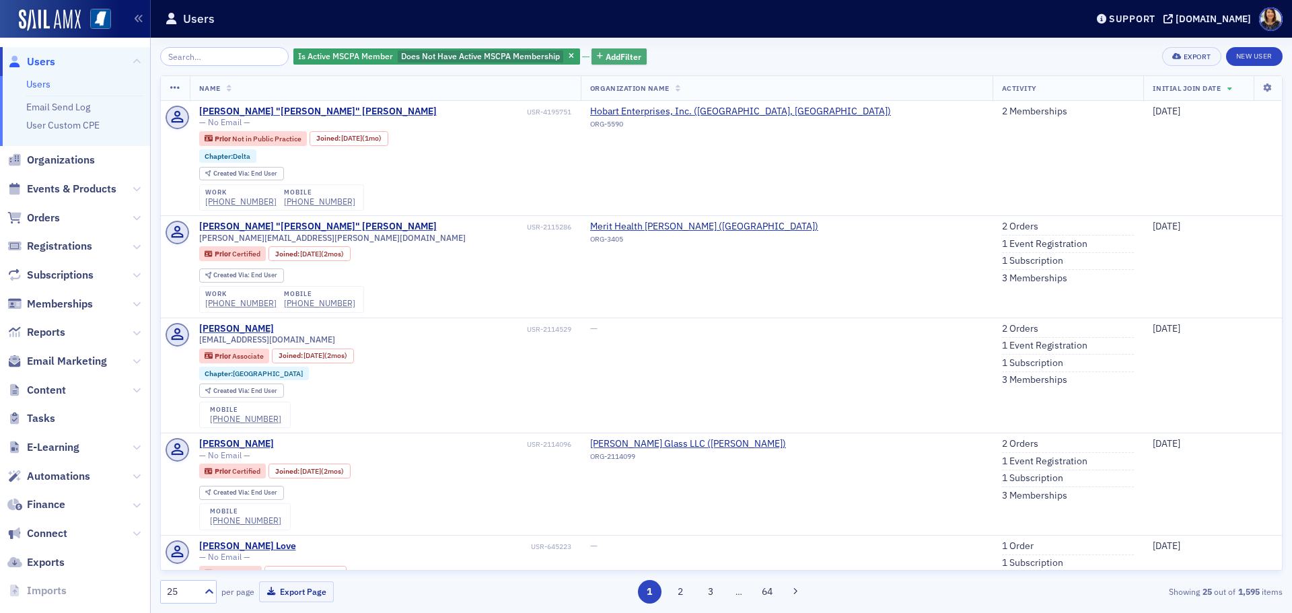
click at [605, 54] on span "Add Filter" at bounding box center [623, 56] width 36 height 12
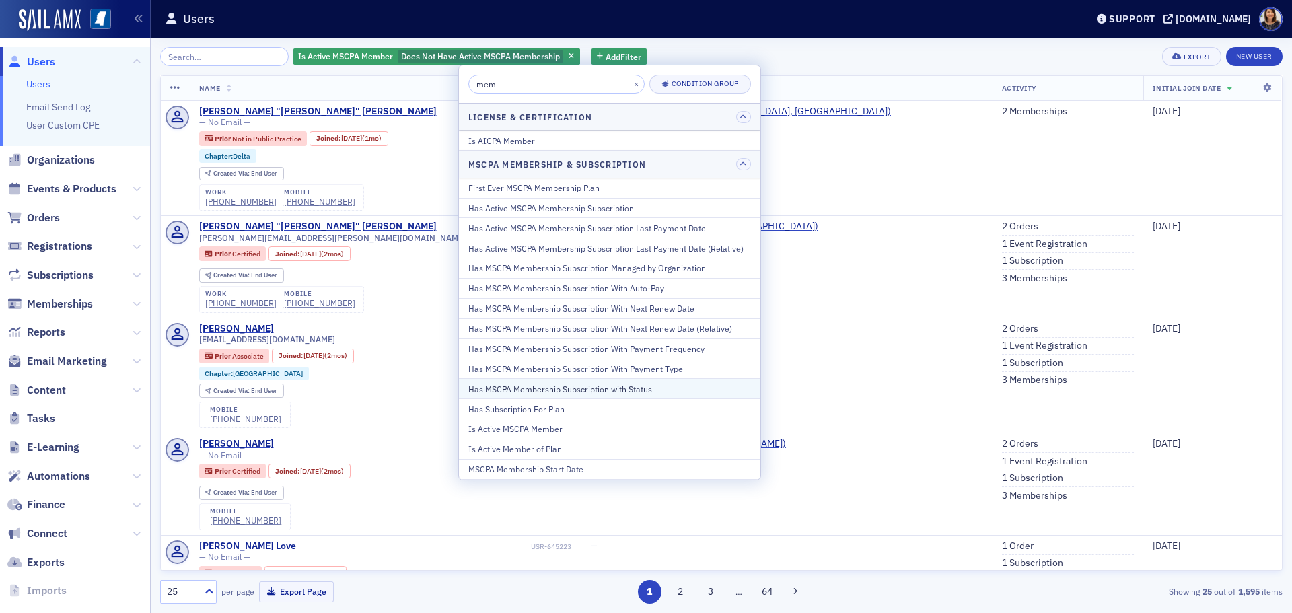
click at [534, 386] on div "Has MSCPA Membership Subscription with Status" at bounding box center [609, 389] width 283 height 12
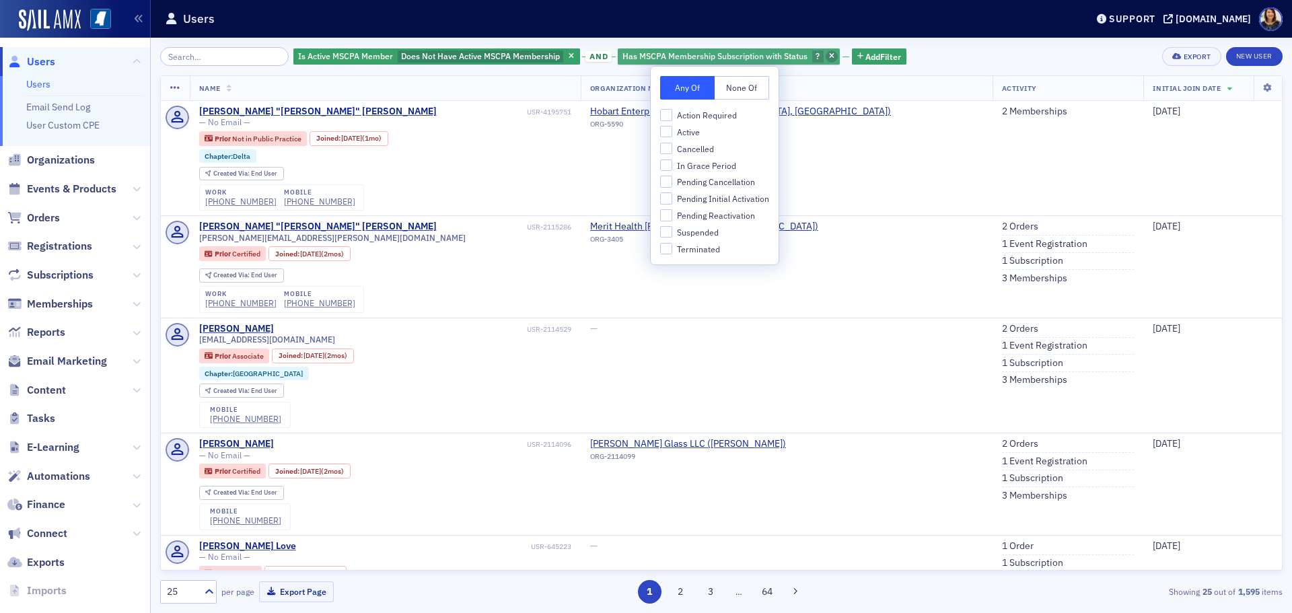
click at [829, 57] on icon "button" at bounding box center [831, 56] width 5 height 7
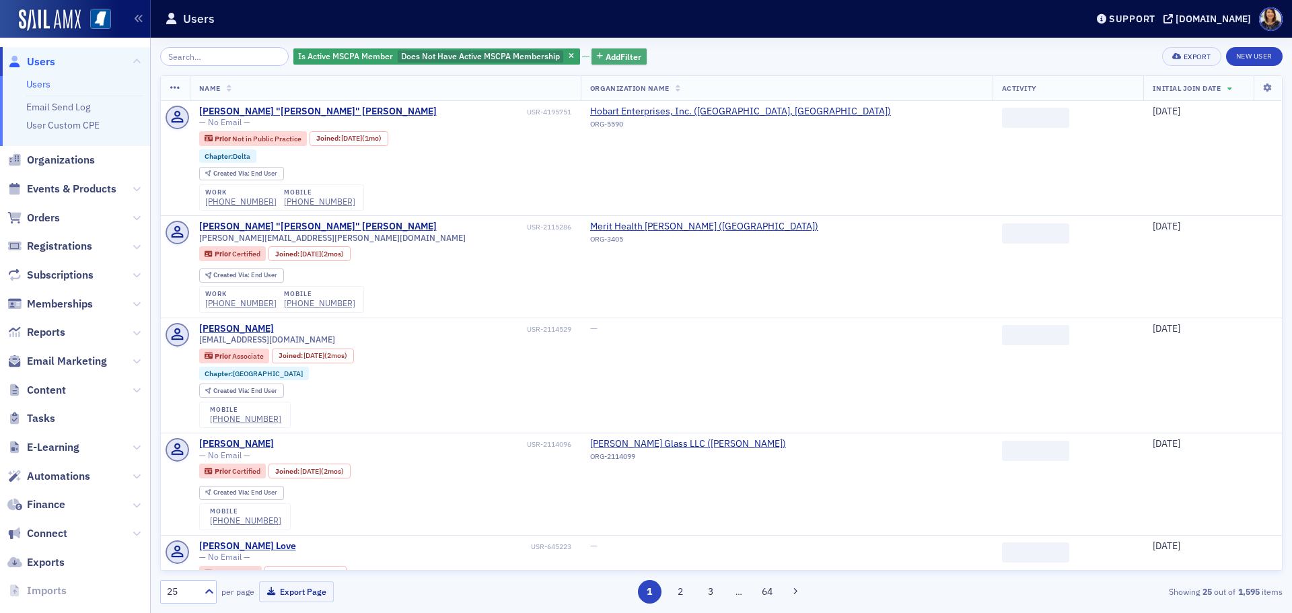
click at [605, 54] on span "Add Filter" at bounding box center [623, 56] width 36 height 12
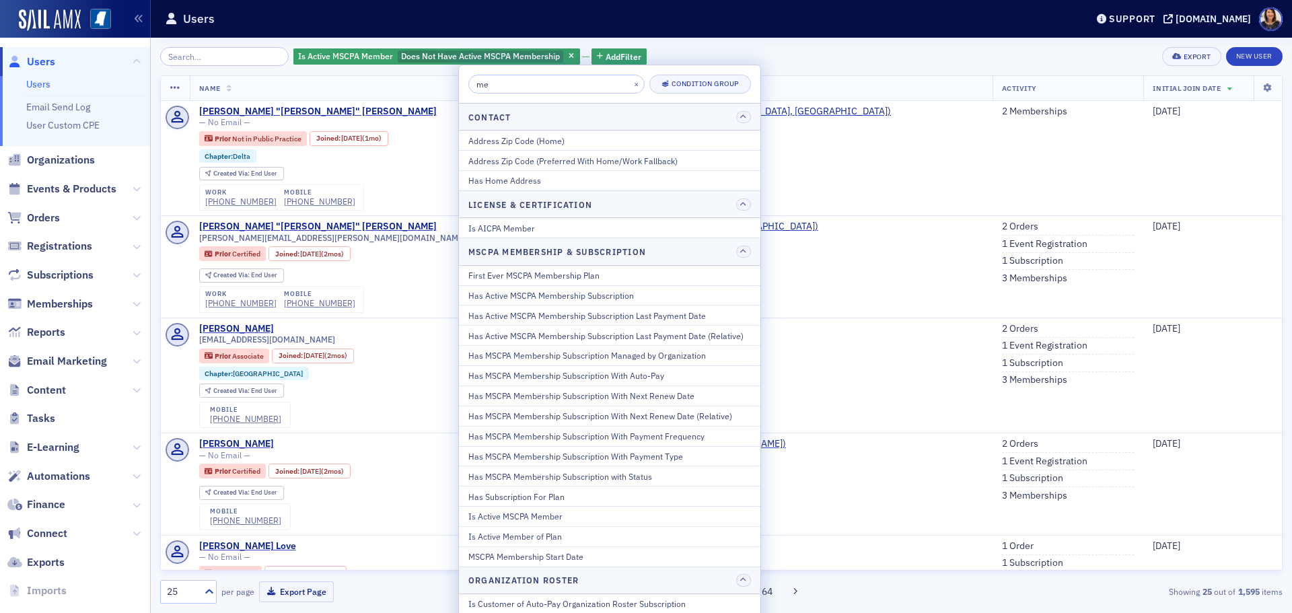
type input "m"
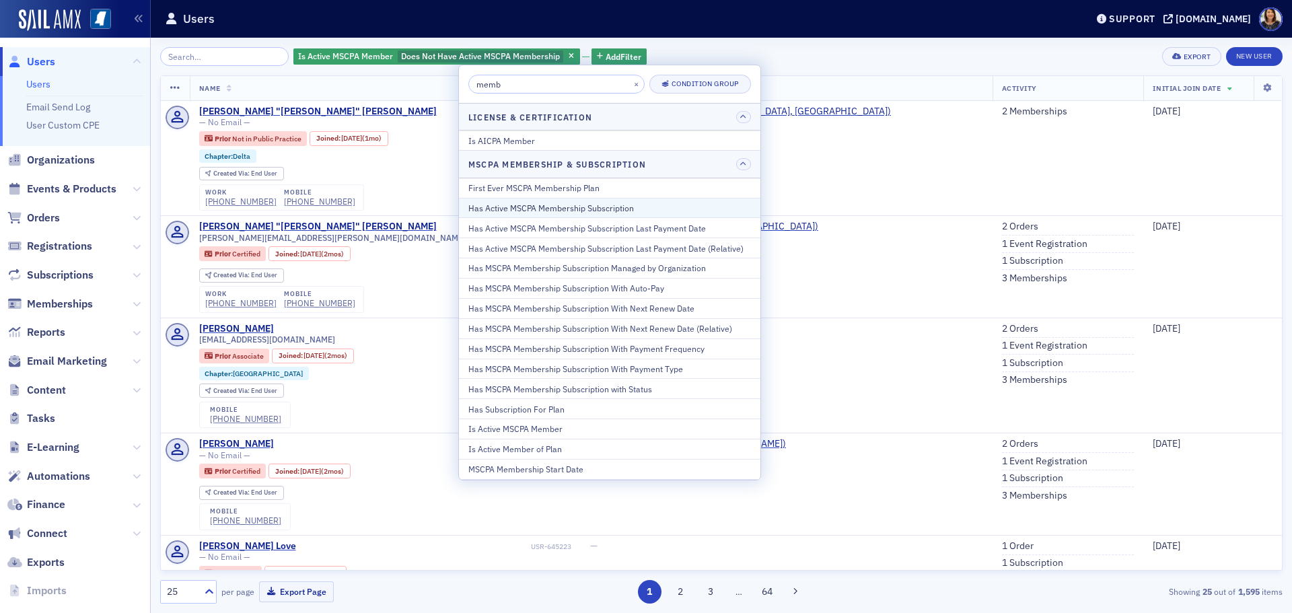
type input "memb"
click at [547, 209] on div "Has Active MSCPA Membership Subscription" at bounding box center [609, 208] width 283 height 12
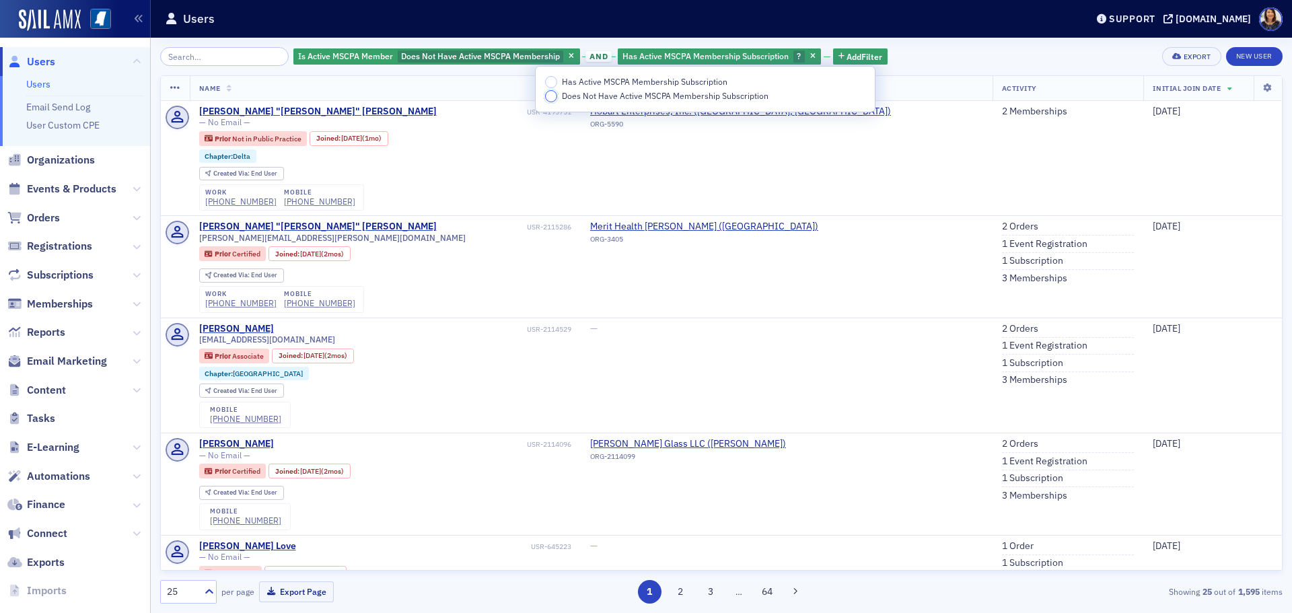
click at [554, 97] on input "Does Not Have Active MSCPA Membership Subscription" at bounding box center [551, 96] width 12 height 12
click at [1049, 54] on span "Add Filter" at bounding box center [1067, 56] width 36 height 12
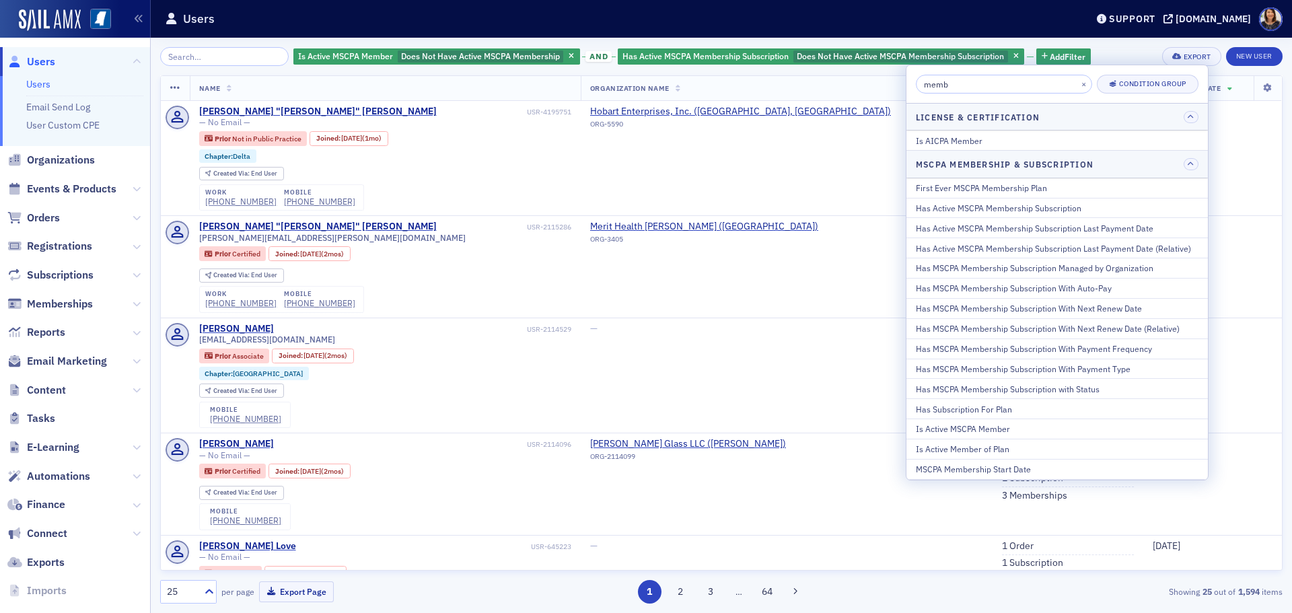
click at [1029, 46] on div "Is Active MSCPA Member Does Not Have Active MSCPA Membership and Has Active MSC…" at bounding box center [721, 325] width 1122 height 575
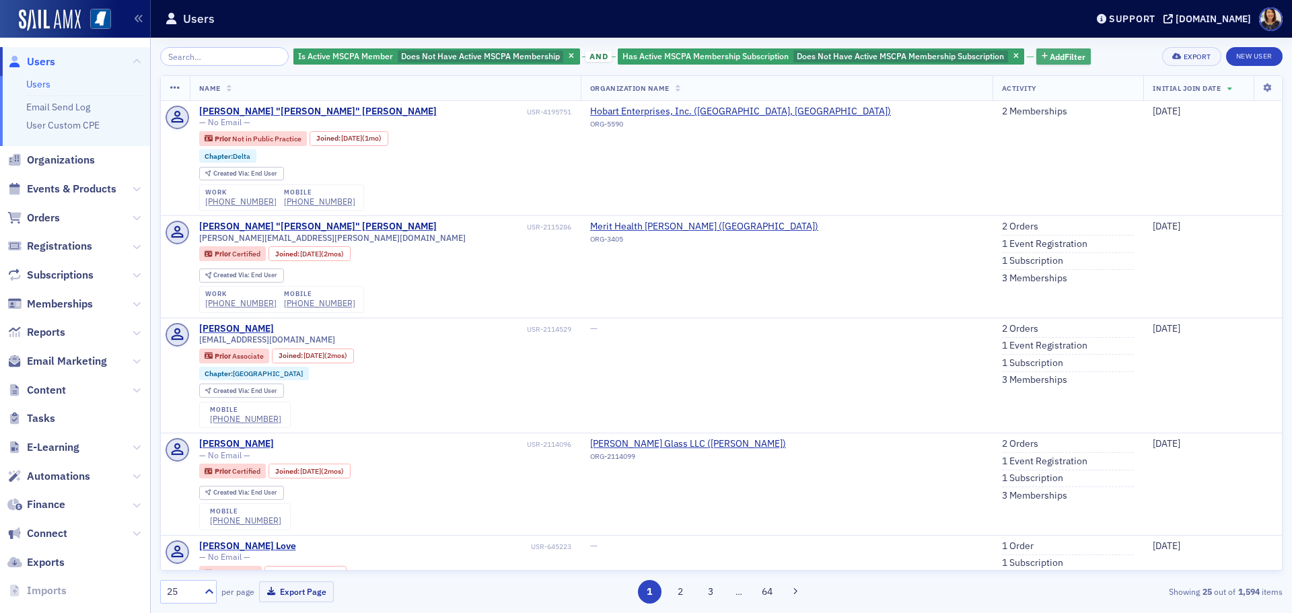
click at [1036, 52] on button "Add Filter" at bounding box center [1063, 56] width 55 height 17
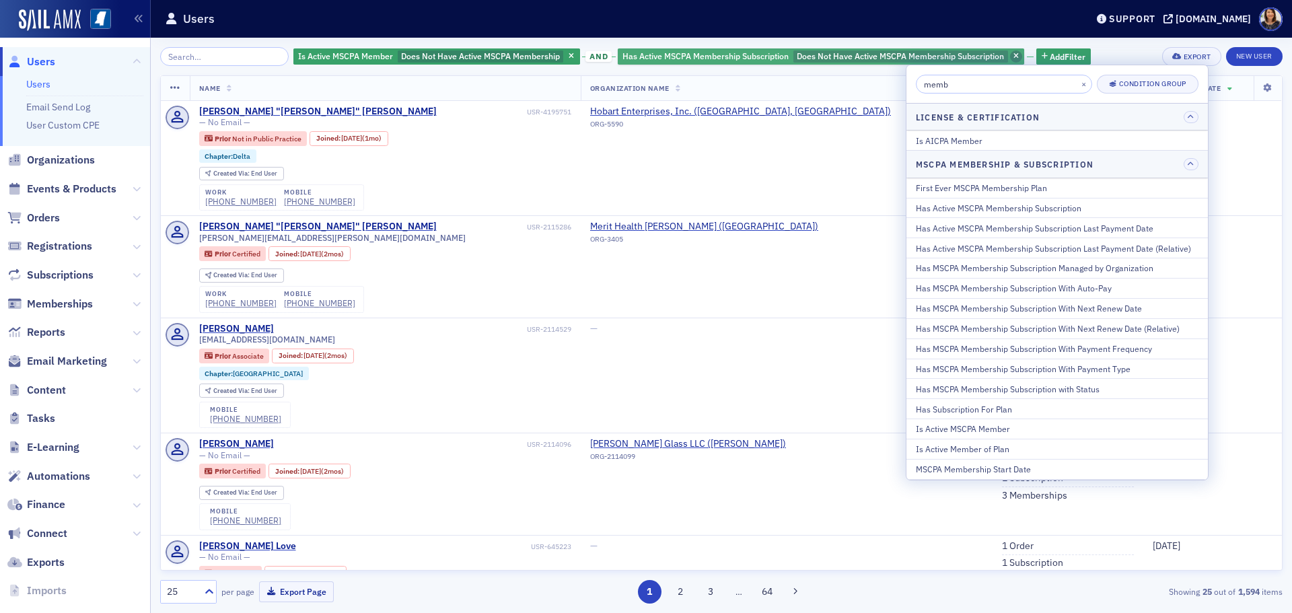
click at [1010, 54] on span "button" at bounding box center [1016, 56] width 12 height 12
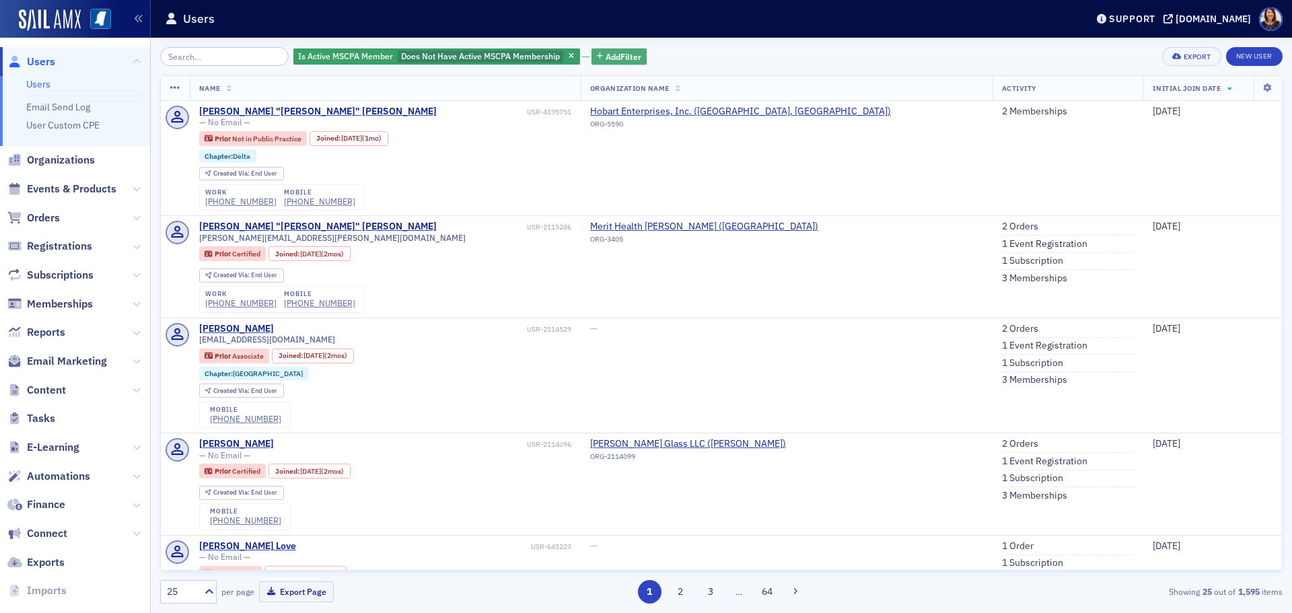
click at [597, 53] on icon "button" at bounding box center [600, 56] width 6 height 7
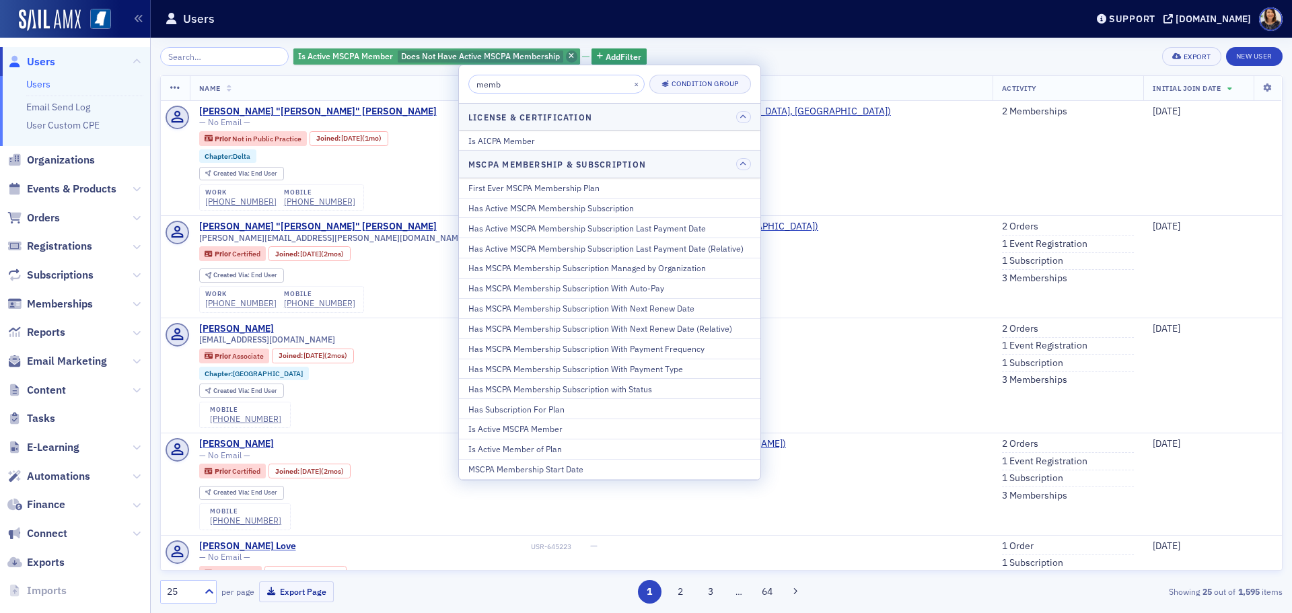
click at [568, 54] on icon "button" at bounding box center [570, 56] width 5 height 7
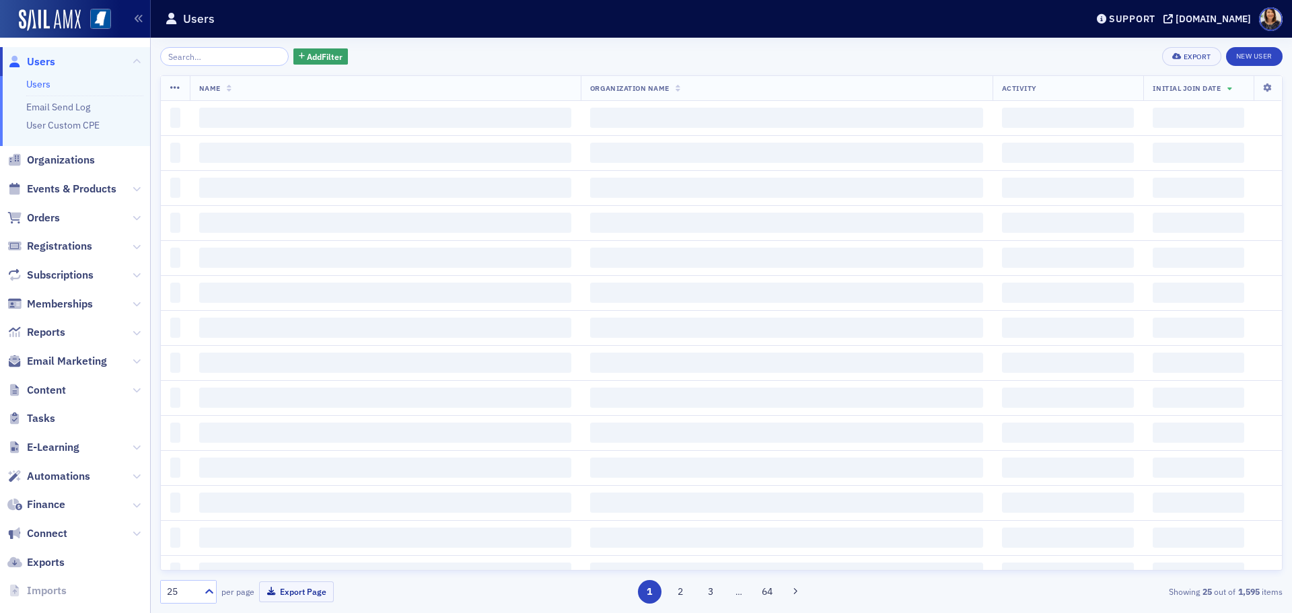
click at [628, 54] on div "Add Filter Export New User" at bounding box center [721, 56] width 1122 height 19
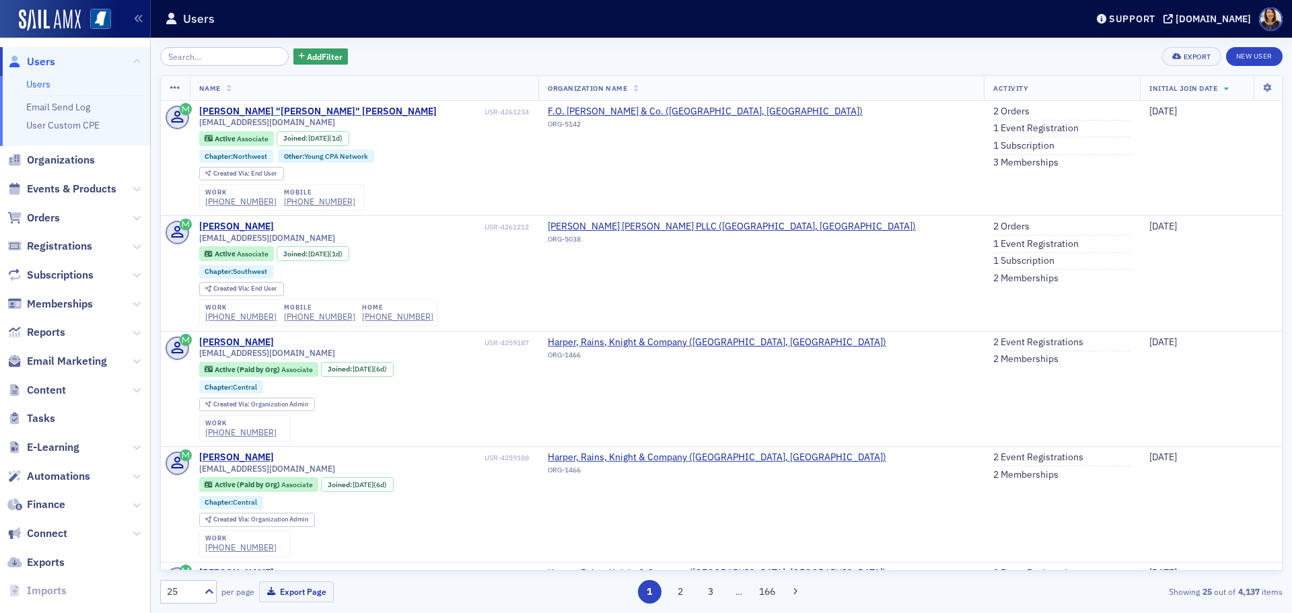
click at [38, 68] on span "Users" at bounding box center [41, 61] width 28 height 15
click at [38, 57] on span "Users" at bounding box center [41, 61] width 28 height 15
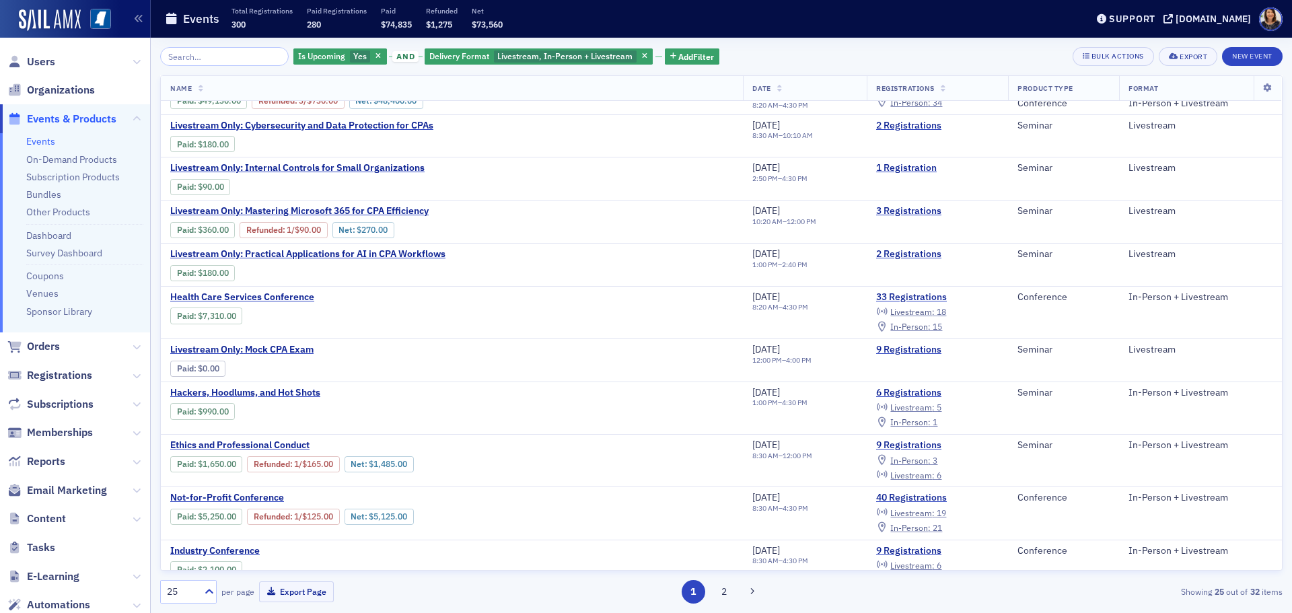
scroll to position [137, 0]
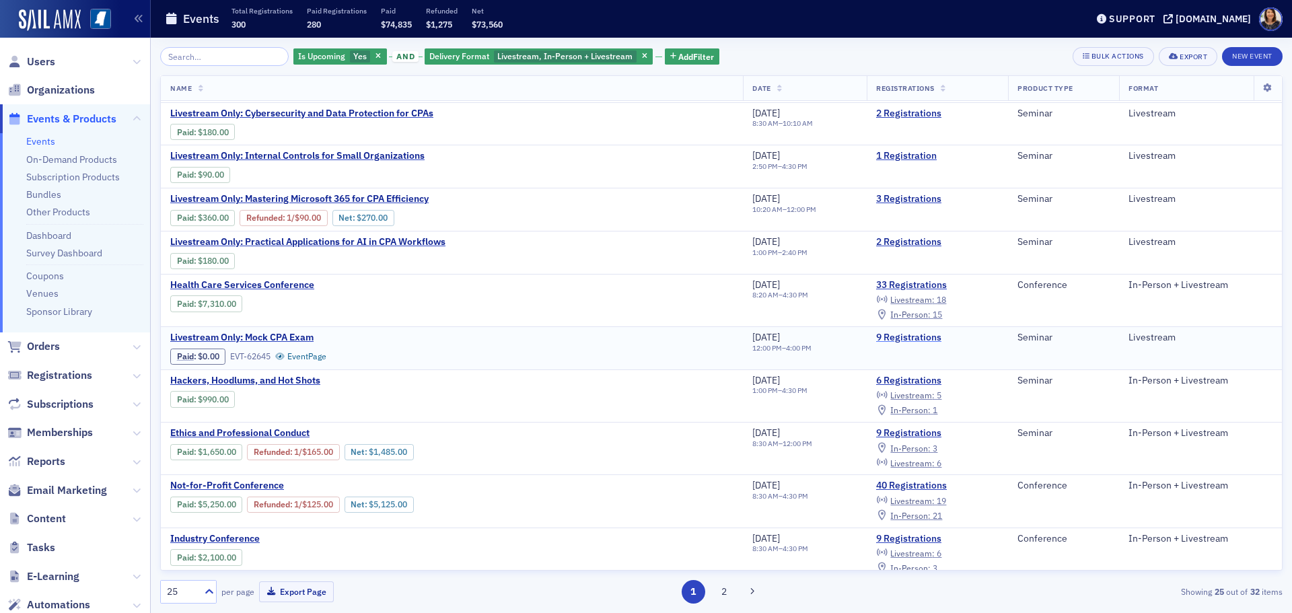
click at [916, 336] on link "9 Registrations" at bounding box center [937, 338] width 122 height 12
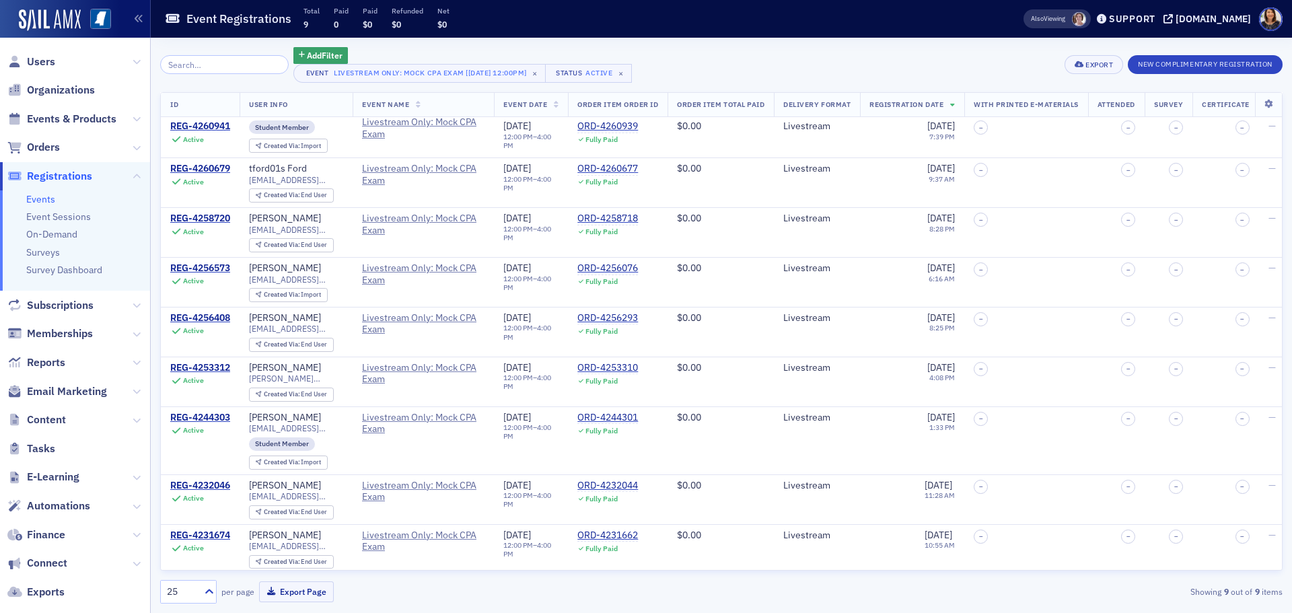
scroll to position [40, 0]
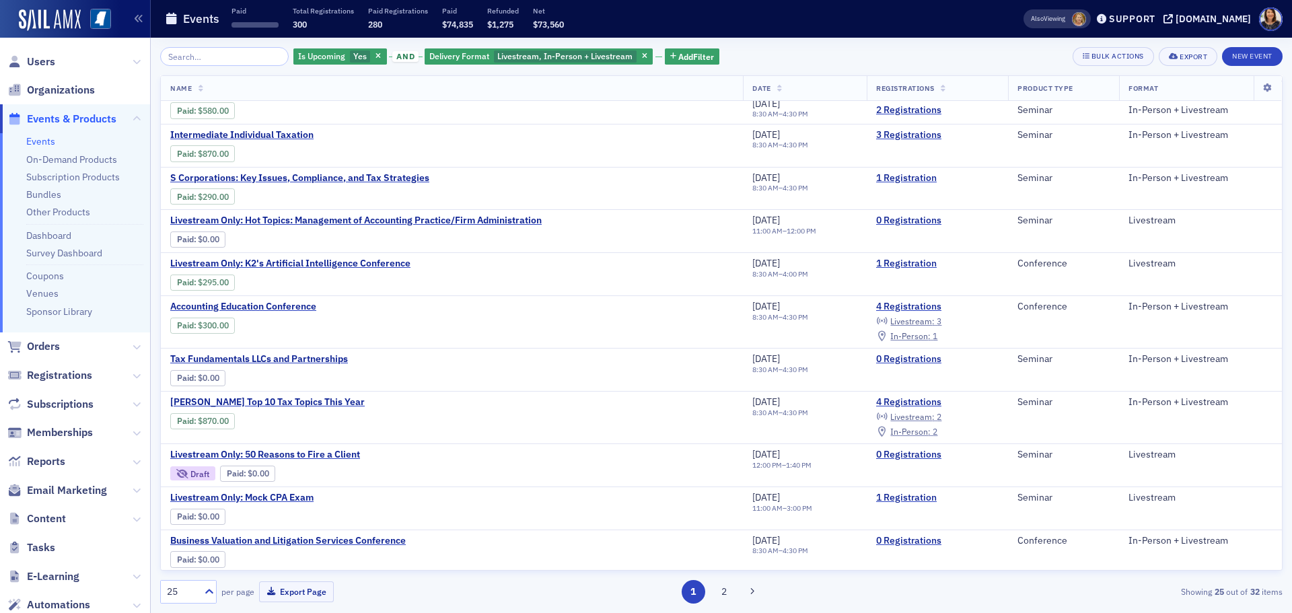
scroll to position [638, 0]
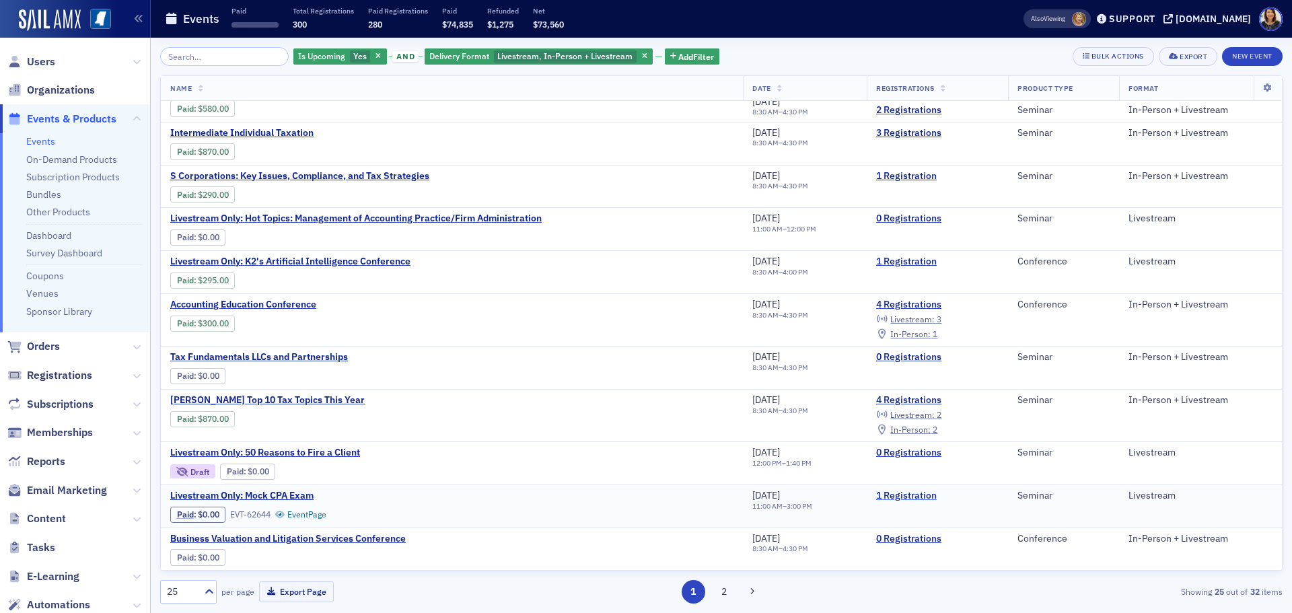
click at [906, 495] on link "1 Registration" at bounding box center [937, 496] width 122 height 12
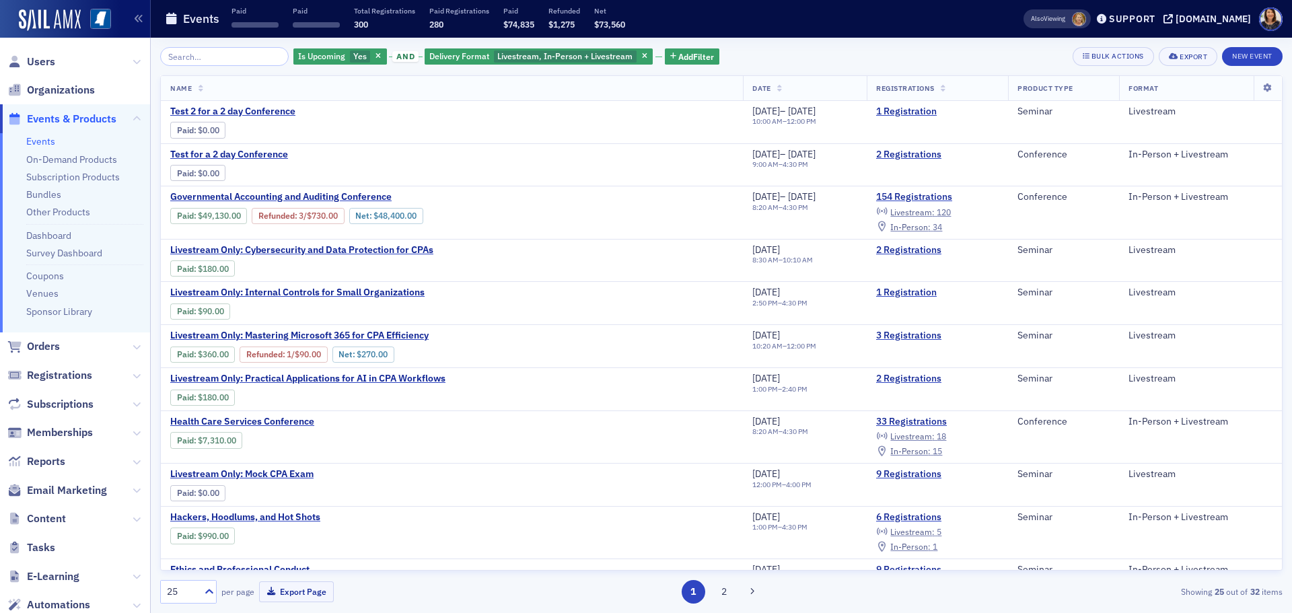
scroll to position [13, 0]
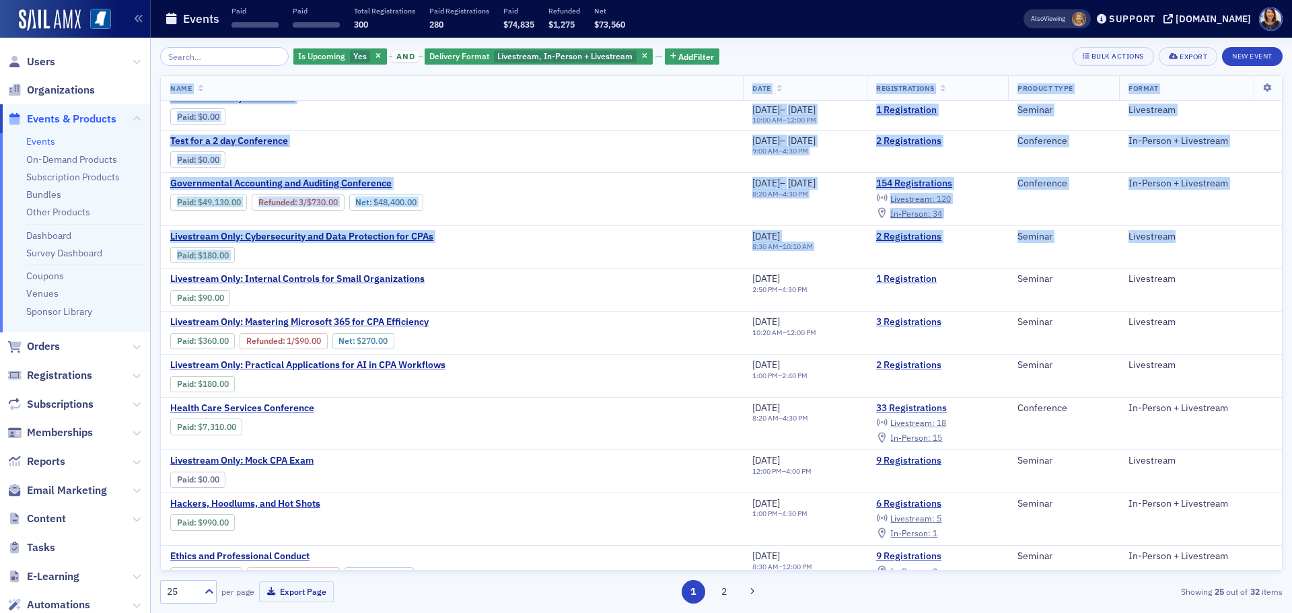
drag, startPoint x: 1271, startPoint y: 264, endPoint x: 1275, endPoint y: 283, distance: 20.1
click at [1275, 283] on div "Name Date Registrations Product Type Format Test 2 for a 2 day Conference Paid …" at bounding box center [721, 322] width 1122 height 495
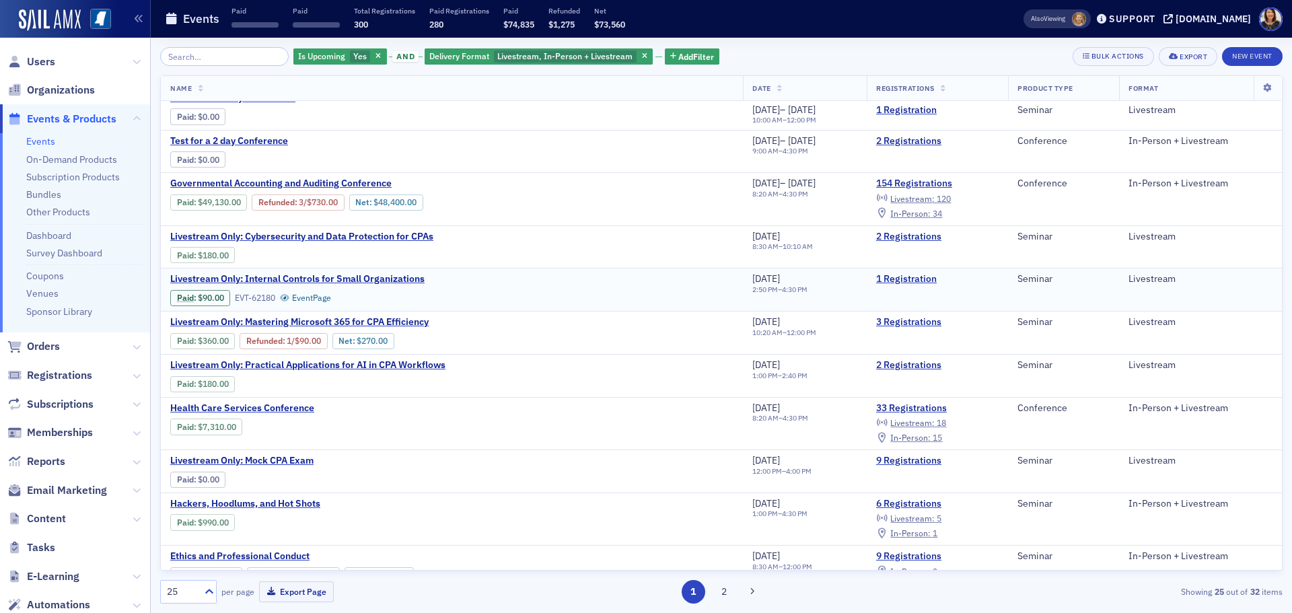
click at [1248, 307] on td "Livestream" at bounding box center [1200, 289] width 163 height 43
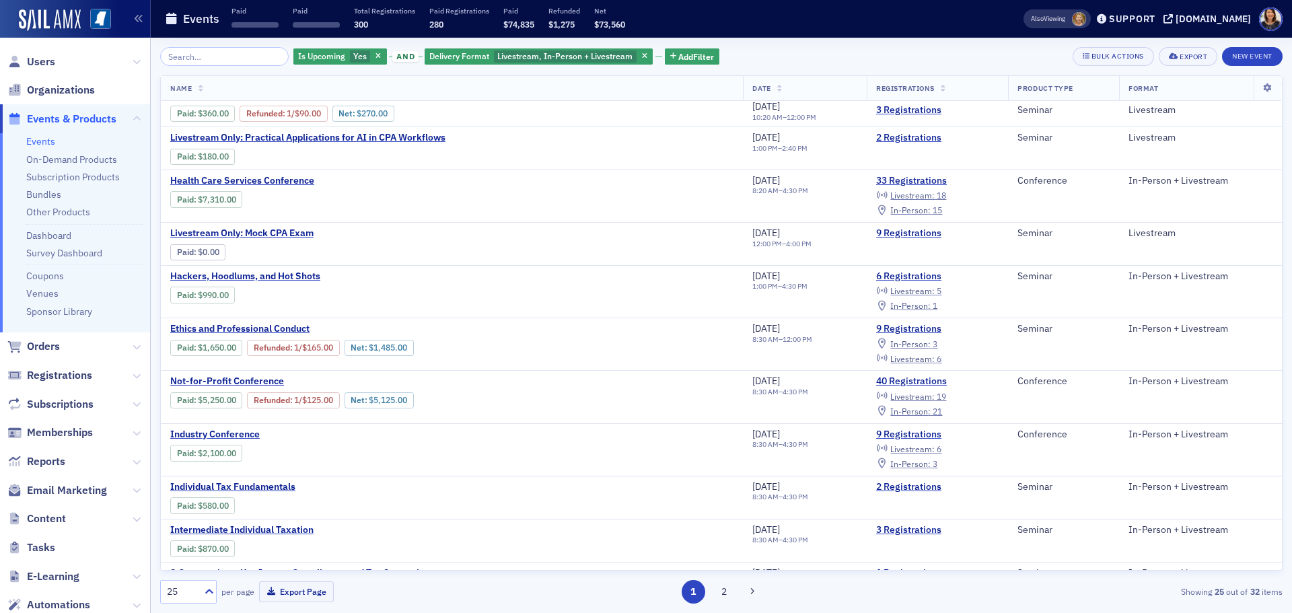
scroll to position [0, 0]
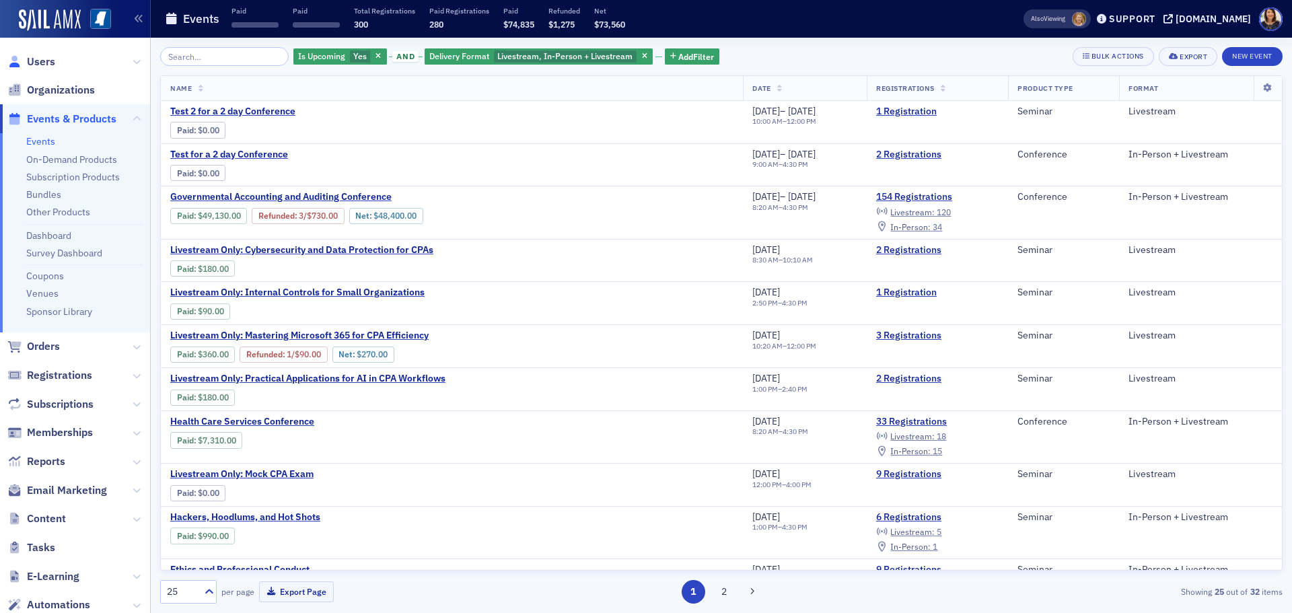
click at [22, 61] on icon at bounding box center [14, 62] width 15 height 12
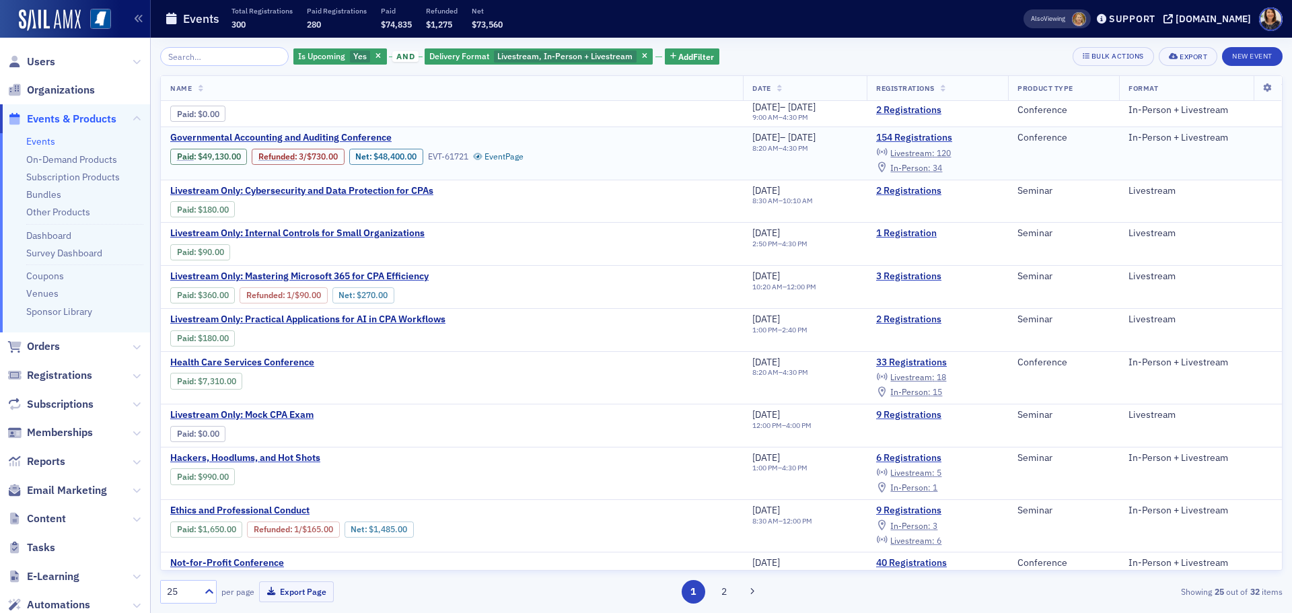
scroll to position [40, 0]
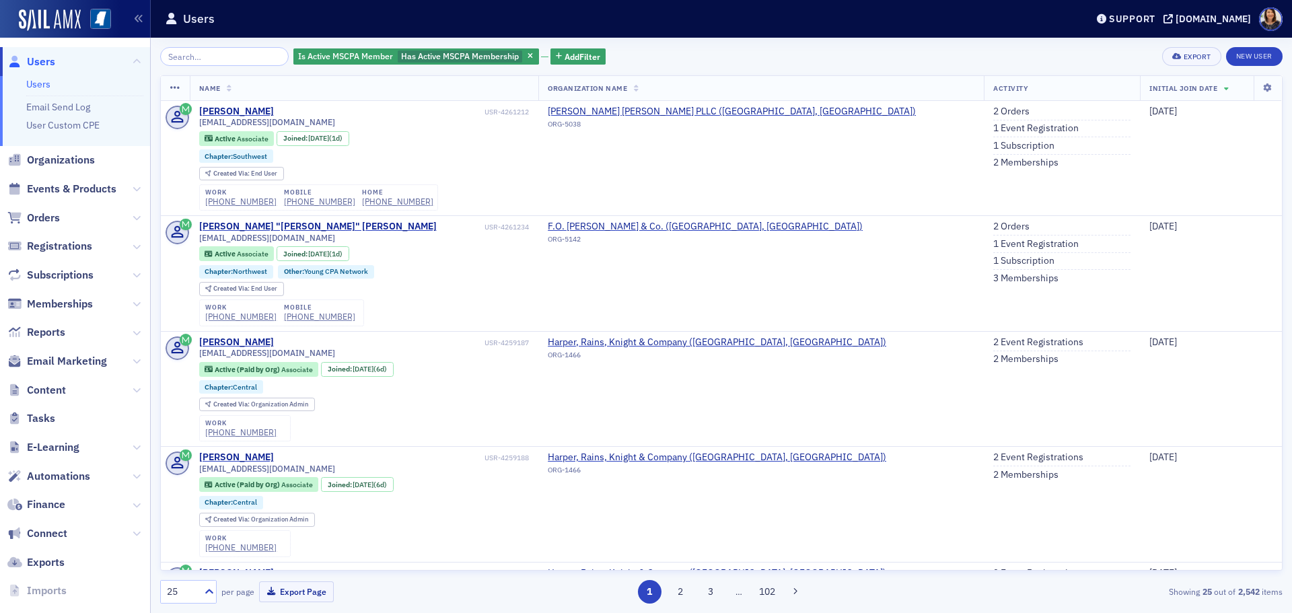
click at [67, 168] on span "Organizations" at bounding box center [75, 160] width 150 height 29
click at [67, 162] on span "Organizations" at bounding box center [61, 160] width 68 height 15
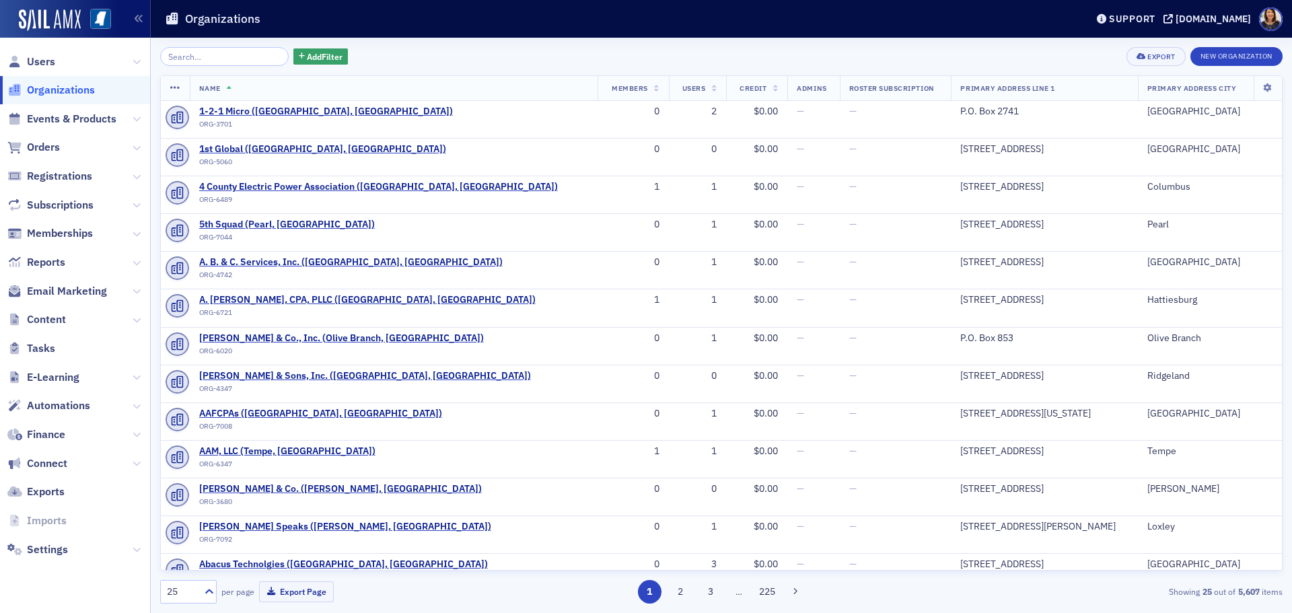
click at [221, 56] on input "search" at bounding box center [224, 56] width 128 height 19
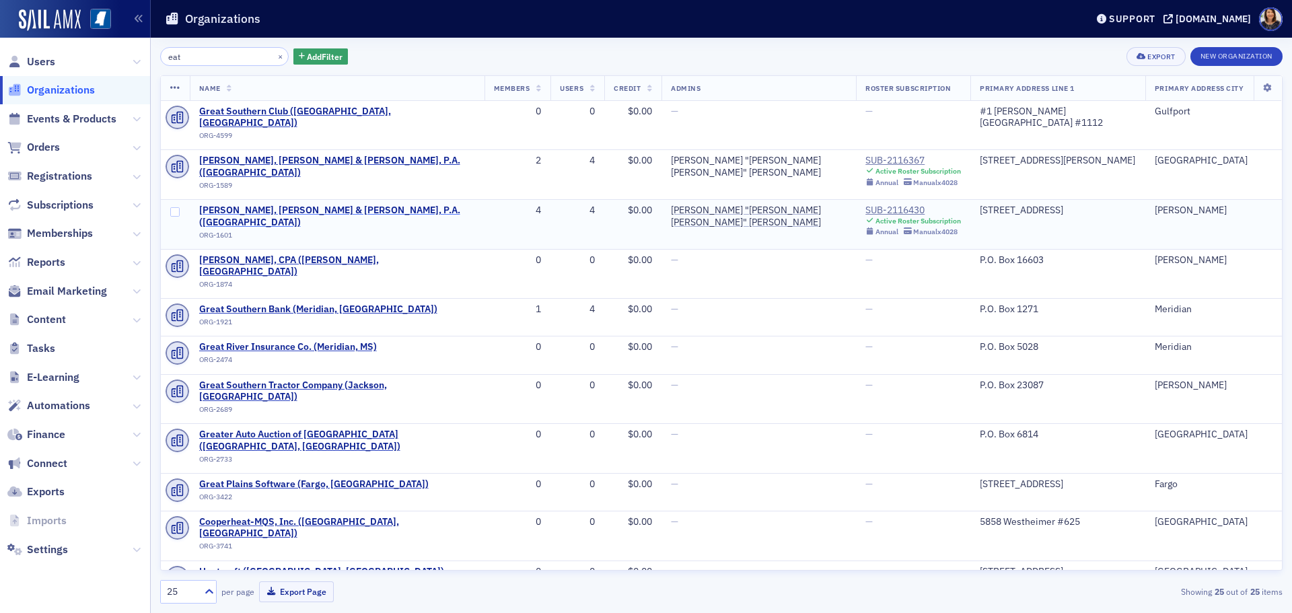
type input "eat"
click at [258, 205] on span "[PERSON_NAME], [PERSON_NAME] & [PERSON_NAME], P.A. ([GEOGRAPHIC_DATA])" at bounding box center [337, 217] width 276 height 24
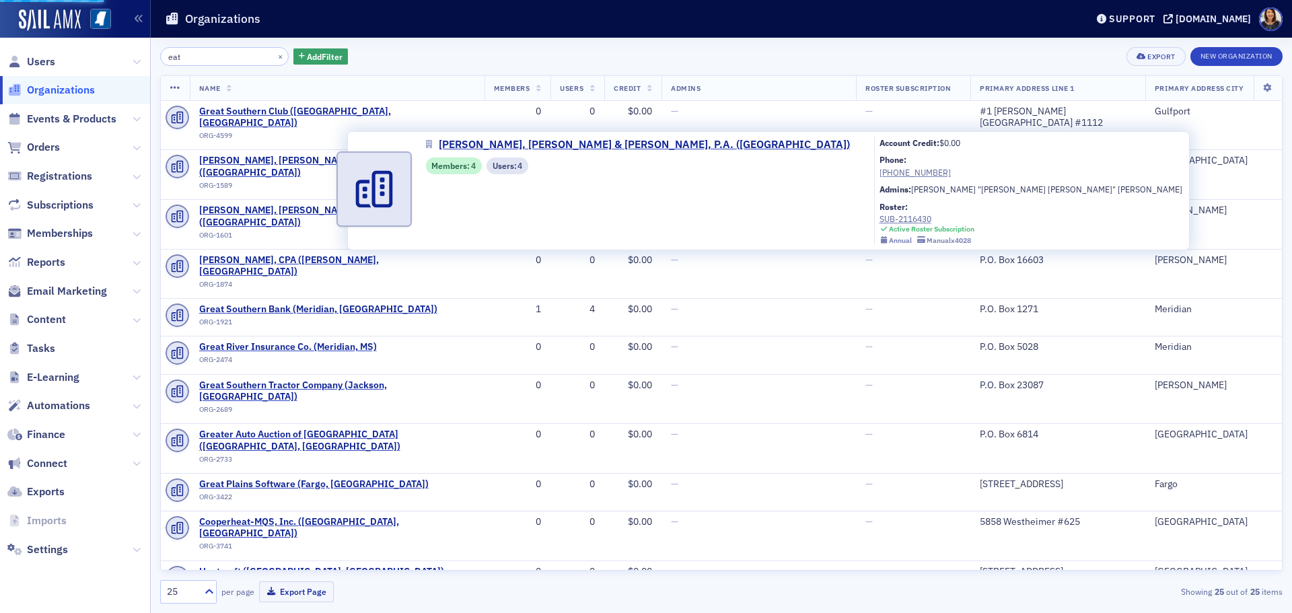
select select "US"
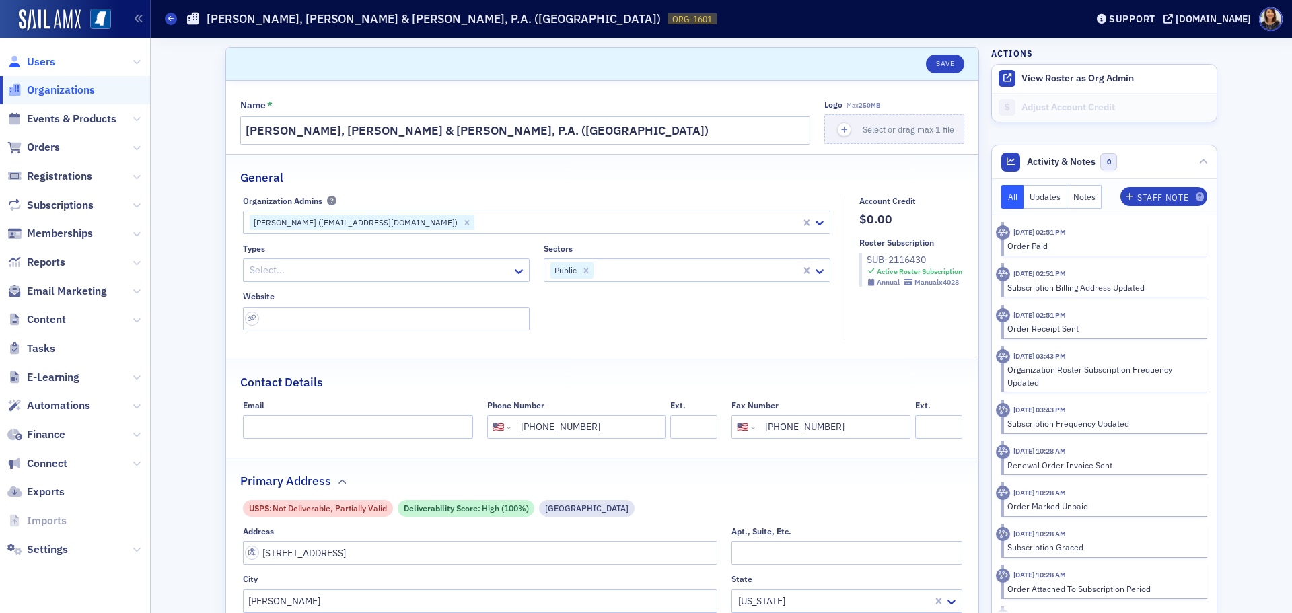
click at [29, 61] on span "Users" at bounding box center [41, 61] width 28 height 15
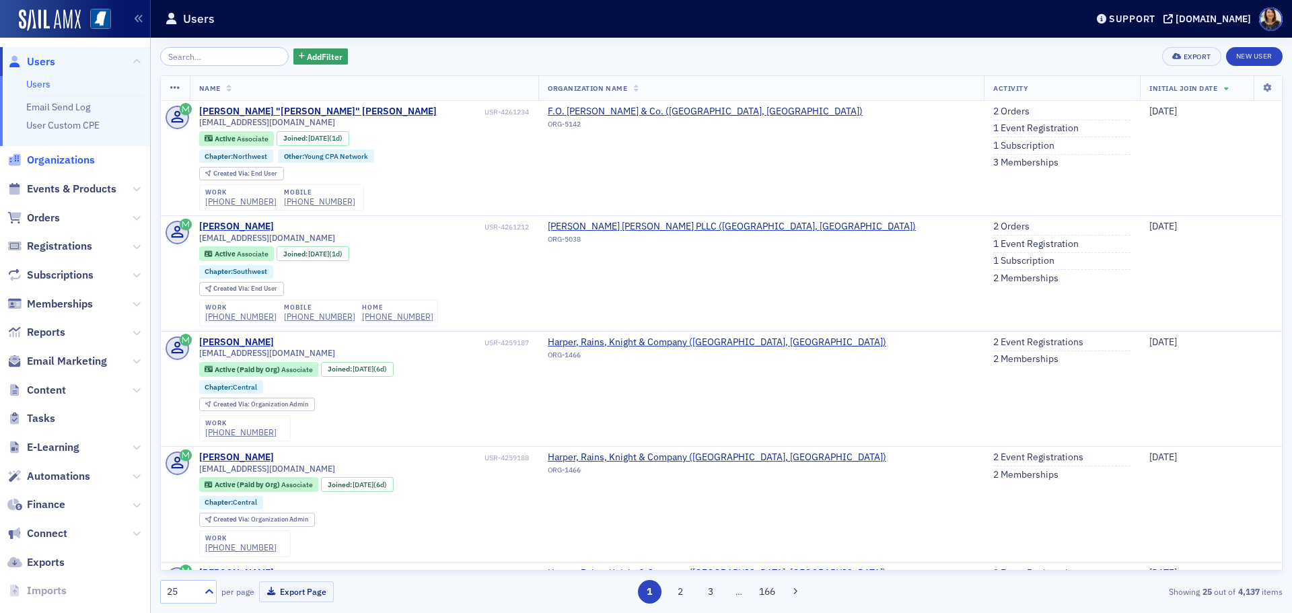
click at [73, 159] on span "Organizations" at bounding box center [61, 160] width 68 height 15
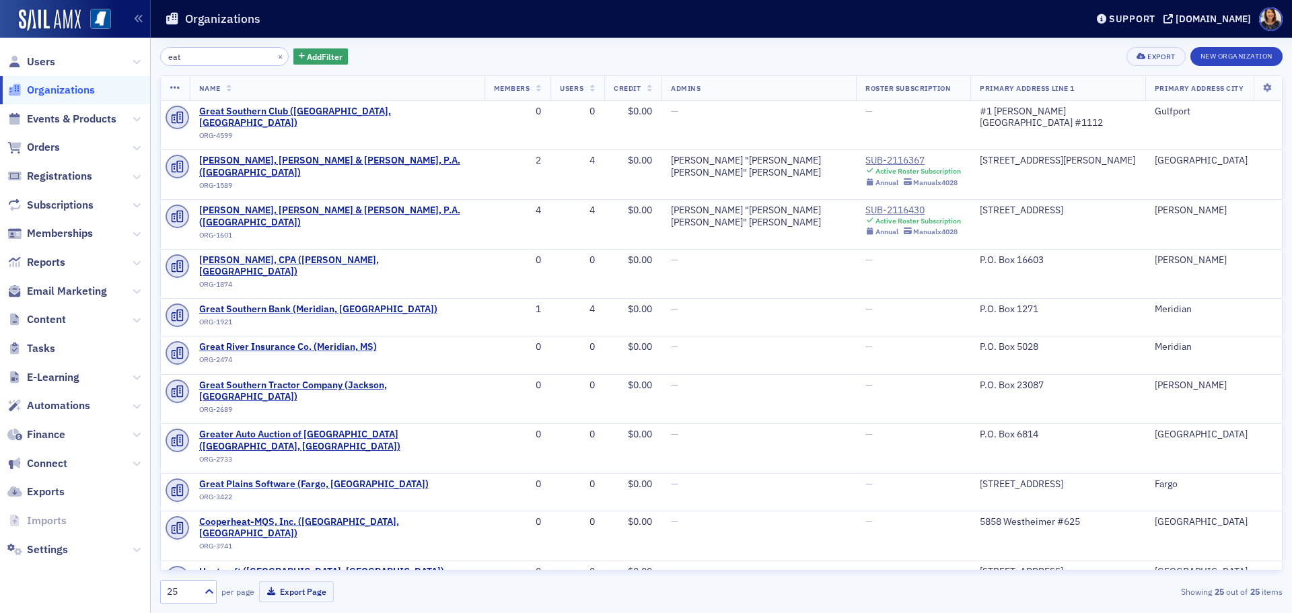
click at [274, 52] on div "×" at bounding box center [281, 56] width 14 height 17
click at [274, 55] on button "×" at bounding box center [280, 56] width 12 height 12
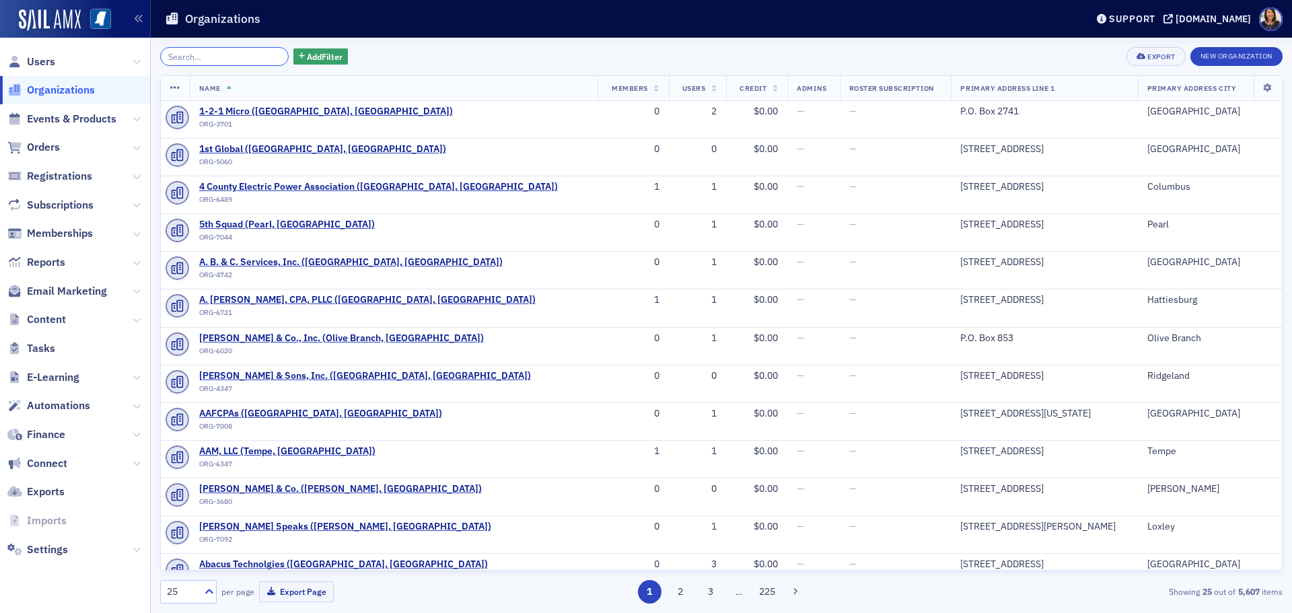
click at [258, 55] on input "search" at bounding box center [224, 56] width 128 height 19
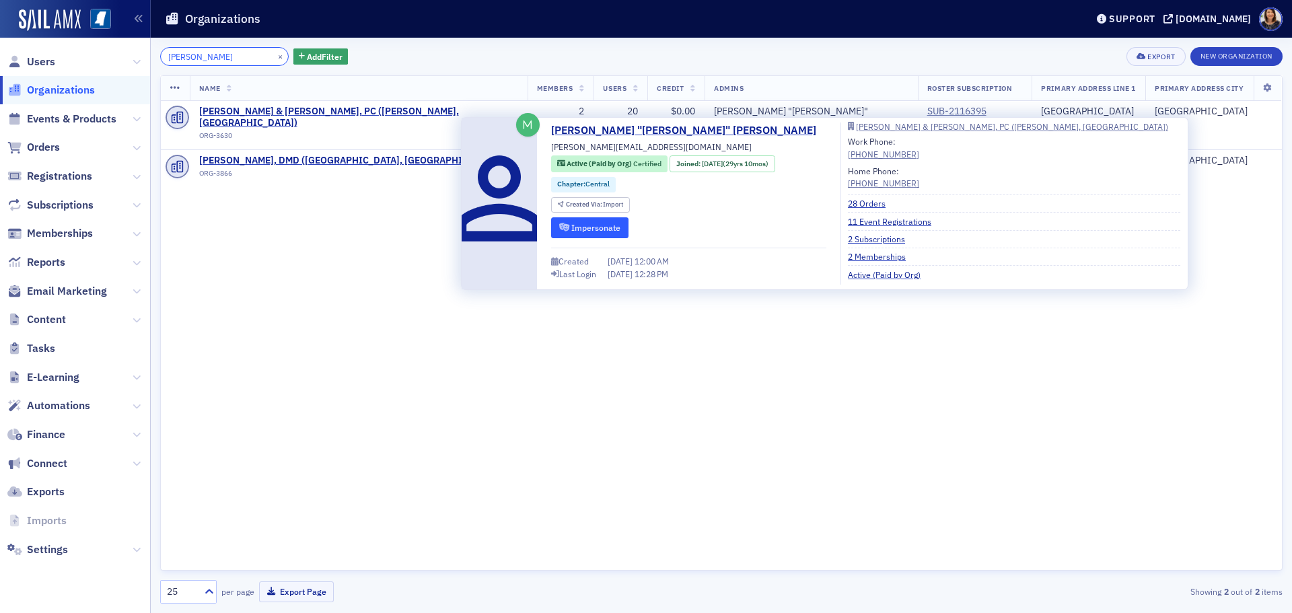
type input "[PERSON_NAME]"
click at [585, 225] on button "Impersonate" at bounding box center [589, 227] width 77 height 21
click at [590, 227] on button "Impersonate" at bounding box center [589, 227] width 77 height 21
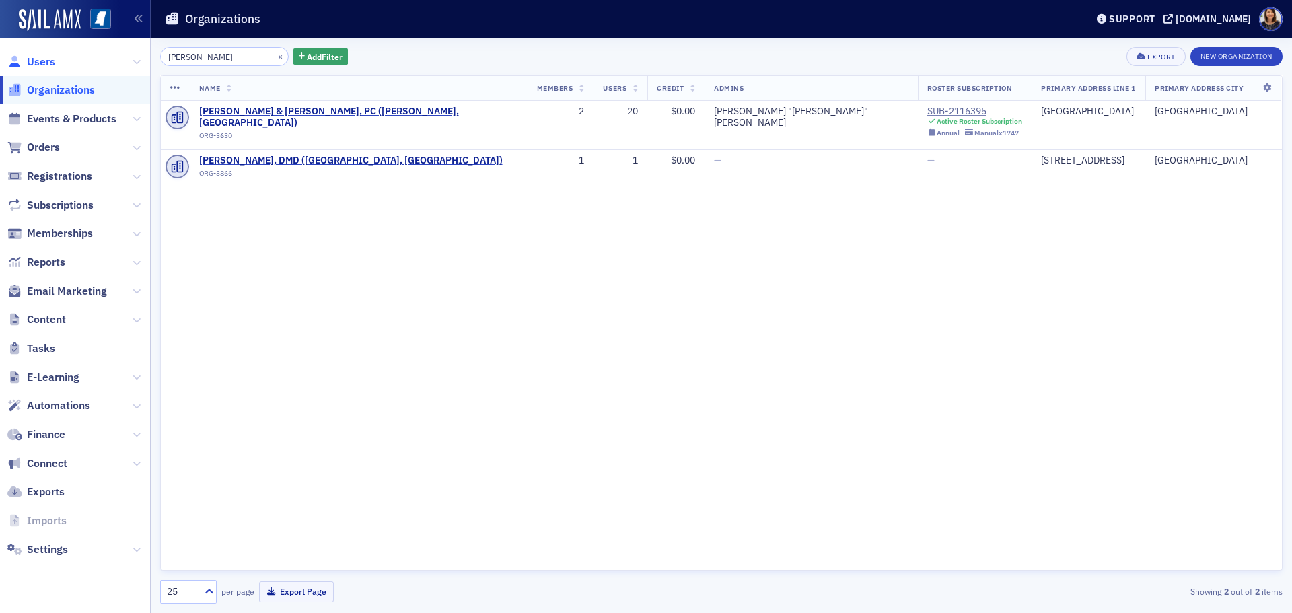
click at [45, 57] on span "Users" at bounding box center [41, 61] width 28 height 15
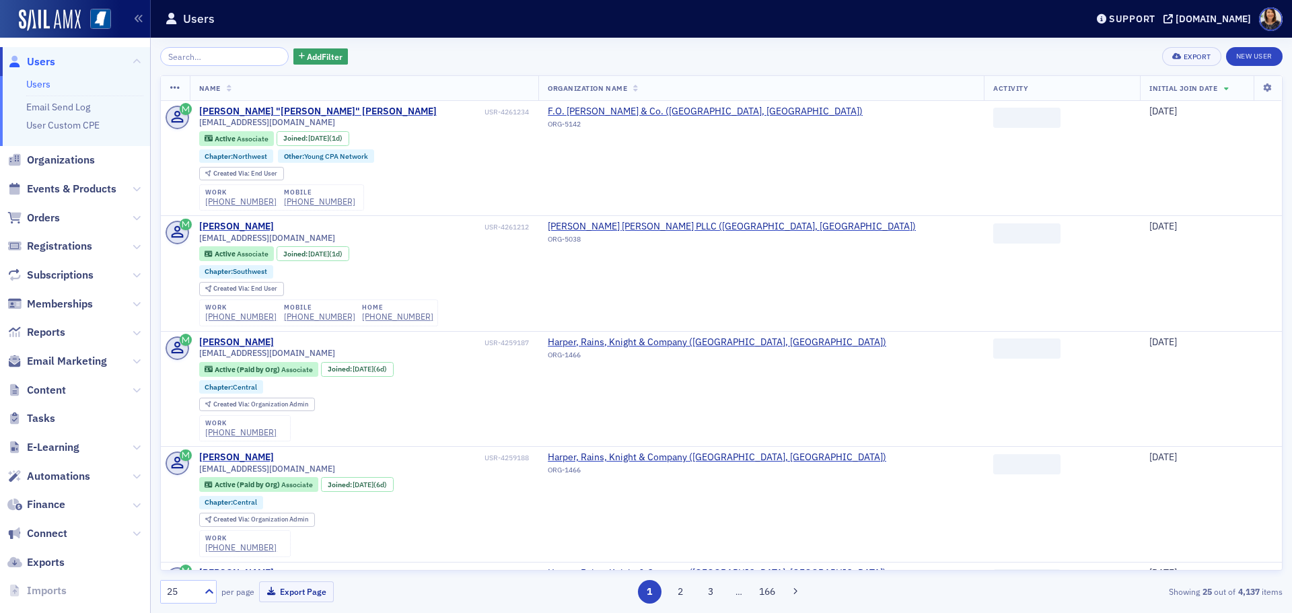
click at [254, 56] on input "search" at bounding box center [224, 56] width 128 height 19
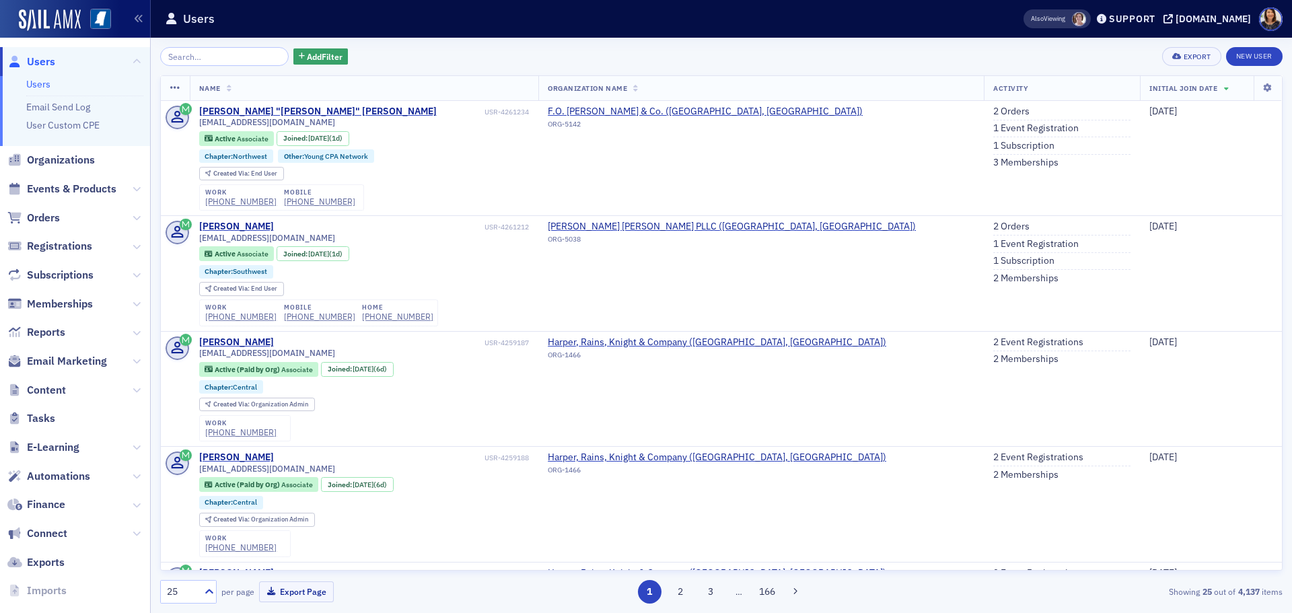
type input "l"
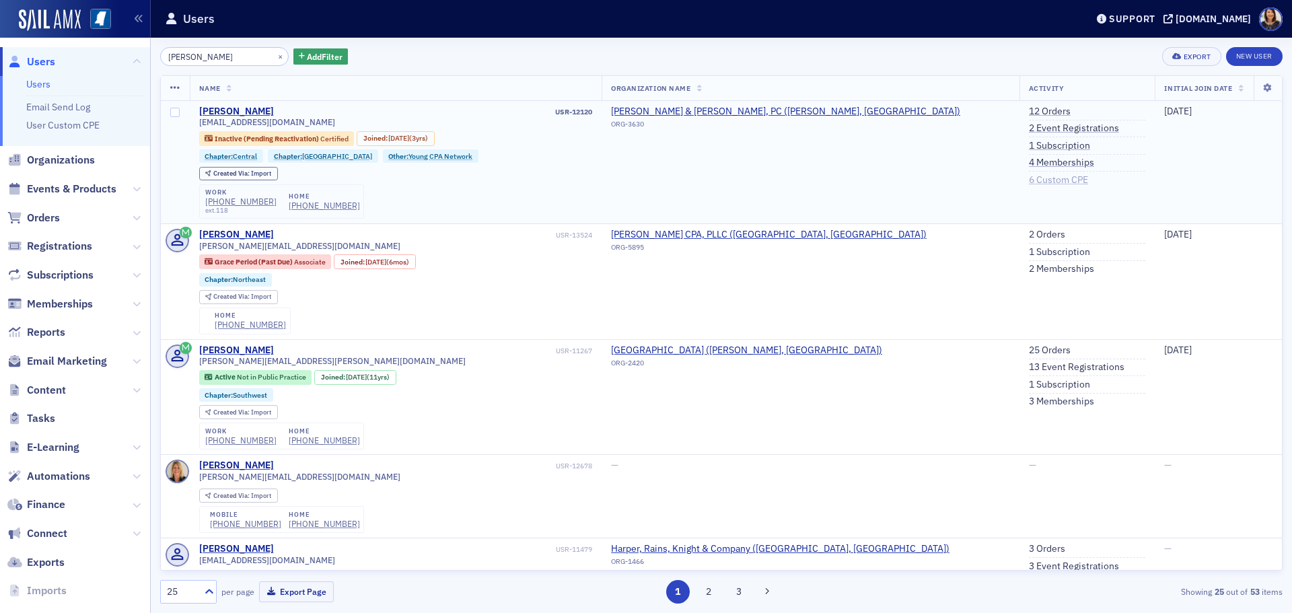
type input "[PERSON_NAME]"
click at [1043, 163] on link "4 Memberships" at bounding box center [1061, 163] width 65 height 12
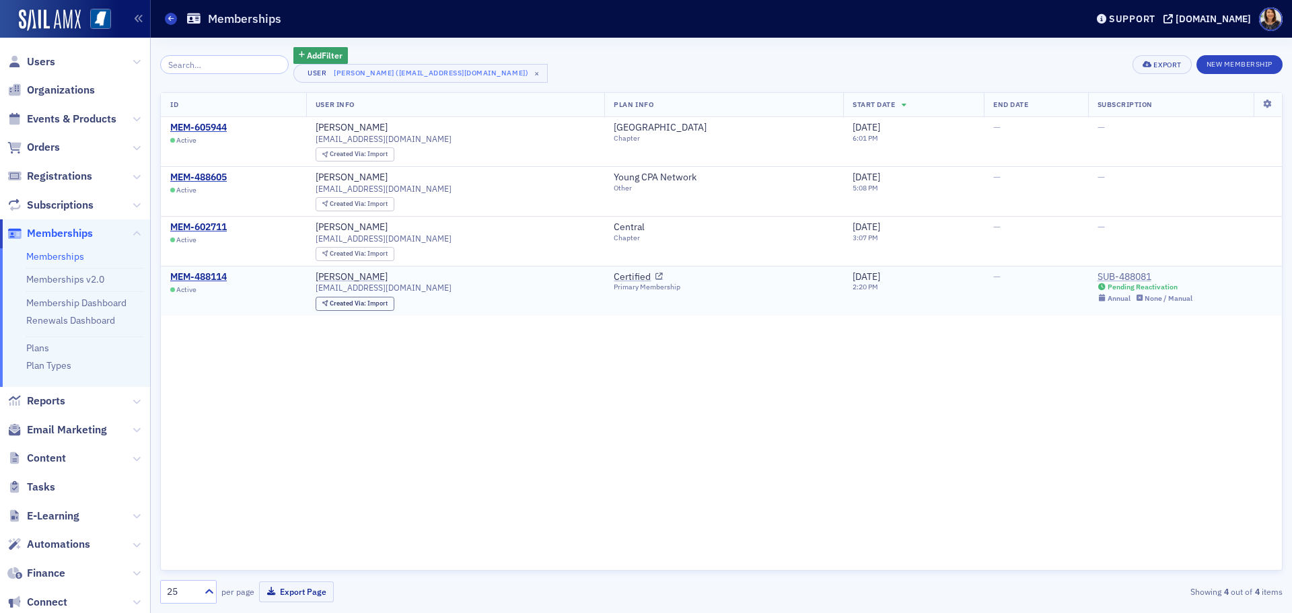
click at [1109, 271] on div "SUB-488081" at bounding box center [1145, 277] width 96 height 12
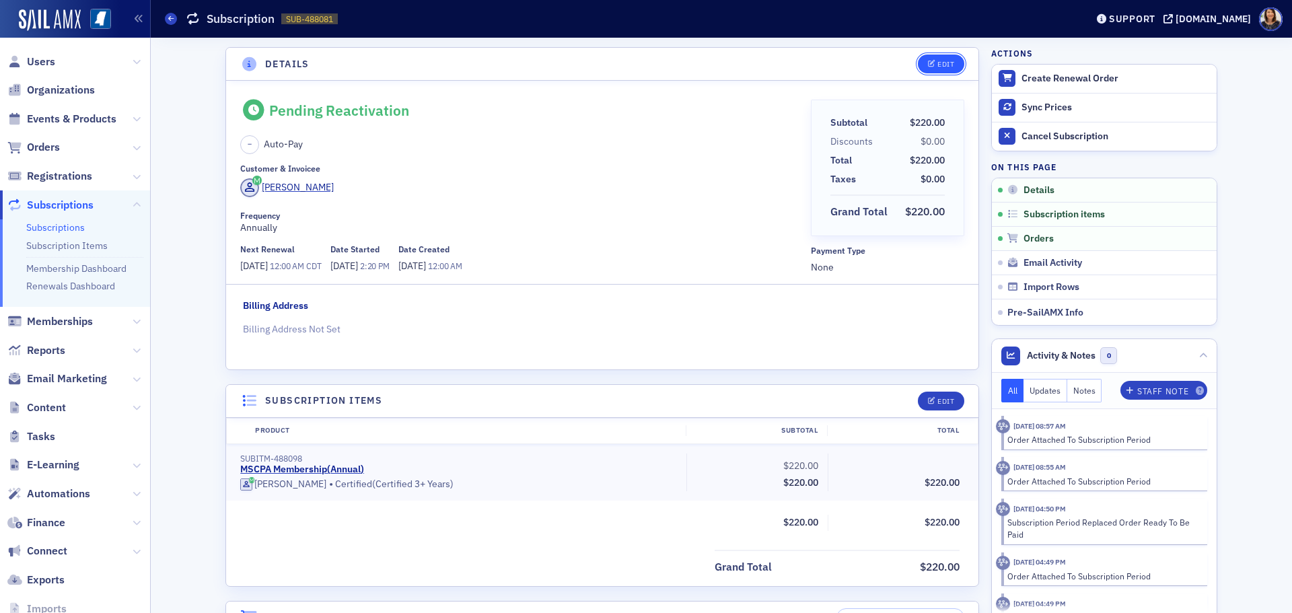
click at [930, 63] on icon "button" at bounding box center [932, 64] width 8 height 7
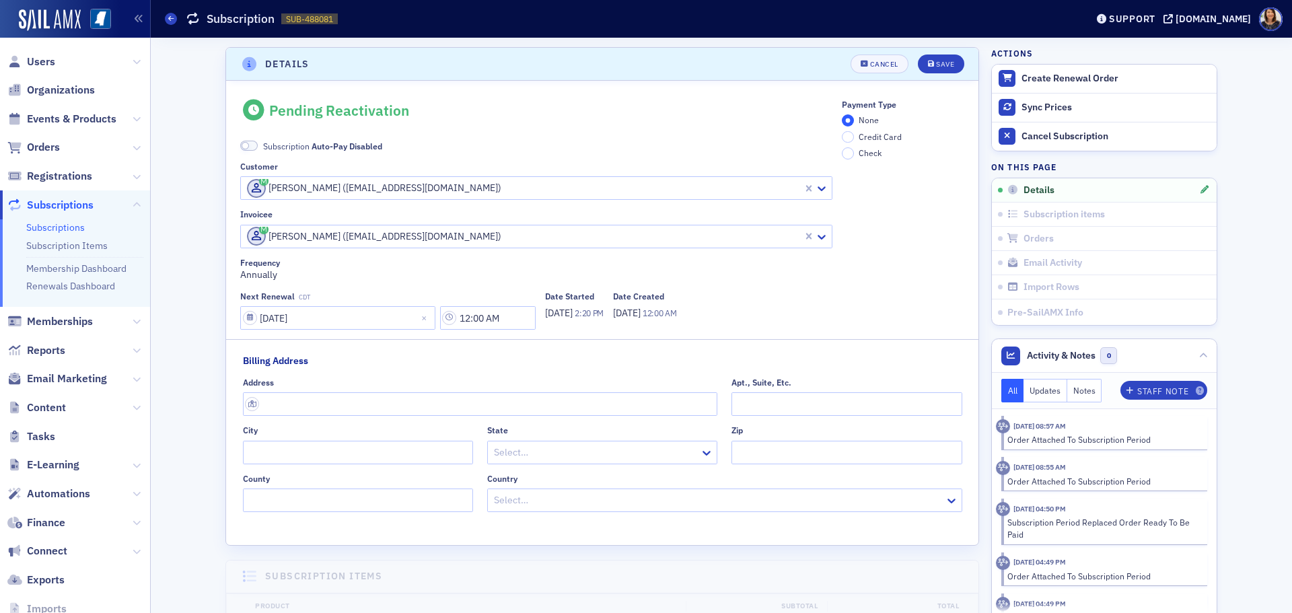
scroll to position [3, 0]
click at [417, 317] on button "Close" at bounding box center [426, 315] width 18 height 24
click at [350, 322] on input "Next Renewal CST/CDT" at bounding box center [337, 315] width 195 height 24
select select "8"
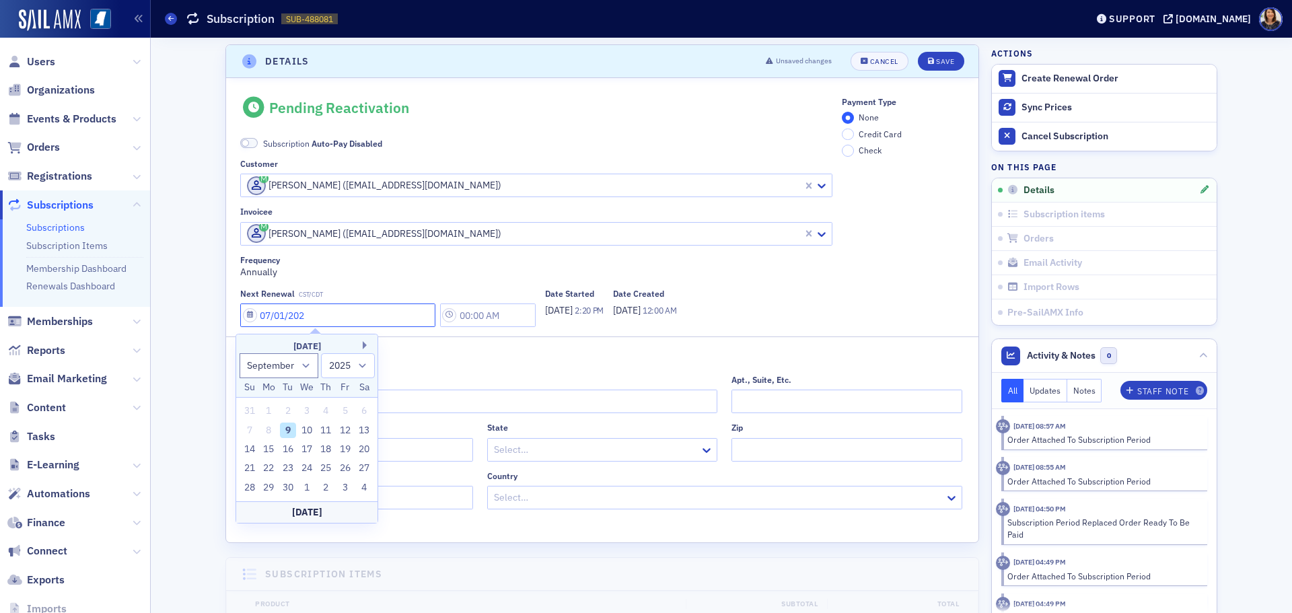
type input "07/01/2026"
type input "3:00 PM"
select select "6"
select select "2026"
type input "07/01/2026"
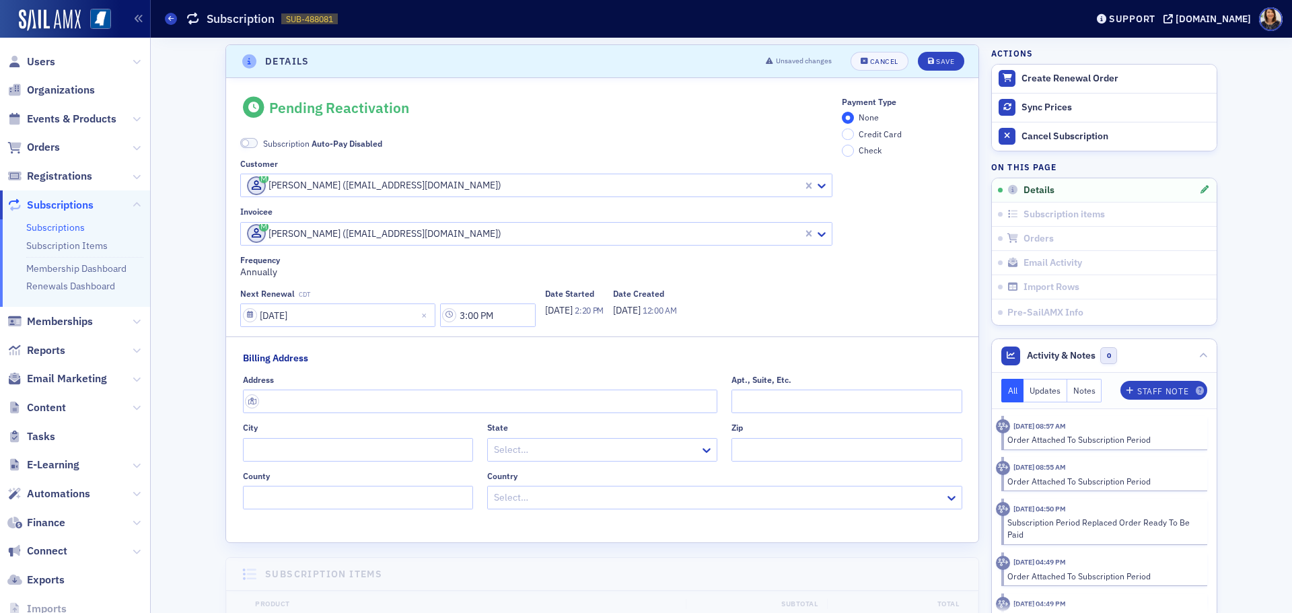
click at [930, 50] on header "Details Unsaved changes Cancel Save" at bounding box center [602, 61] width 752 height 33
click at [934, 54] on button "Save" at bounding box center [941, 61] width 46 height 19
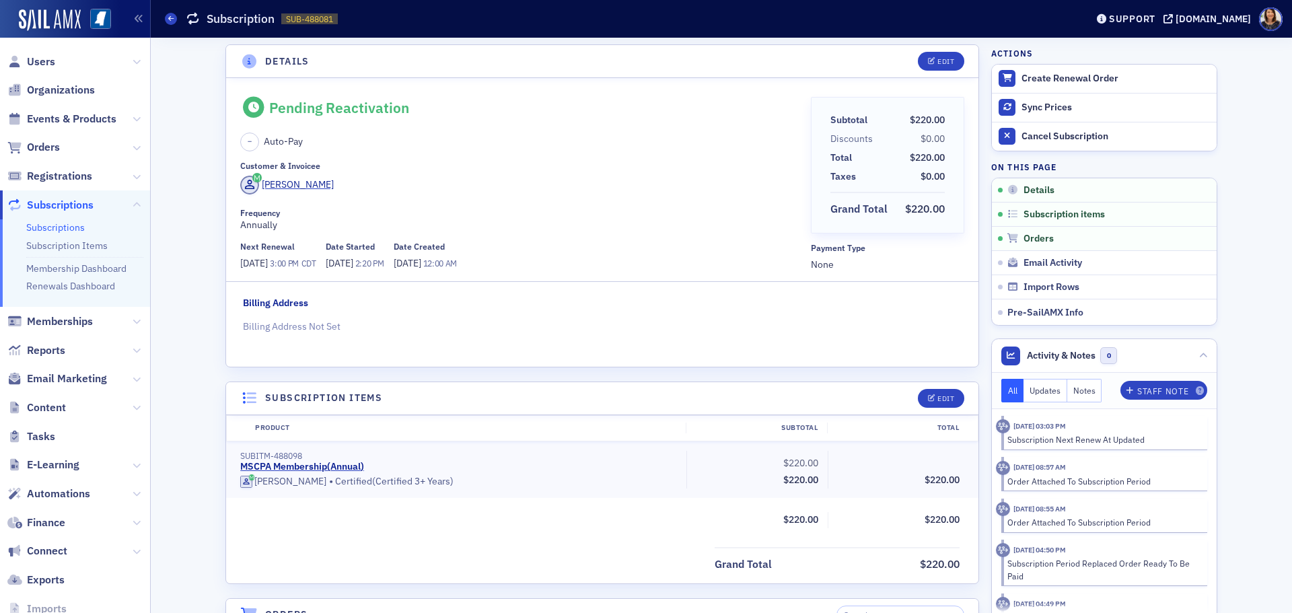
click at [485, 178] on div "[PERSON_NAME]" at bounding box center [520, 187] width 560 height 23
click at [1026, 235] on span "Orders" at bounding box center [1038, 239] width 30 height 12
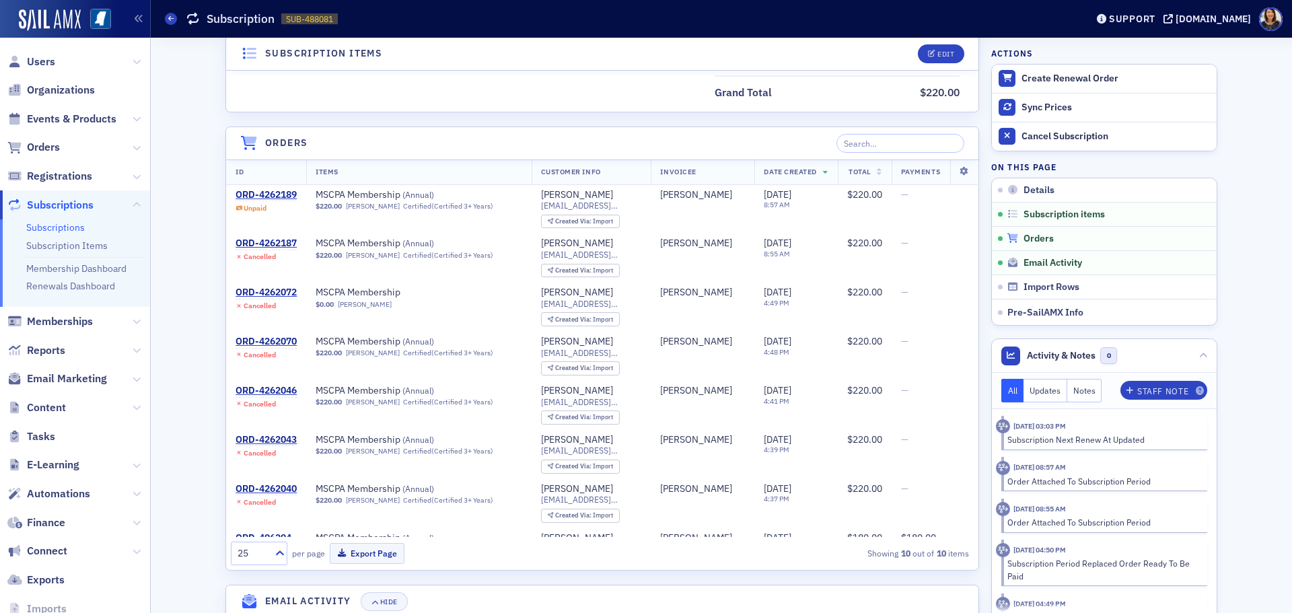
scroll to position [556, 0]
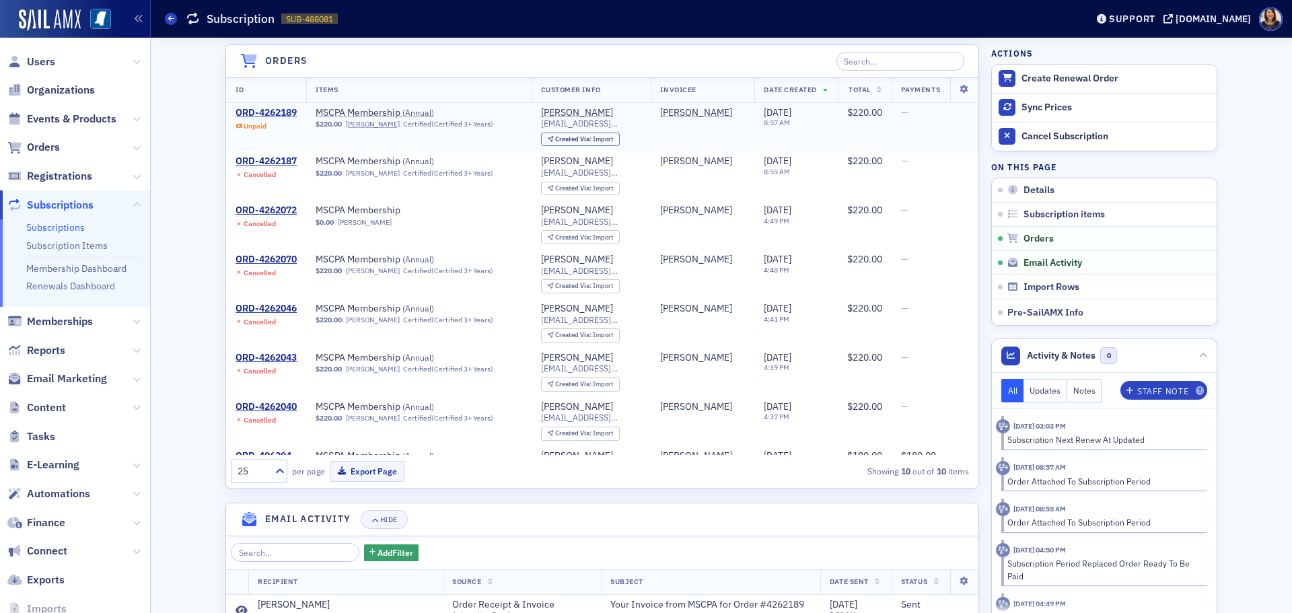
click at [273, 109] on div "ORD-4262189" at bounding box center [265, 113] width 61 height 12
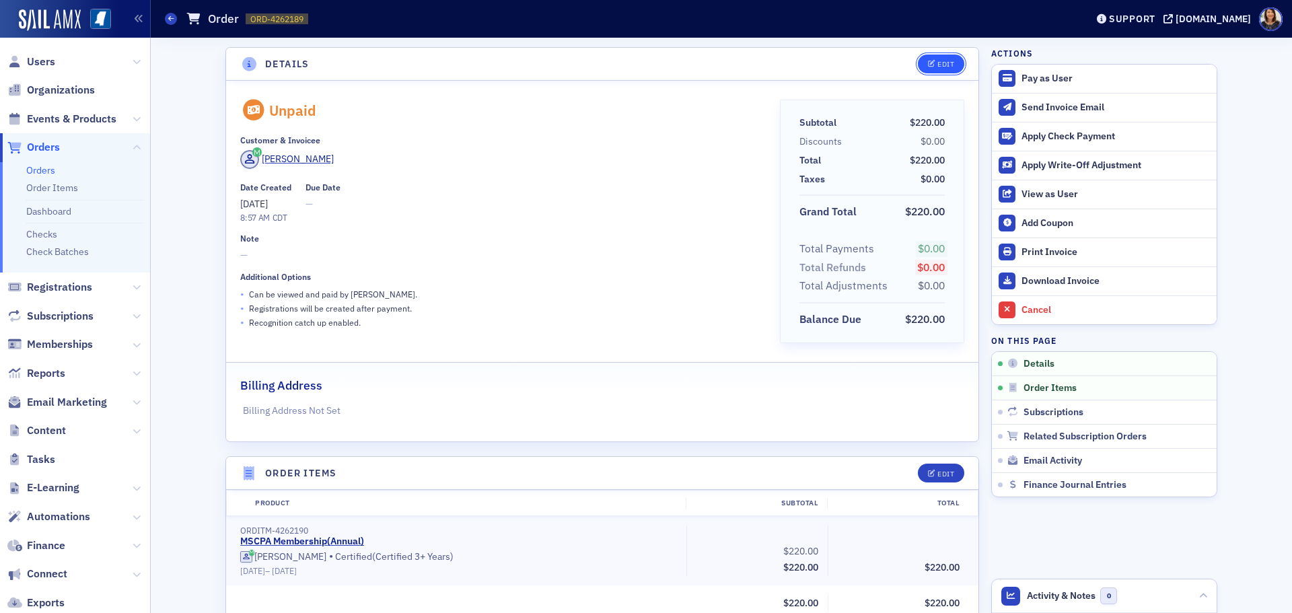
click at [944, 65] on div "Edit" at bounding box center [945, 64] width 17 height 7
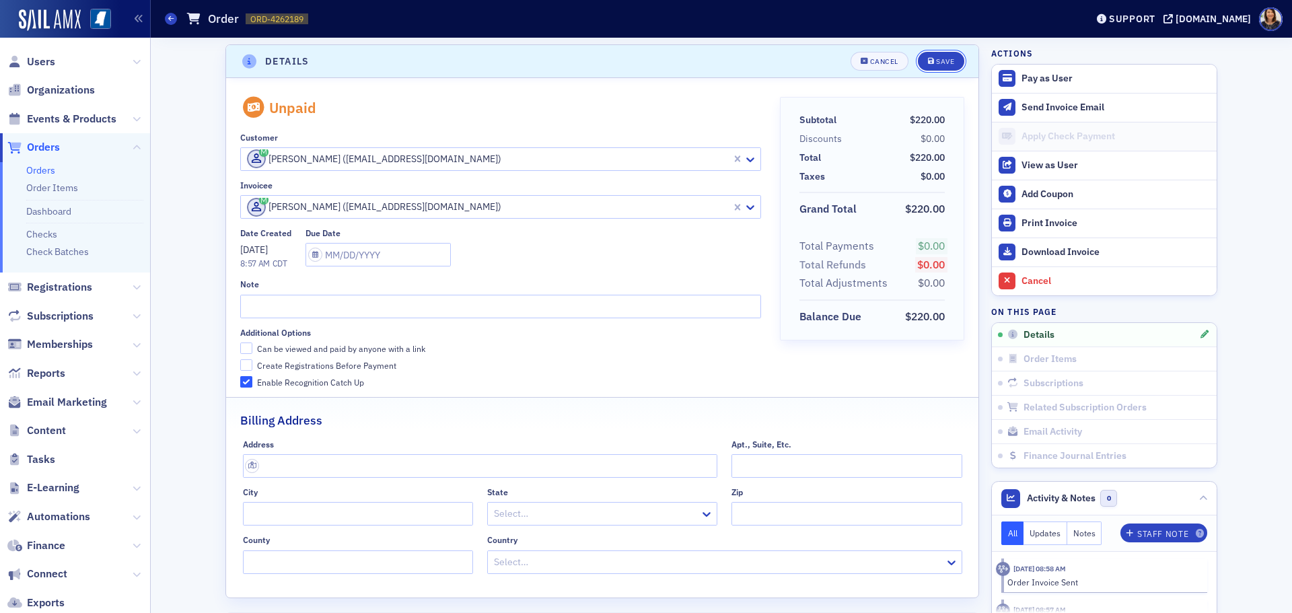
click at [944, 63] on div "Save" at bounding box center [945, 61] width 18 height 7
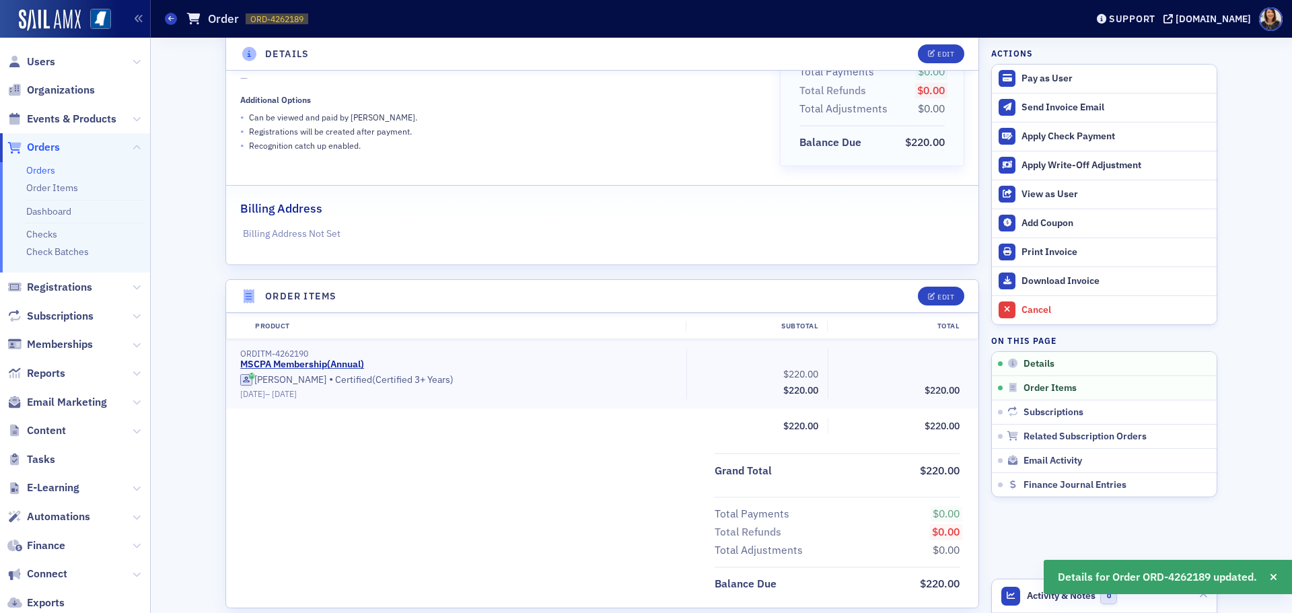
scroll to position [187, 0]
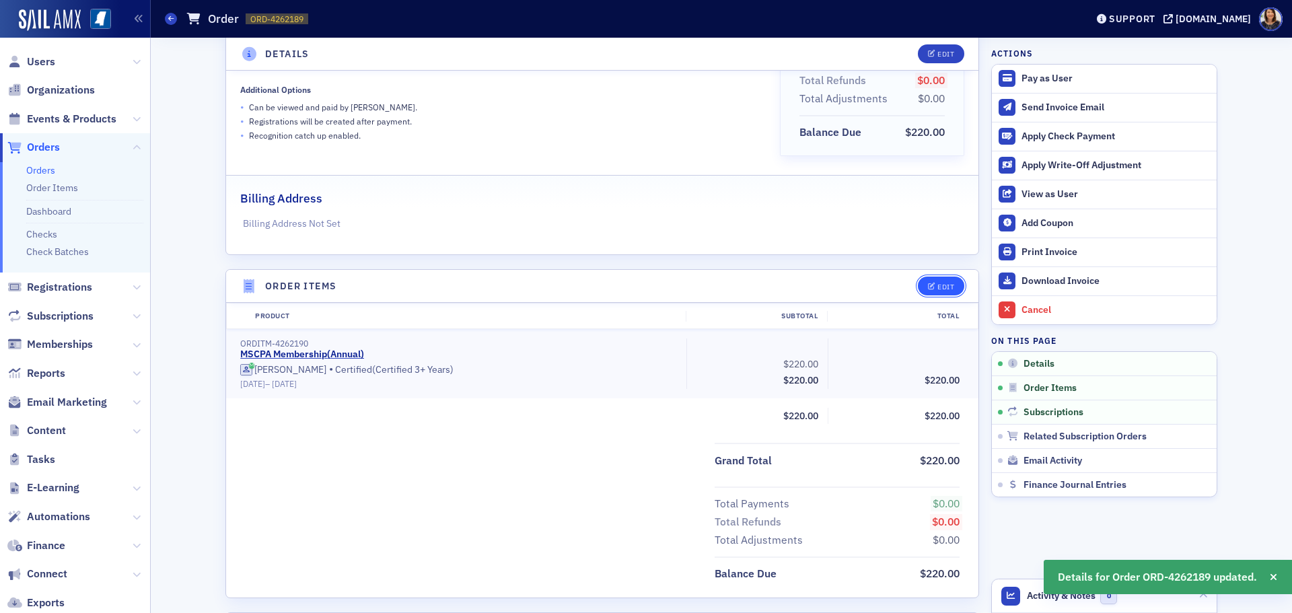
click at [928, 284] on icon "button" at bounding box center [932, 286] width 8 height 7
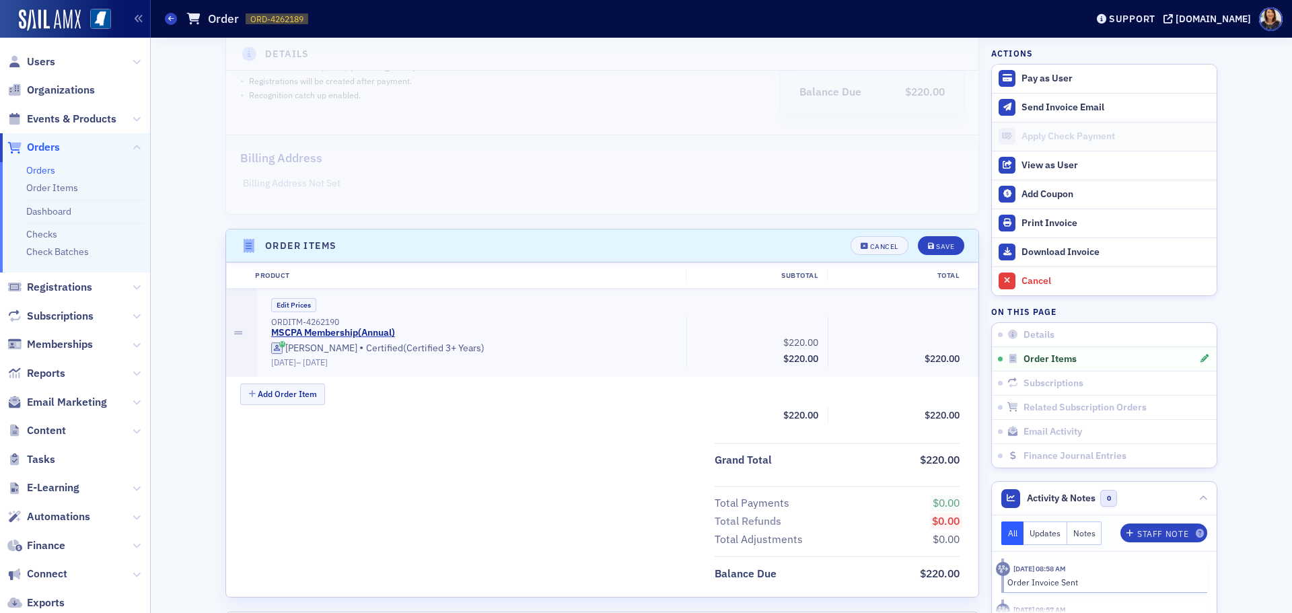
scroll to position [235, 0]
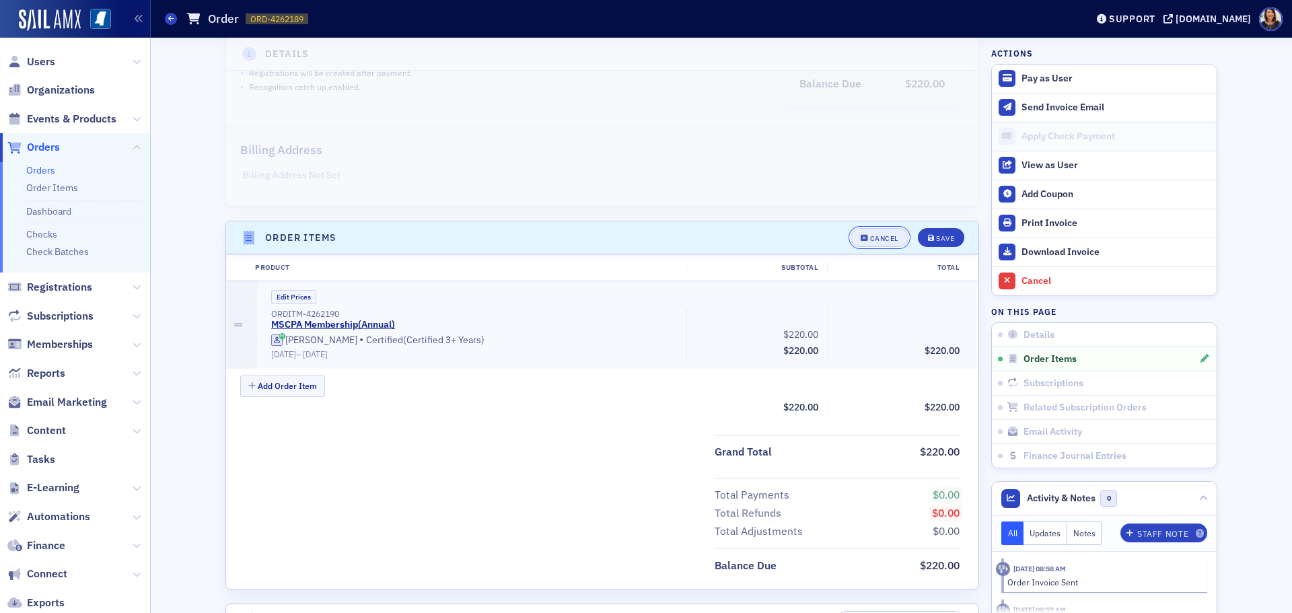
click at [870, 239] on div "Cancel" at bounding box center [884, 238] width 28 height 7
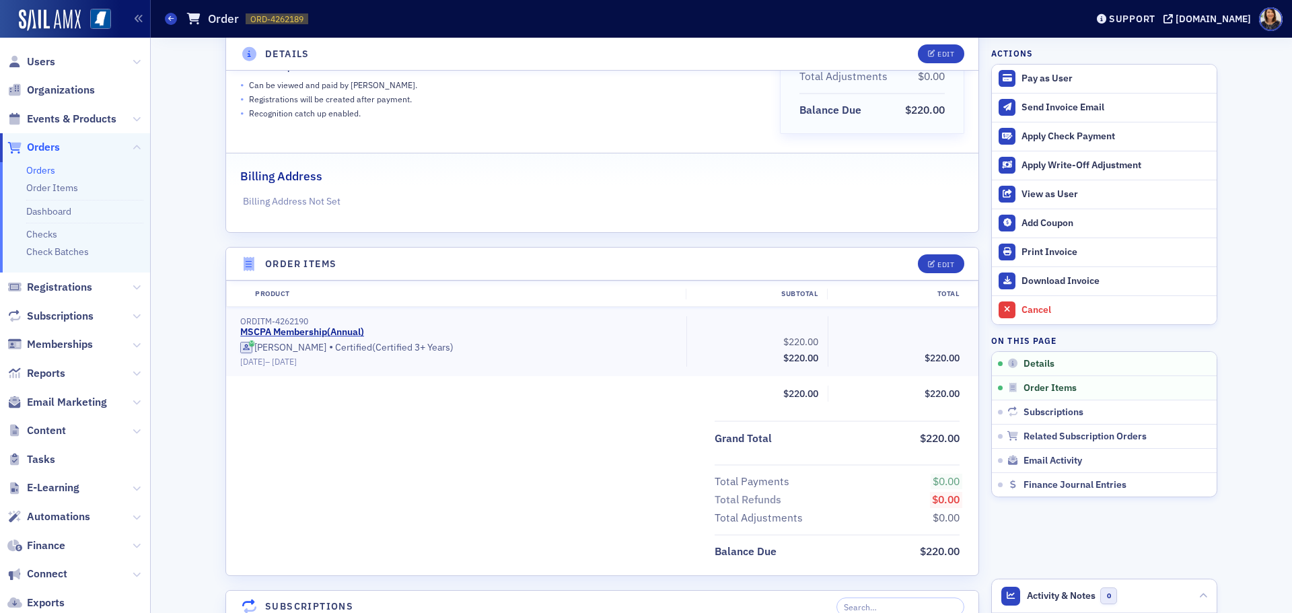
scroll to position [0, 0]
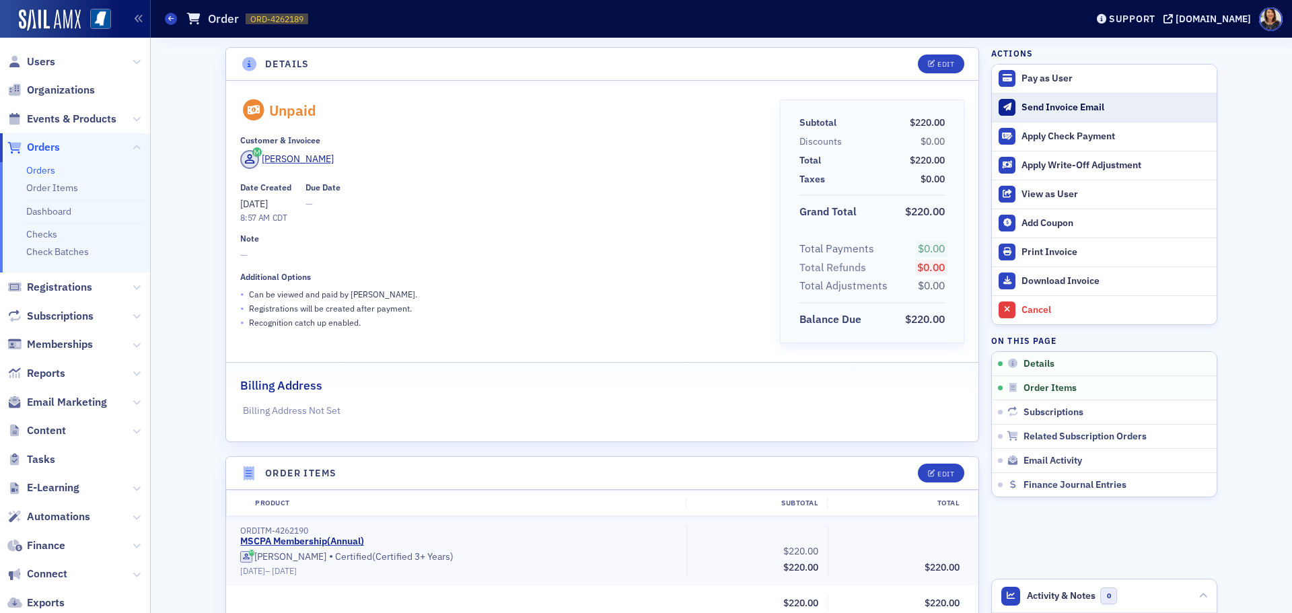
click at [1055, 107] on div "Send Invoice Email" at bounding box center [1115, 108] width 188 height 12
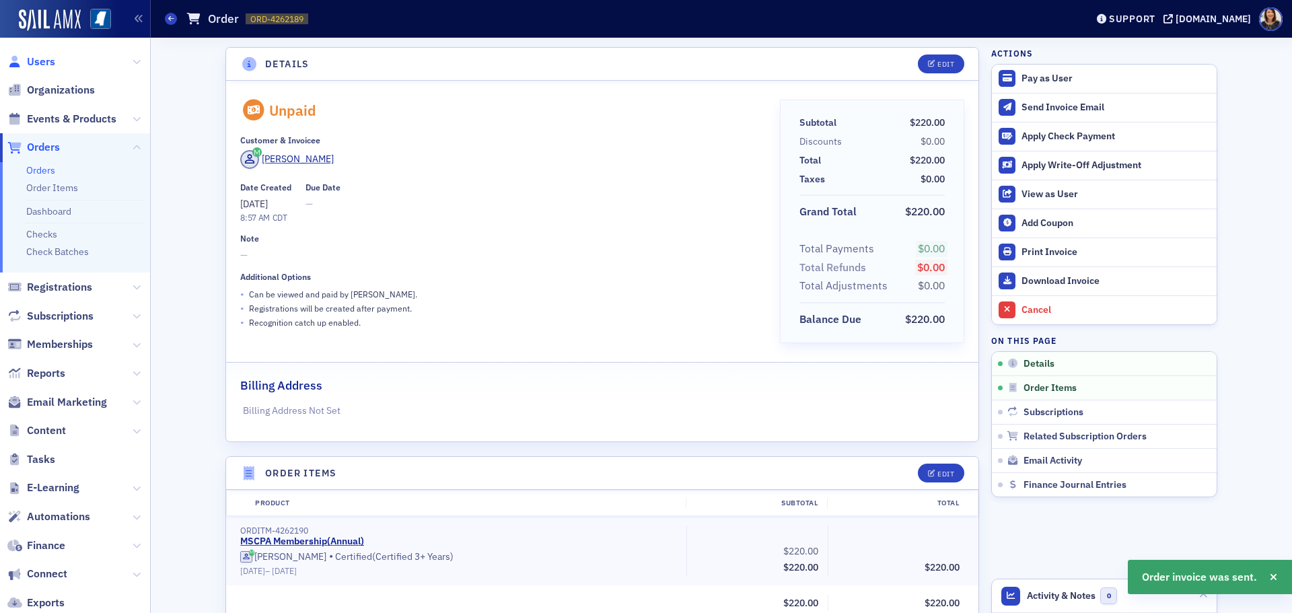
click at [34, 59] on span "Users" at bounding box center [41, 61] width 28 height 15
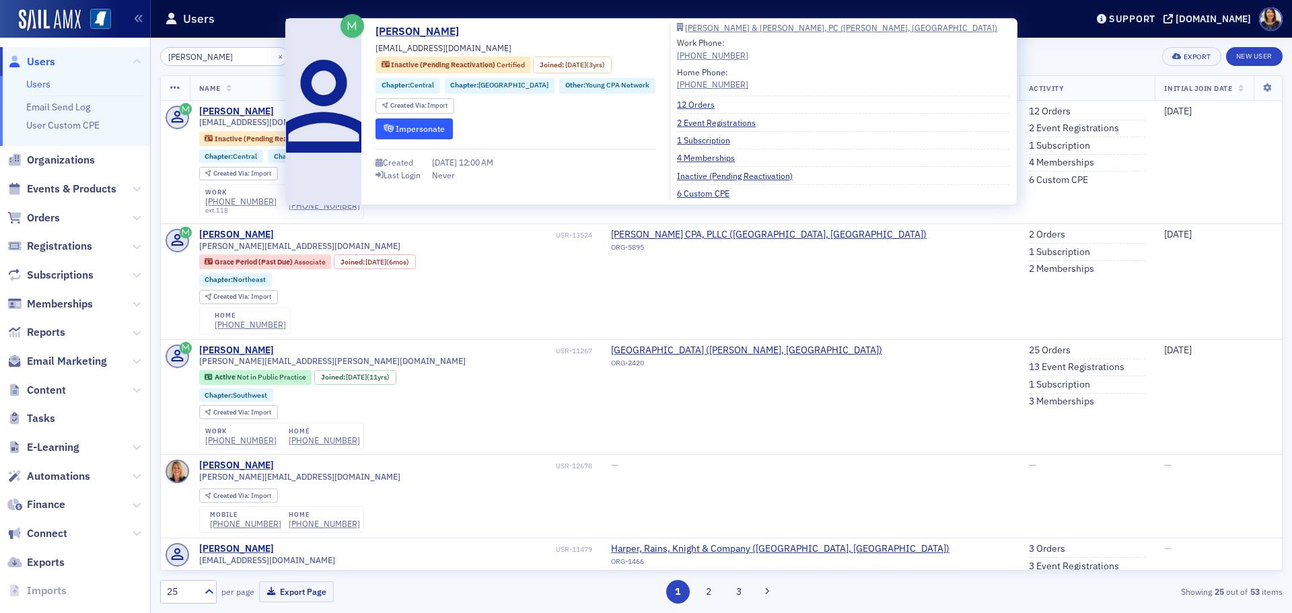
type input "[PERSON_NAME]"
click at [436, 130] on button "Impersonate" at bounding box center [413, 128] width 77 height 21
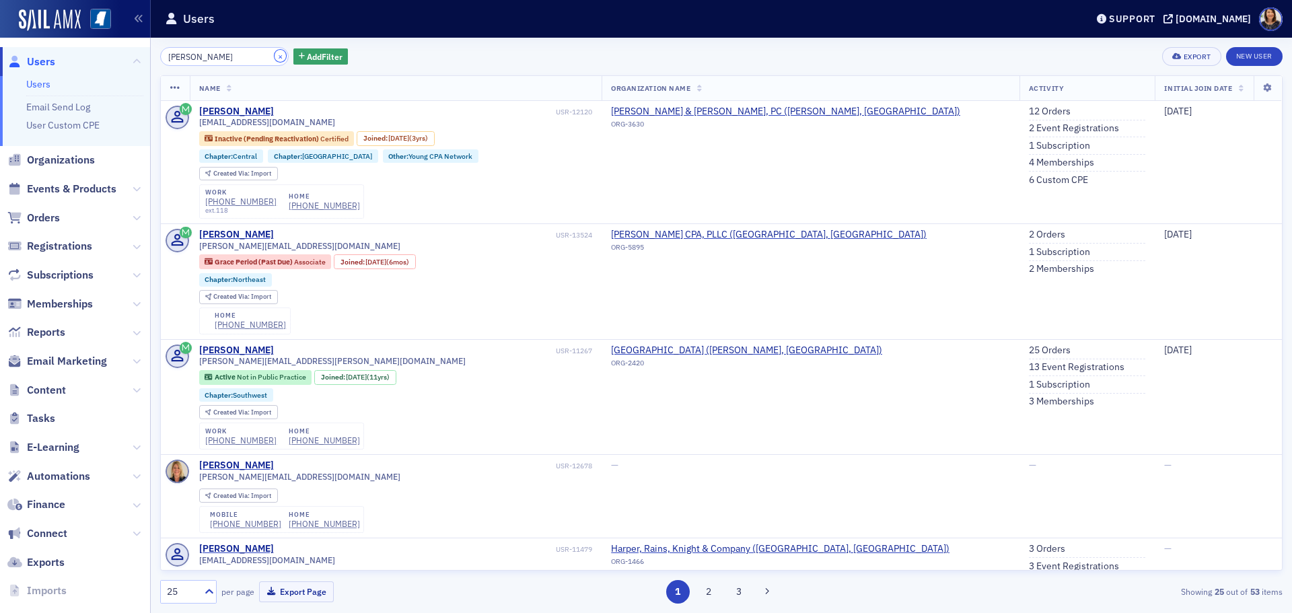
click at [274, 55] on button "×" at bounding box center [280, 56] width 12 height 12
